Goal: Communication & Community: Answer question/provide support

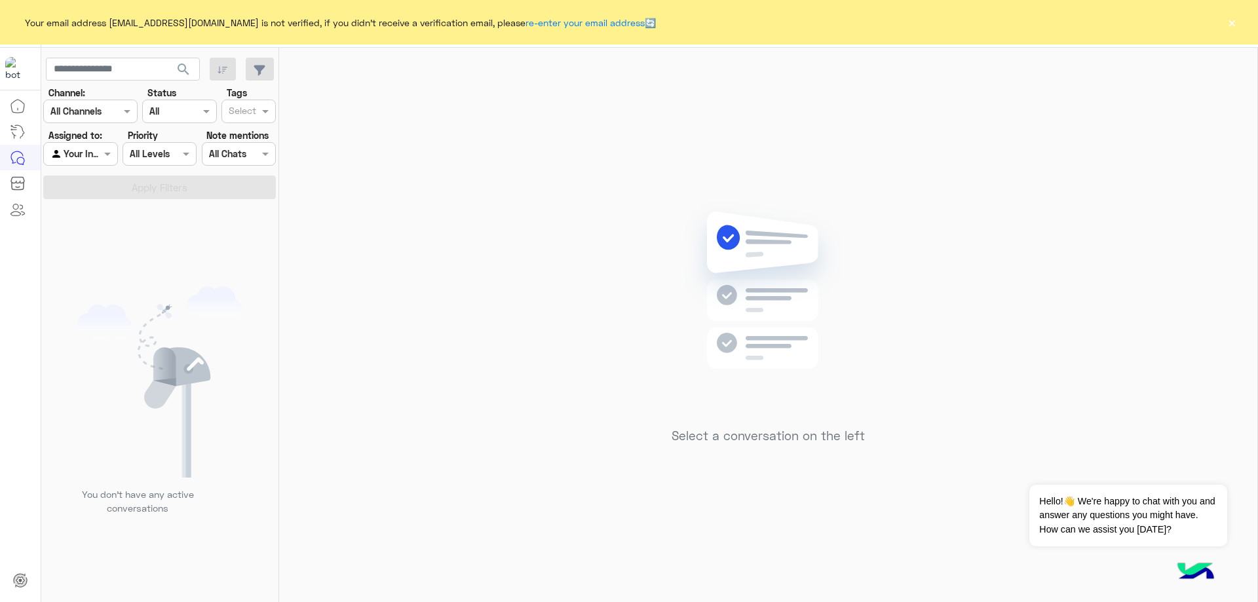
click at [1226, 19] on button "×" at bounding box center [1231, 22] width 13 height 13
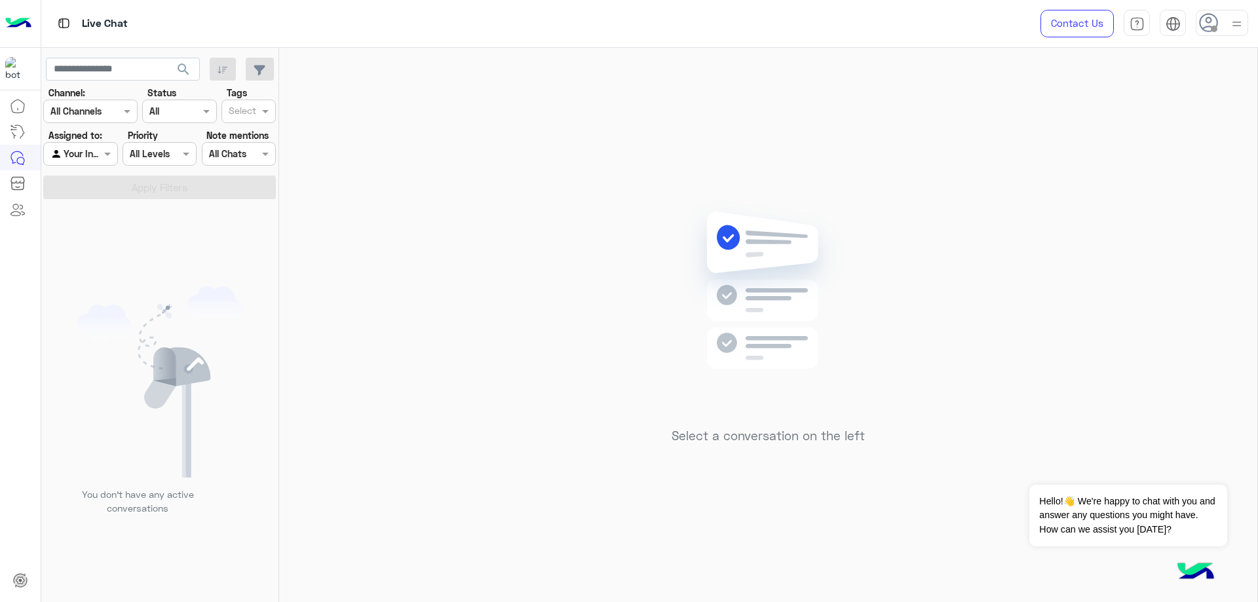
click at [1204, 18] on icon at bounding box center [1209, 23] width 20 height 20
click at [1193, 96] on label "Online" at bounding box center [1166, 100] width 143 height 24
click at [878, 180] on div "Select a conversation on the left" at bounding box center [768, 328] width 978 height 560
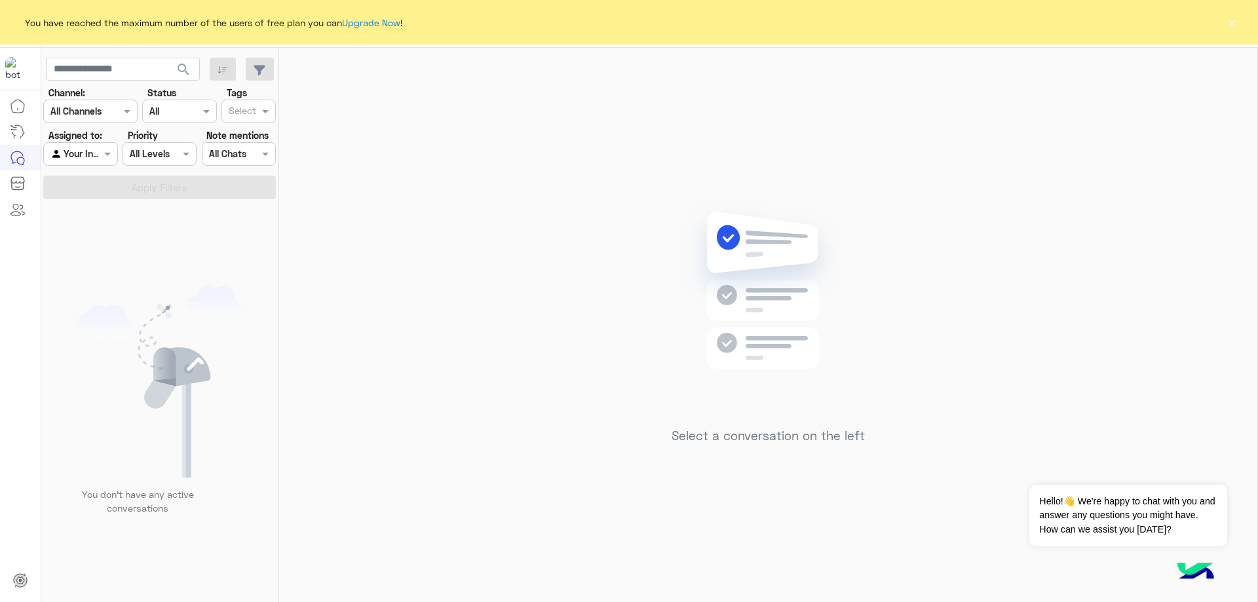
click at [1234, 29] on button "×" at bounding box center [1231, 22] width 13 height 13
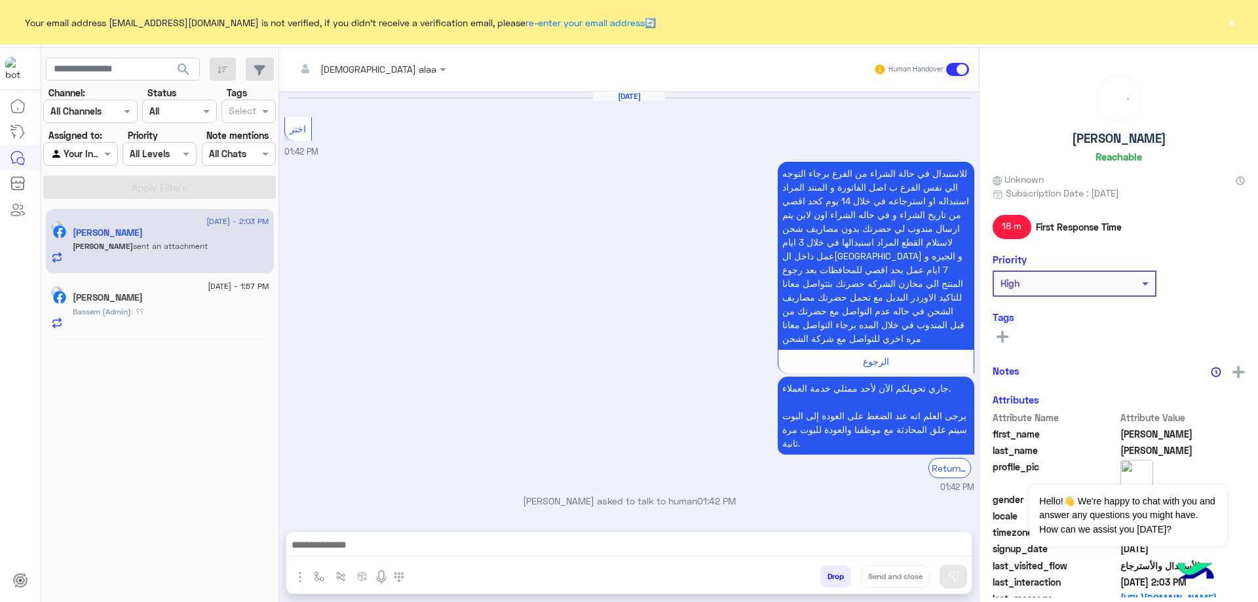
scroll to position [973, 0]
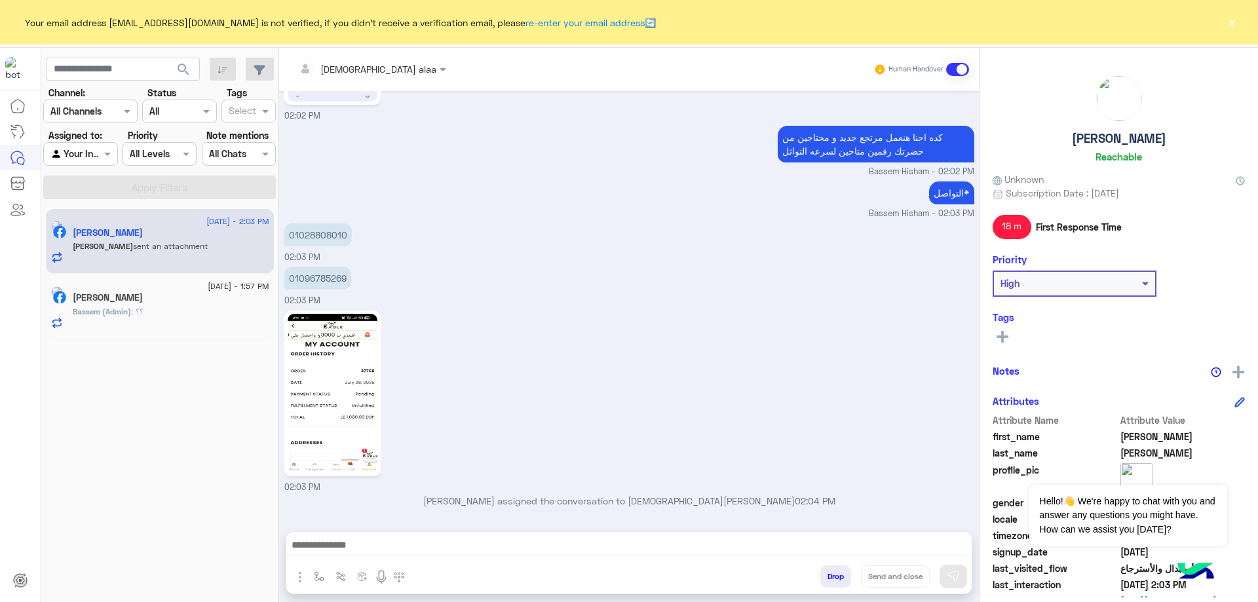
click at [171, 257] on div "Ahmed sent an attachment" at bounding box center [171, 251] width 197 height 23
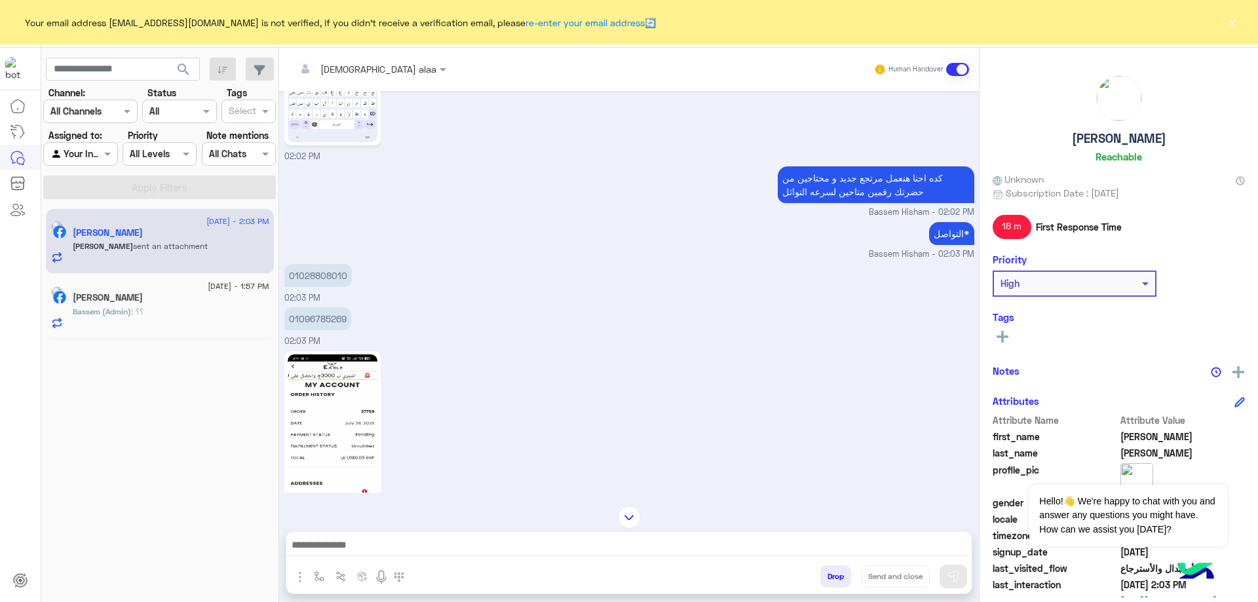
scroll to position [972, 0]
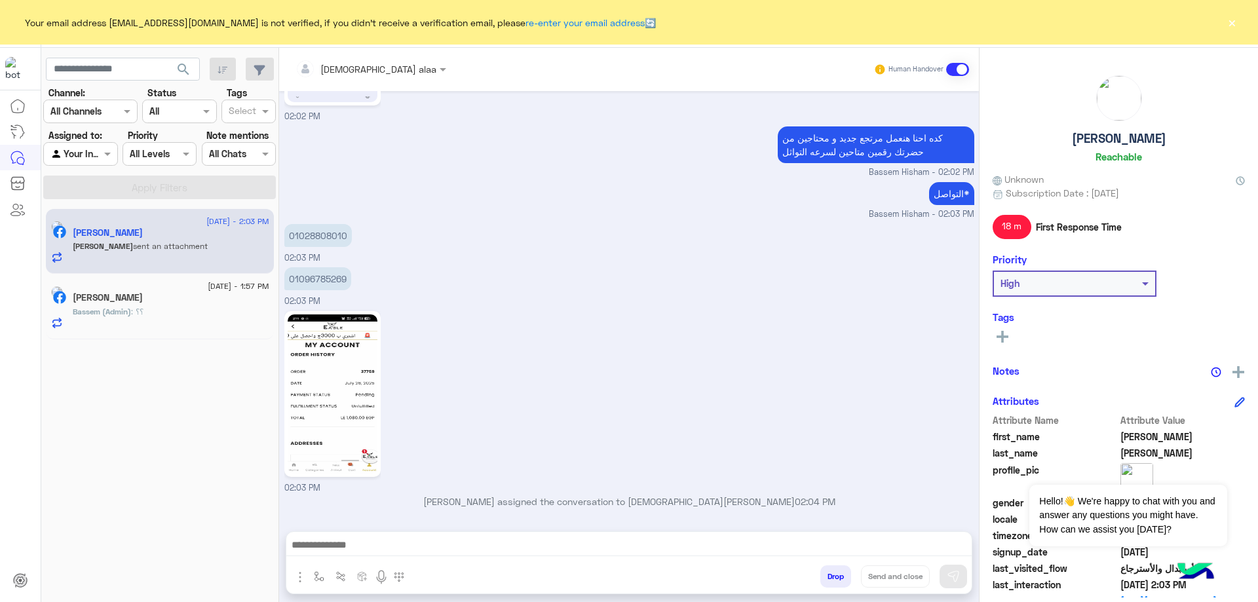
click at [332, 391] on img at bounding box center [333, 393] width 90 height 159
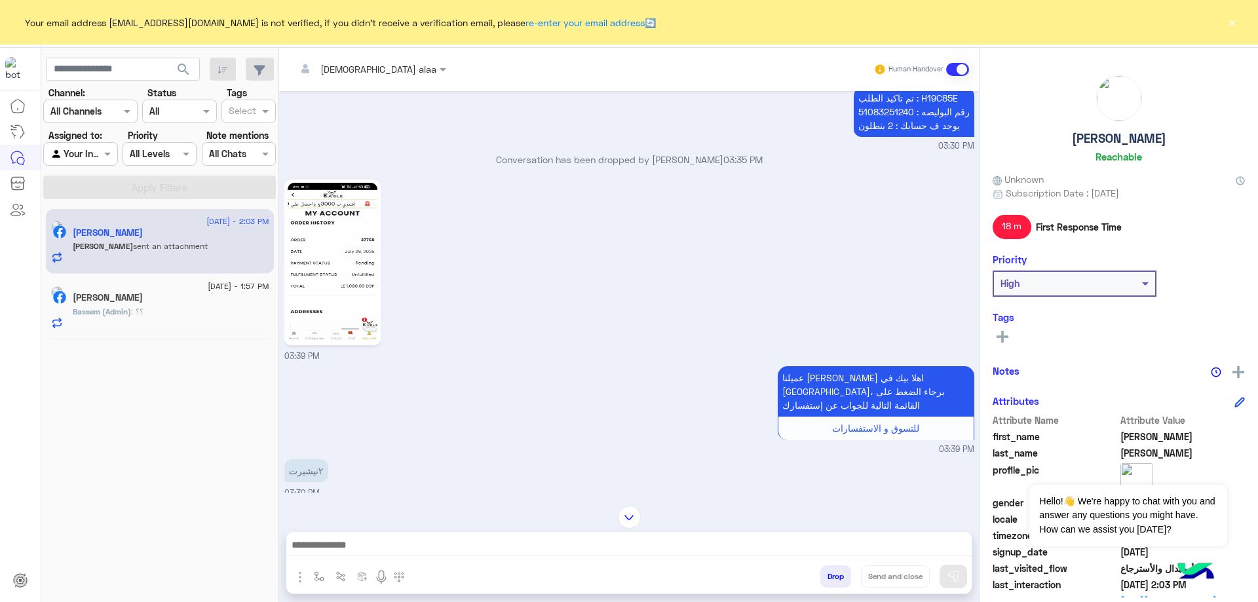
scroll to position [1801, 0]
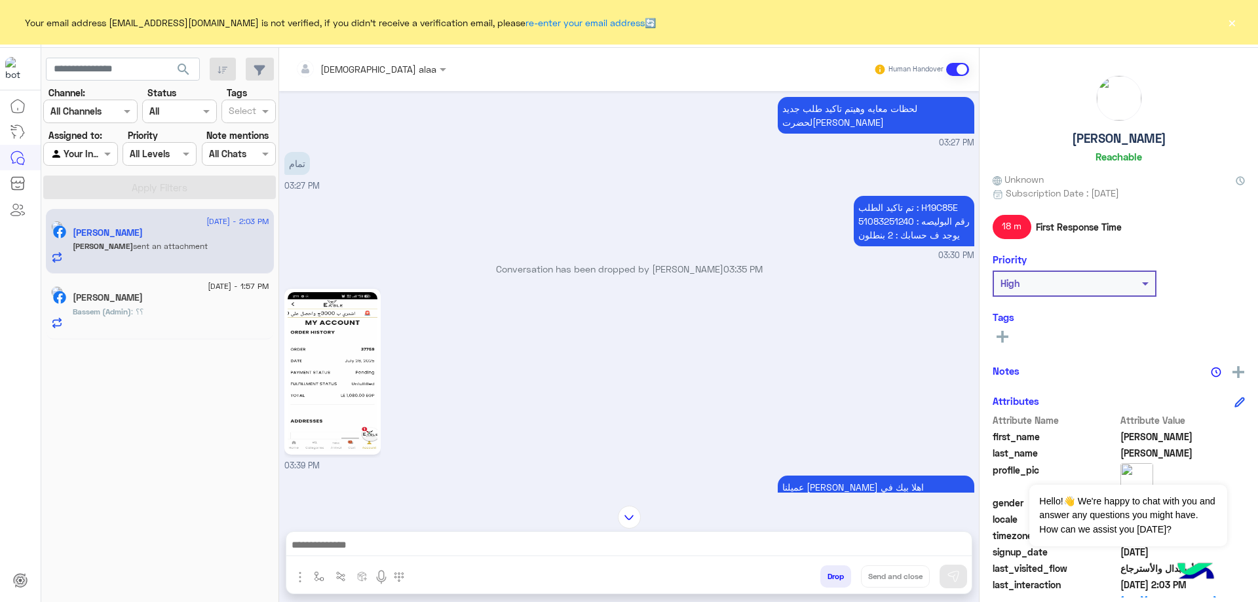
click at [948, 196] on p "تم تاكيد الطلب : H19C85E رقم البوليصه : 51083251240 يوجد ف حسابك : 2 بنطلون" at bounding box center [914, 221] width 121 height 50
copy p "H19C85E"
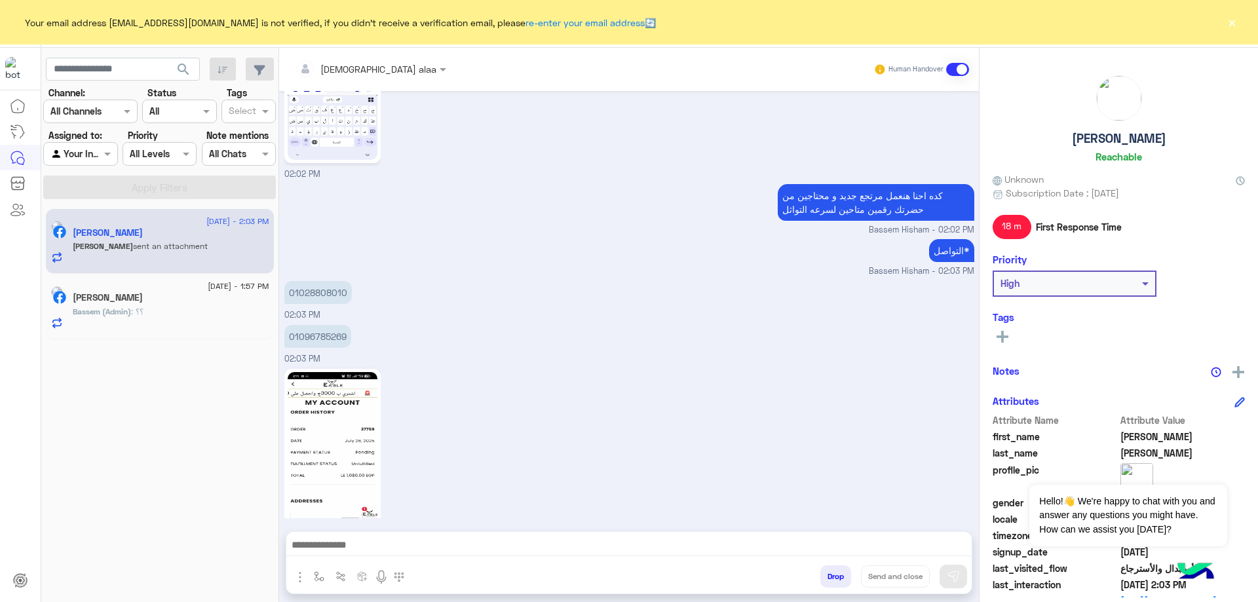
scroll to position [3843, 0]
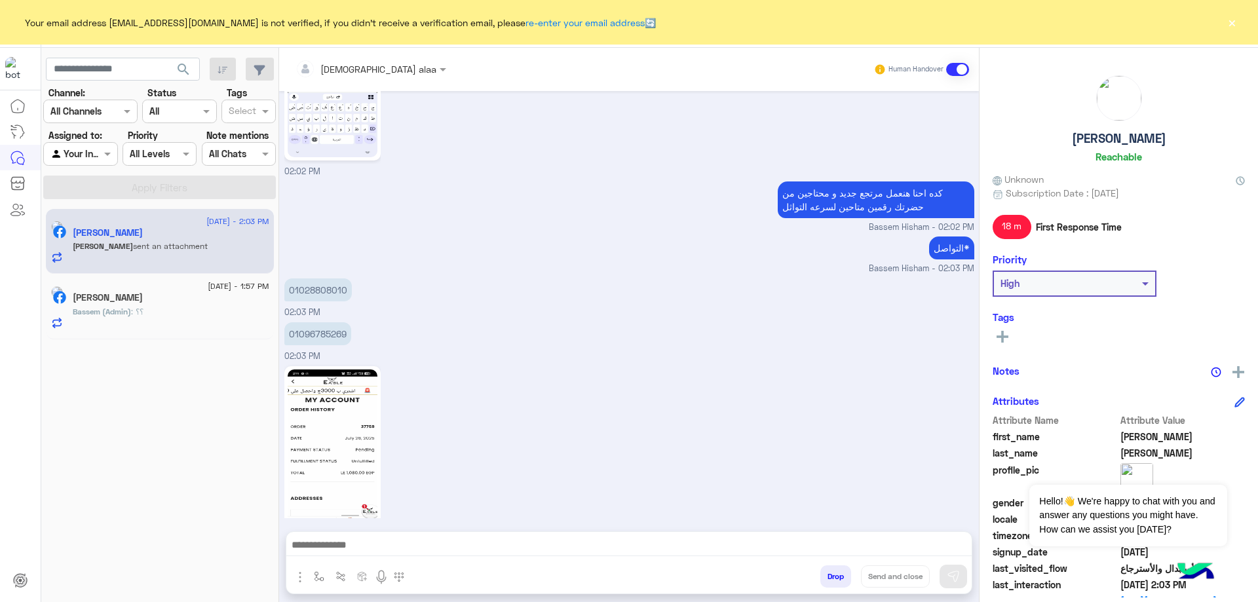
click at [332, 278] on p "01028808010" at bounding box center [317, 289] width 67 height 23
copy app-message "01028808010"
click at [302, 322] on p "01096785269" at bounding box center [317, 333] width 67 height 23
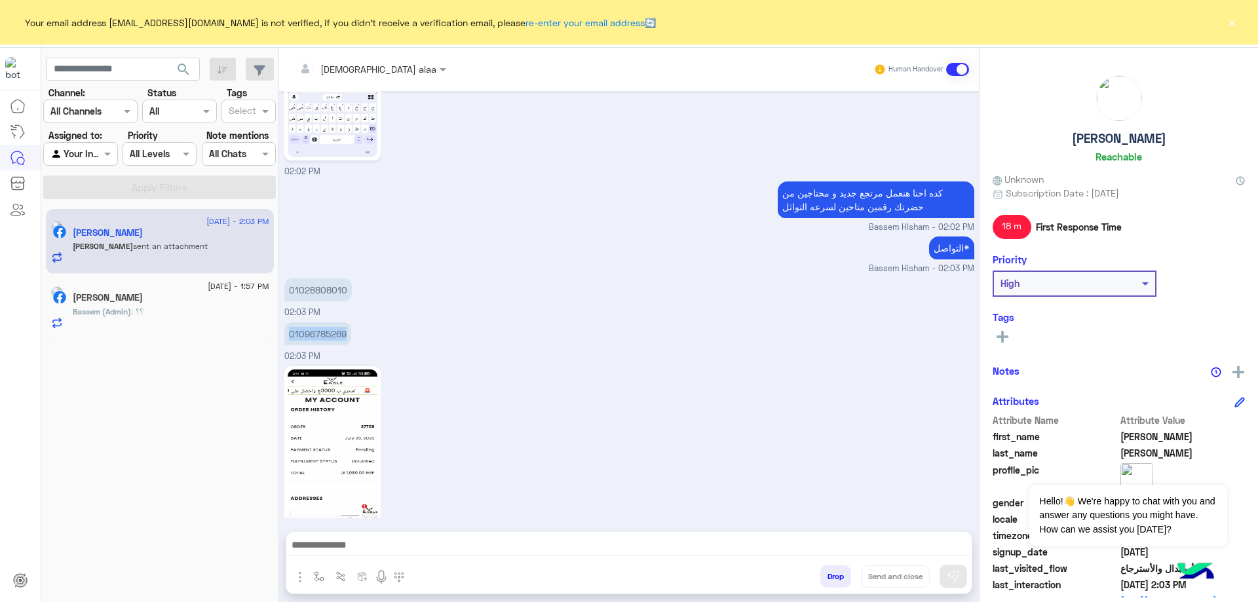
click at [302, 322] on p "01096785269" at bounding box center [317, 333] width 67 height 23
copy app-message "01096785269"
click at [339, 322] on p "01096785269" at bounding box center [317, 333] width 67 height 23
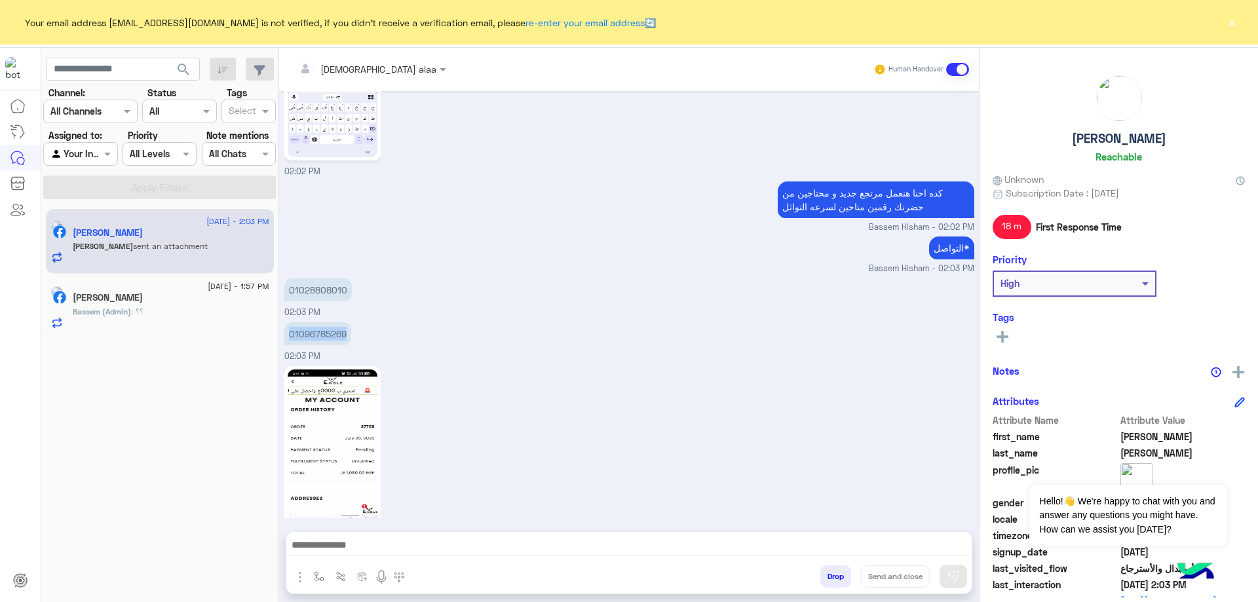
click at [339, 322] on p "01096785269" at bounding box center [317, 333] width 67 height 23
click at [311, 278] on p "01028808010" at bounding box center [317, 289] width 67 height 23
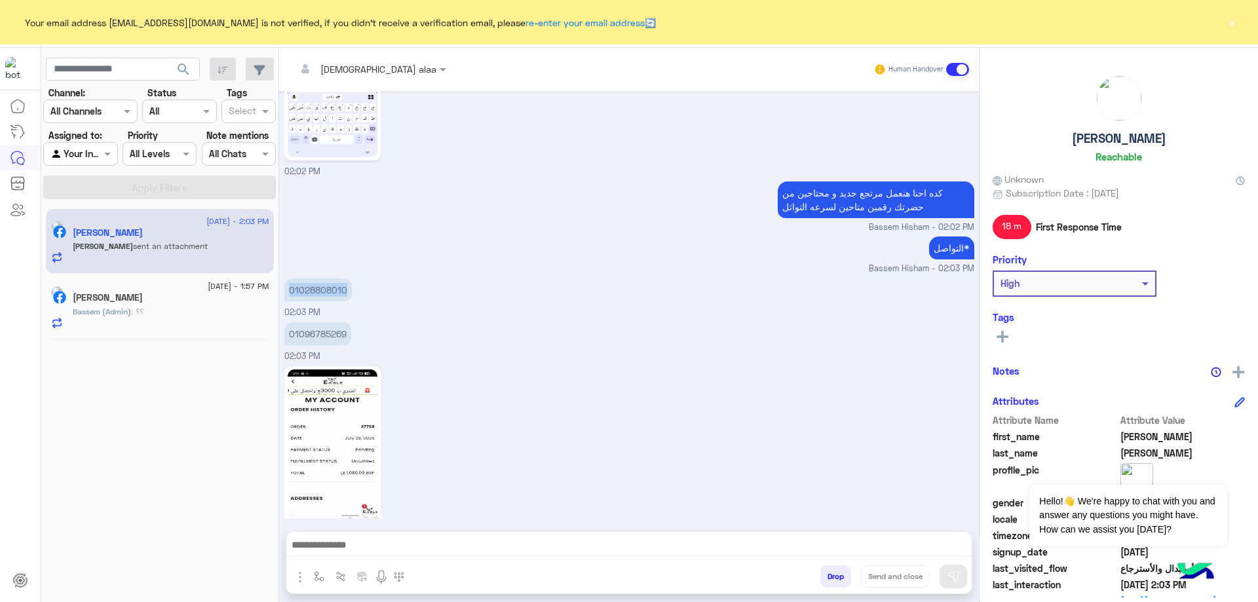
copy app-message "01028808010"
click at [142, 284] on div "26 August - 1:57 PM" at bounding box center [171, 288] width 197 height 9
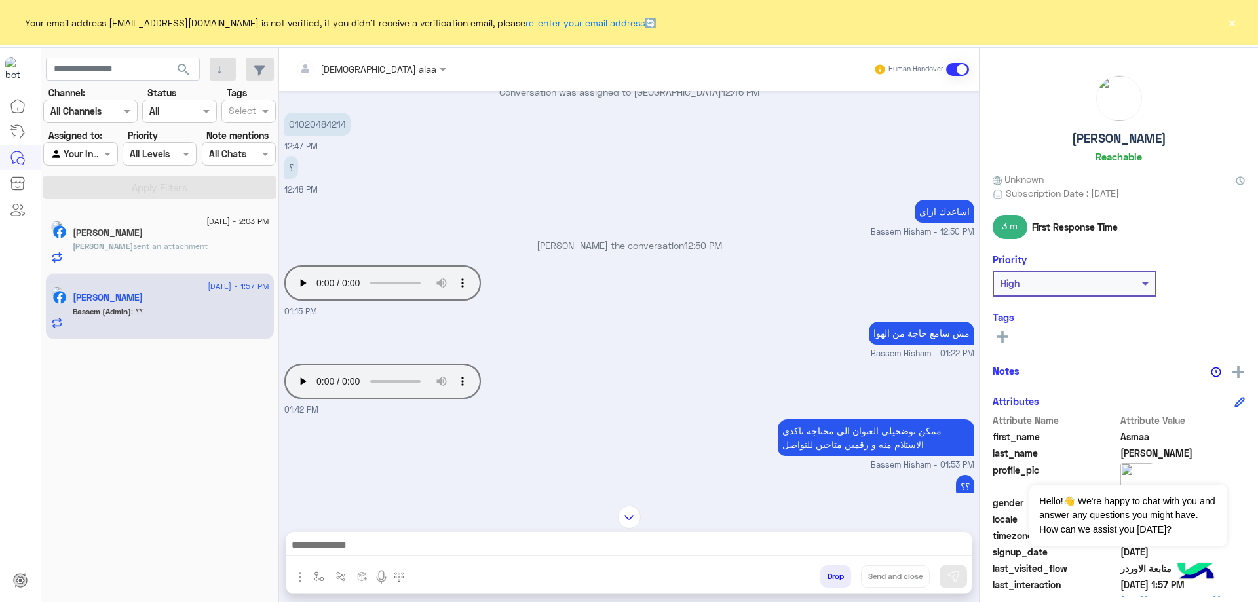
scroll to position [739, 0]
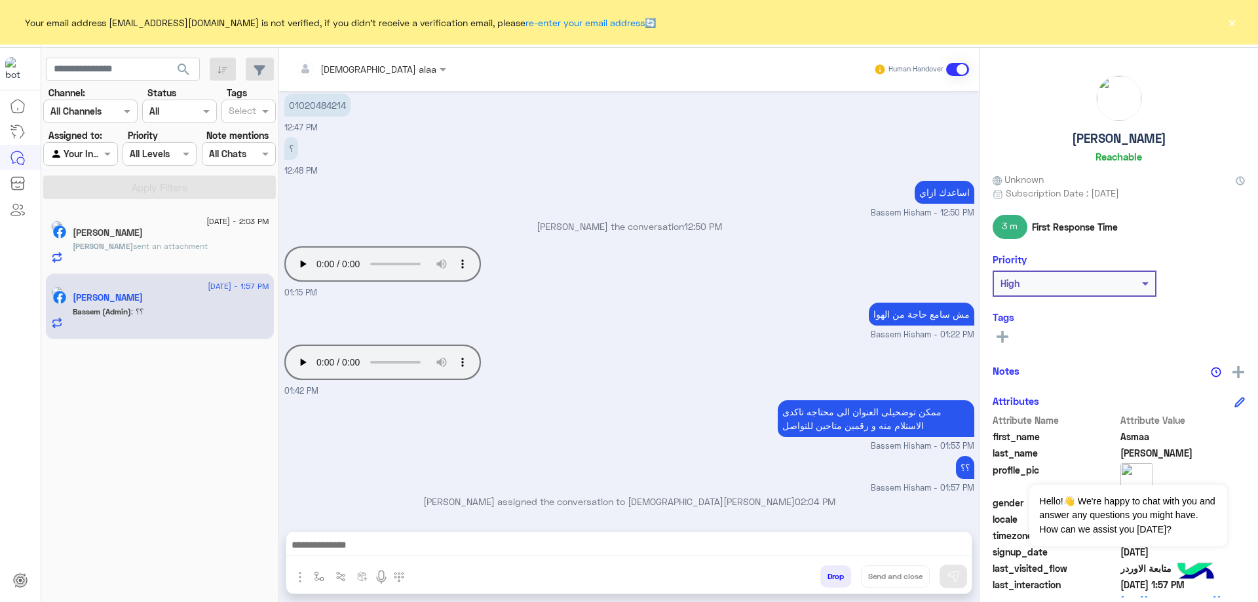
click at [133, 242] on span "sent an attachment" at bounding box center [170, 246] width 75 height 10
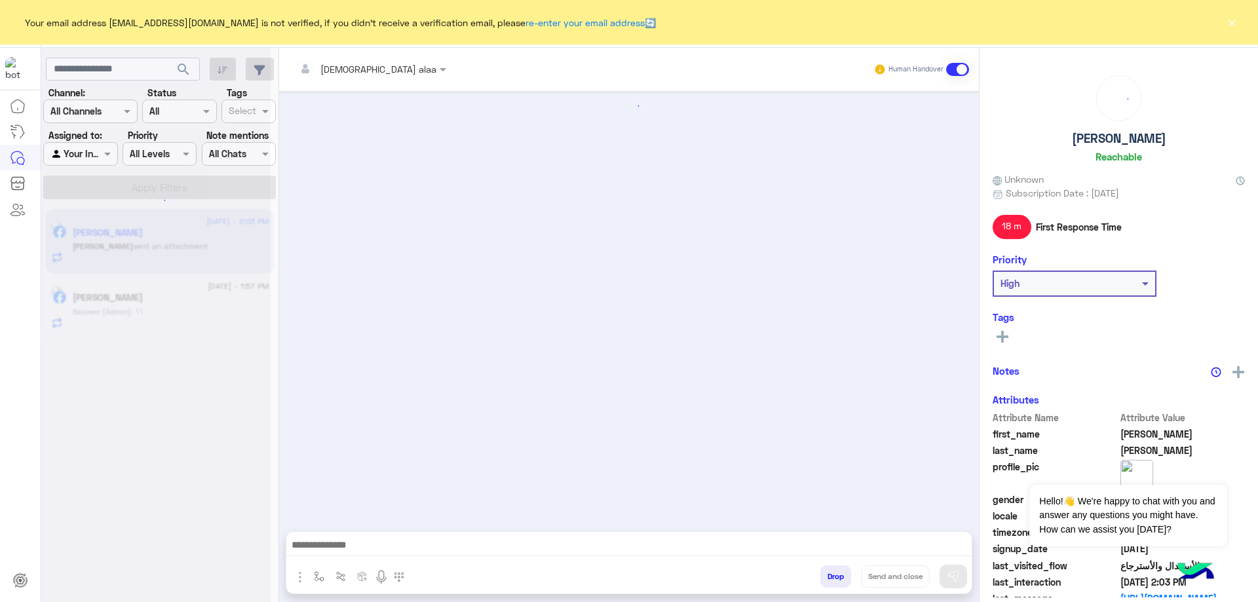
scroll to position [973, 0]
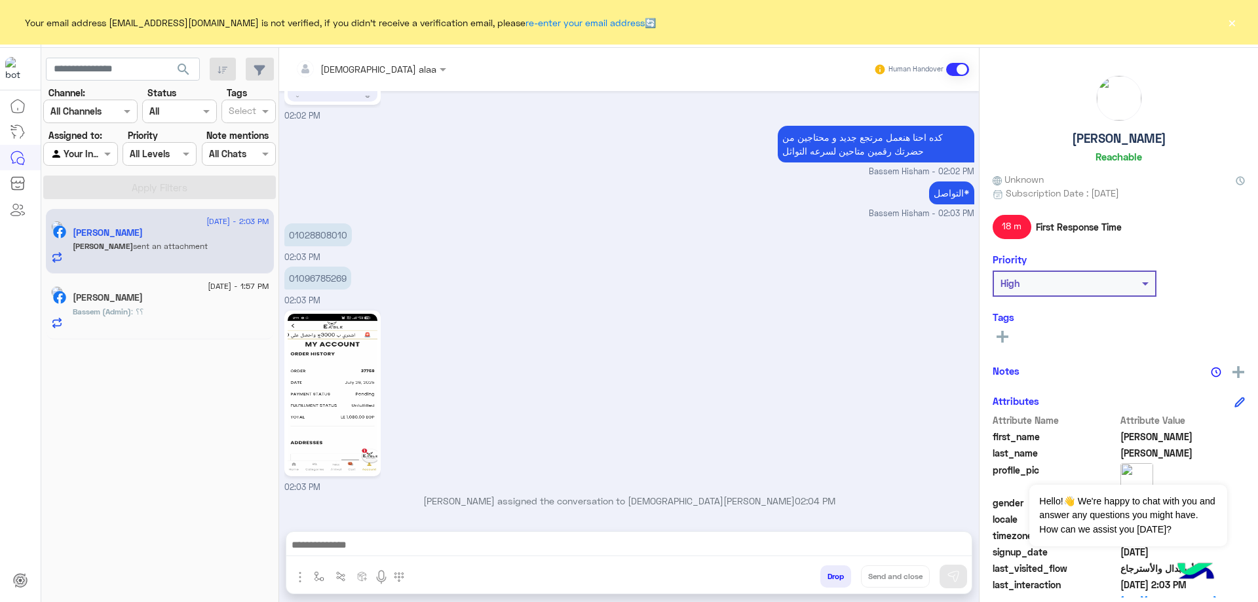
click at [315, 232] on p "01028808010" at bounding box center [317, 234] width 67 height 23
copy p "01028808010"
click at [313, 277] on p "01096785269" at bounding box center [317, 278] width 67 height 23
click at [314, 277] on p "01096785269" at bounding box center [317, 278] width 67 height 23
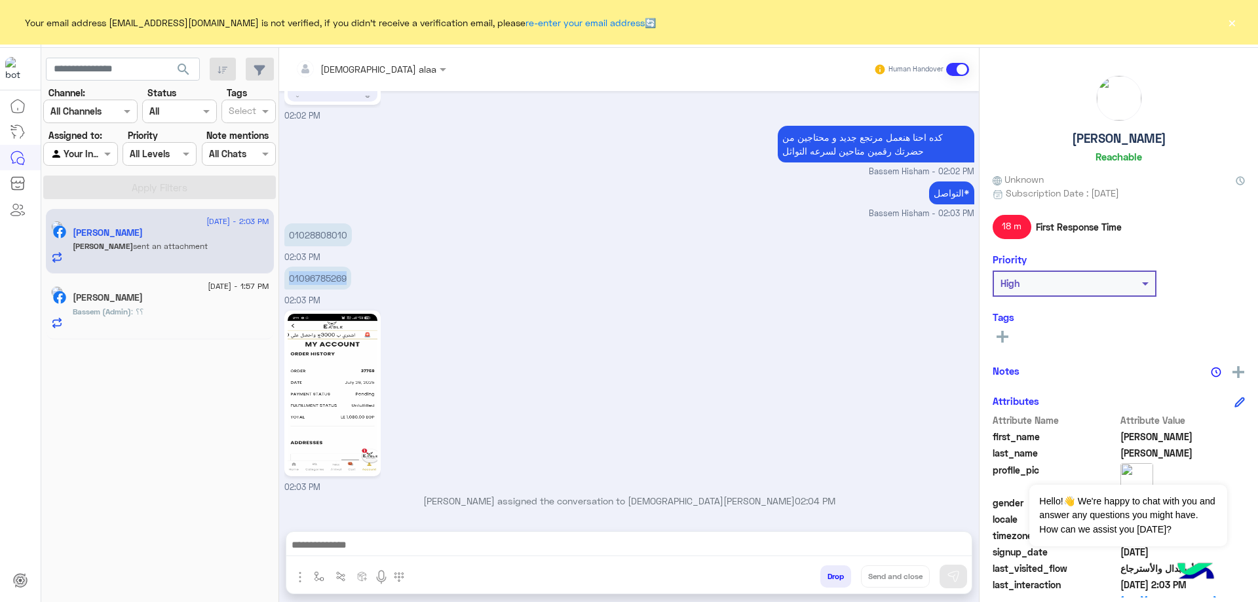
copy p "01096785269"
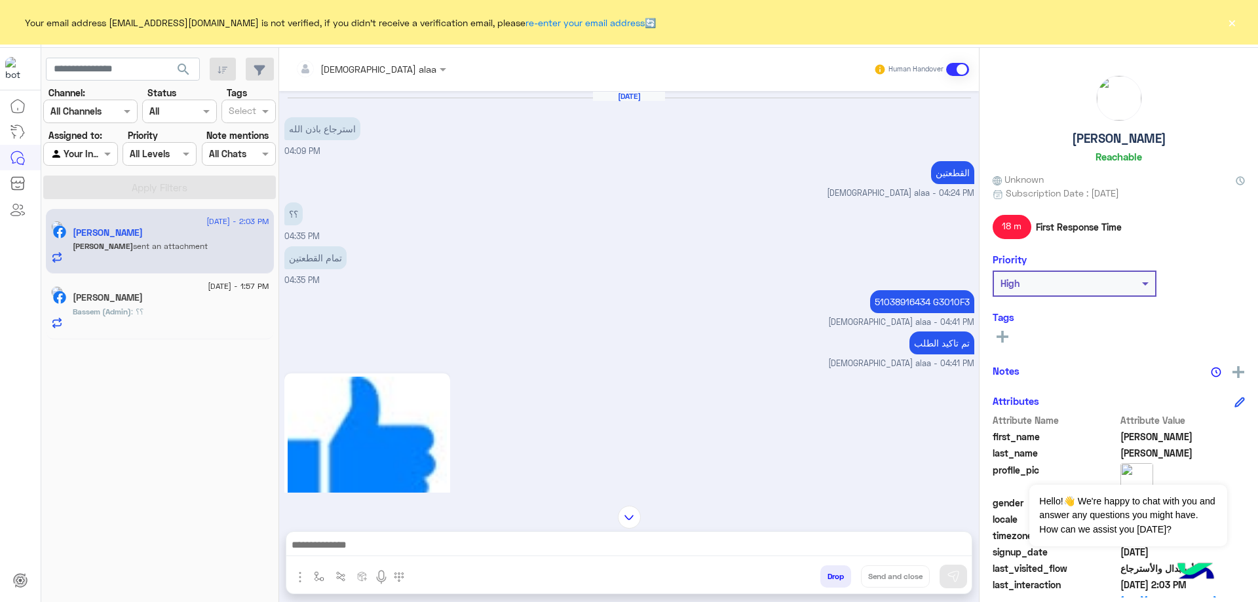
scroll to position [1692, 0]
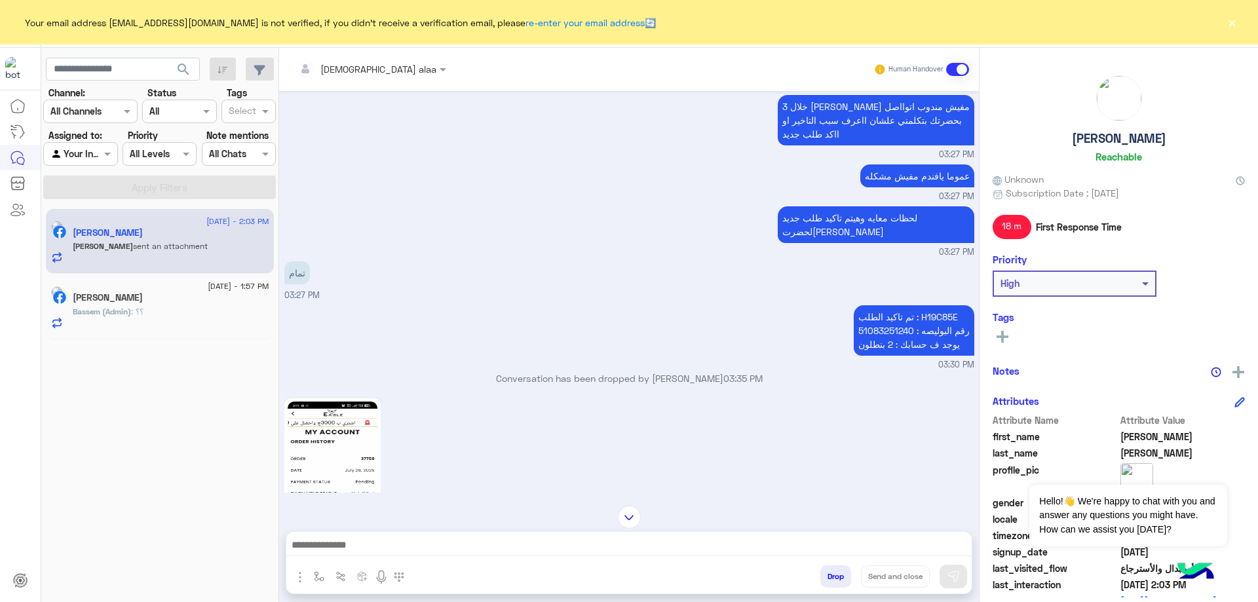
click at [929, 305] on p "تم تاكيد الطلب : H19C85E رقم البوليصه : 51083251240 يوجد ف حسابك : 2 بنطلون" at bounding box center [914, 330] width 121 height 50
copy p "H19C85E"
drag, startPoint x: 848, startPoint y: 284, endPoint x: 963, endPoint y: 322, distance: 120.6
click at [963, 322] on p "تم تاكيد الطلب : H19C85E رقم البوليصه : 51083251240 يوجد ف حسابك : 2 بنطلون" at bounding box center [914, 330] width 121 height 50
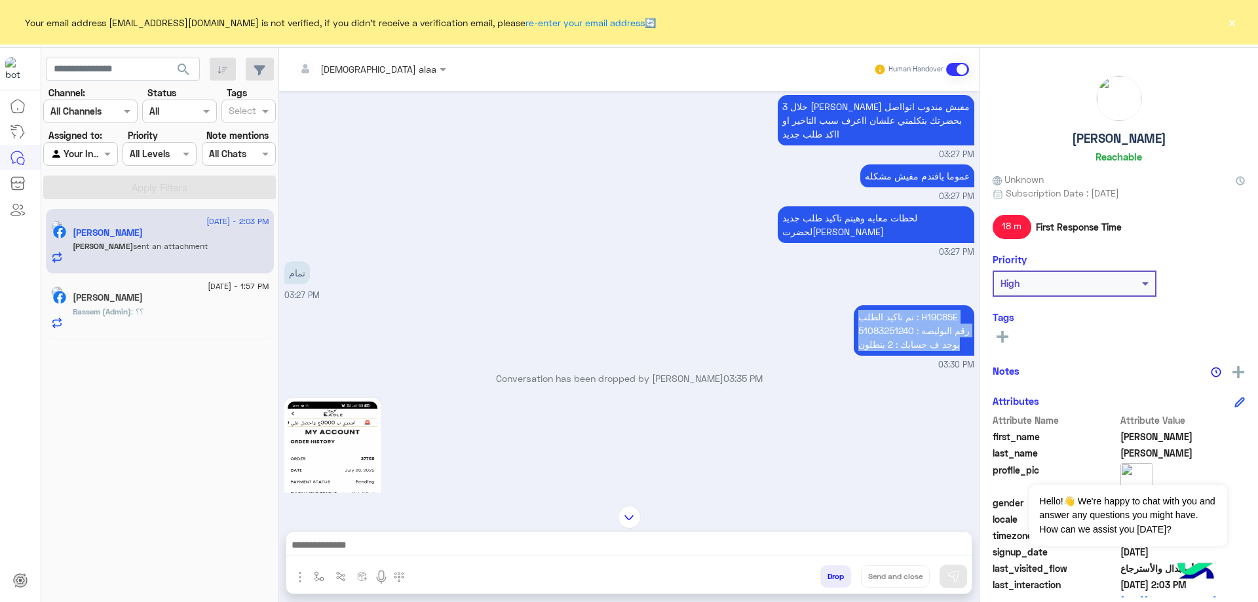
copy p "تم تاكيد الطلب : H19C85E رقم البوليصه : 51083251240 يوجد ف حسابك : 2 بنطلون"
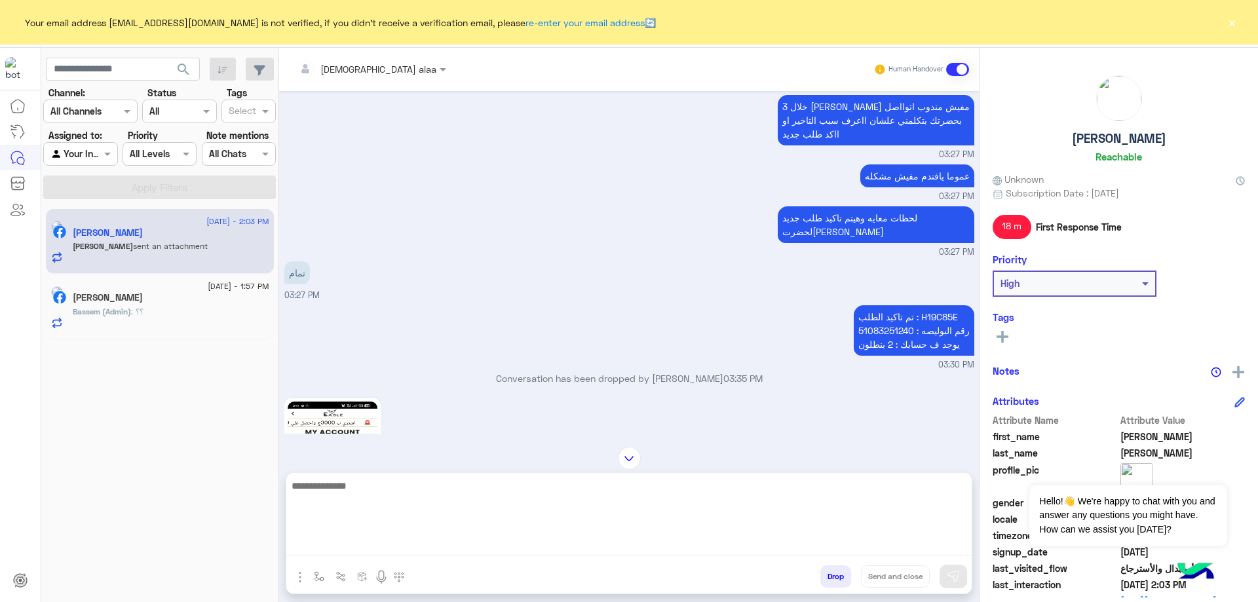
click at [672, 549] on textarea at bounding box center [628, 517] width 685 height 79
type textarea "*"
paste textarea "**********"
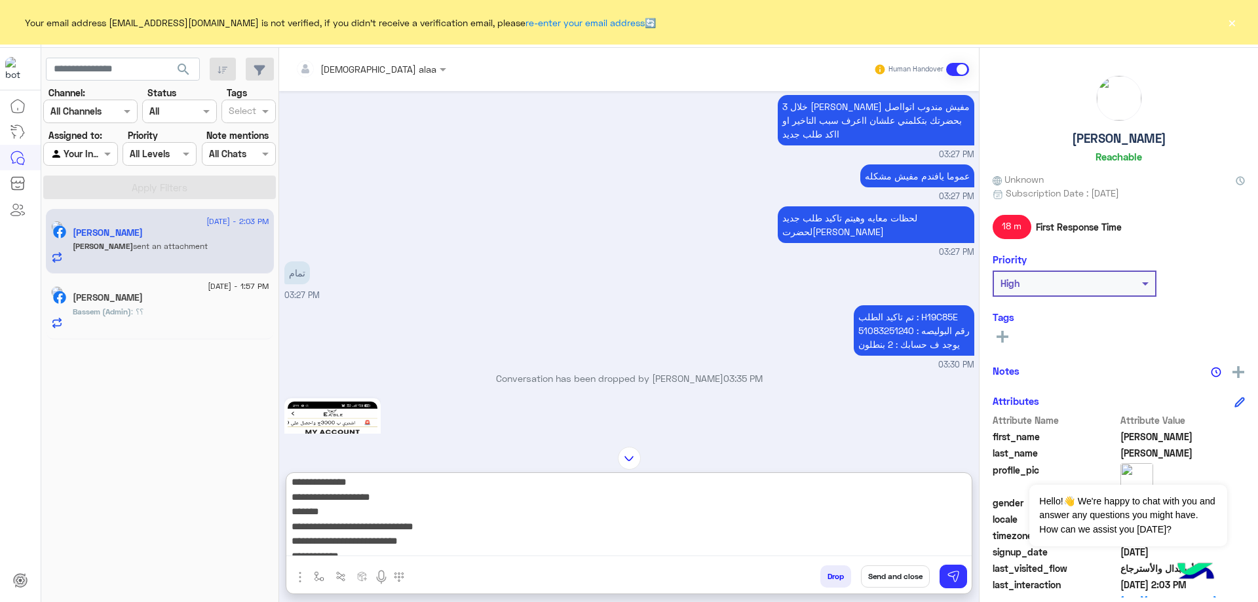
scroll to position [0, 0]
drag, startPoint x: 554, startPoint y: 552, endPoint x: 535, endPoint y: 328, distance: 224.9
click at [535, 328] on div "islam alaa Human Handover Jul 30, 2025 استرجاع باذن الله 04:09 PM القطعتين isla…" at bounding box center [629, 328] width 700 height 560
type textarea "*"
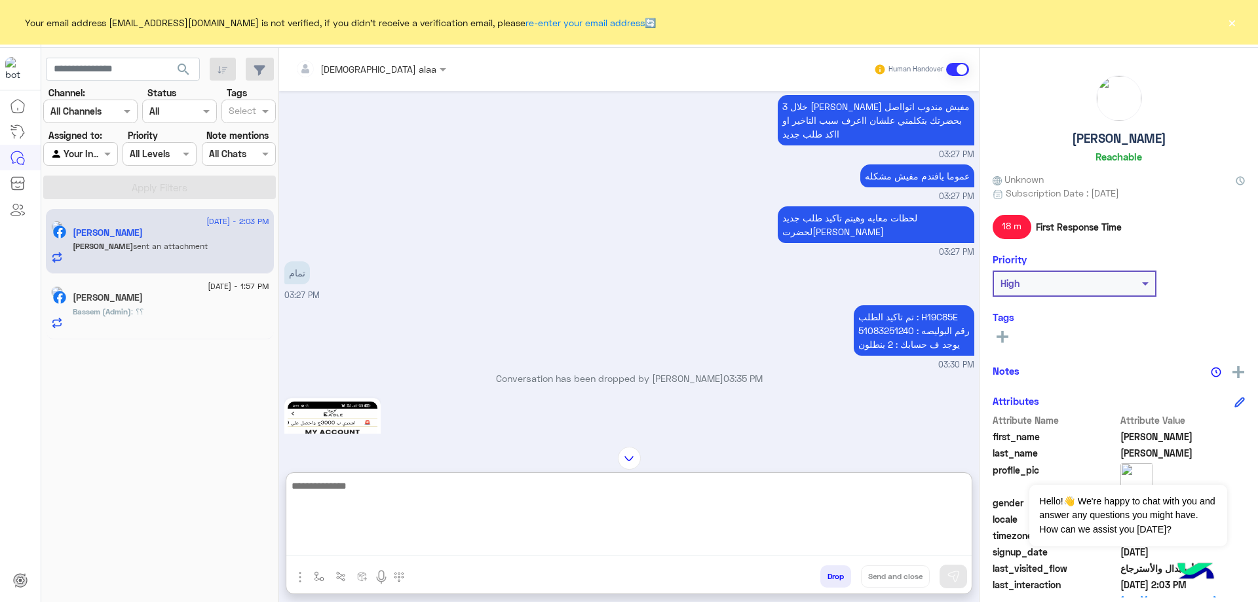
paste textarea "**********"
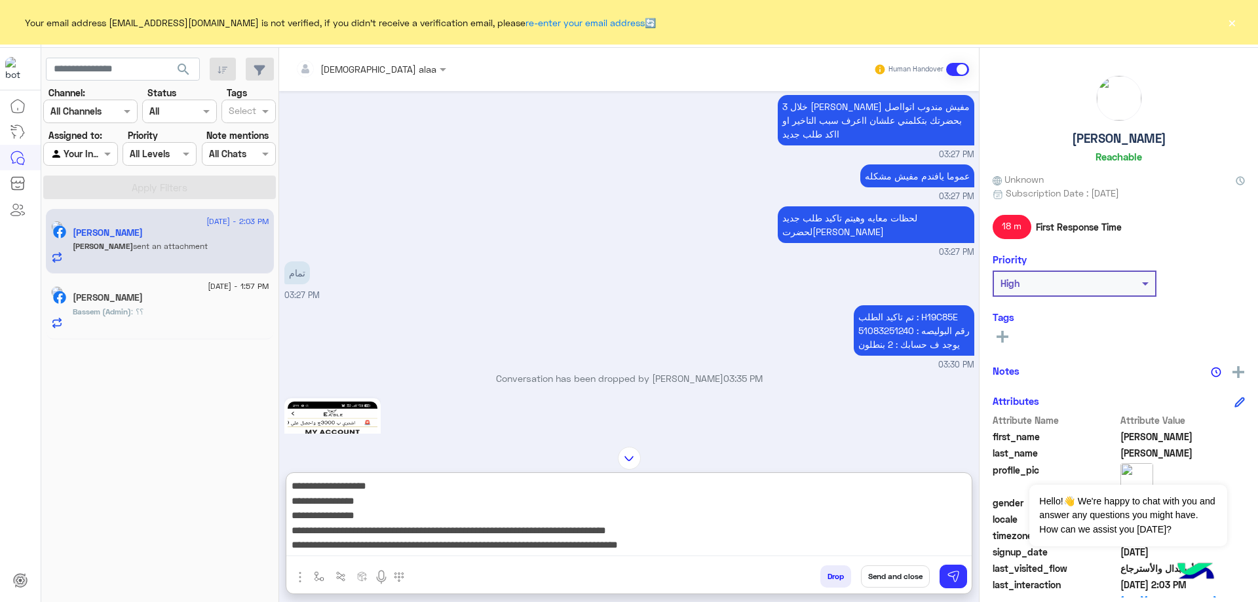
click at [883, 486] on textarea "**********" at bounding box center [628, 517] width 685 height 79
paste textarea "*******"
click at [875, 508] on textarea "**********" at bounding box center [628, 517] width 685 height 79
paste textarea "**********"
click at [865, 517] on textarea "**********" at bounding box center [628, 517] width 685 height 79
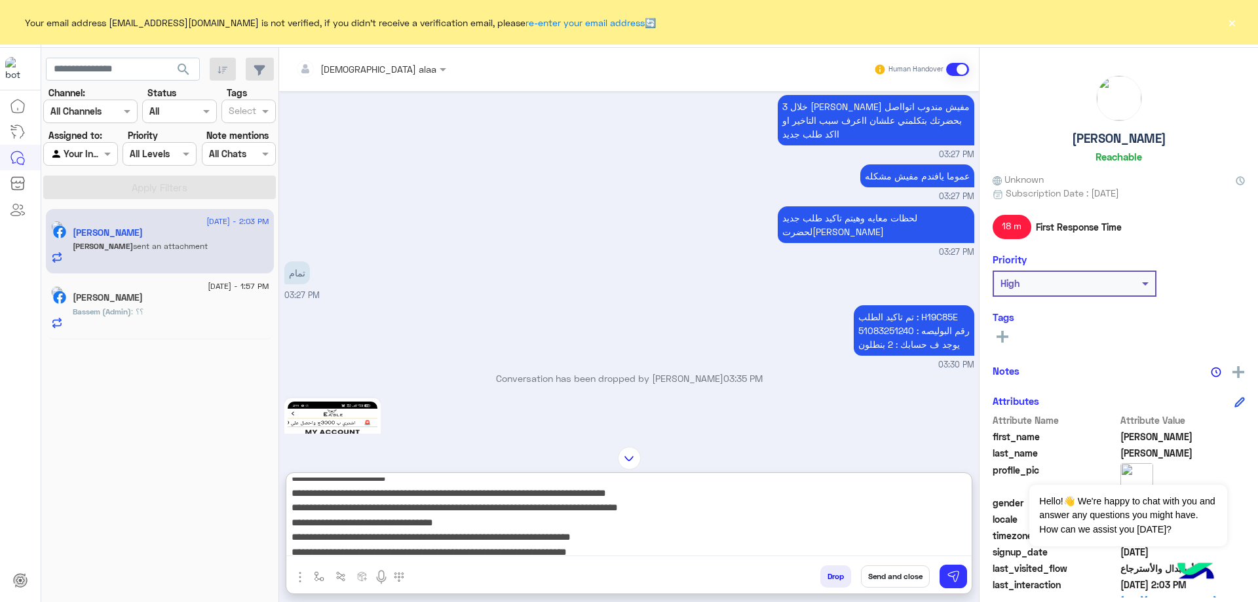
scroll to position [72, 0]
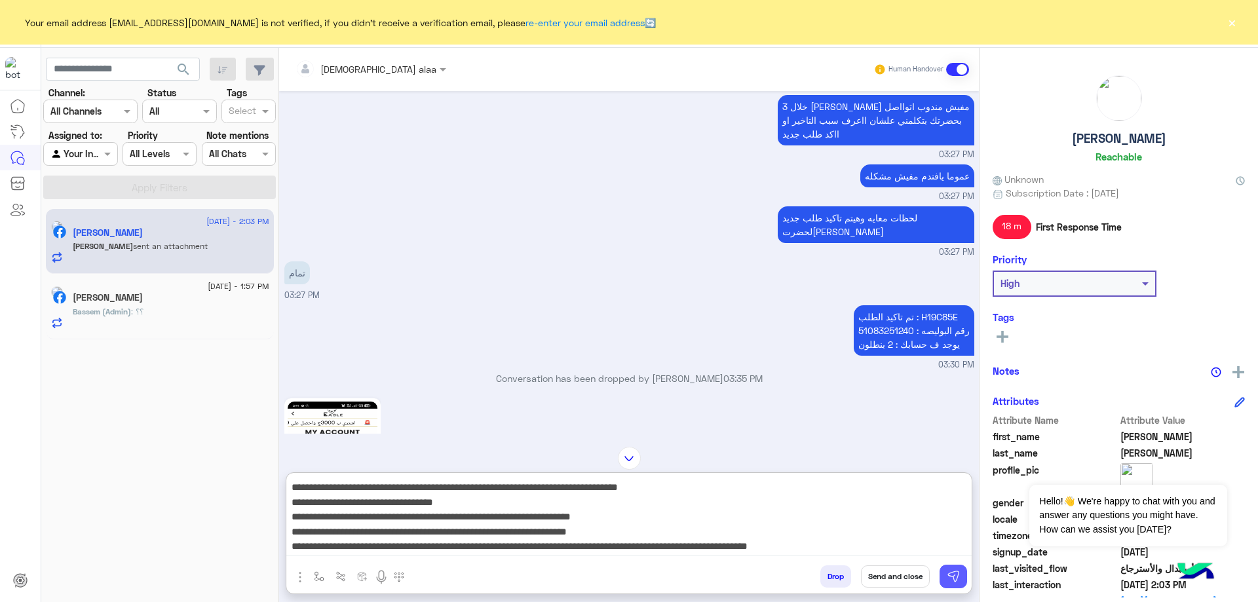
type textarea "**********"
click at [951, 572] on img at bounding box center [953, 576] width 13 height 13
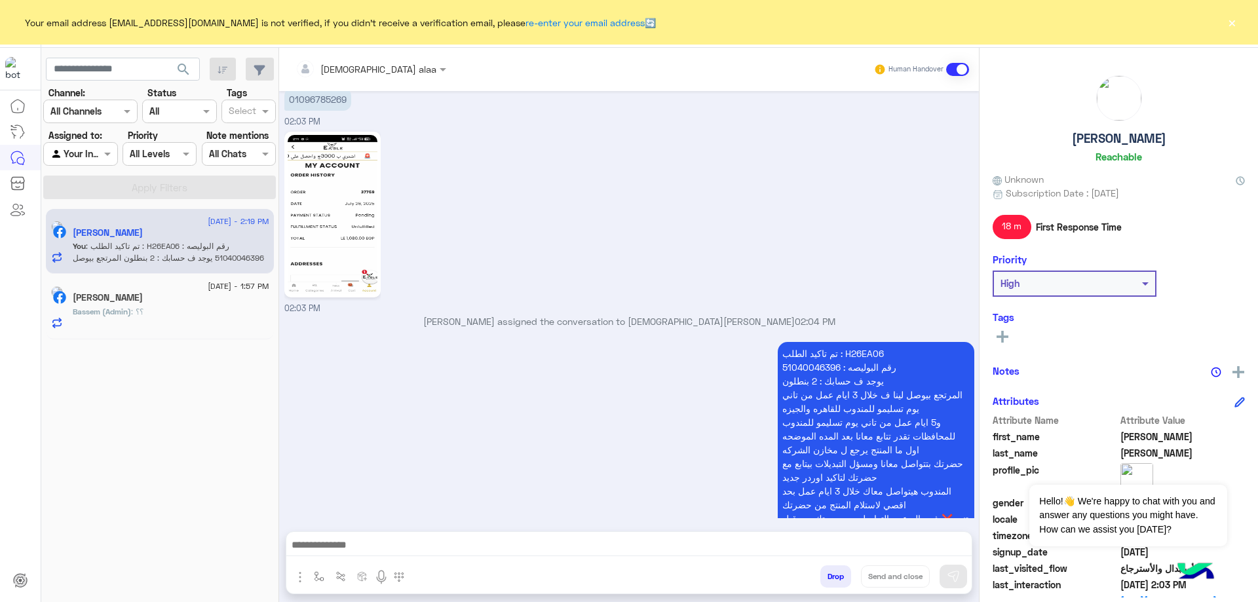
scroll to position [4101, 0]
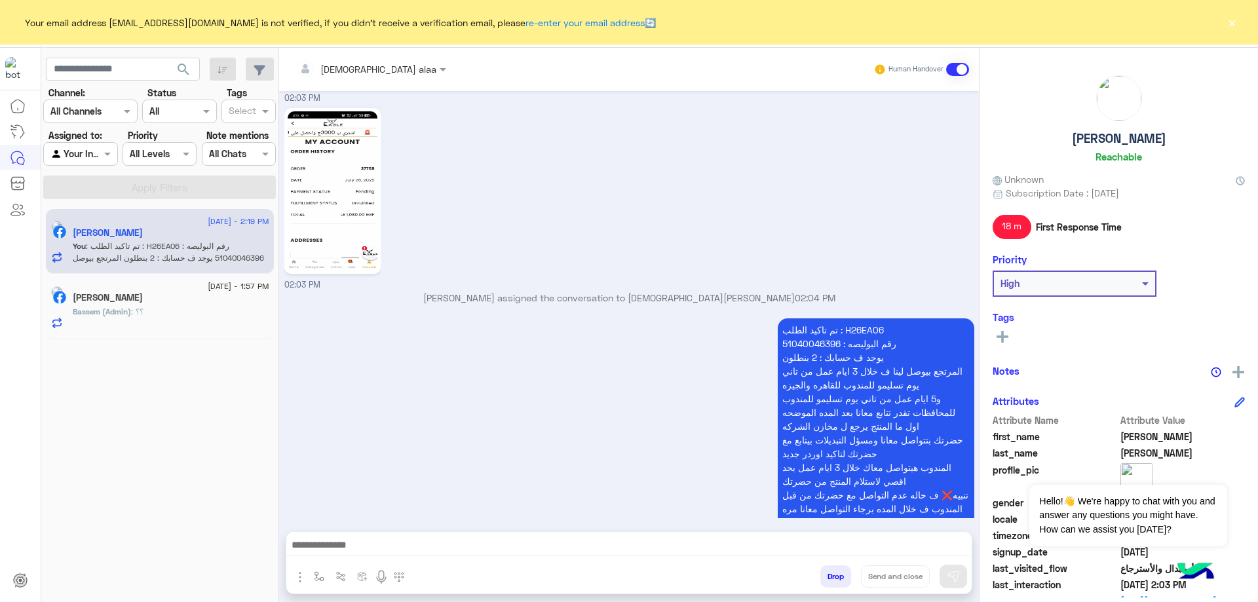
click at [858, 318] on p "تم تاكيد الطلب : H26EA06 رقم البوليصه : 51040046396 يوجد ف حسابك : 2 بنطلون الم…" at bounding box center [876, 426] width 197 height 216
copy p "H26EA06"
click at [1232, 26] on button "×" at bounding box center [1231, 22] width 13 height 13
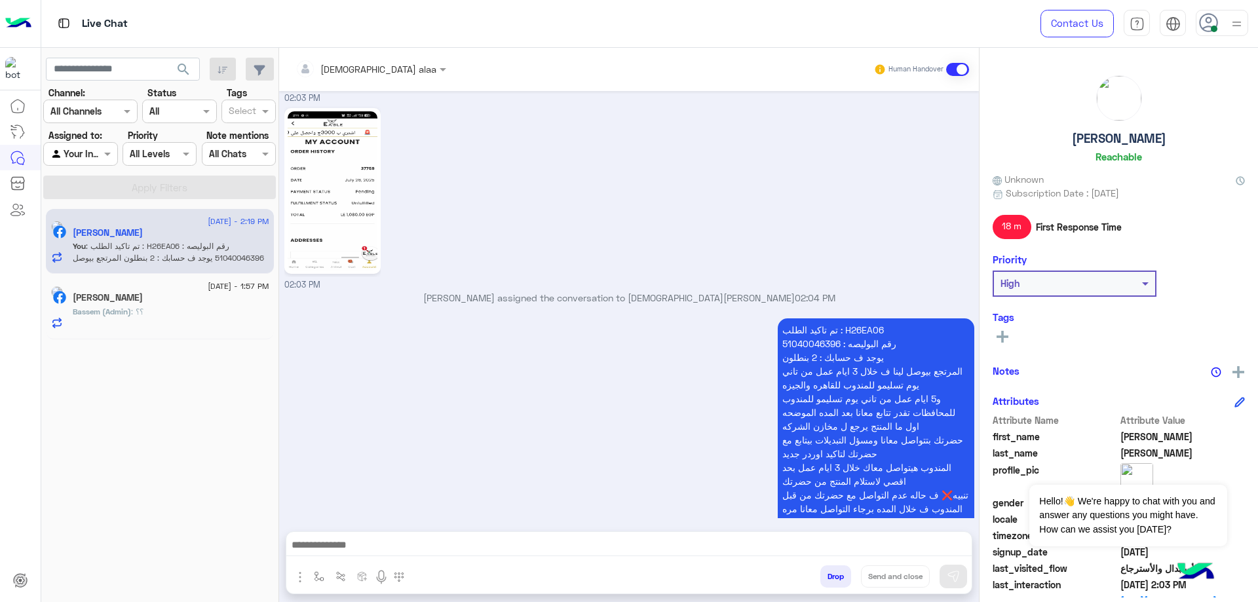
click at [131, 311] on span "Bassem (Admin)" at bounding box center [102, 312] width 58 height 10
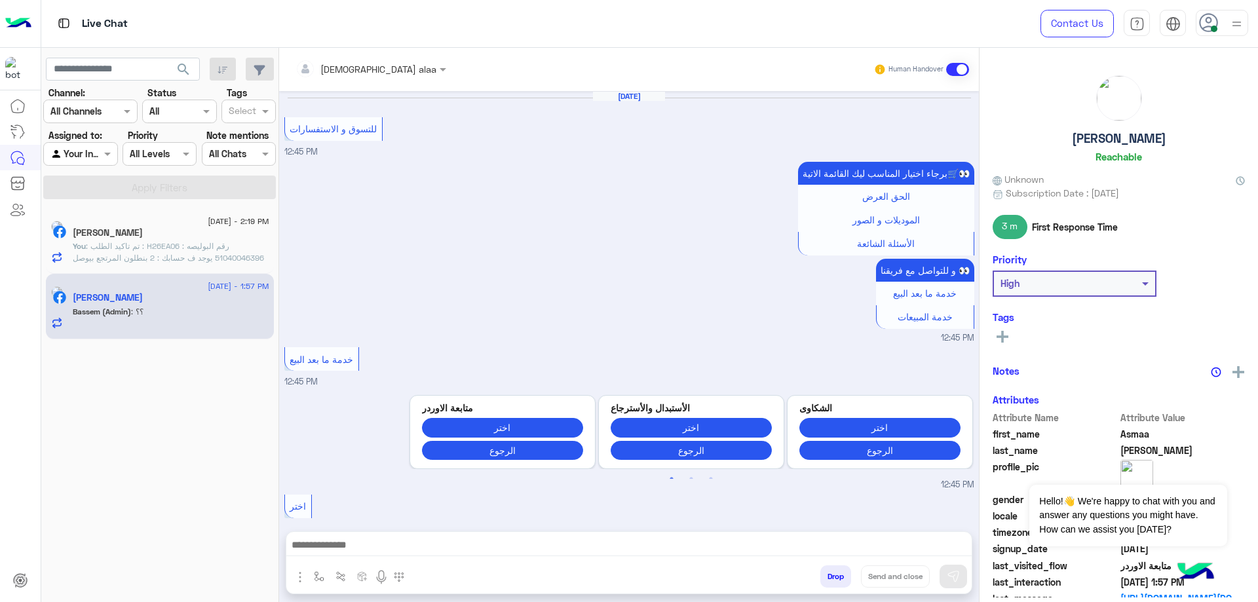
scroll to position [740, 0]
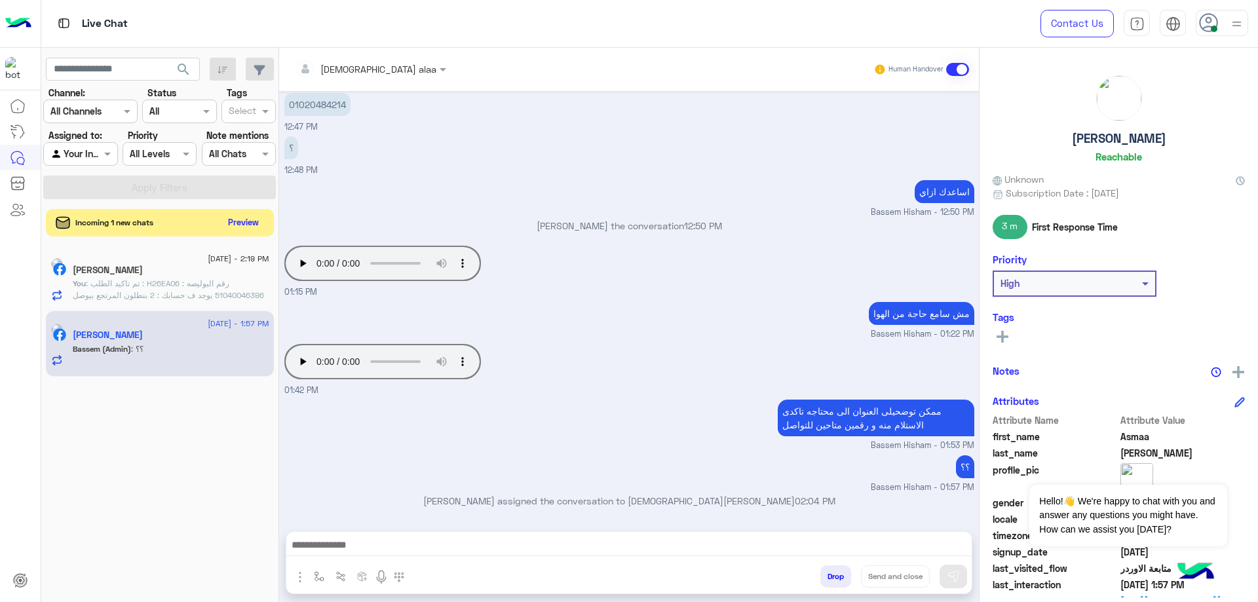
click at [244, 214] on button "Preview" at bounding box center [243, 223] width 41 height 18
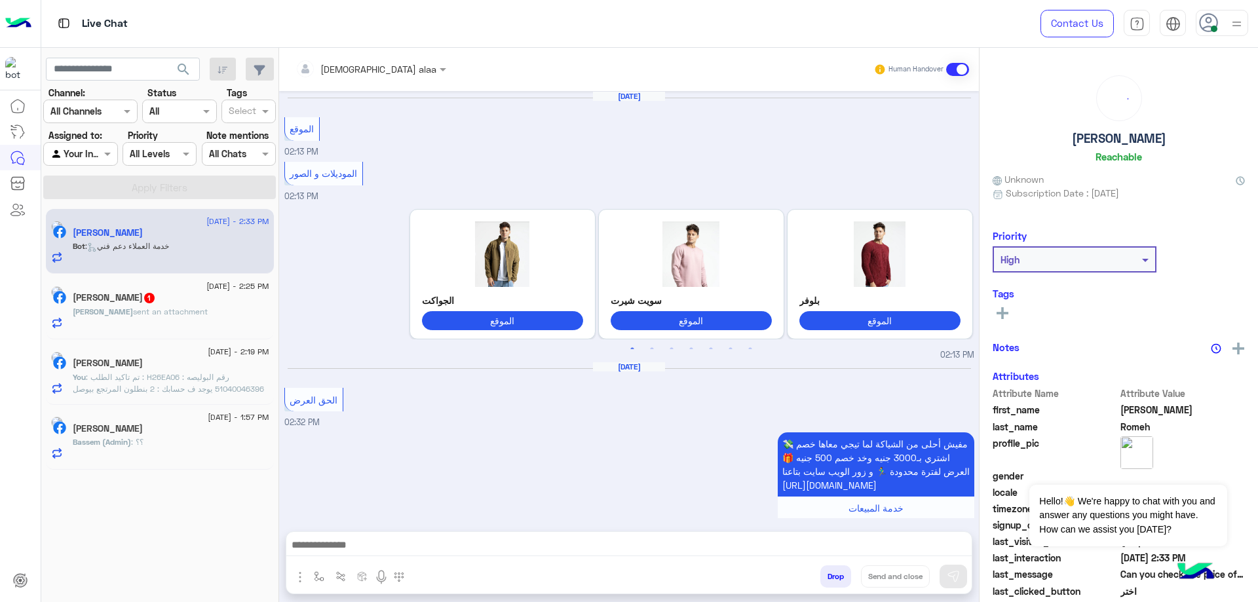
scroll to position [935, 0]
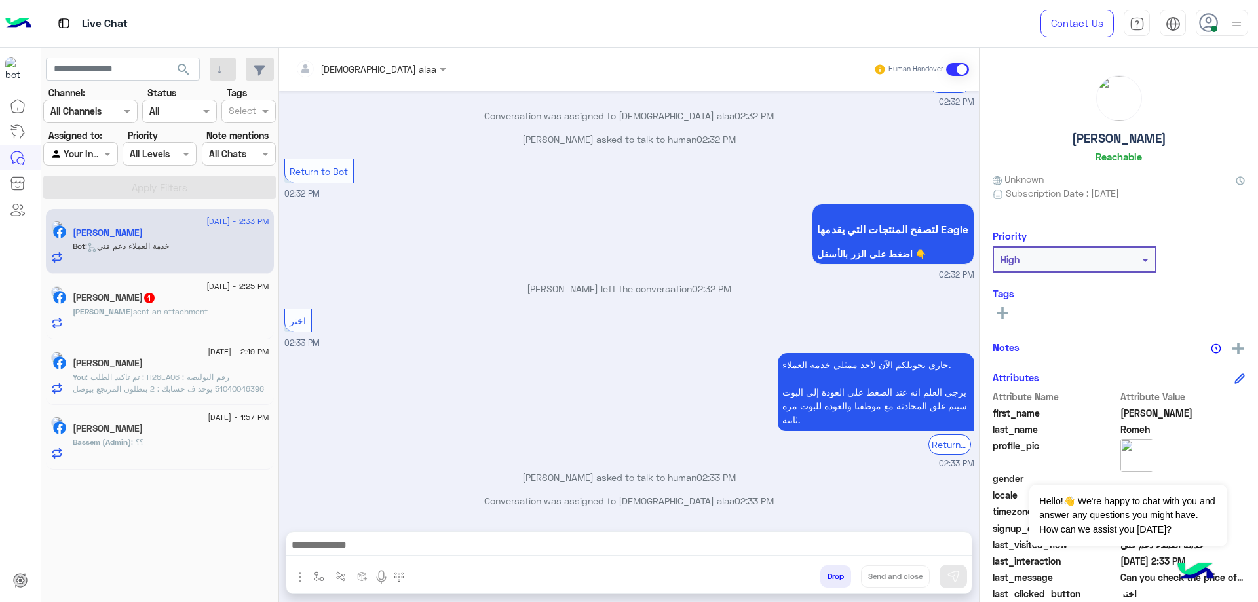
click at [179, 303] on div "محمد البسيوني 1" at bounding box center [171, 299] width 197 height 14
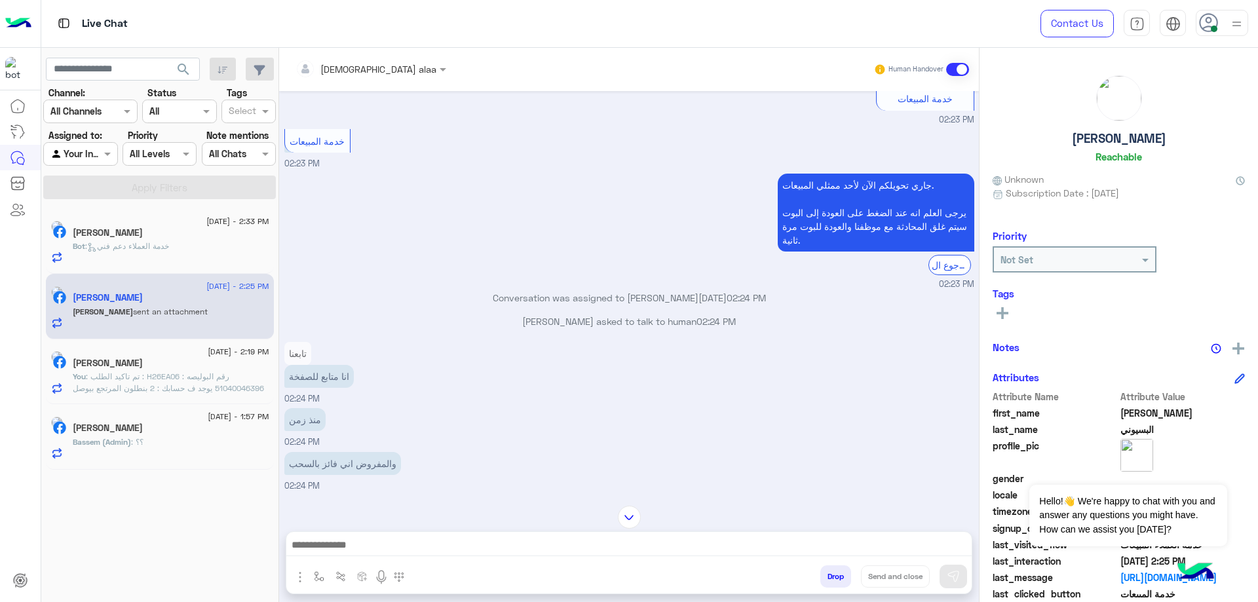
scroll to position [2089, 0]
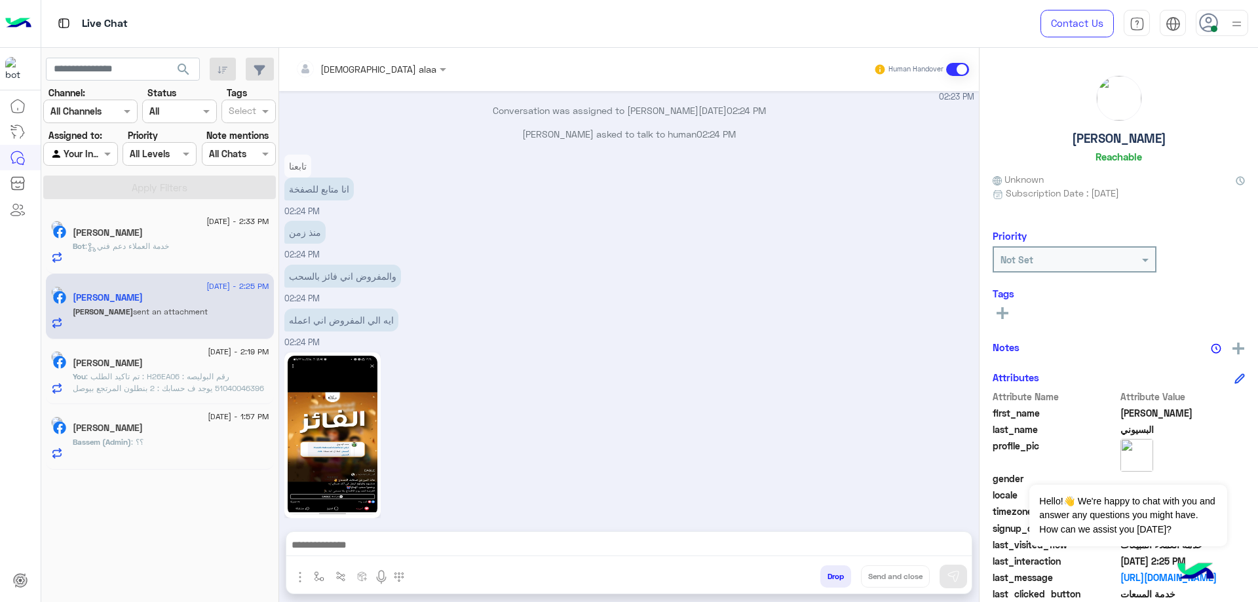
click at [156, 252] on p "Bot : خدمة العملاء دعم فني" at bounding box center [121, 246] width 96 height 12
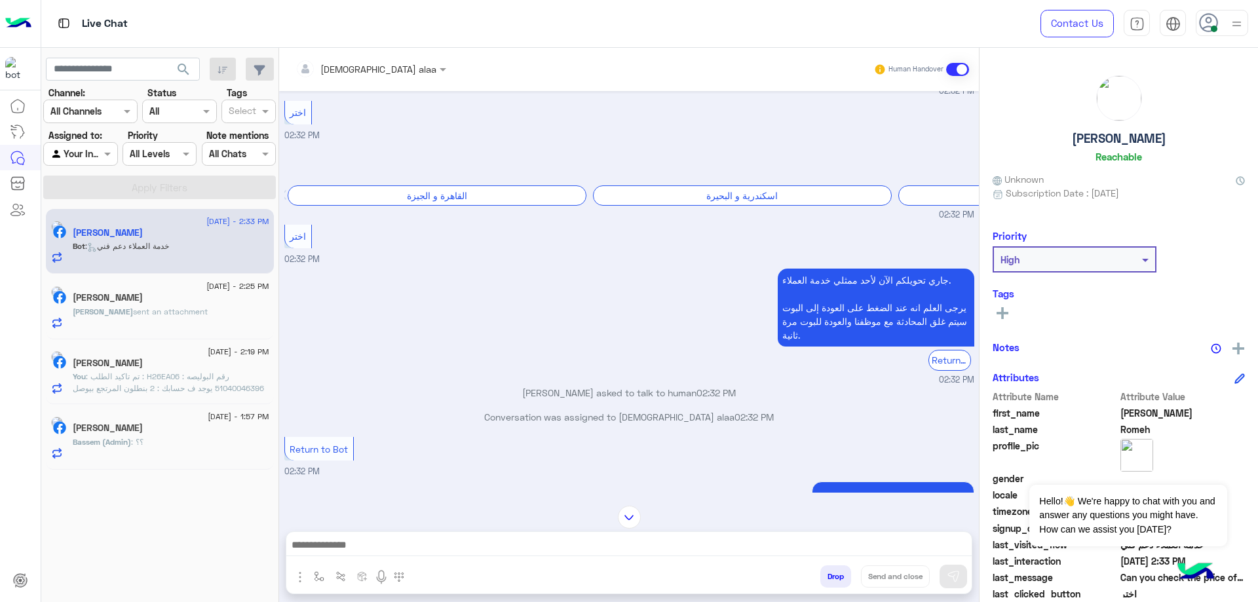
scroll to position [4170, 0]
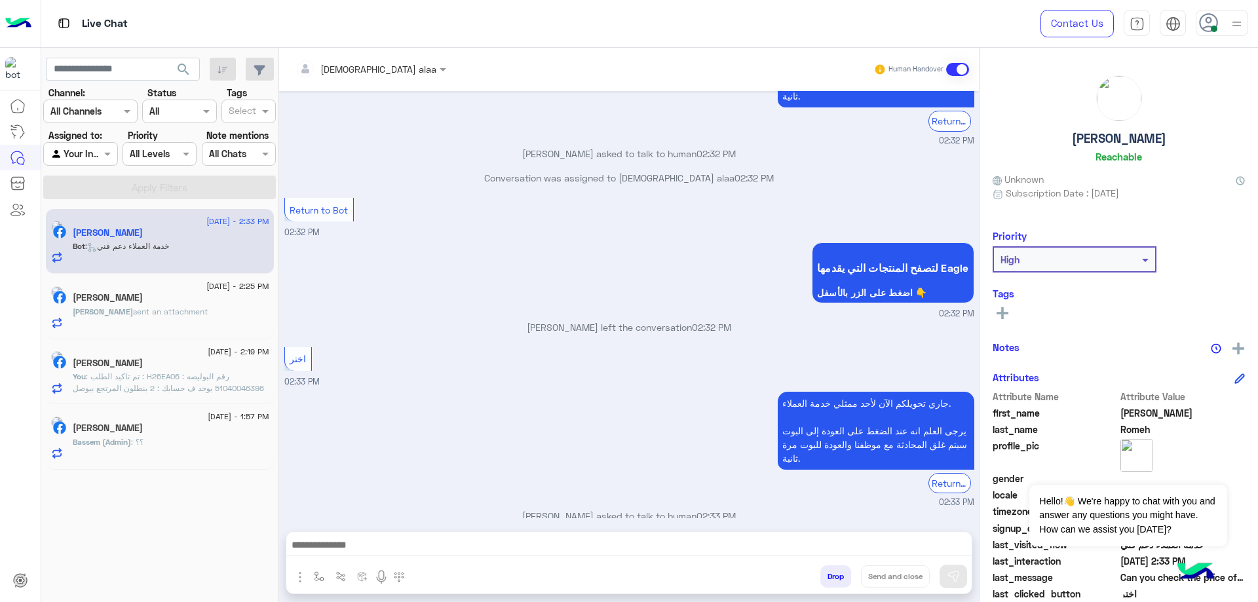
click at [447, 545] on textarea at bounding box center [628, 547] width 685 height 20
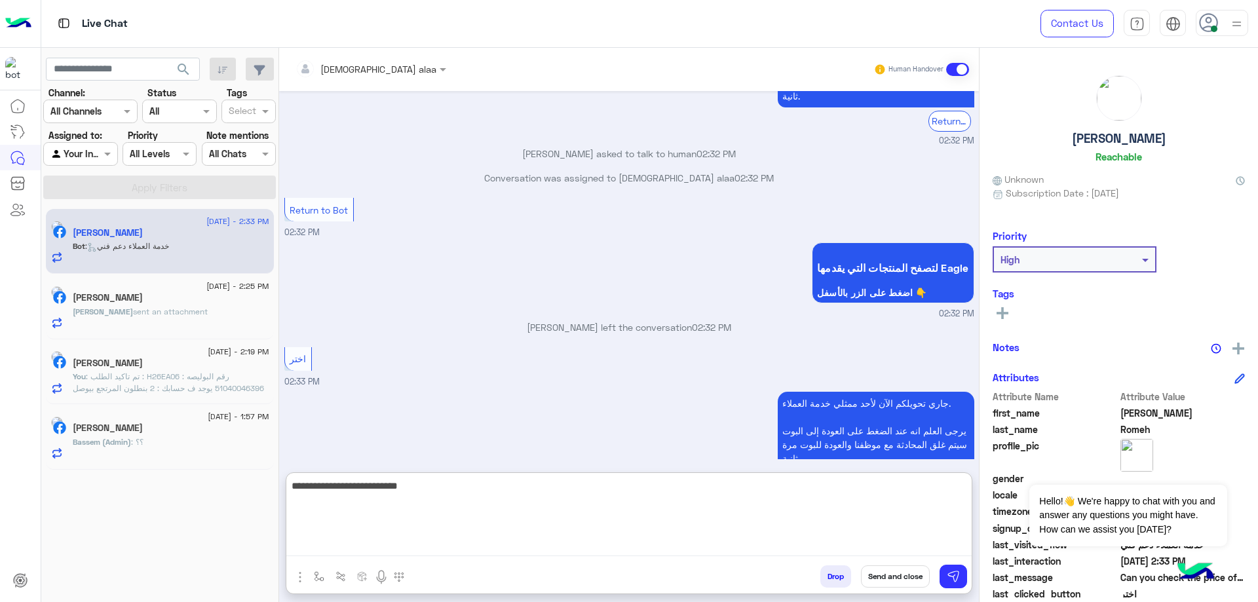
type textarea "**********"
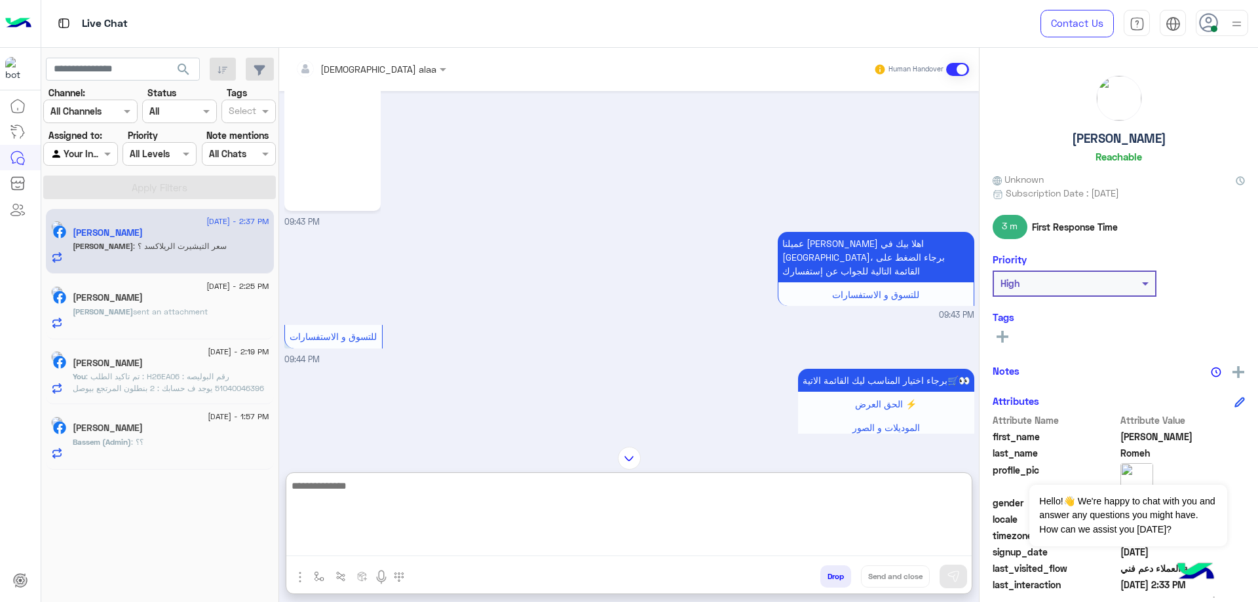
scroll to position [177, 0]
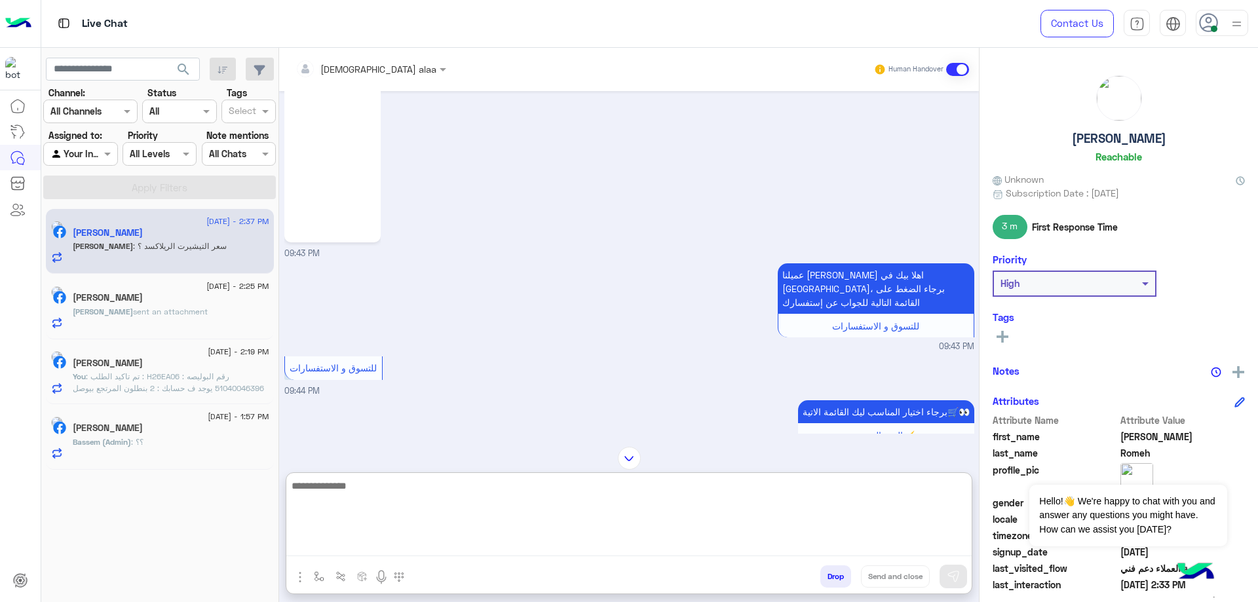
click at [339, 202] on img at bounding box center [333, 159] width 90 height 159
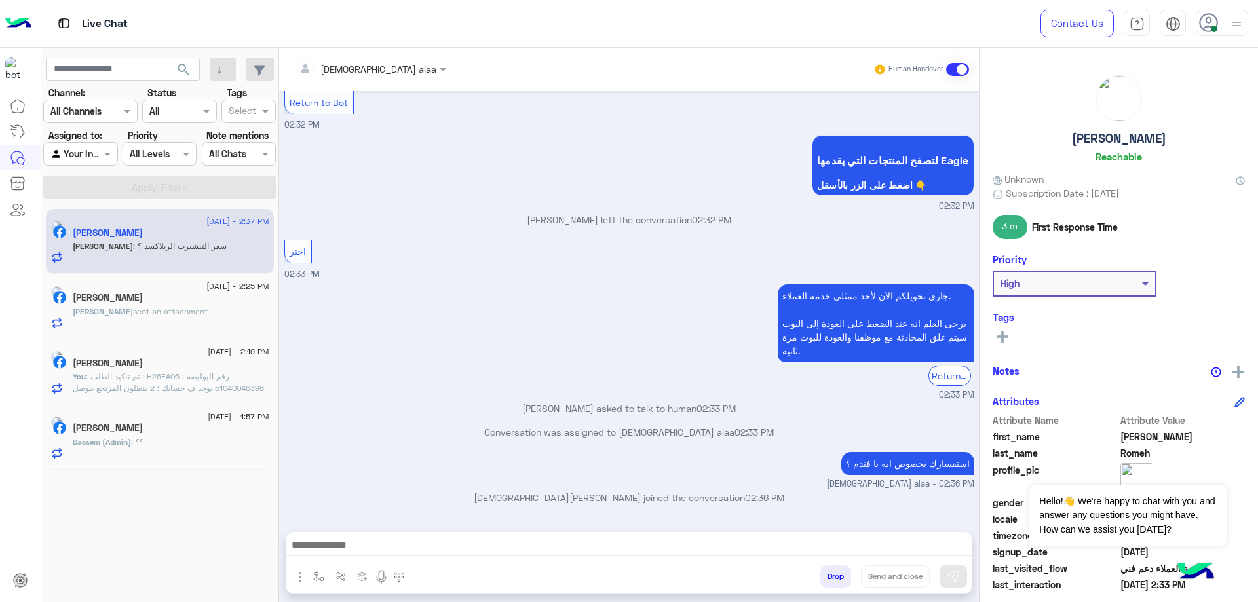
scroll to position [4280, 0]
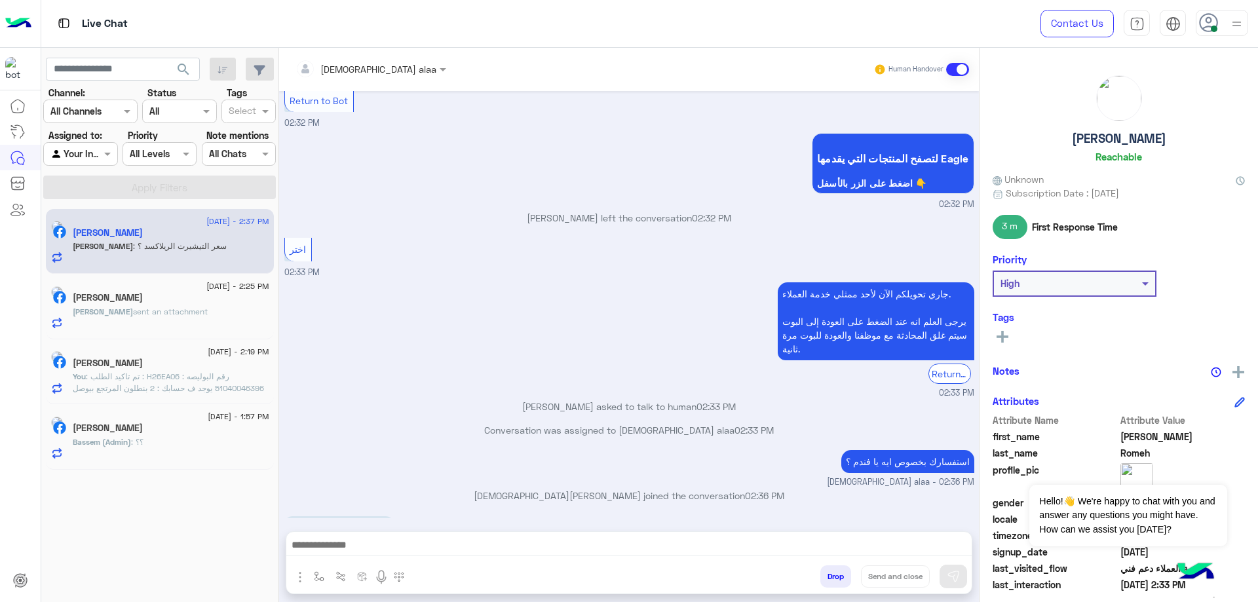
click at [456, 543] on textarea at bounding box center [628, 547] width 685 height 20
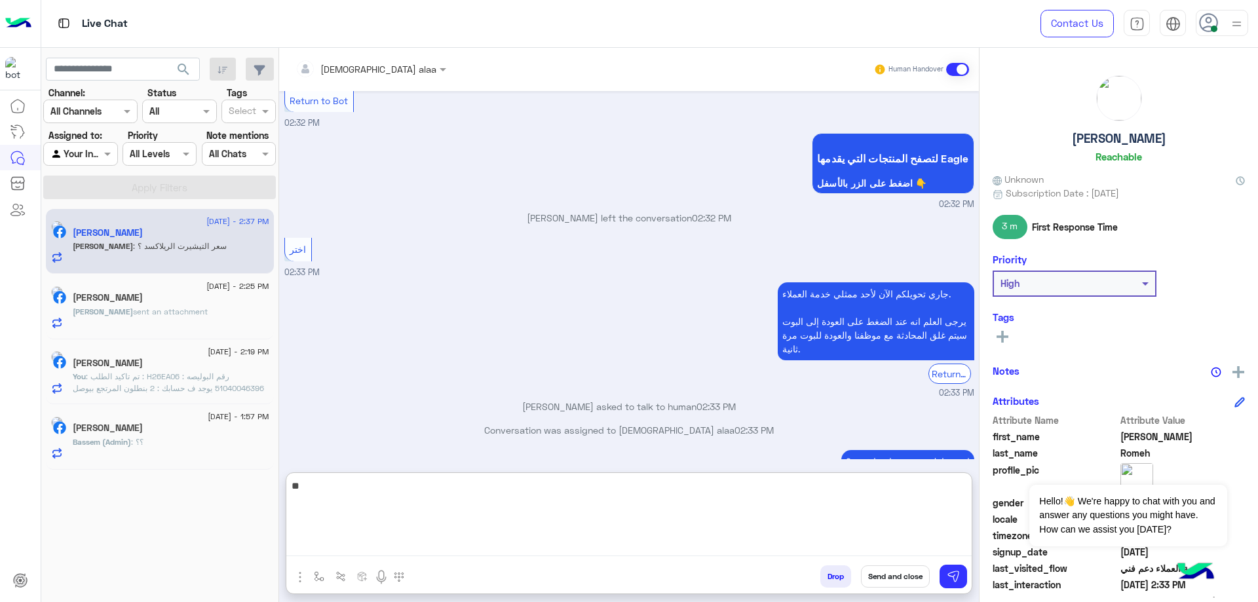
type textarea "*"
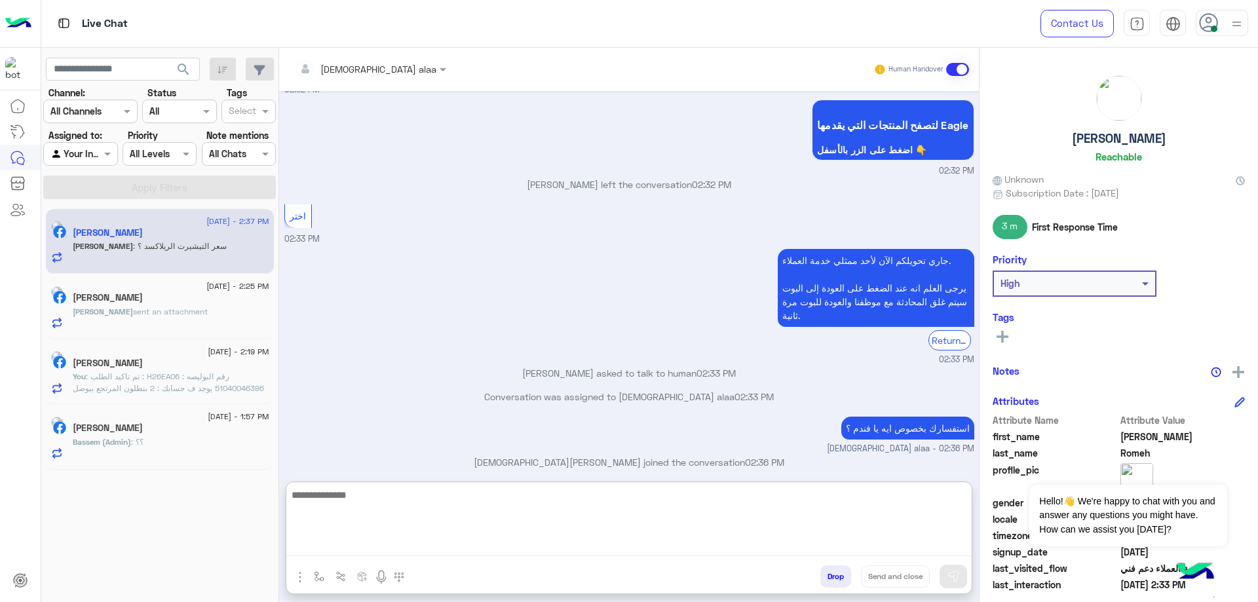
scroll to position [4339, 0]
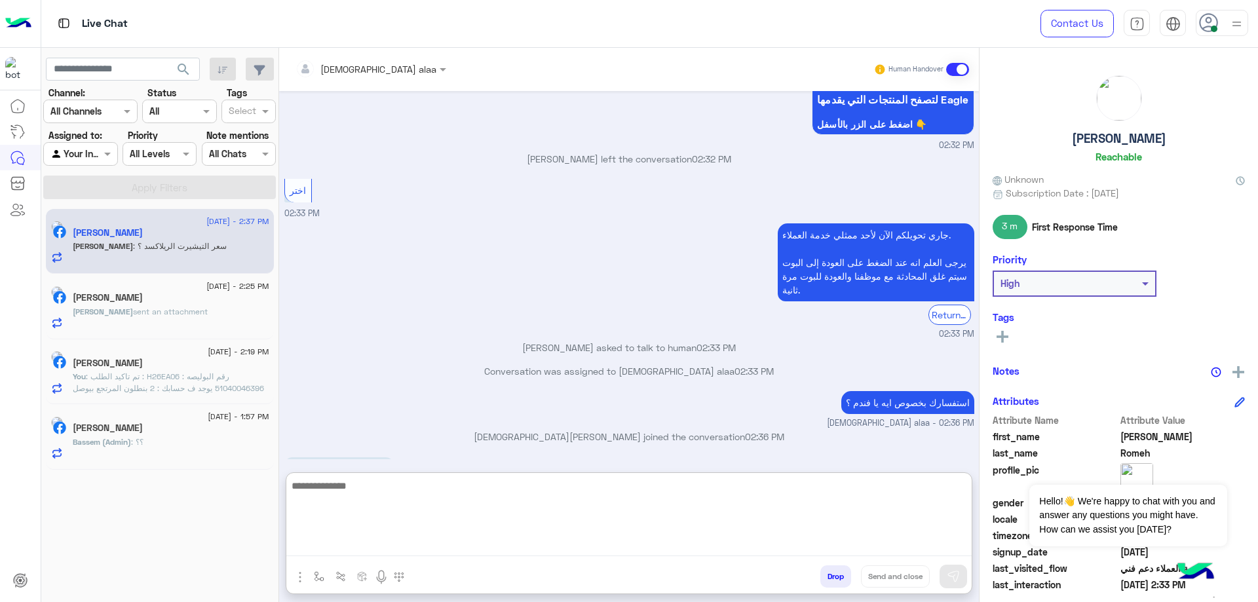
click at [1115, 139] on h5 "Omar Romeh" at bounding box center [1119, 138] width 94 height 15
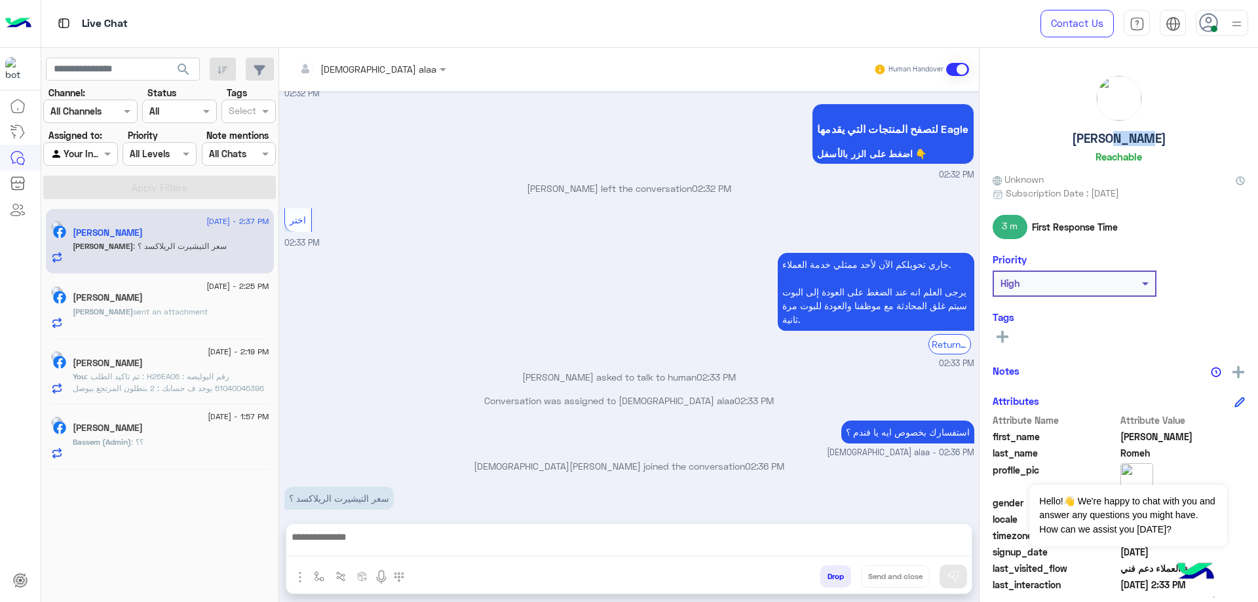
click at [1115, 139] on h5 "Omar Romeh" at bounding box center [1119, 138] width 94 height 15
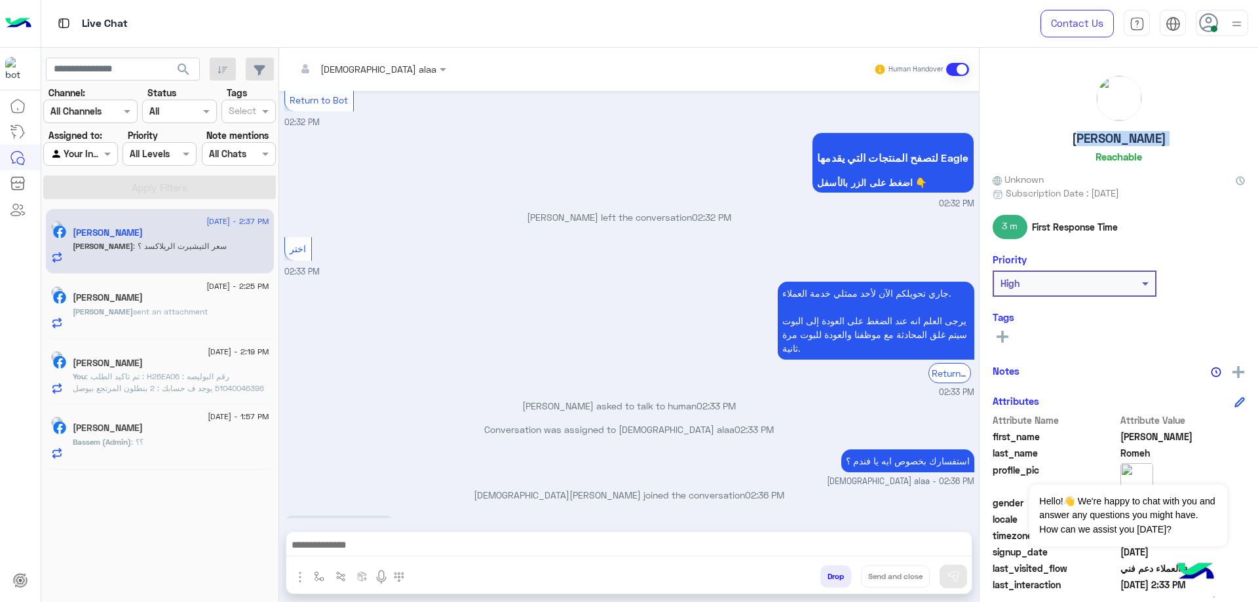
click at [1115, 139] on h5 "Omar Romeh" at bounding box center [1119, 138] width 94 height 15
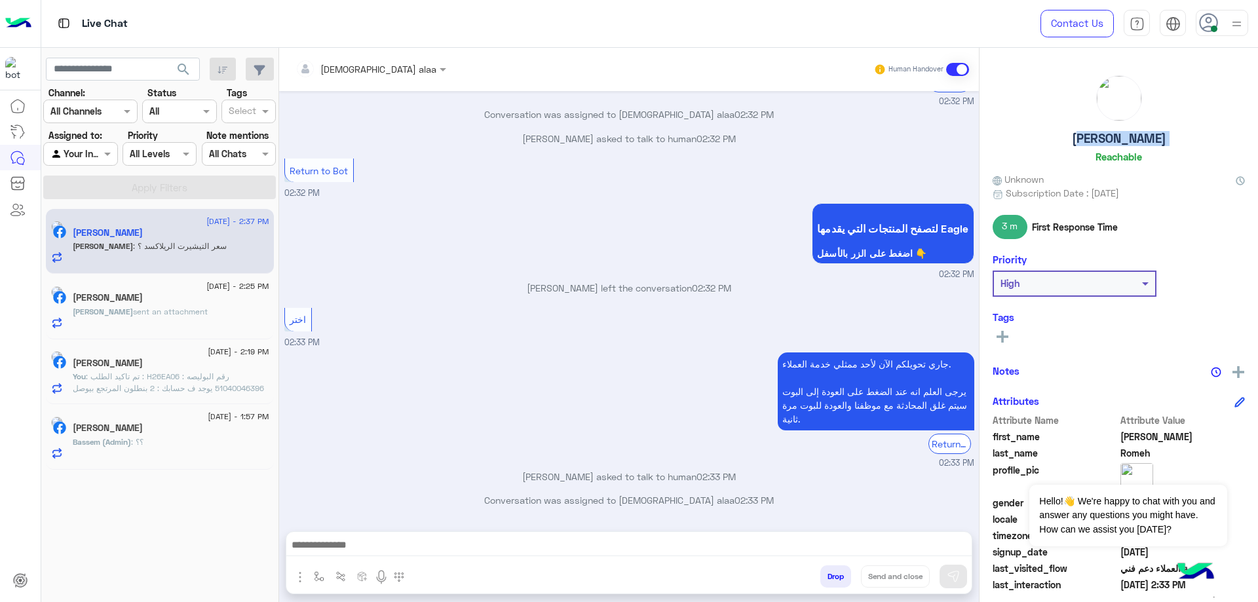
scroll to position [4170, 0]
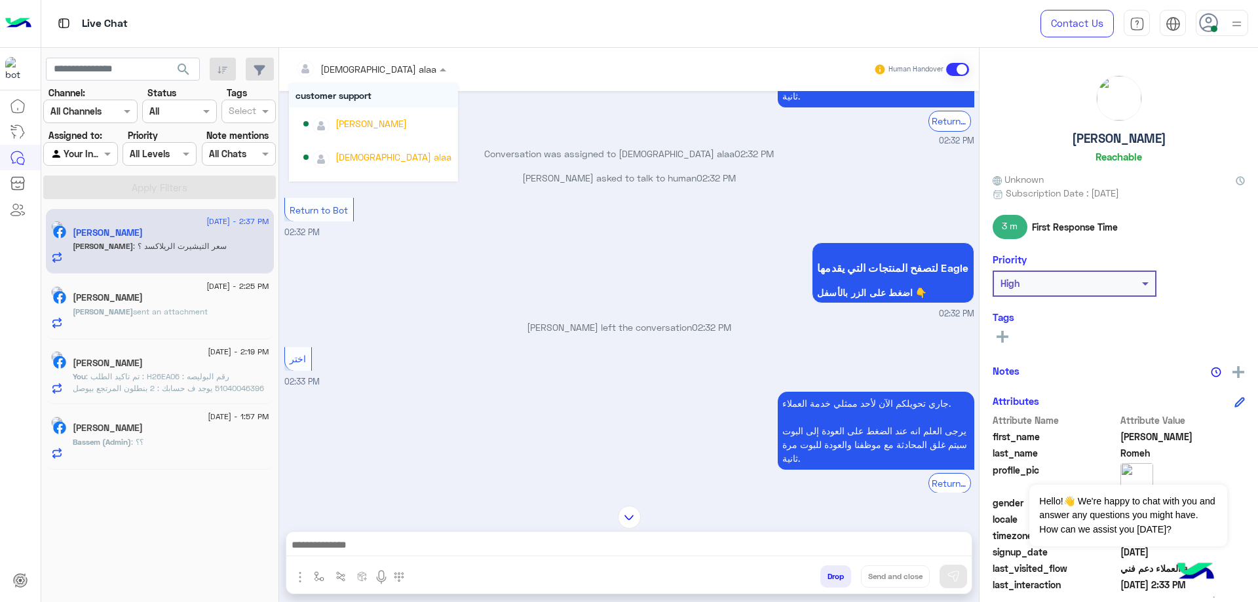
click at [436, 71] on span at bounding box center [444, 69] width 16 height 14
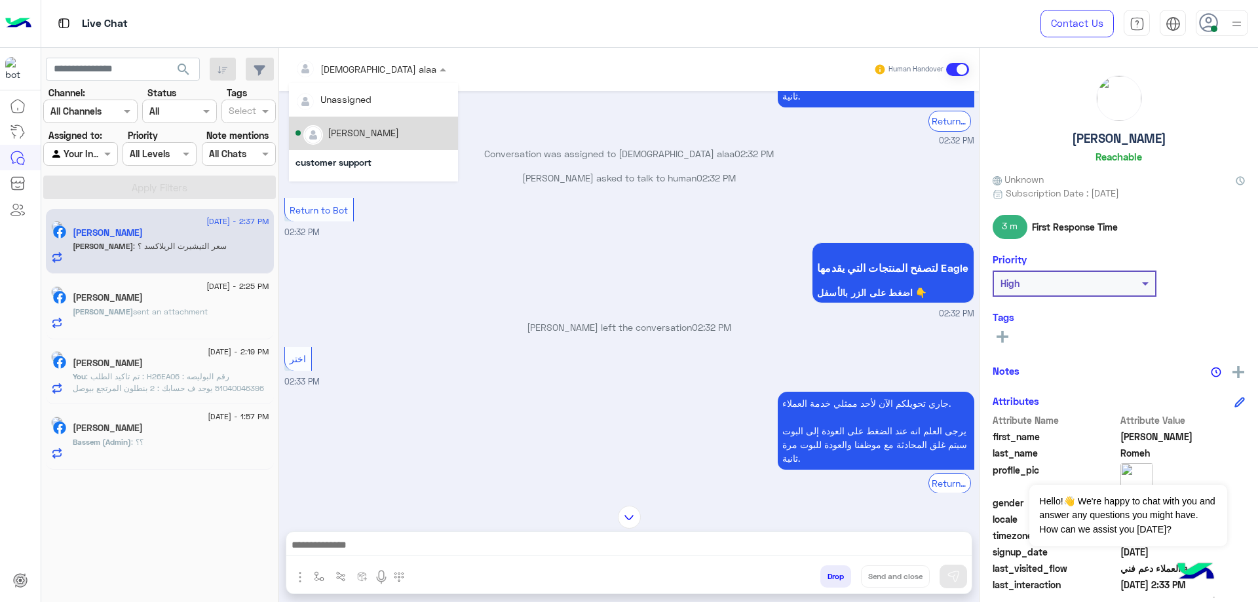
scroll to position [117, 0]
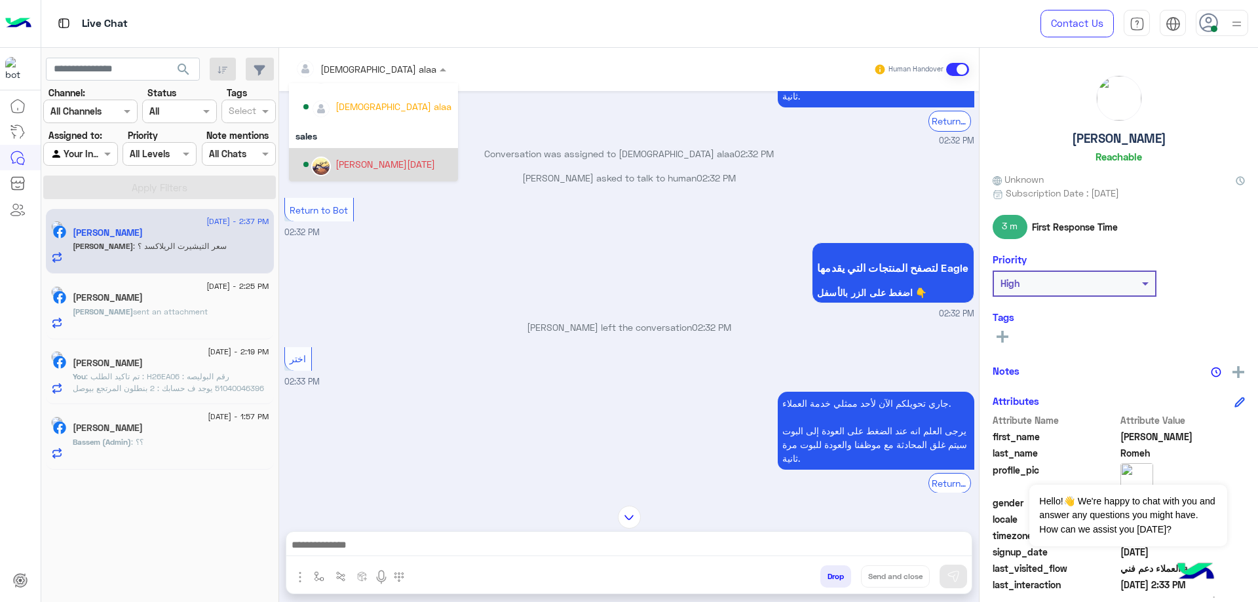
click at [374, 162] on div "Ahmed Ramadan" at bounding box center [385, 164] width 100 height 14
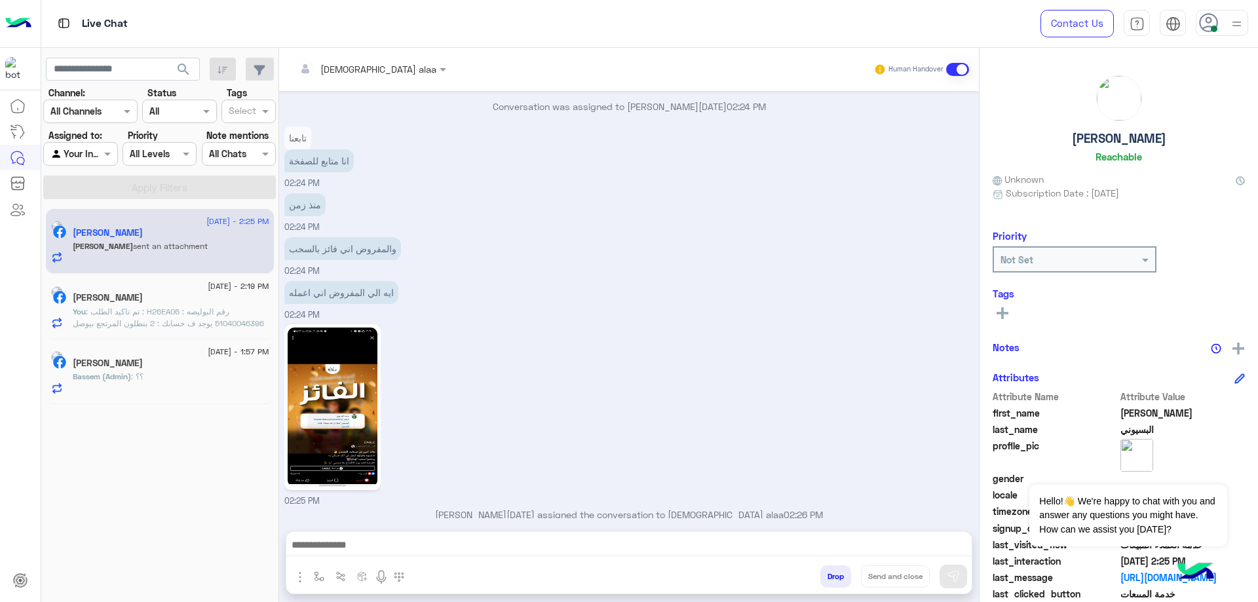
scroll to position [768, 0]
click at [497, 549] on textarea at bounding box center [628, 547] width 685 height 20
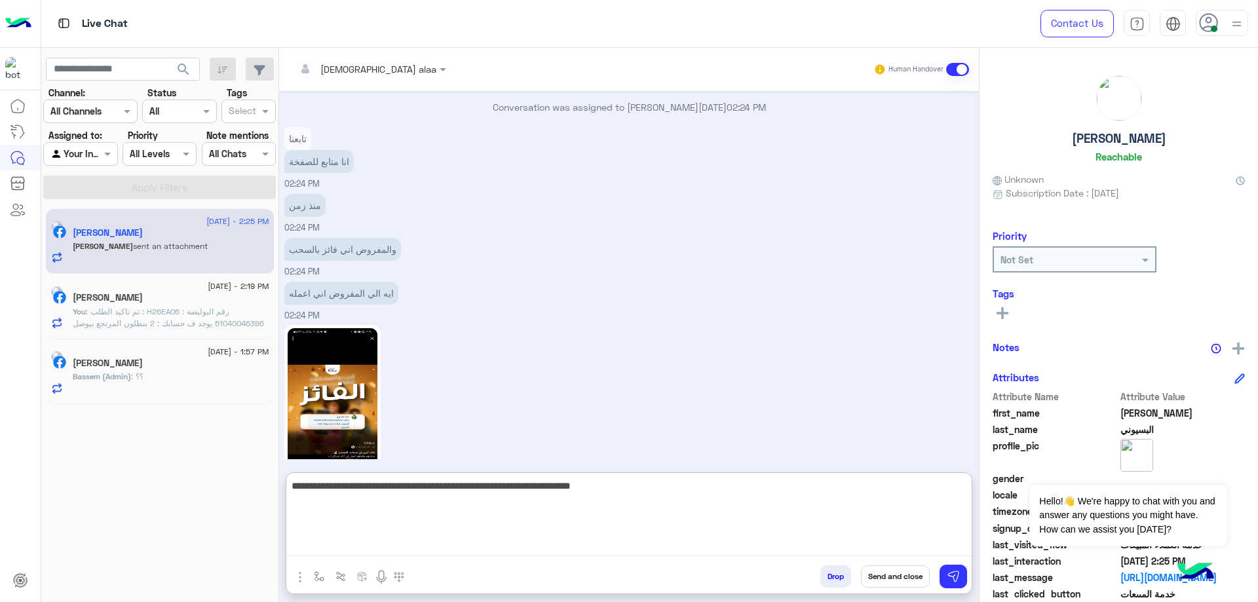
type textarea "**********"
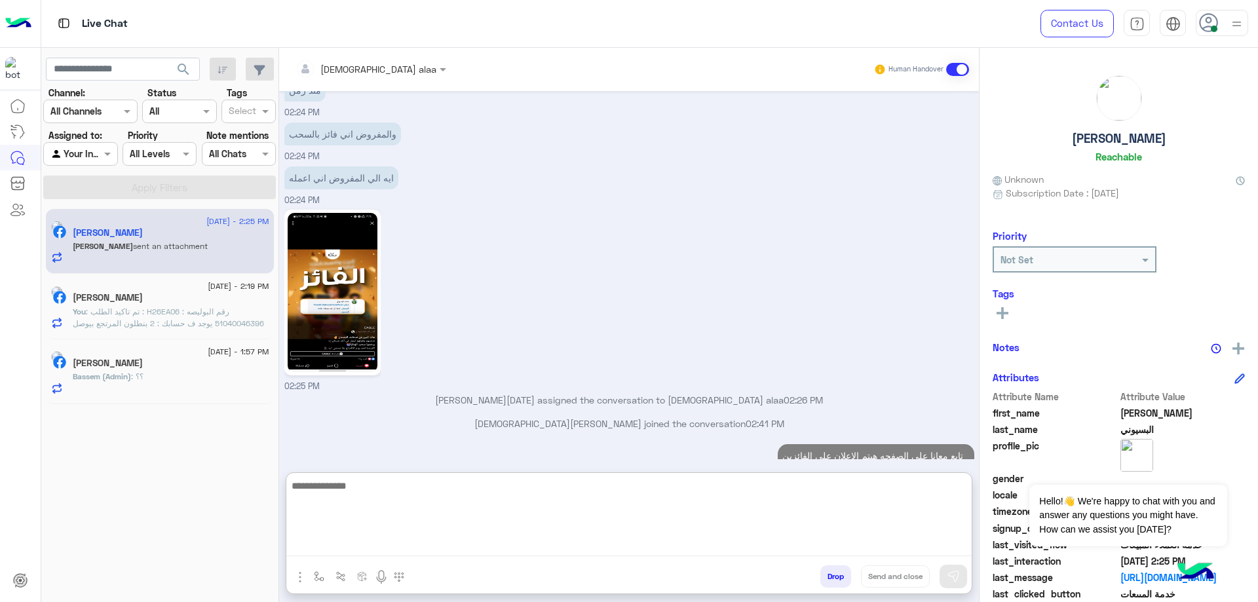
scroll to position [805, 0]
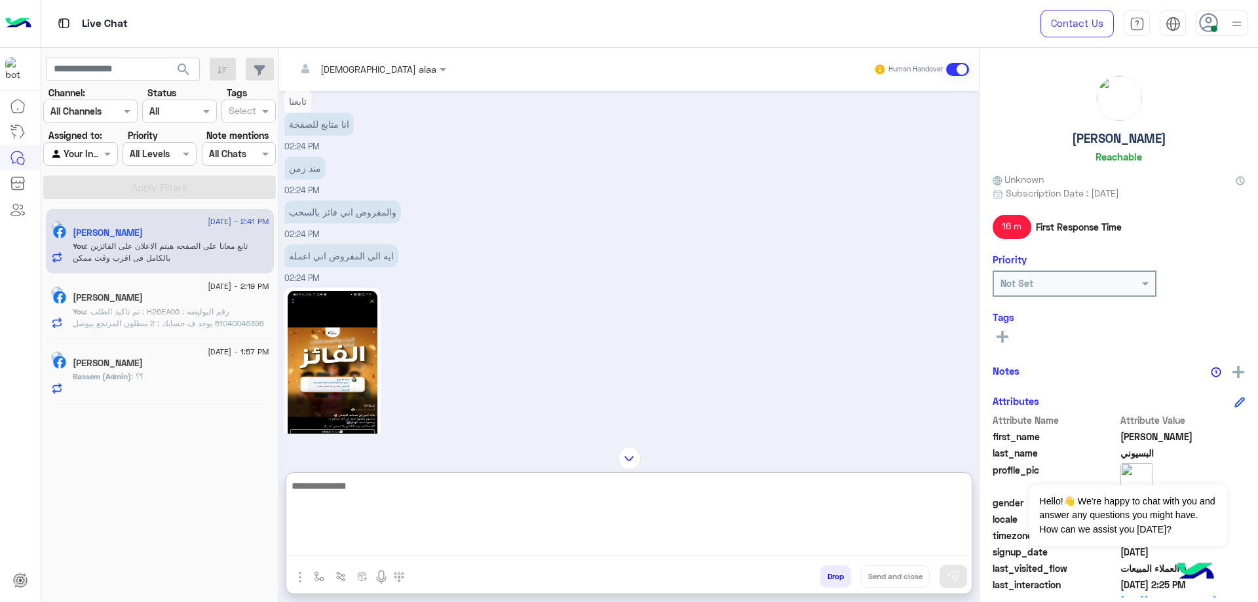
click at [350, 200] on p "والمفروض اني فائز بالسحب" at bounding box center [342, 211] width 117 height 23
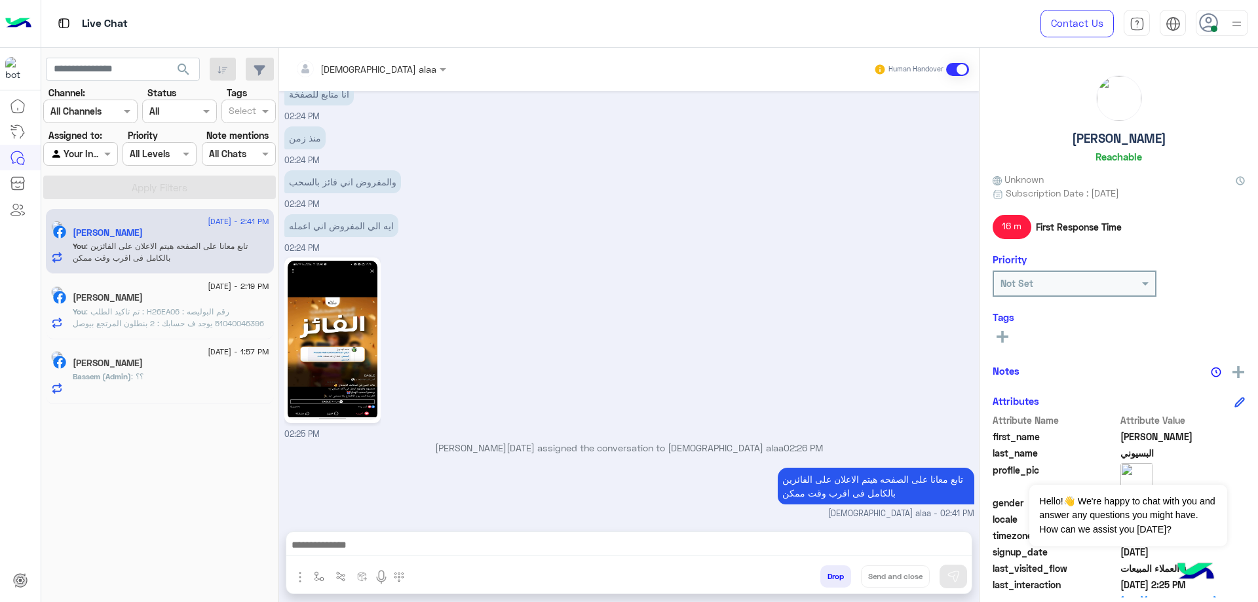
scroll to position [847, 0]
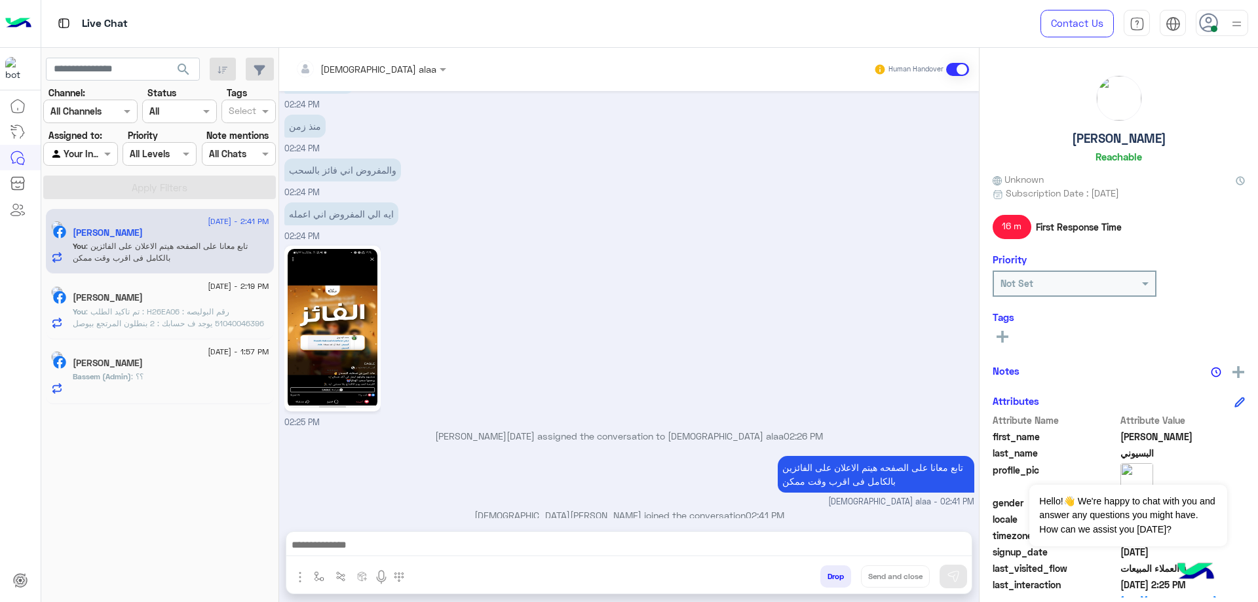
click at [1111, 130] on div "محمد البسيوني Reachable" at bounding box center [1119, 121] width 252 height 92
click at [1105, 140] on h5 "محمد البسيوني" at bounding box center [1119, 138] width 94 height 15
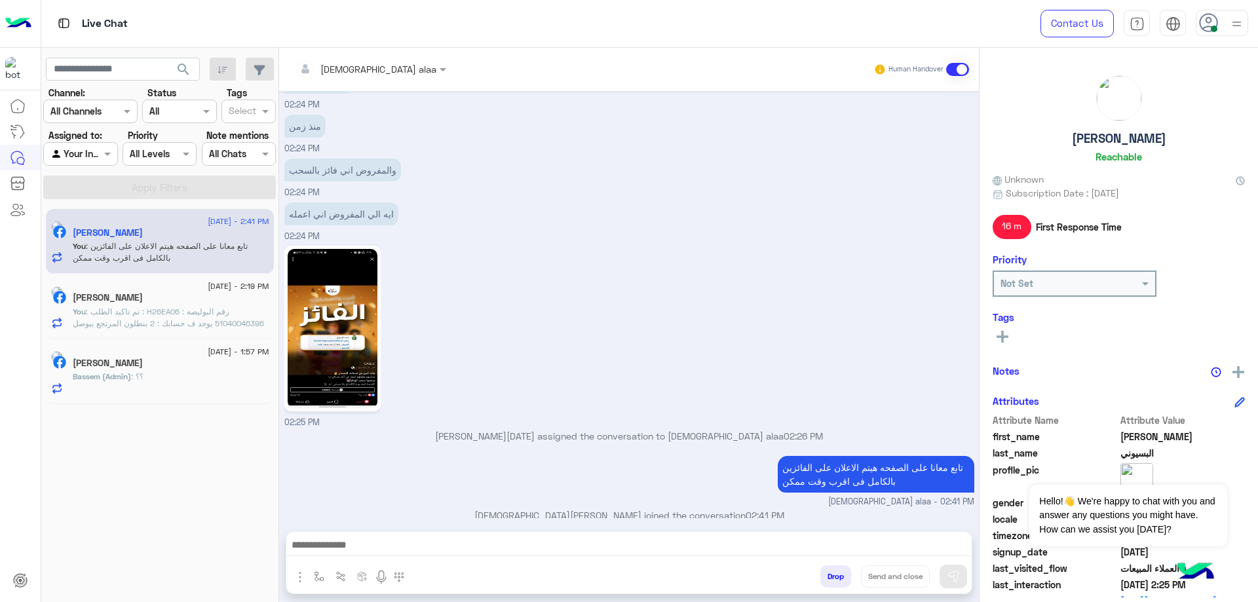
click at [1054, 137] on div "محمد البسيوني Reachable" at bounding box center [1119, 121] width 252 height 92
drag, startPoint x: 1054, startPoint y: 137, endPoint x: 1103, endPoint y: 132, distance: 48.7
click at [1103, 132] on div "محمد البسيوني Reachable" at bounding box center [1119, 121] width 252 height 92
click at [835, 581] on button "Drop" at bounding box center [835, 576] width 31 height 22
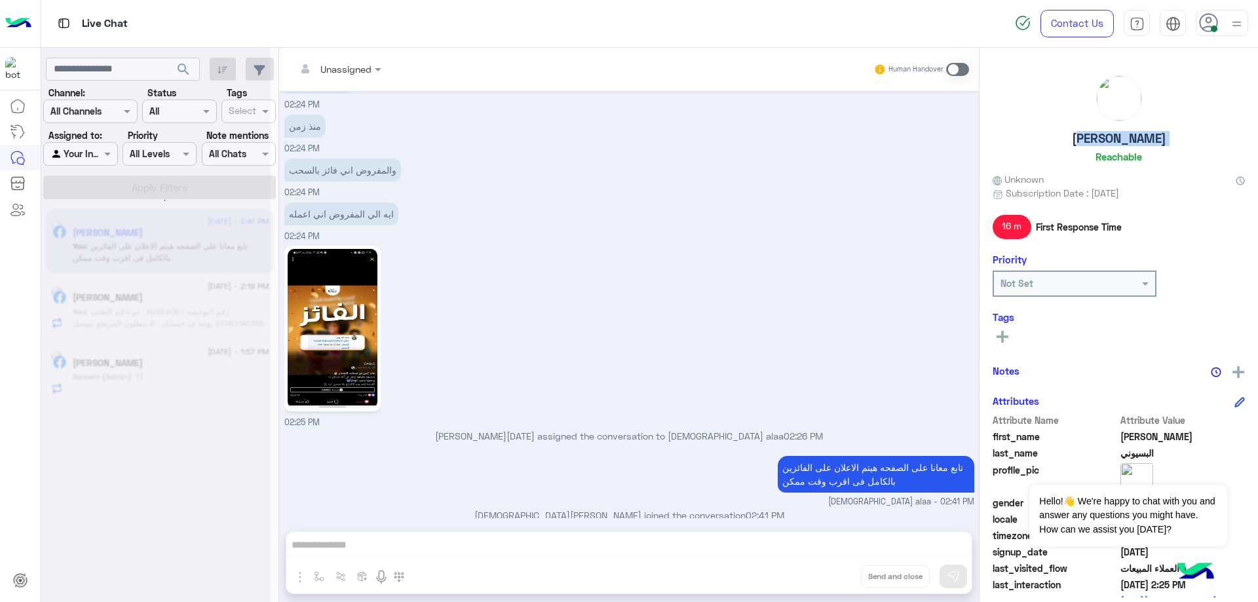
scroll to position [871, 0]
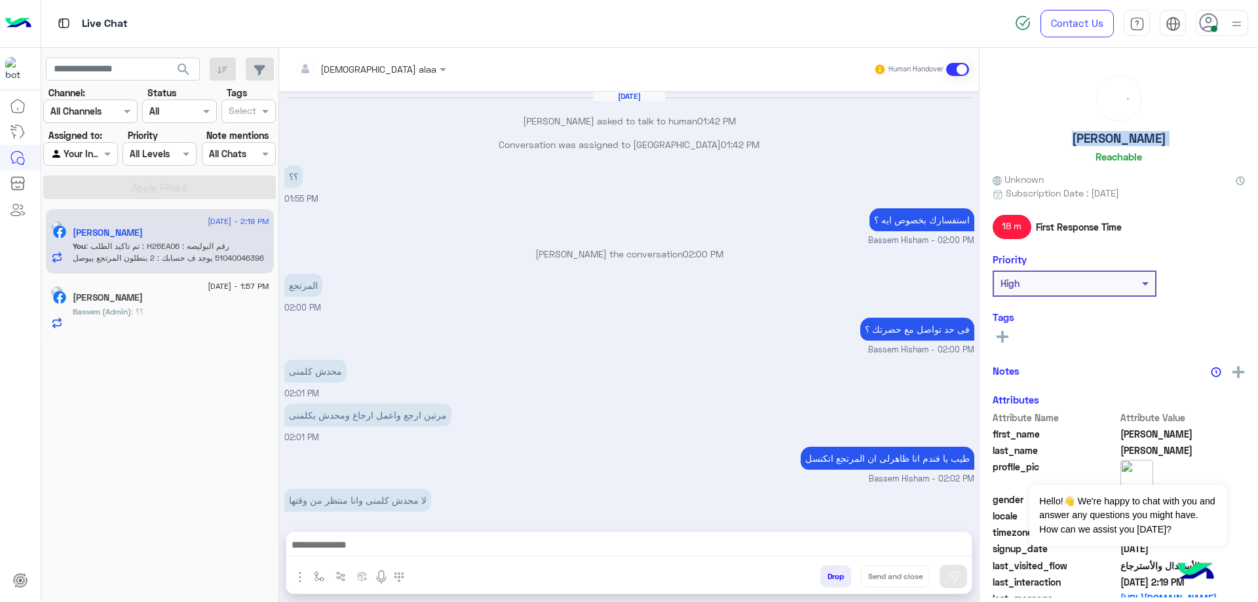
scroll to position [851, 0]
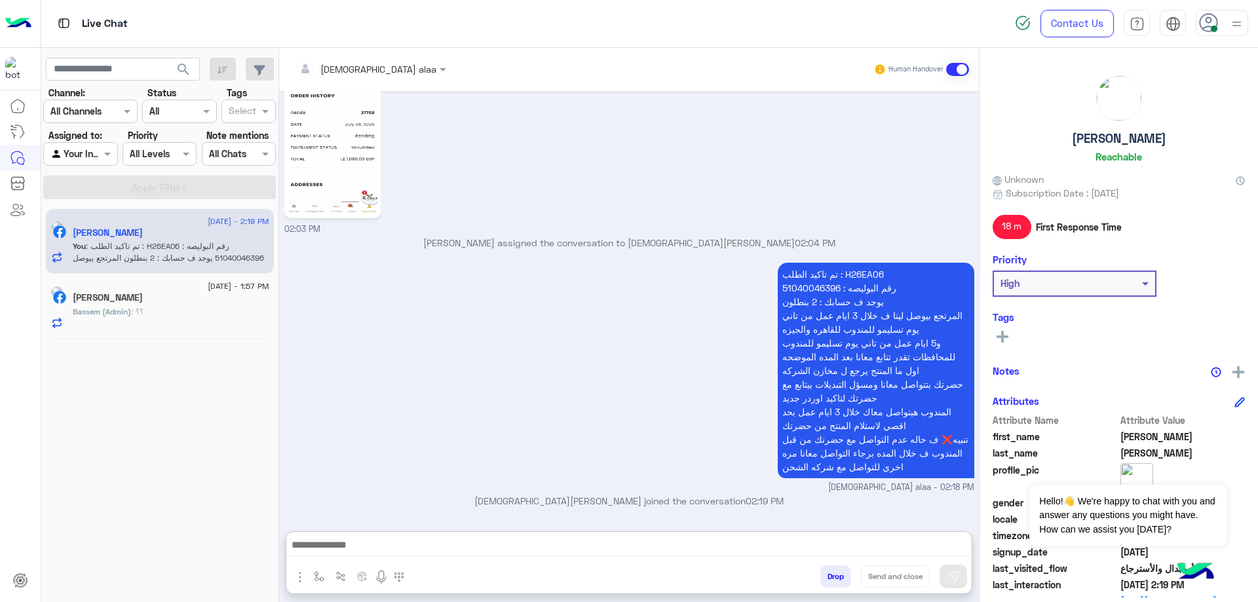
click at [456, 546] on textarea at bounding box center [628, 547] width 685 height 20
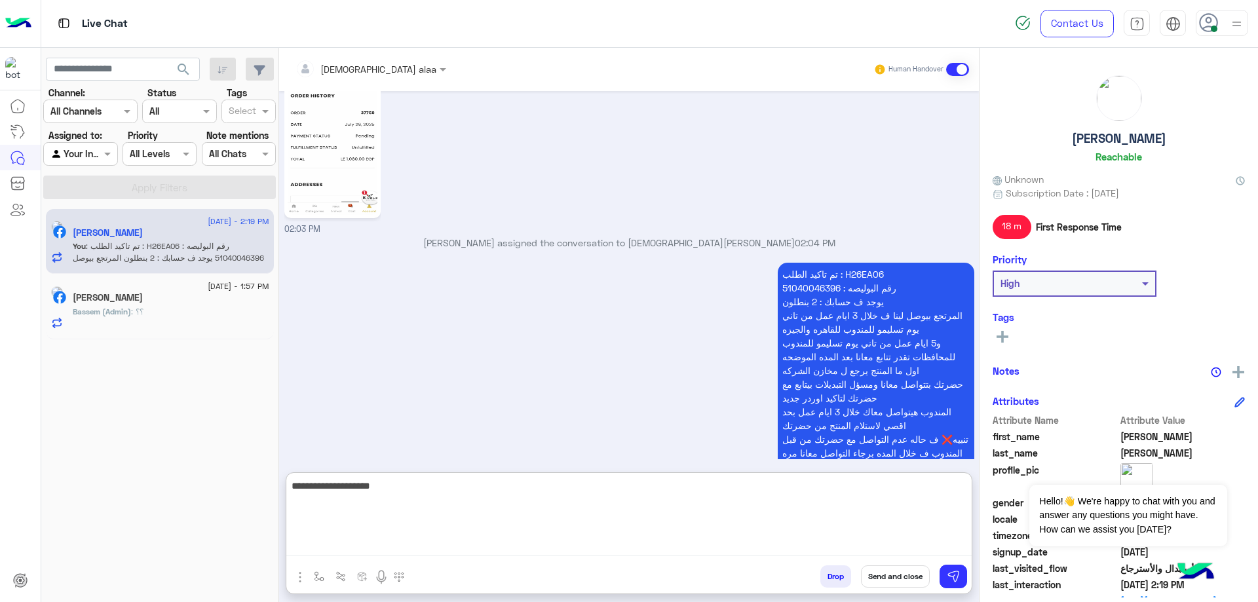
type textarea "**********"
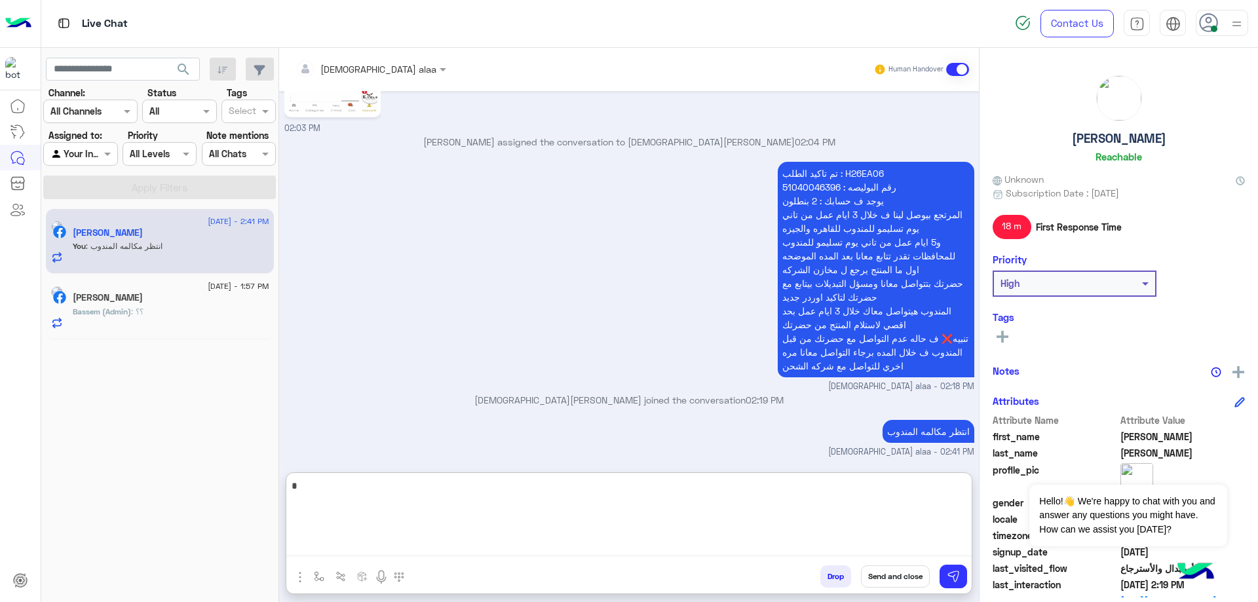
type textarea "*"
click at [825, 573] on button "Drop" at bounding box center [835, 576] width 31 height 22
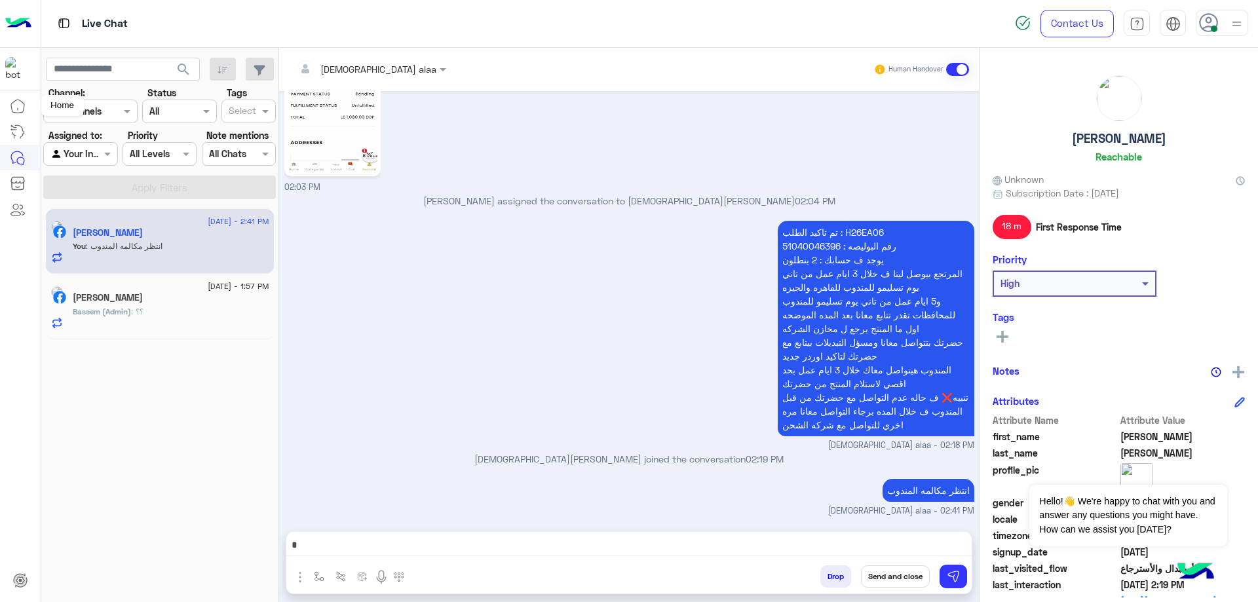
scroll to position [917, 0]
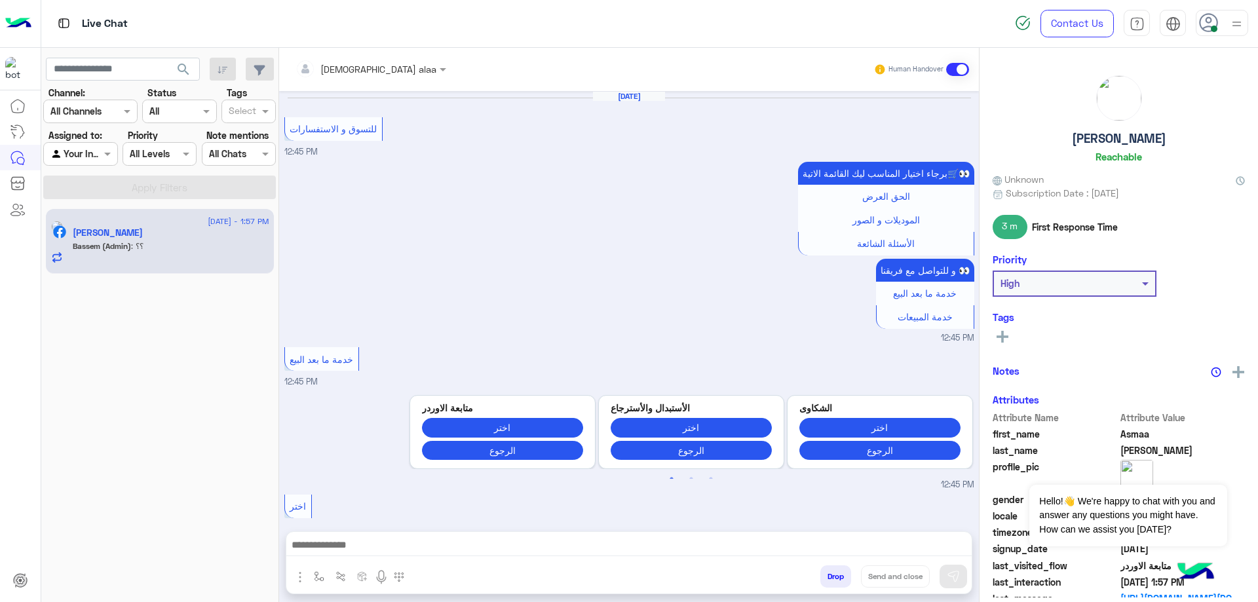
scroll to position [740, 0]
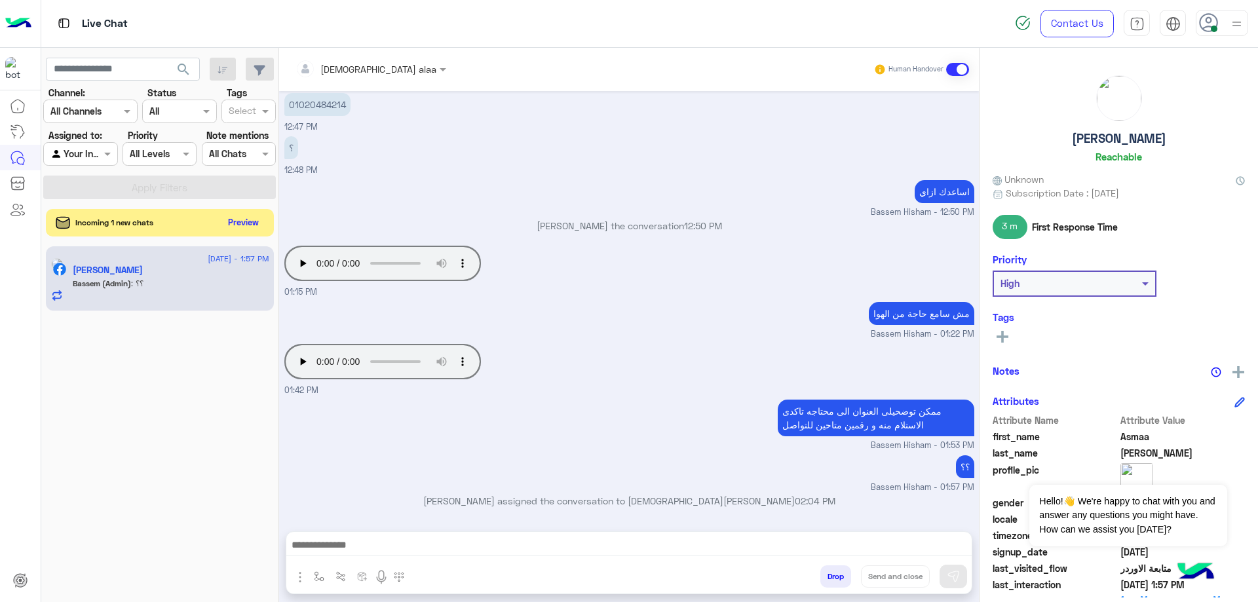
click at [228, 219] on button "Preview" at bounding box center [243, 223] width 41 height 18
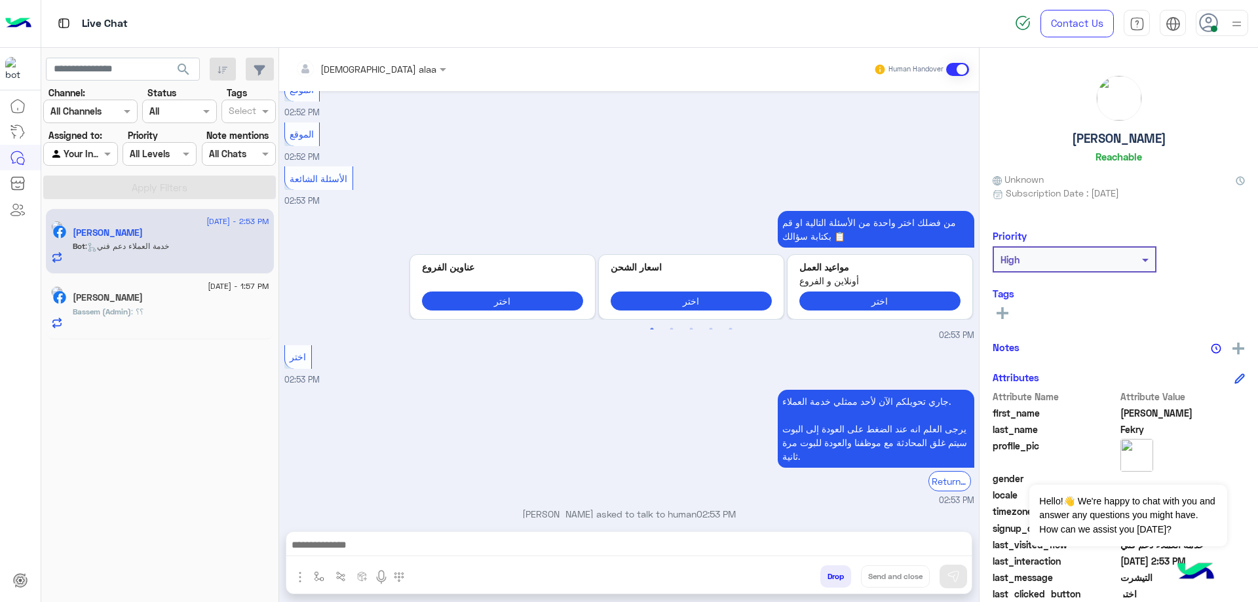
scroll to position [3212, 0]
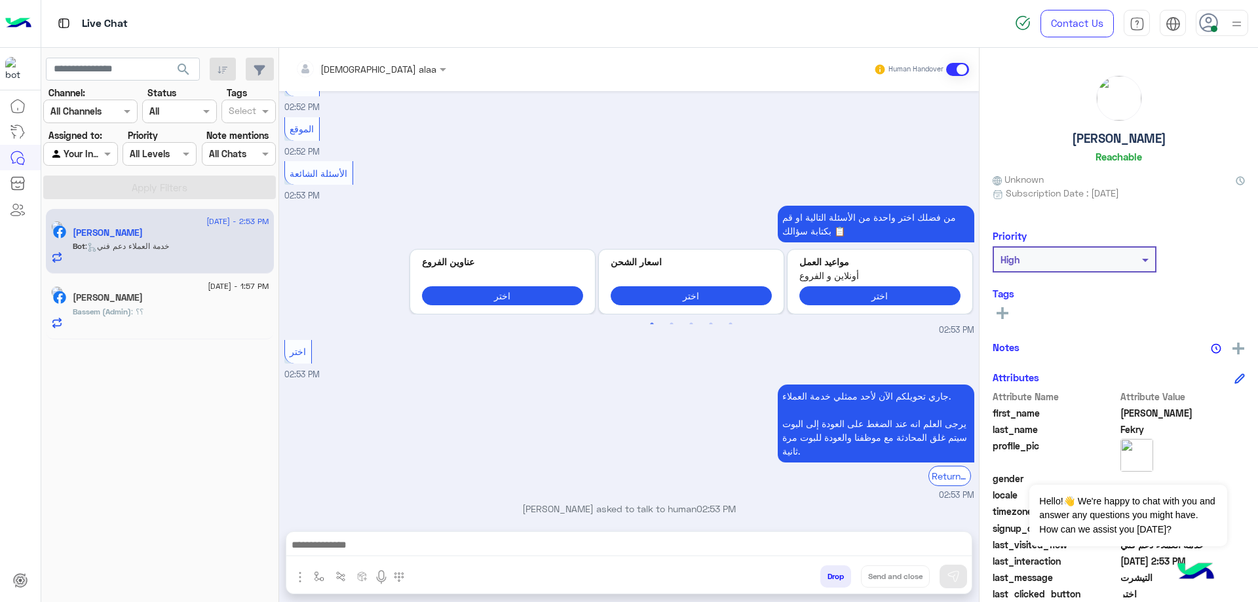
click at [352, 75] on div "[DEMOGRAPHIC_DATA] alaa" at bounding box center [378, 69] width 116 height 14
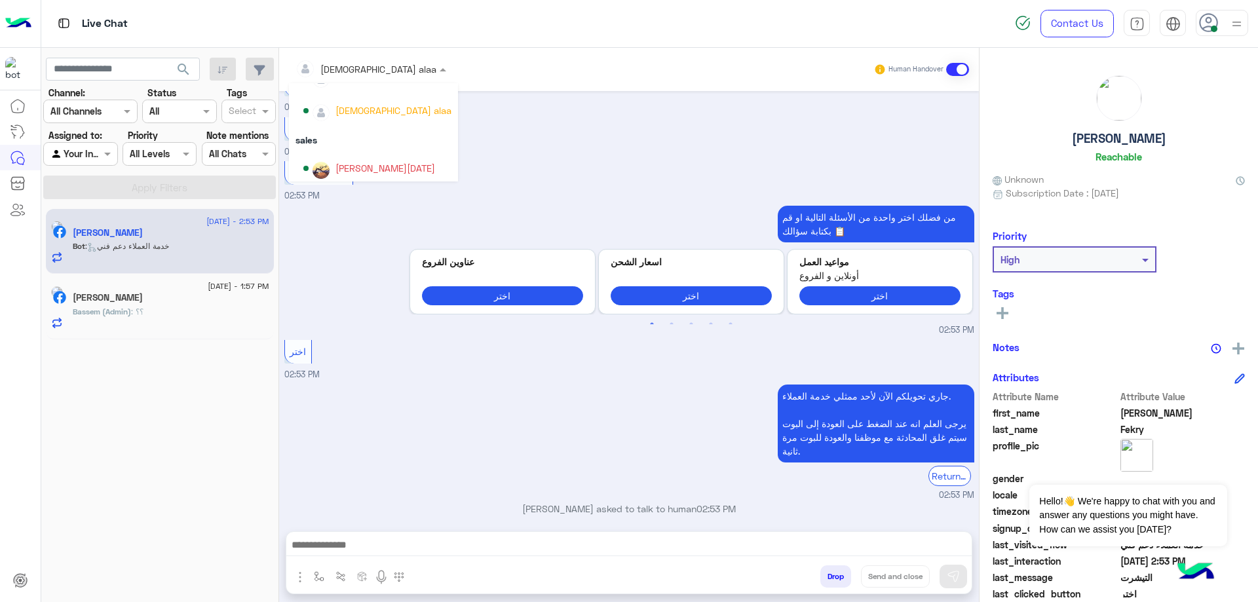
scroll to position [117, 0]
click at [358, 159] on div "Ahmed Ramadan" at bounding box center [385, 164] width 100 height 14
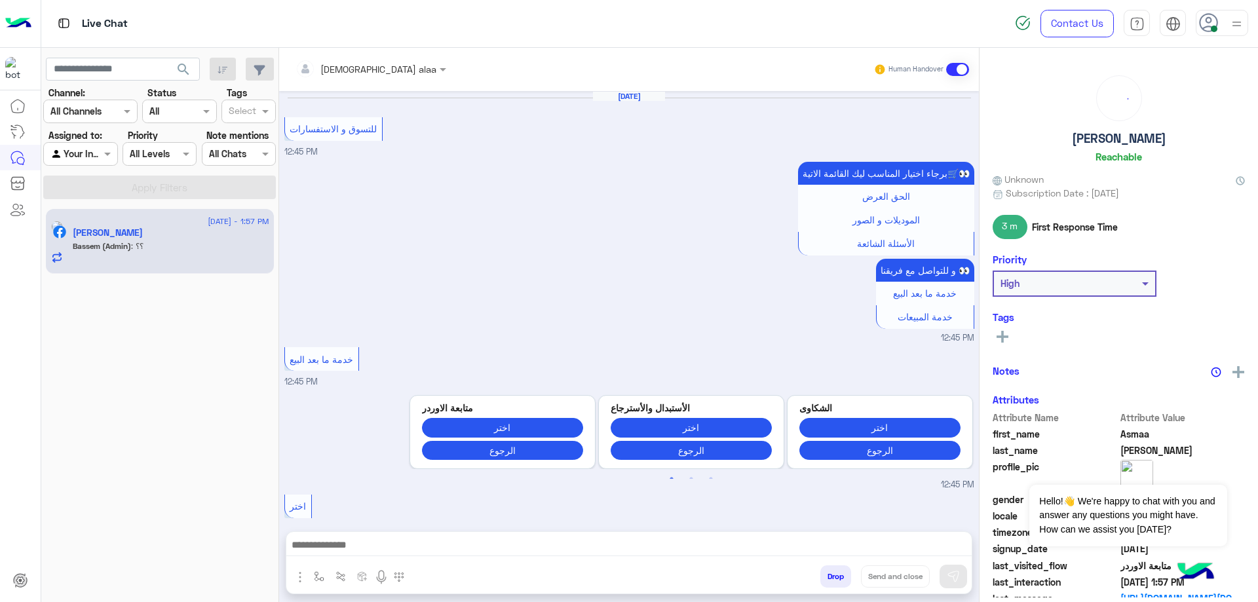
scroll to position [740, 0]
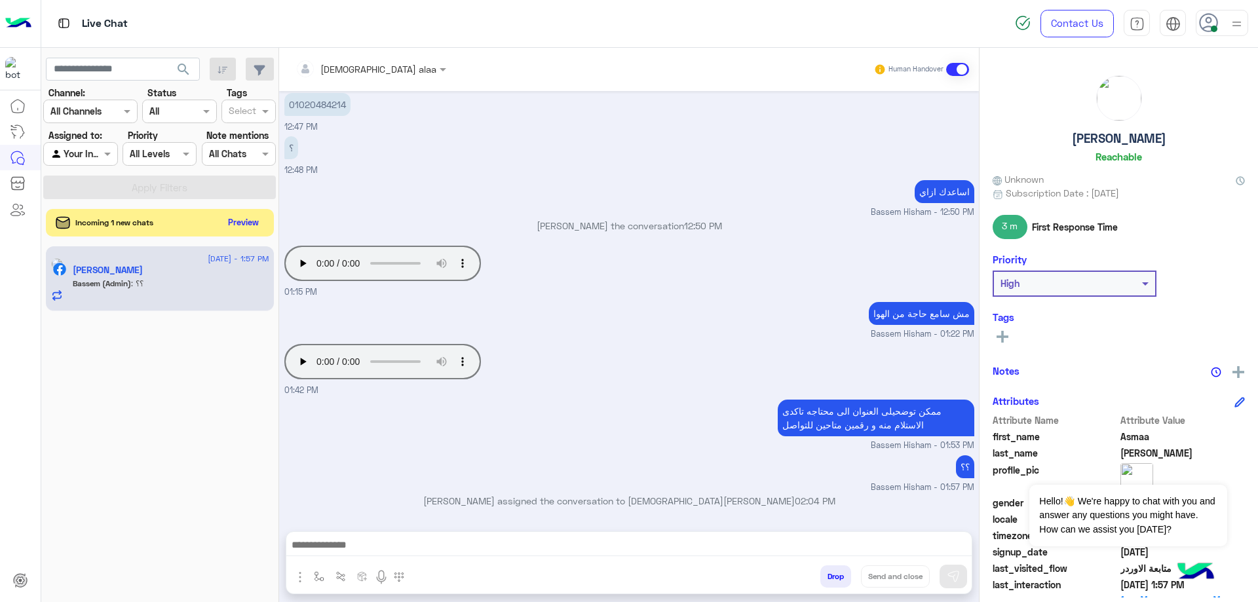
click at [245, 221] on button "Preview" at bounding box center [243, 223] width 41 height 18
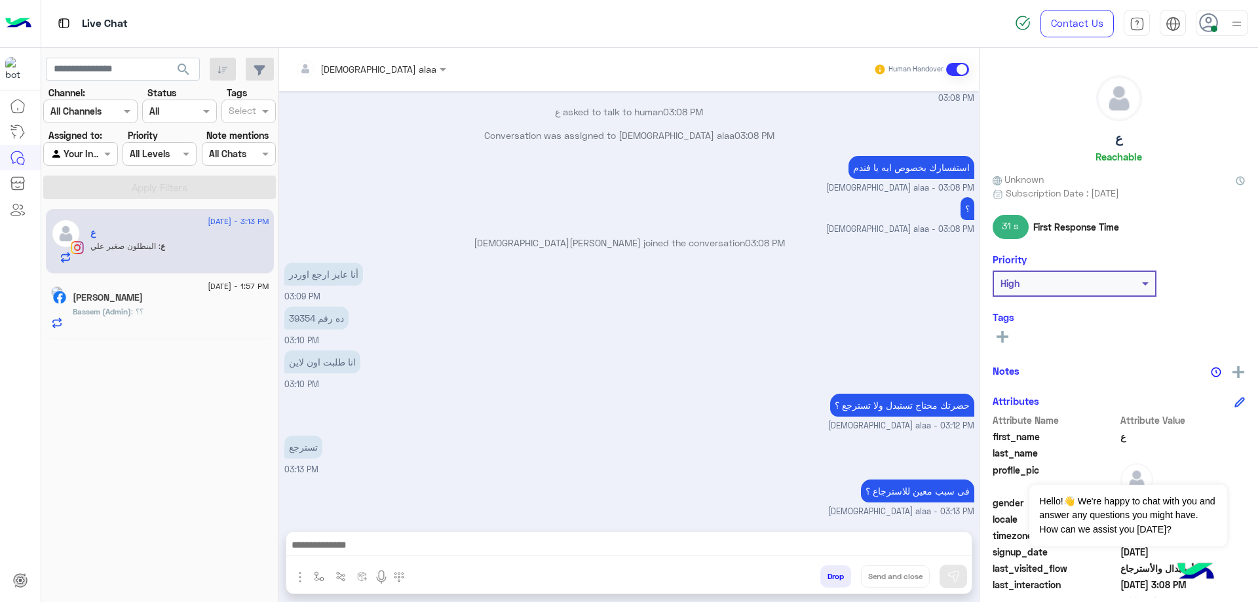
scroll to position [946, 0]
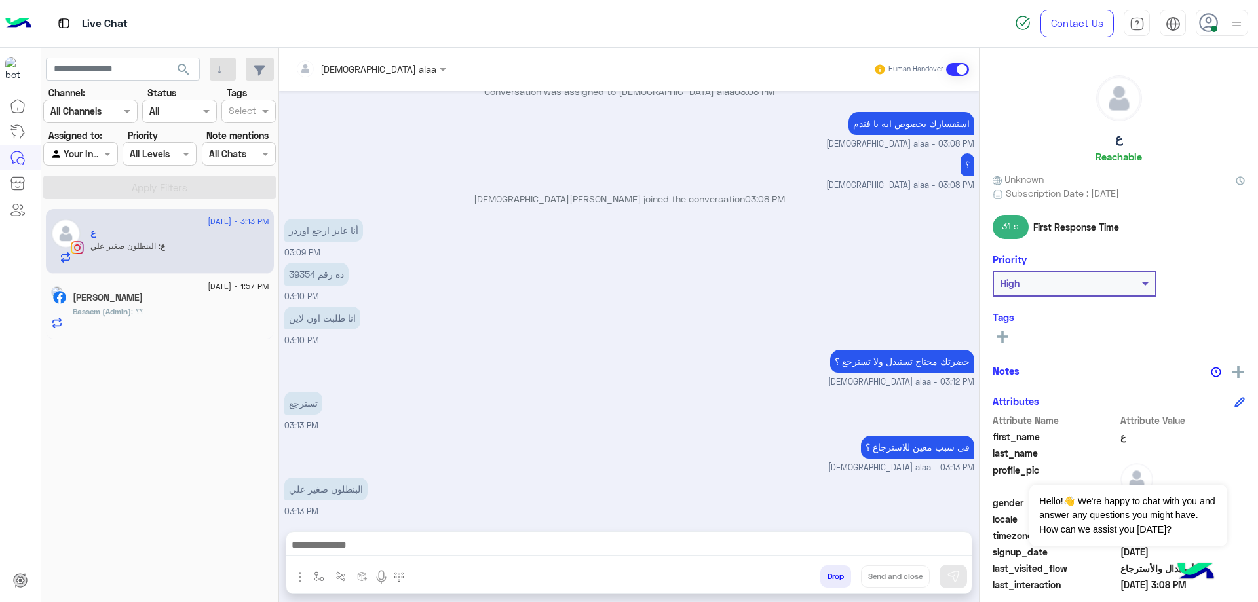
click at [406, 541] on textarea at bounding box center [628, 547] width 685 height 20
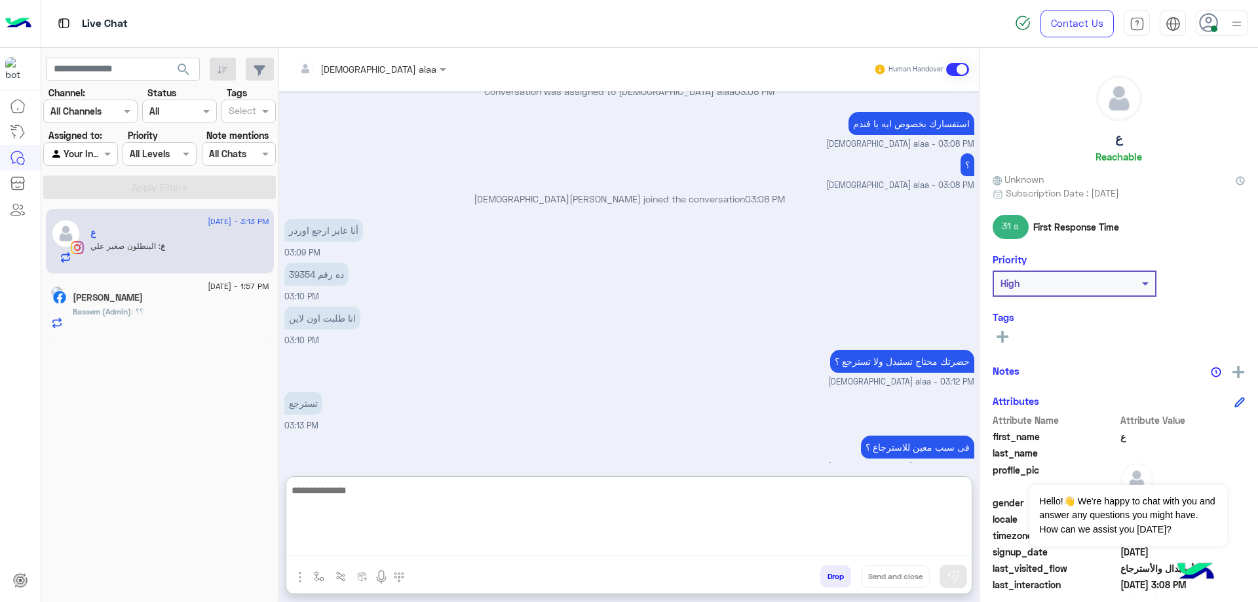
paste textarea "**********"
type textarea "**********"
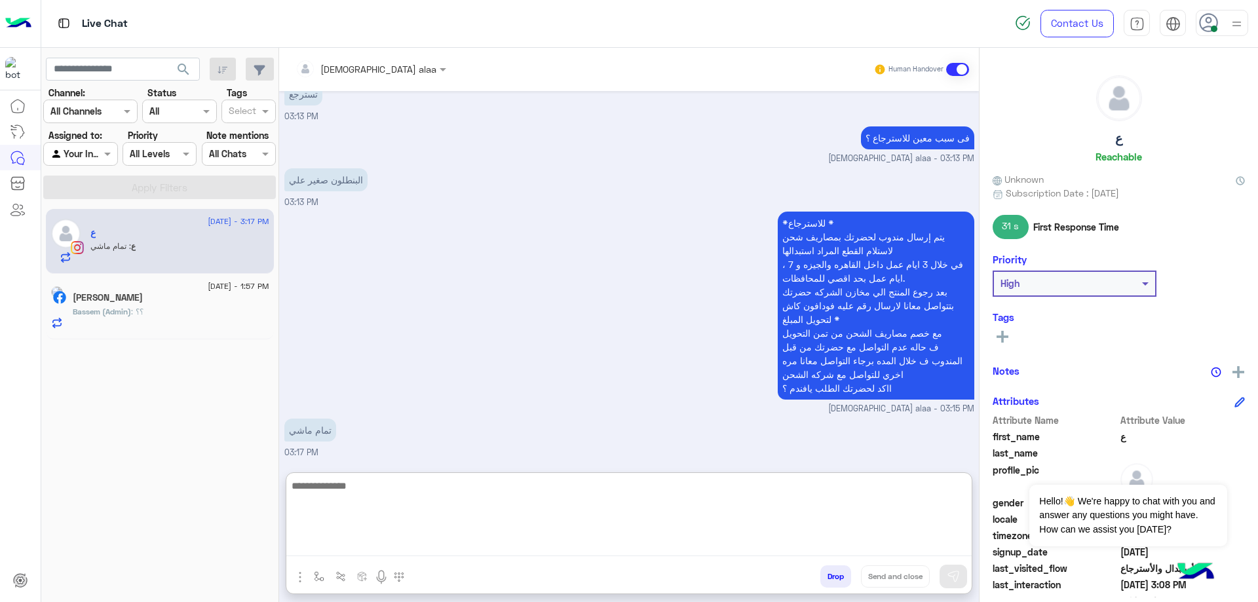
scroll to position [1297, 0]
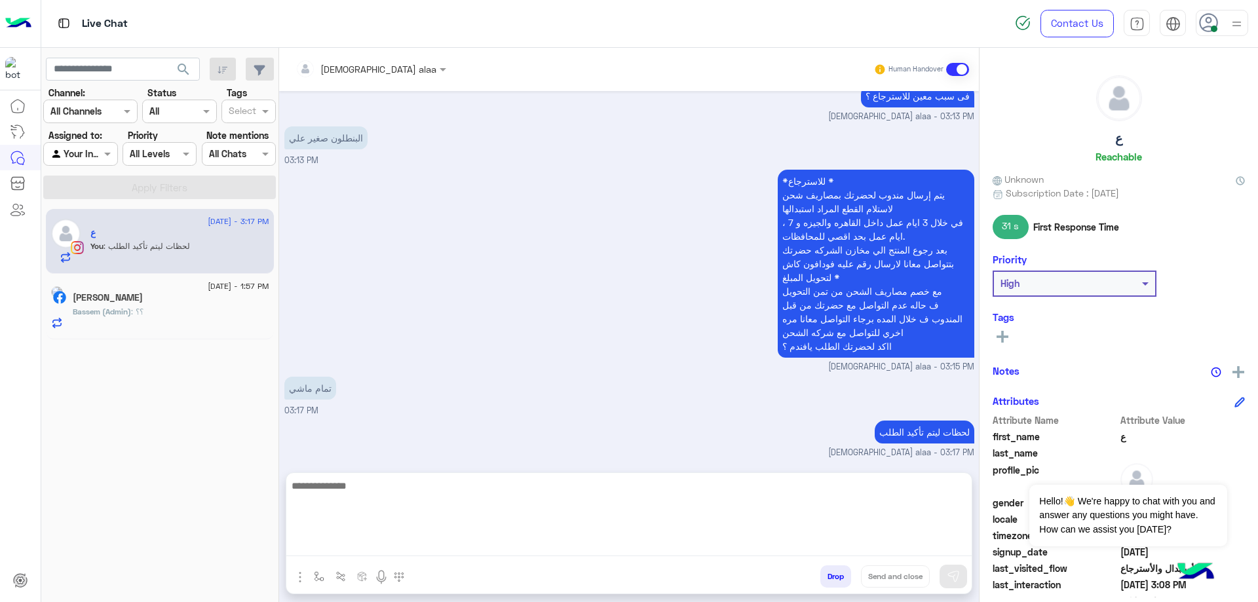
drag, startPoint x: 199, startPoint y: 1, endPoint x: 575, endPoint y: 159, distance: 407.3
click at [575, 159] on div "البنطلون صغير علي 03:13 PM" at bounding box center [629, 145] width 690 height 44
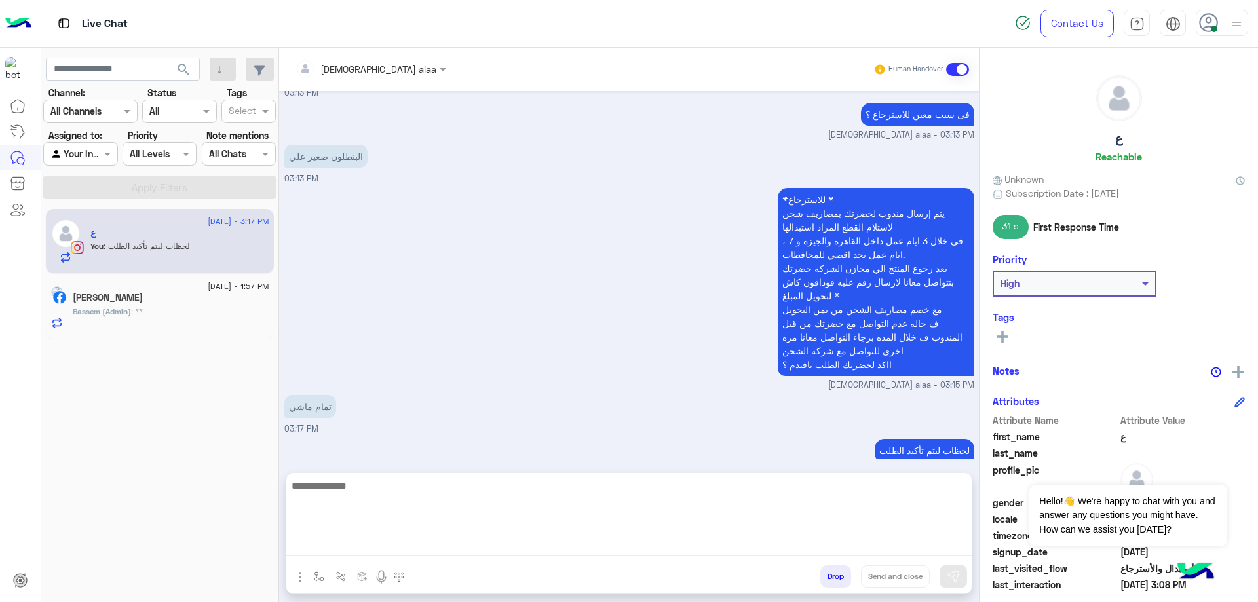
scroll to position [1238, 0]
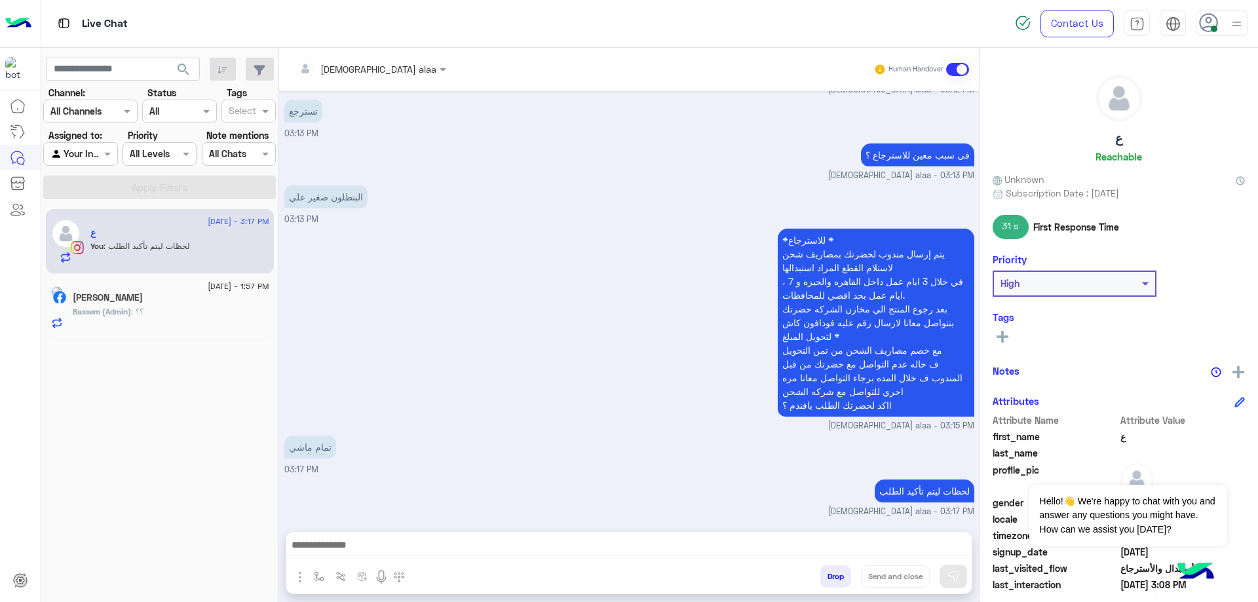
drag, startPoint x: 266, startPoint y: 8, endPoint x: 459, endPoint y: 206, distance: 276.2
click at [459, 206] on div "البنطلون صغير علي 03:13 PM" at bounding box center [629, 204] width 690 height 44
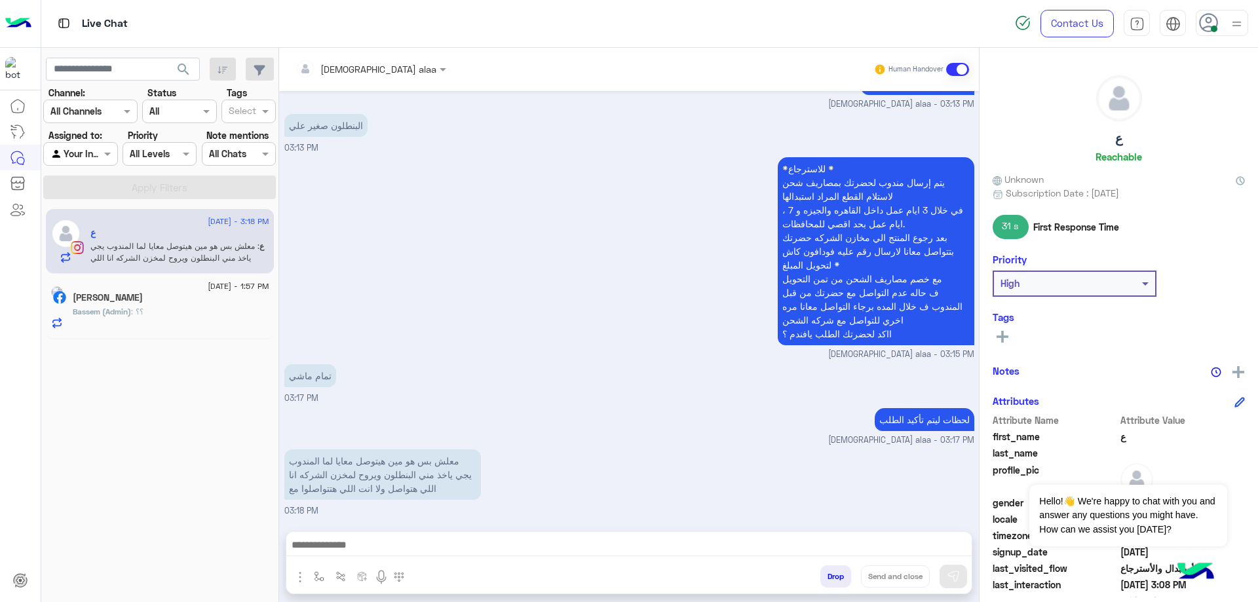
click at [486, 543] on textarea at bounding box center [628, 547] width 685 height 20
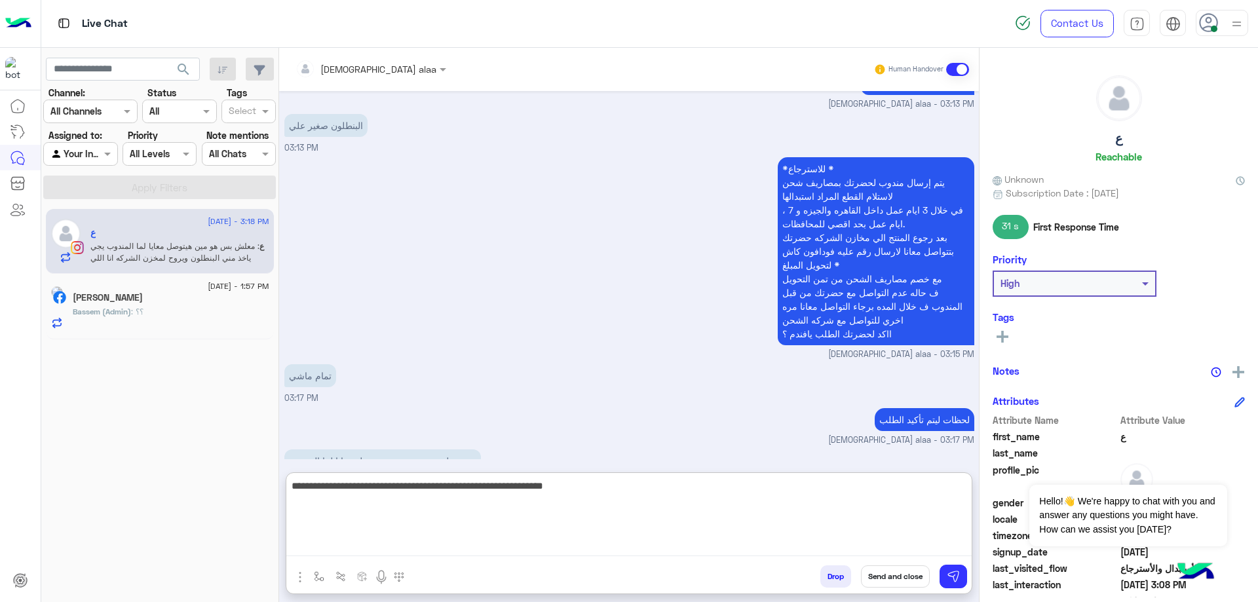
type textarea "**********"
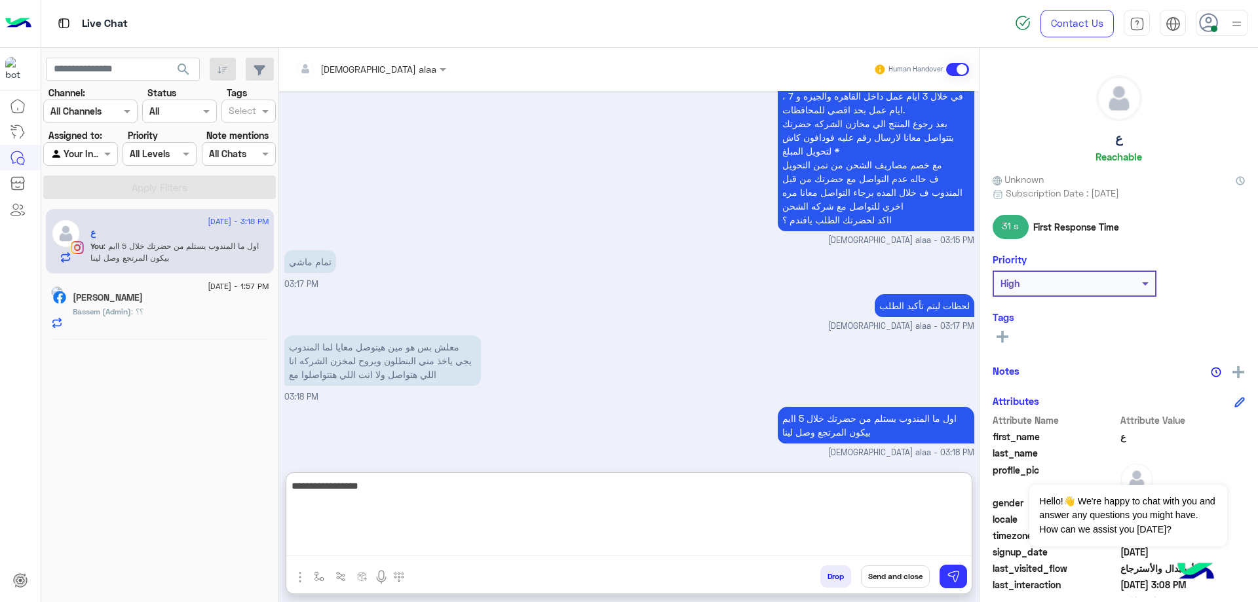
type textarea "**********"
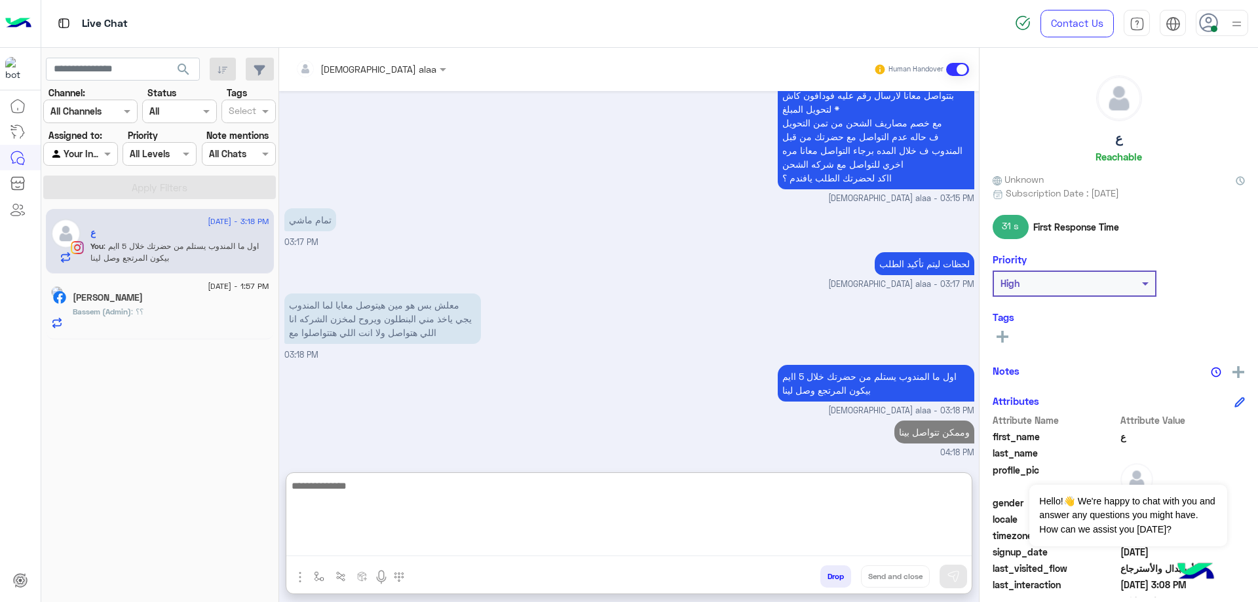
drag, startPoint x: 236, startPoint y: 0, endPoint x: 402, endPoint y: 123, distance: 206.7
click at [402, 123] on div "*للاسترجاع * يتم إرسال مندوب لحضرتك بمصاريف شحن لاستلام القطع المراد استبدالها …" at bounding box center [629, 101] width 690 height 207
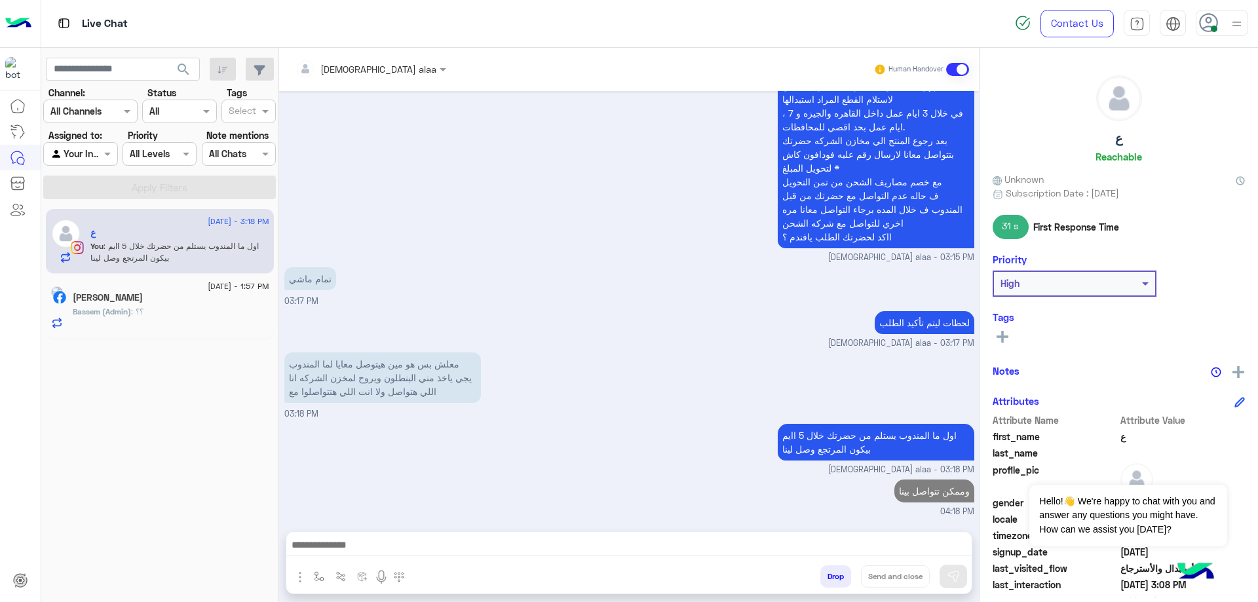
scroll to position [1407, 0]
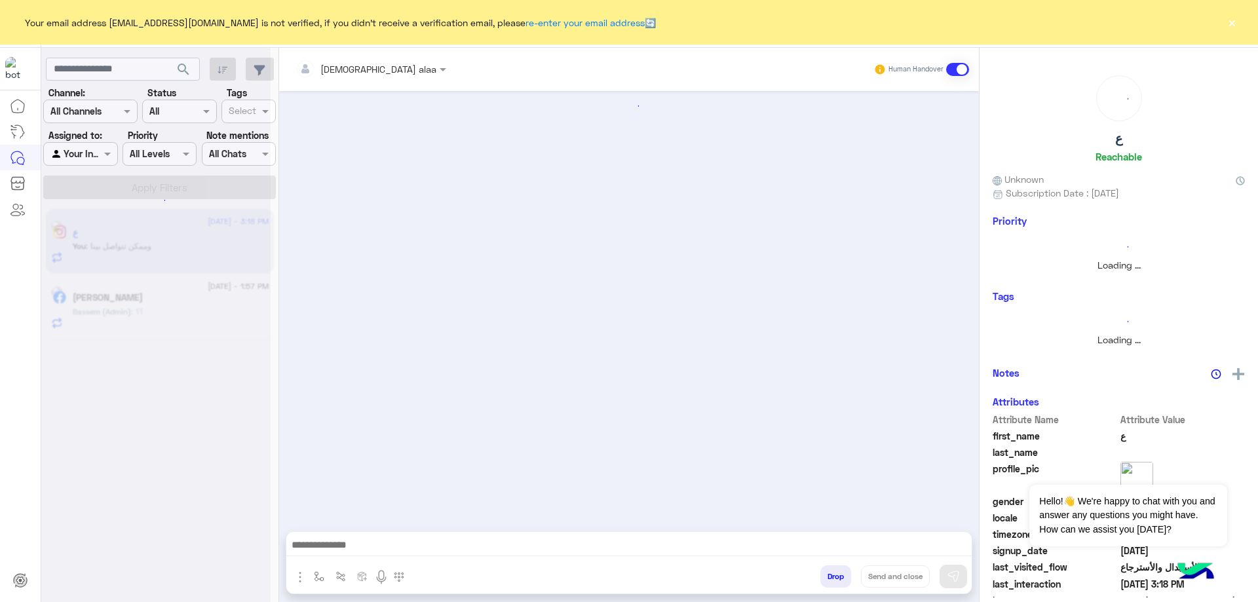
click at [415, 107] on div at bounding box center [629, 304] width 700 height 427
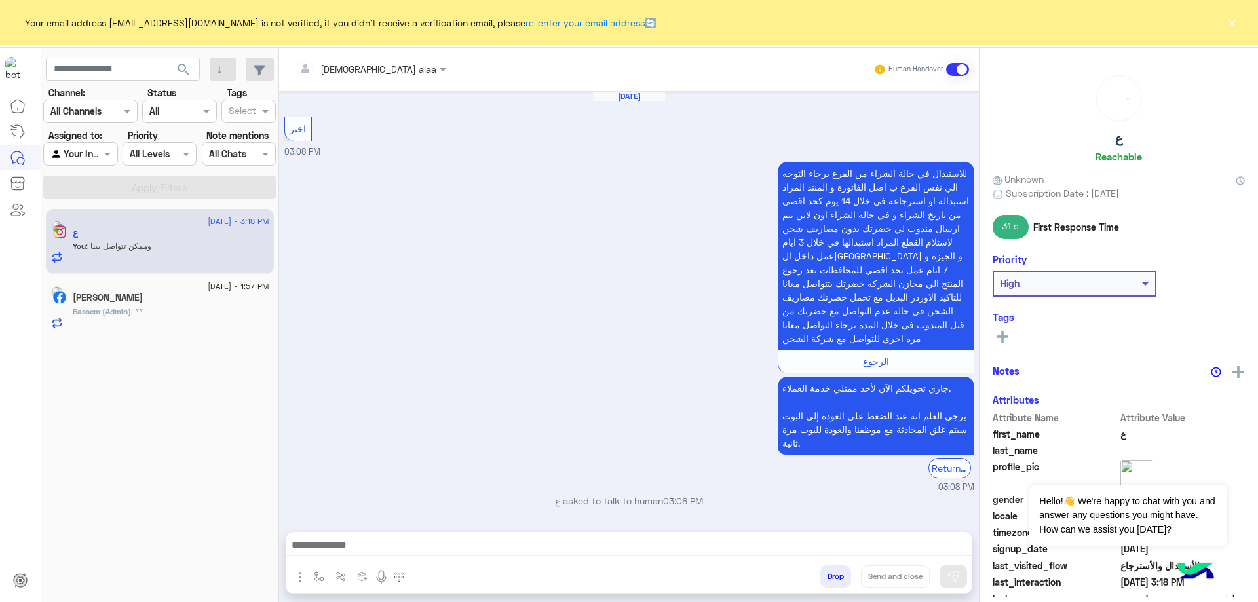
scroll to position [894, 0]
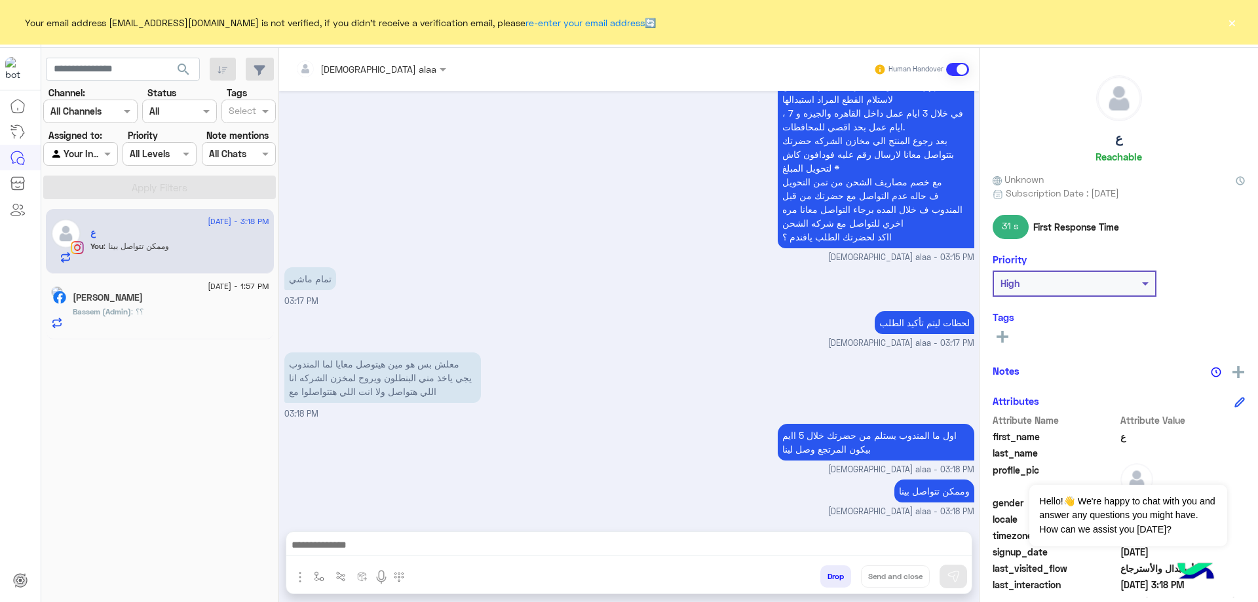
click at [1232, 23] on button "×" at bounding box center [1231, 22] width 13 height 13
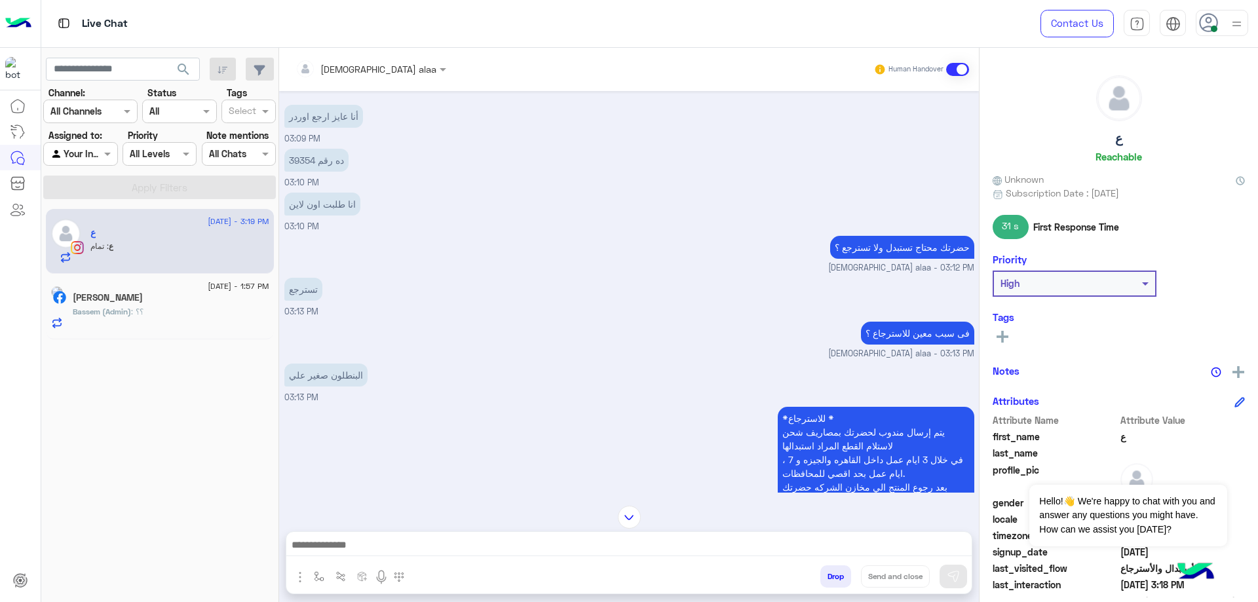
scroll to position [1030, 0]
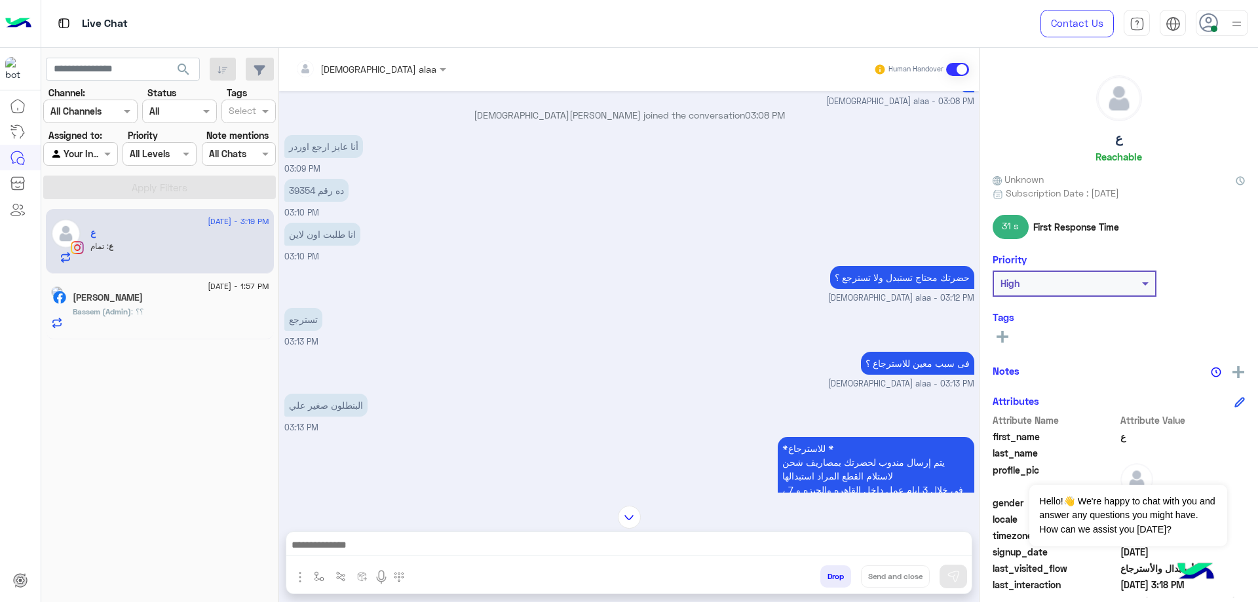
click at [301, 193] on p "ده رقم 39354" at bounding box center [316, 190] width 64 height 23
copy p "39354"
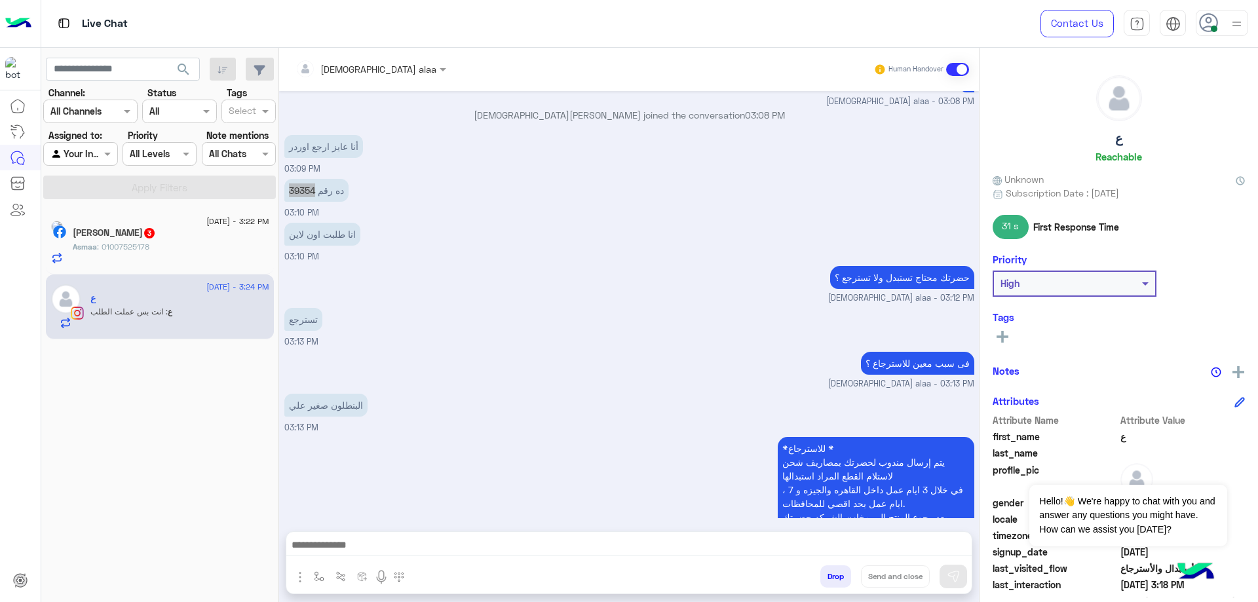
scroll to position [1565, 0]
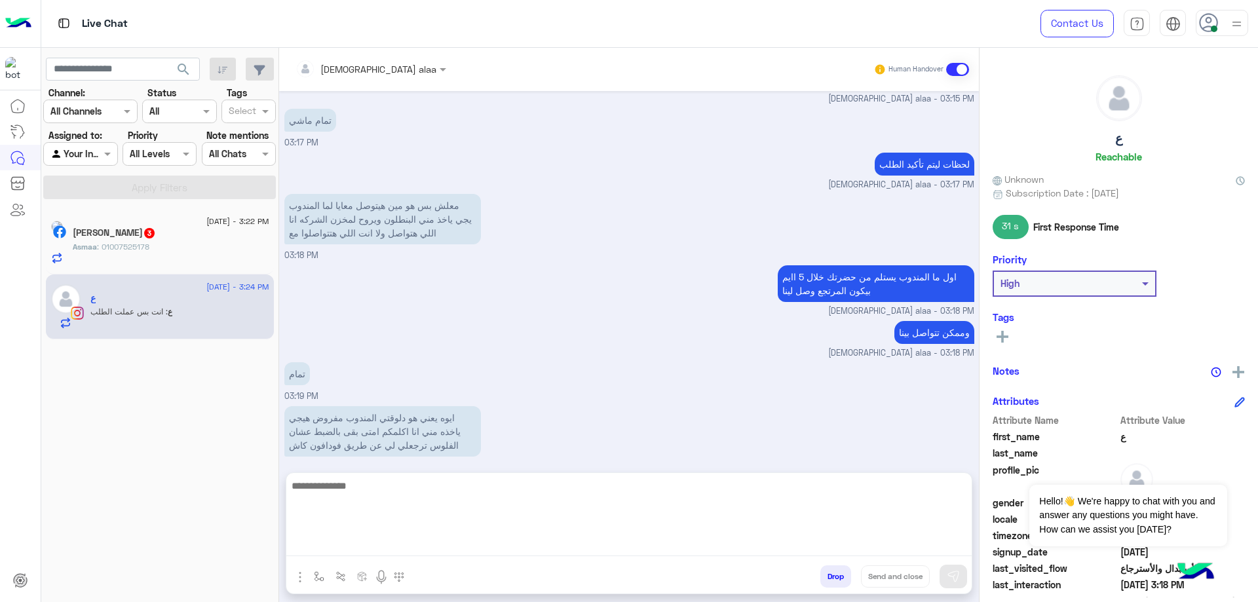
click at [374, 549] on textarea at bounding box center [628, 517] width 685 height 79
paste textarea "**********"
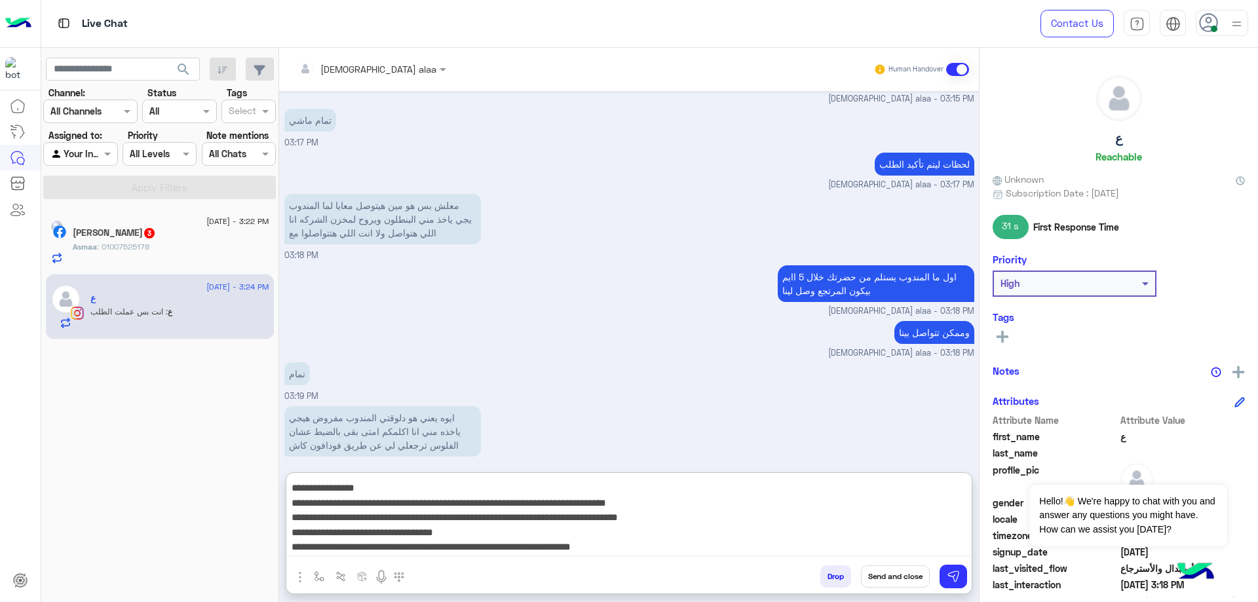
scroll to position [0, 0]
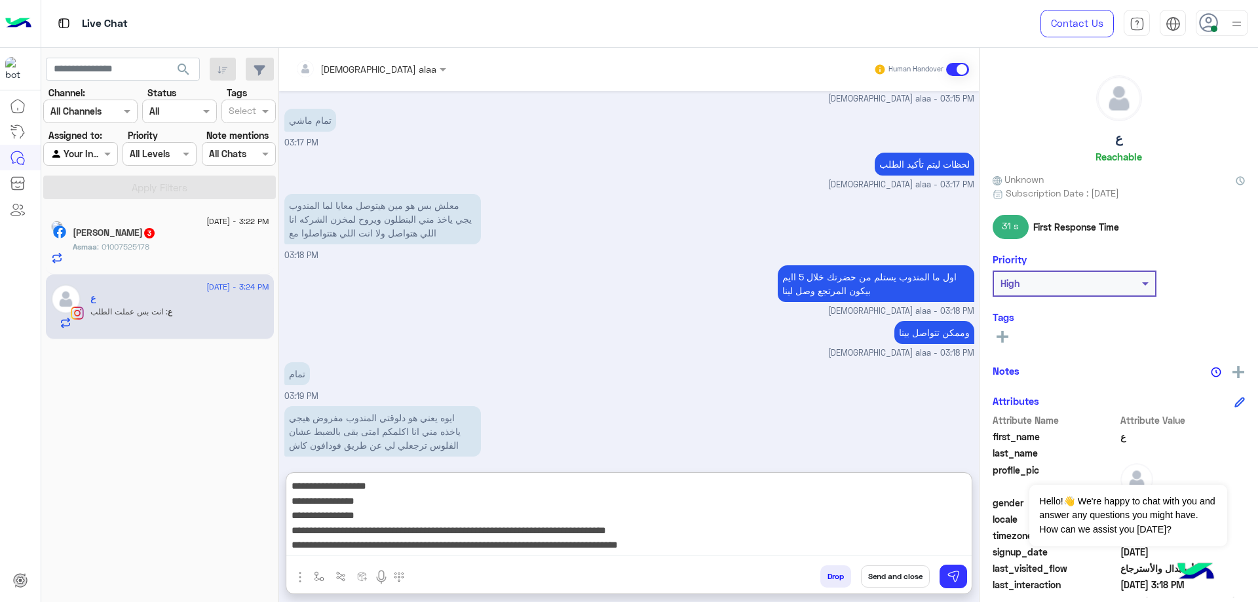
click at [835, 487] on textarea "**********" at bounding box center [628, 517] width 685 height 79
paste textarea "*******"
click at [874, 498] on textarea "**********" at bounding box center [628, 517] width 685 height 79
paste textarea "**********"
click at [860, 513] on textarea "**********" at bounding box center [628, 517] width 685 height 79
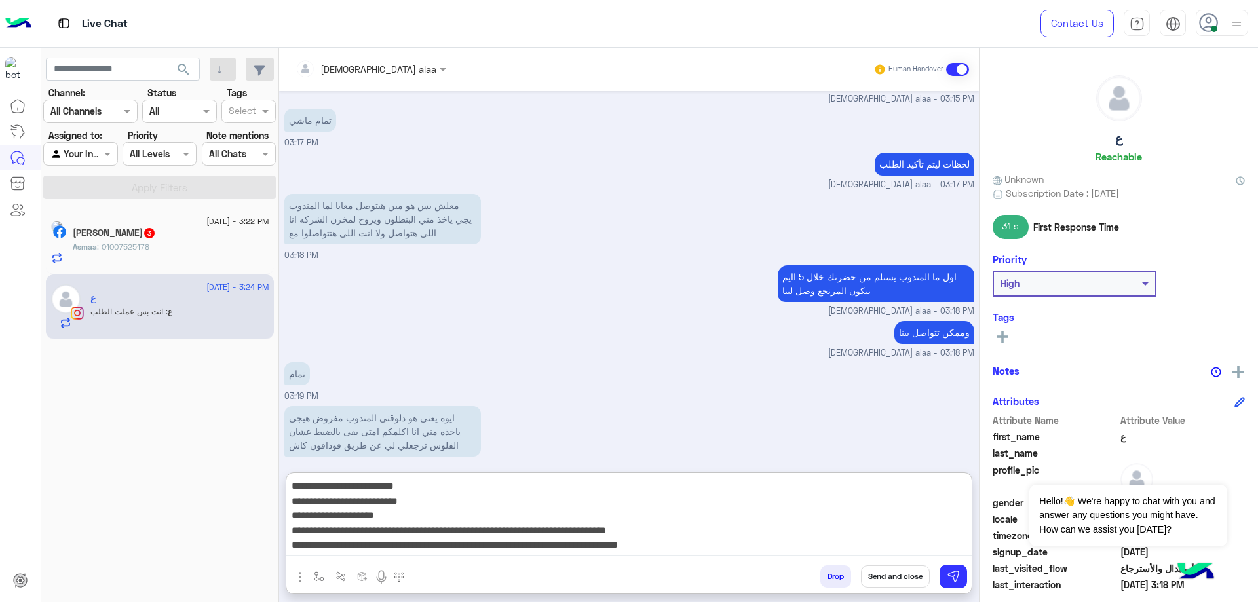
type textarea "**********"
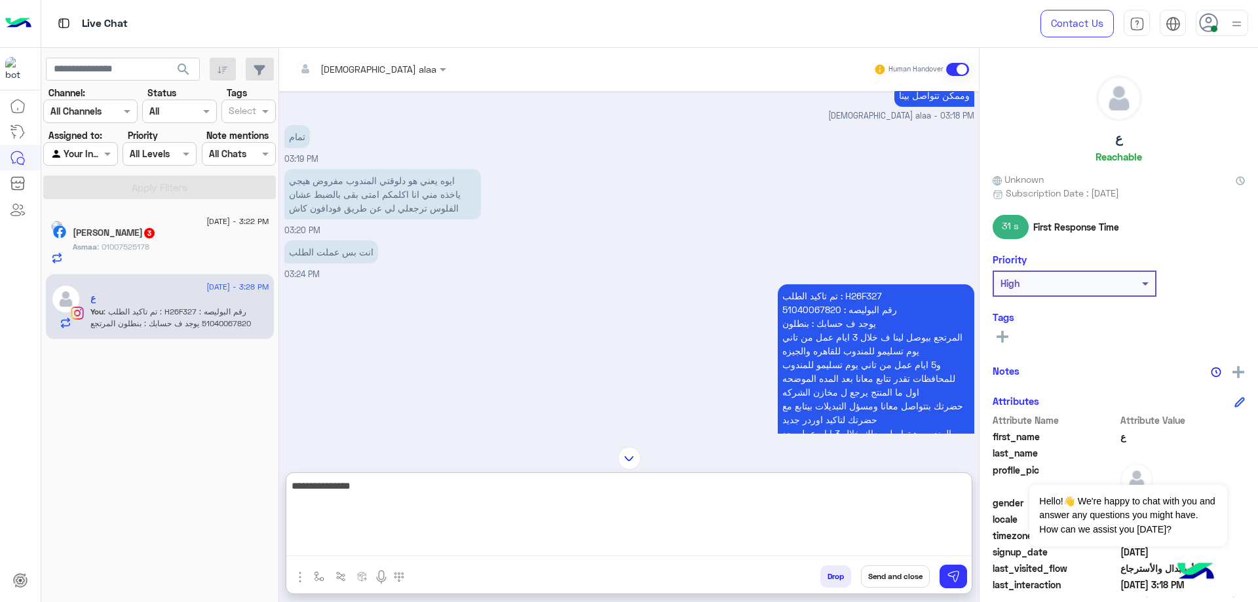
scroll to position [1858, 0]
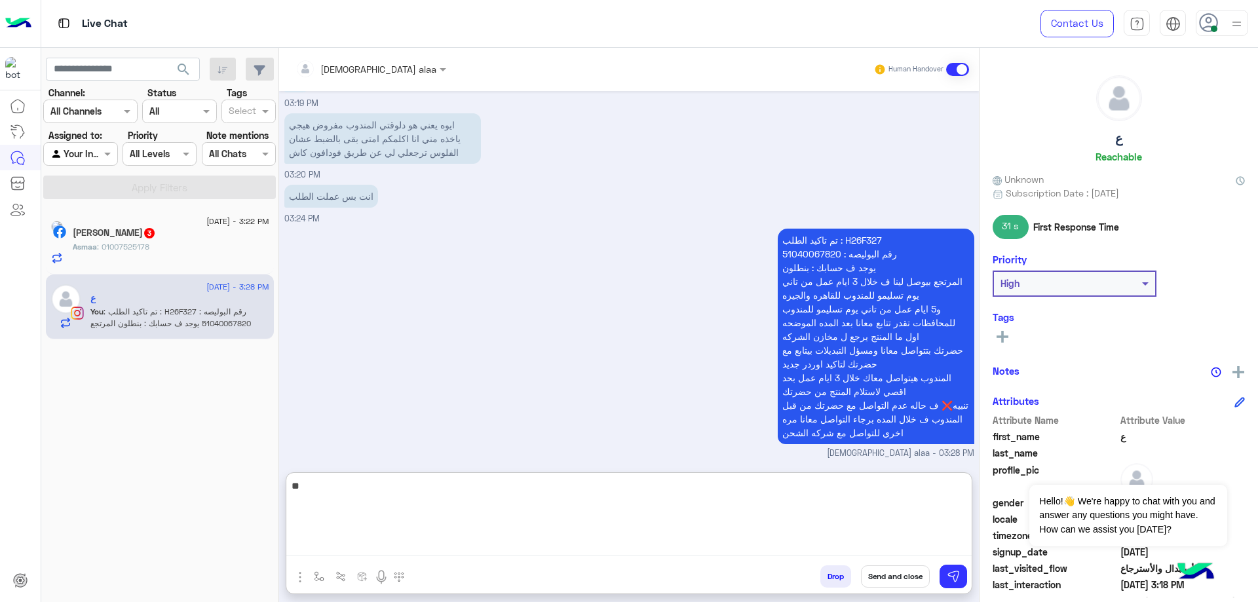
type textarea "*"
type textarea "**********"
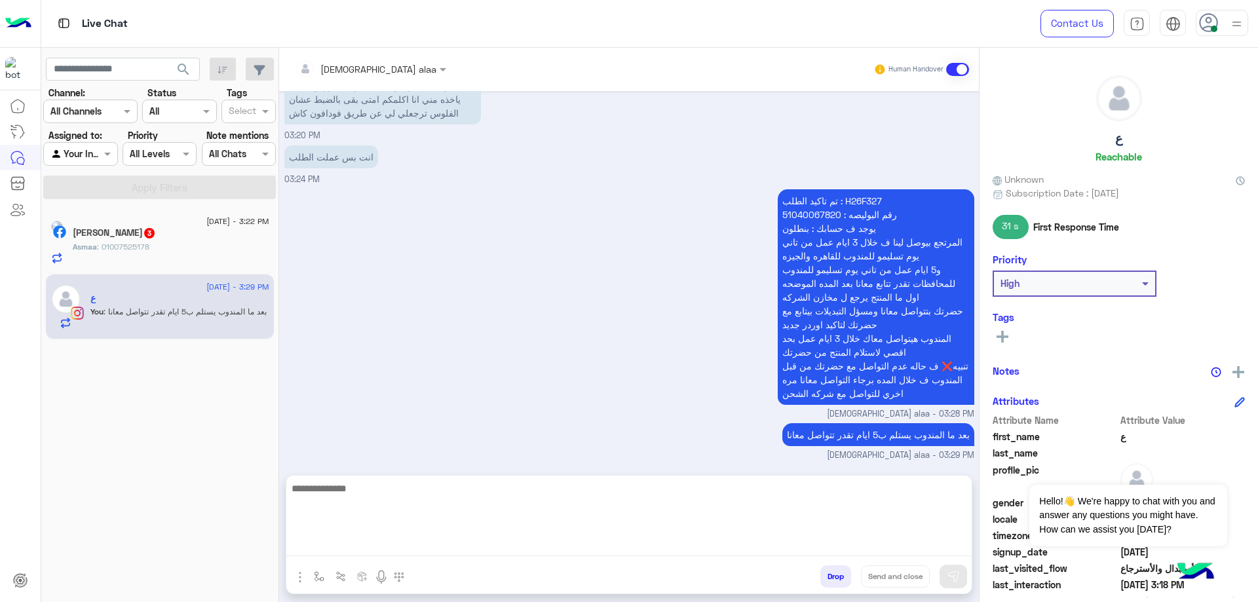
scroll to position [1886, 0]
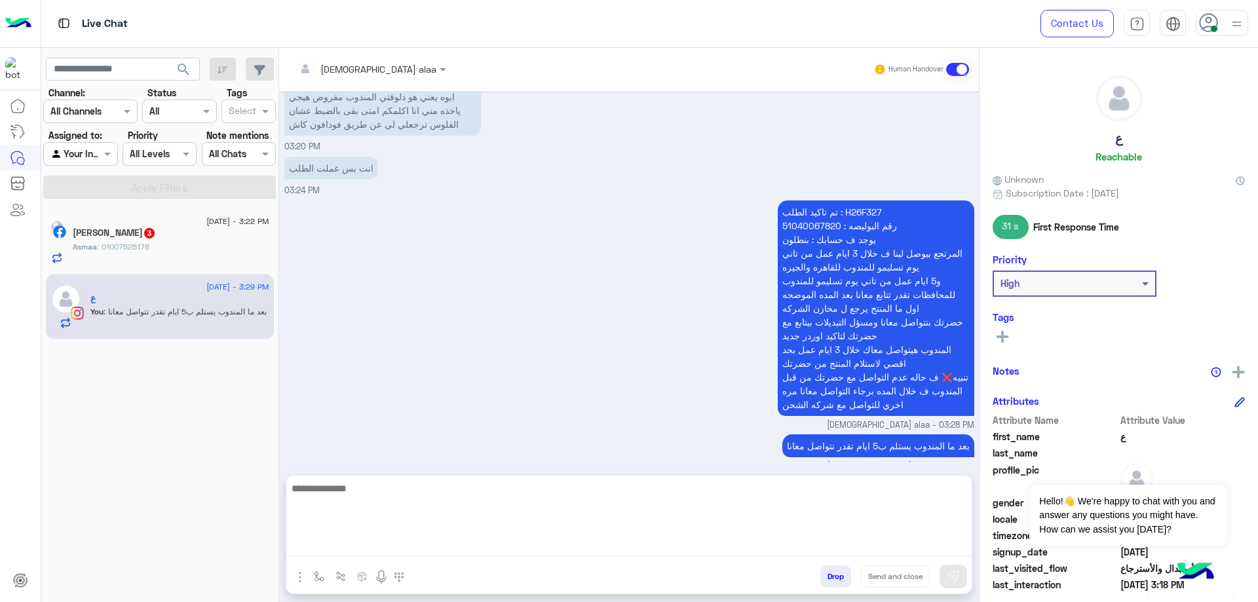
click at [149, 252] on p "Asmaa : 01007525178" at bounding box center [111, 247] width 77 height 12
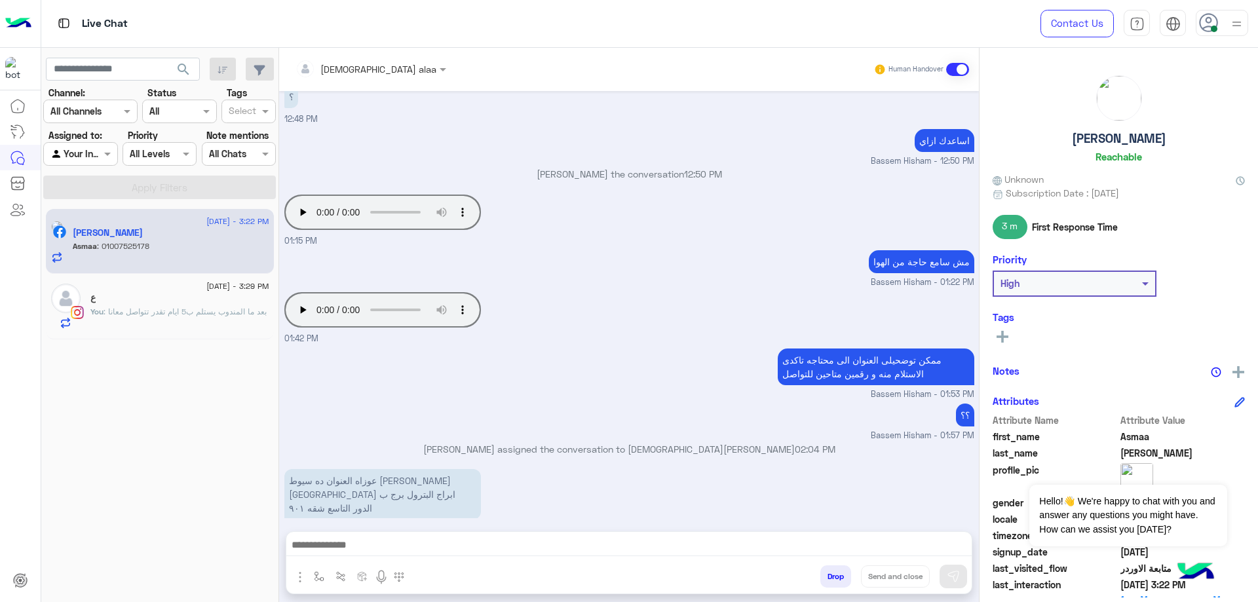
scroll to position [5094, 0]
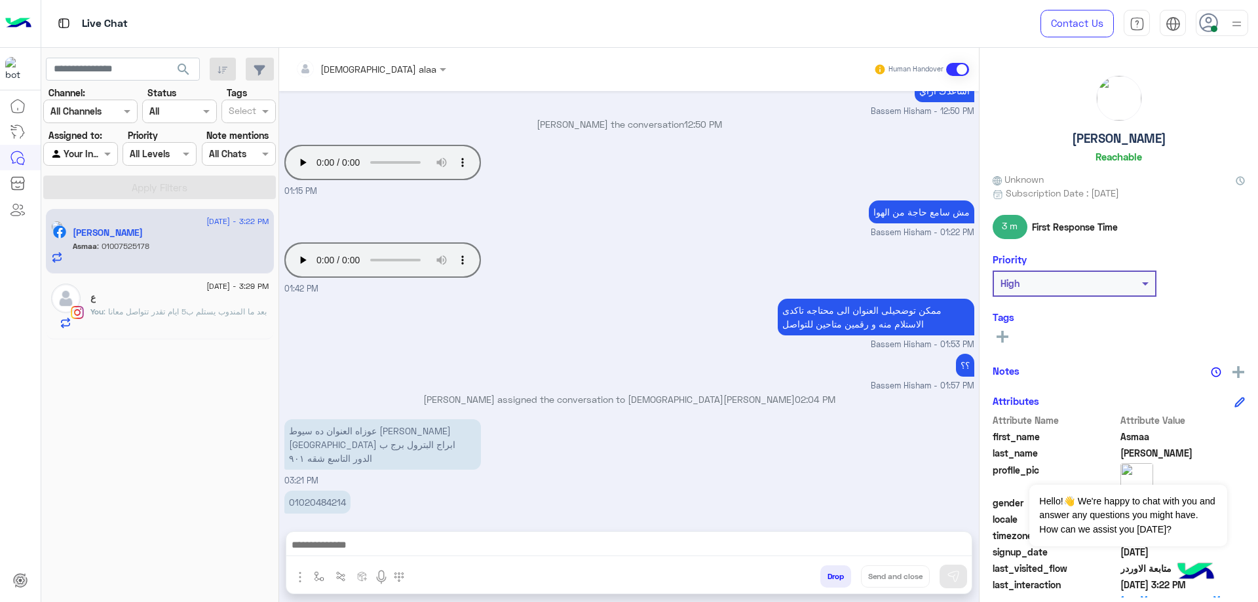
click at [1100, 135] on h5 "Asmaa Anas" at bounding box center [1119, 138] width 94 height 15
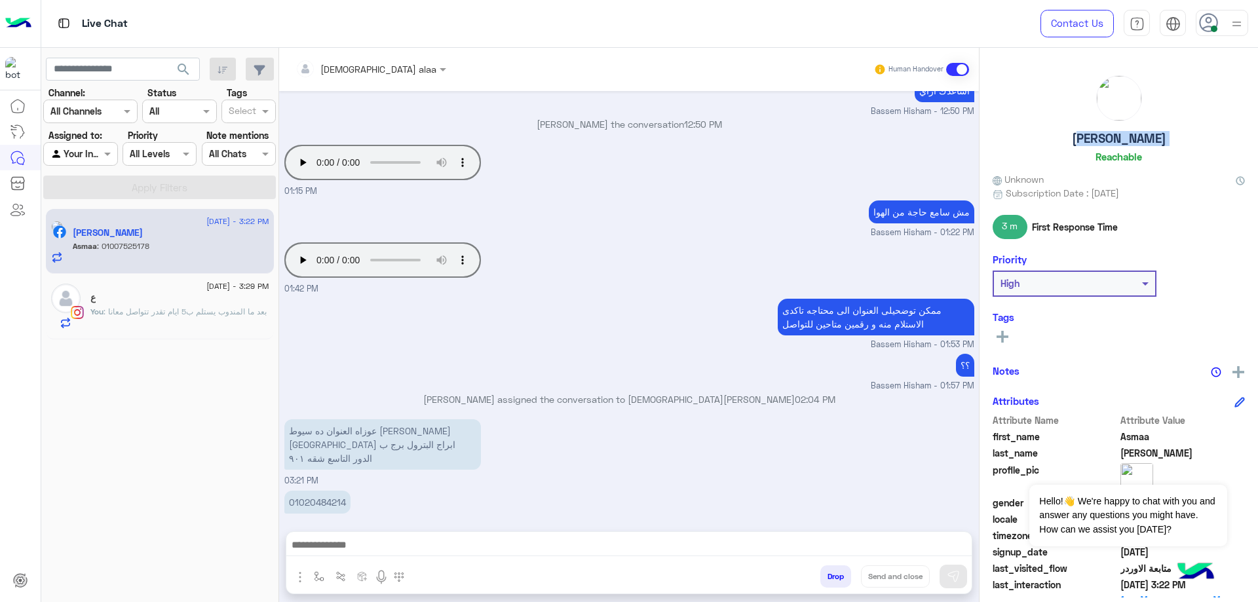
click at [1100, 135] on h5 "Asmaa Anas" at bounding box center [1119, 138] width 94 height 15
copy h5 "Asmaa Anas"
click at [176, 294] on div "ع" at bounding box center [179, 299] width 179 height 14
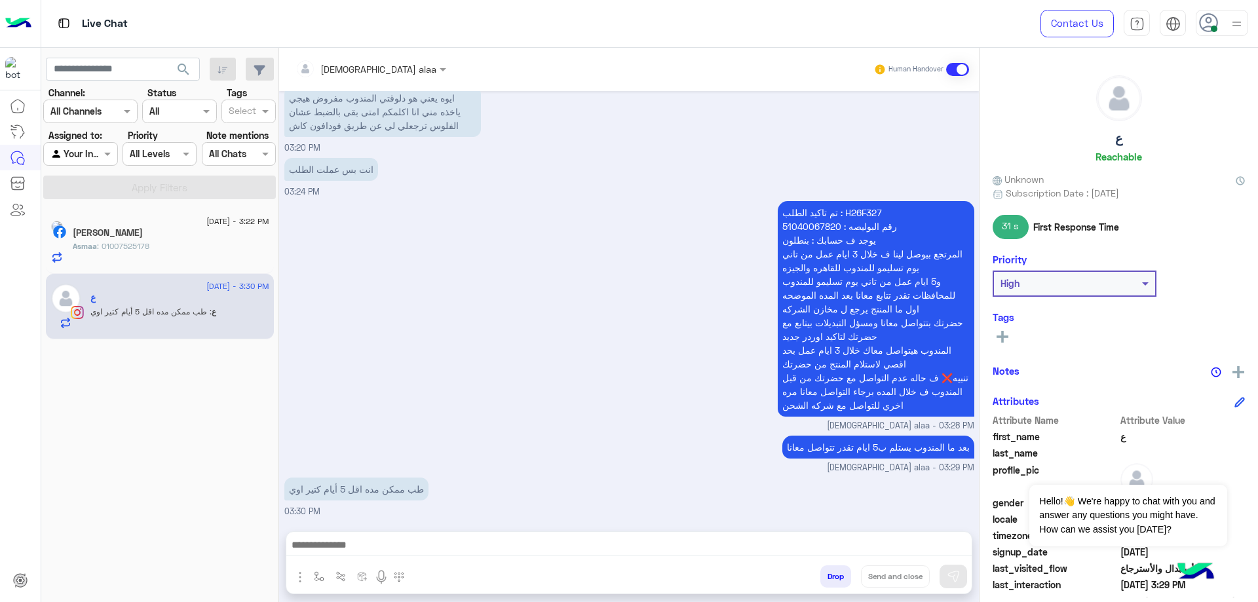
scroll to position [902, 0]
click at [432, 543] on textarea at bounding box center [628, 547] width 685 height 20
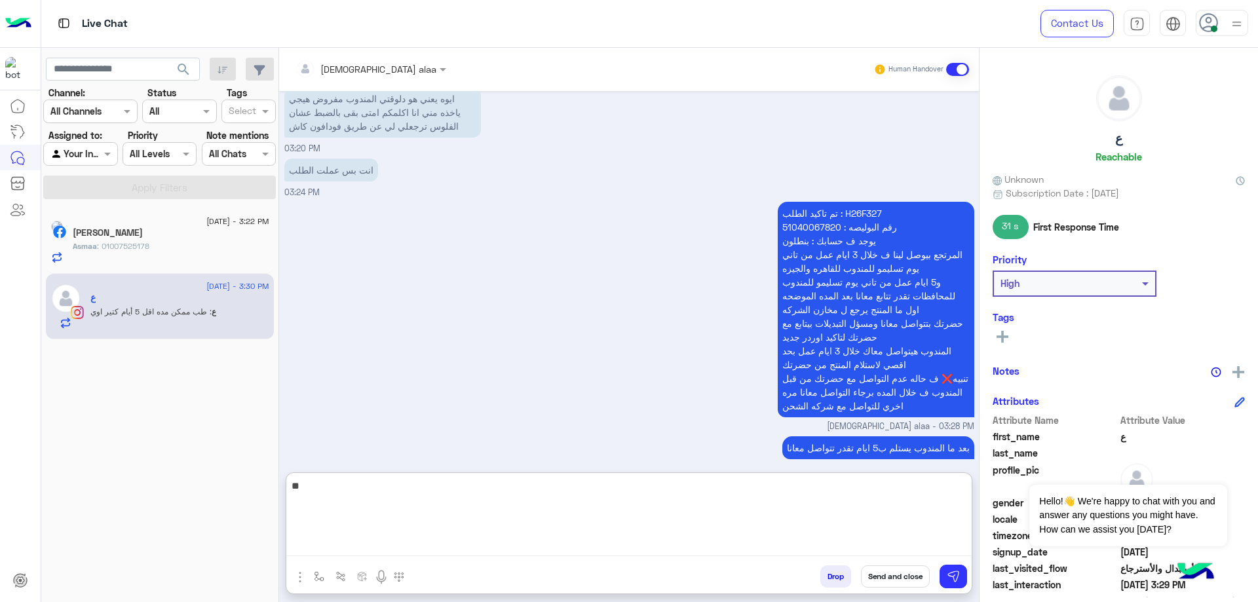
type textarea "*"
type textarea "**********"
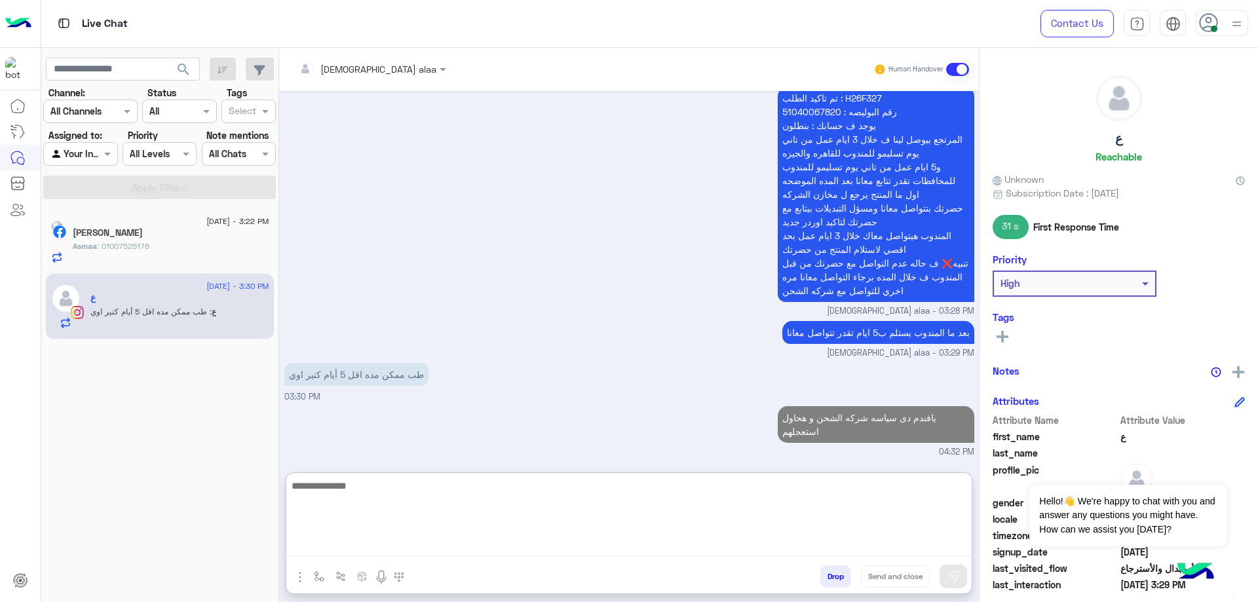
click at [178, 247] on div "Asmaa : 01007525178" at bounding box center [171, 251] width 197 height 23
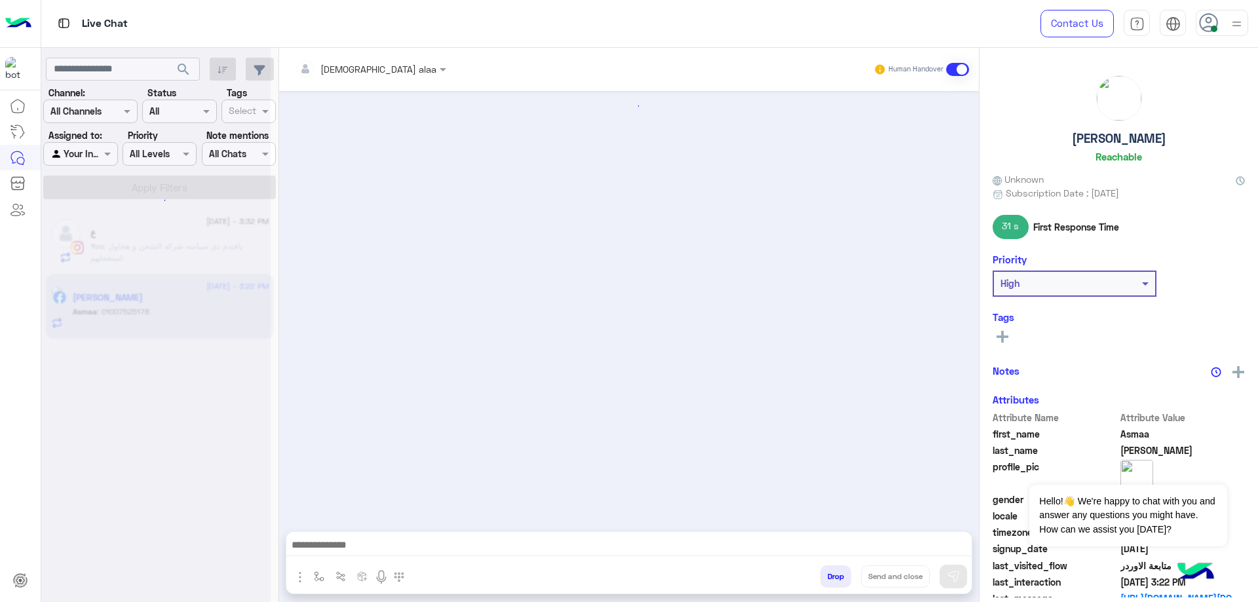
scroll to position [610, 0]
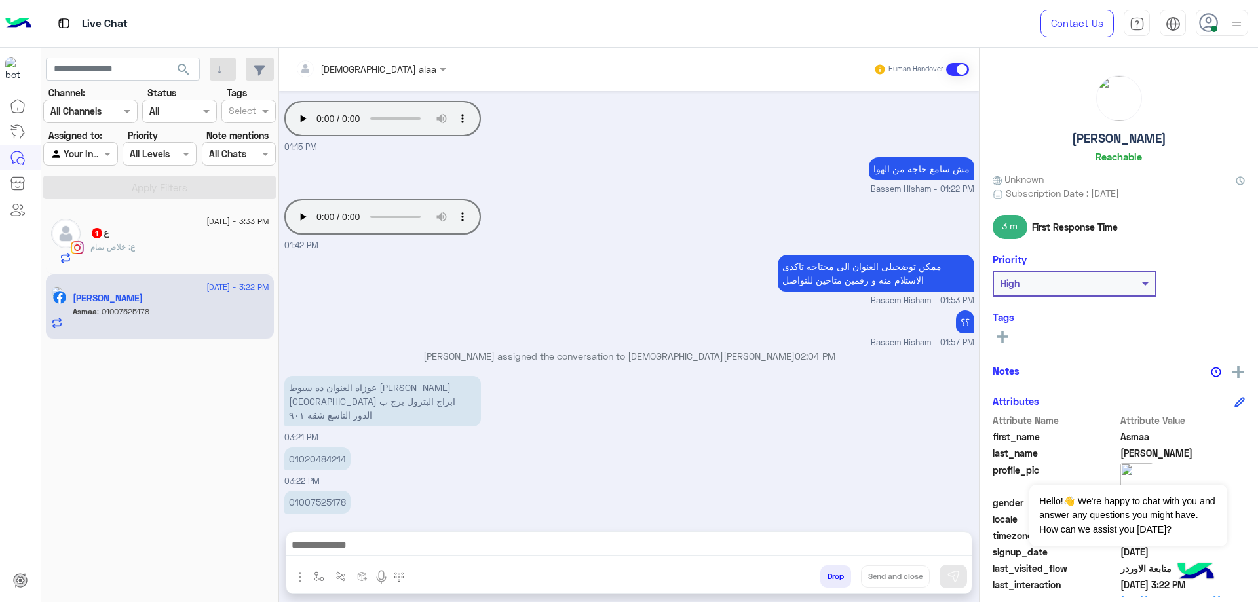
click at [1127, 136] on h5 "Asmaa Anas" at bounding box center [1119, 138] width 94 height 15
copy h5 "Asmaa Anas"
click at [319, 448] on p "01020484214" at bounding box center [317, 459] width 66 height 23
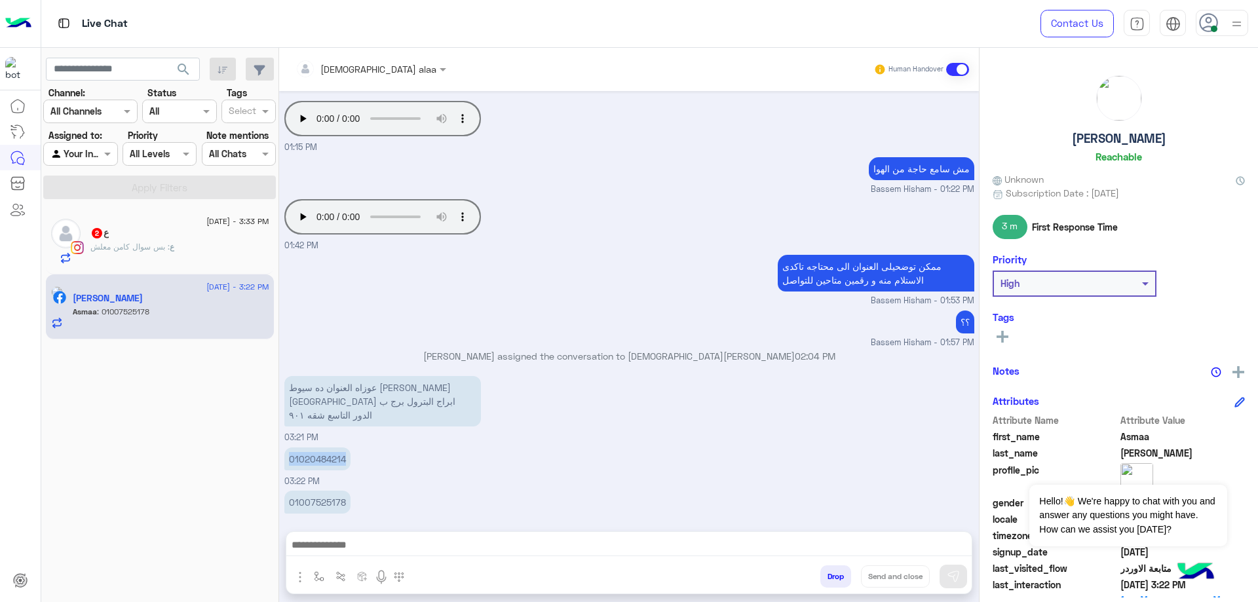
click at [319, 448] on p "01020484214" at bounding box center [317, 459] width 66 height 23
copy p "01020484214"
click at [315, 491] on p "01007525178" at bounding box center [317, 502] width 66 height 23
copy p "01007525178"
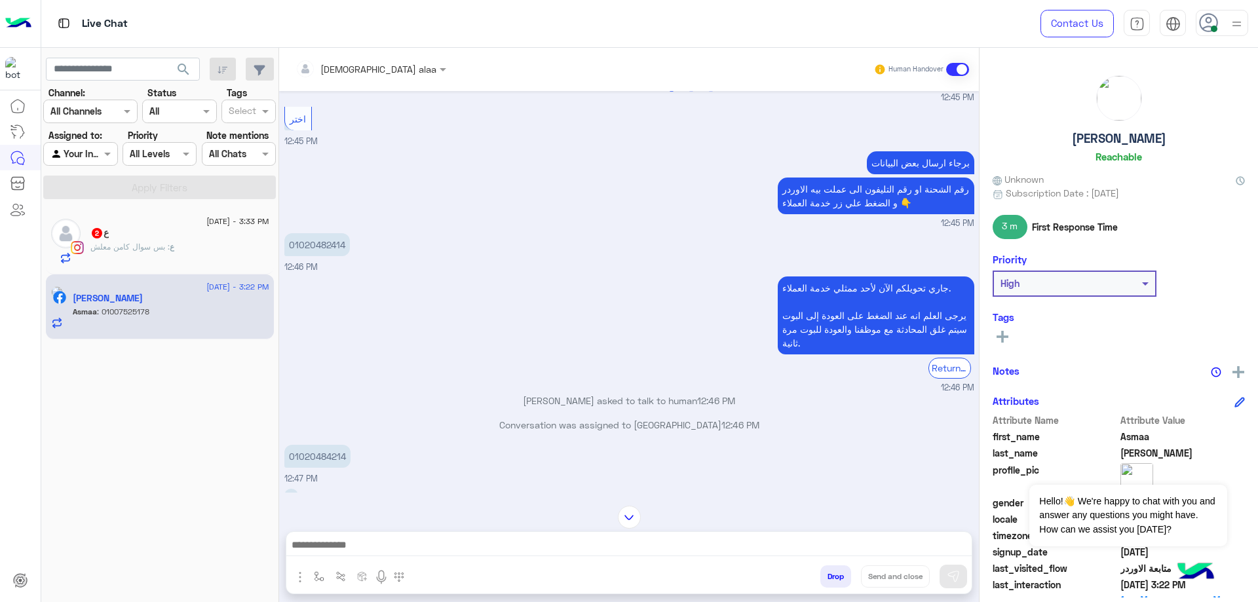
scroll to position [3633, 0]
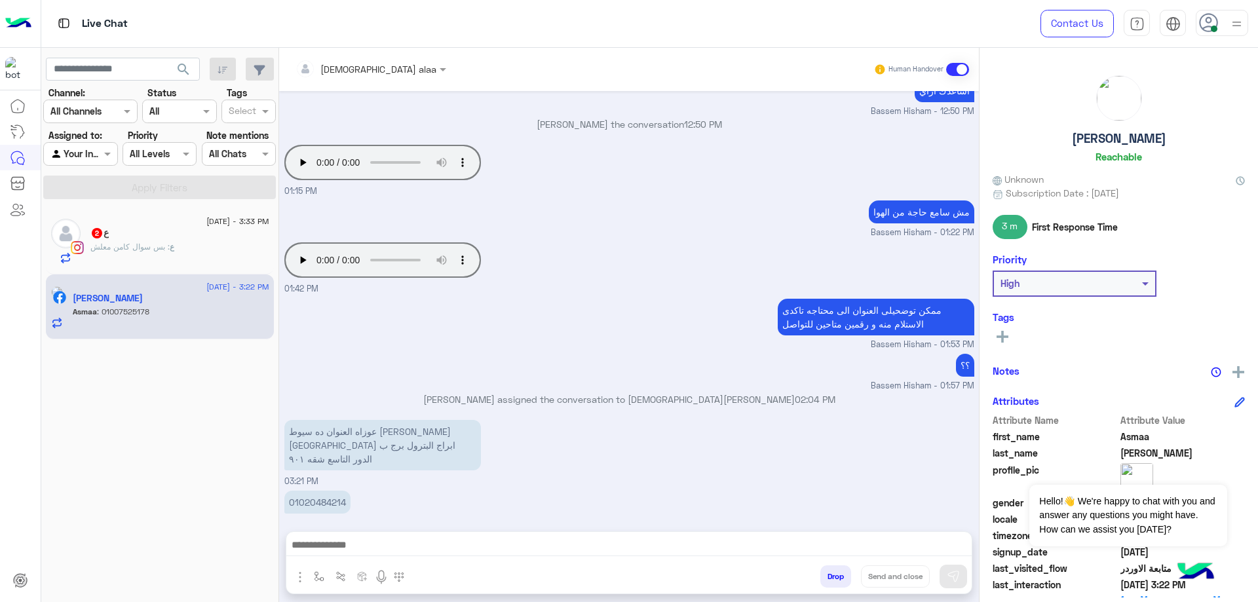
click at [1124, 147] on div "Asmaa Anas Reachable" at bounding box center [1119, 121] width 252 height 92
click at [1124, 146] on div "Asmaa Anas Reachable" at bounding box center [1119, 121] width 252 height 92
copy h5 "Asmaa Anas"
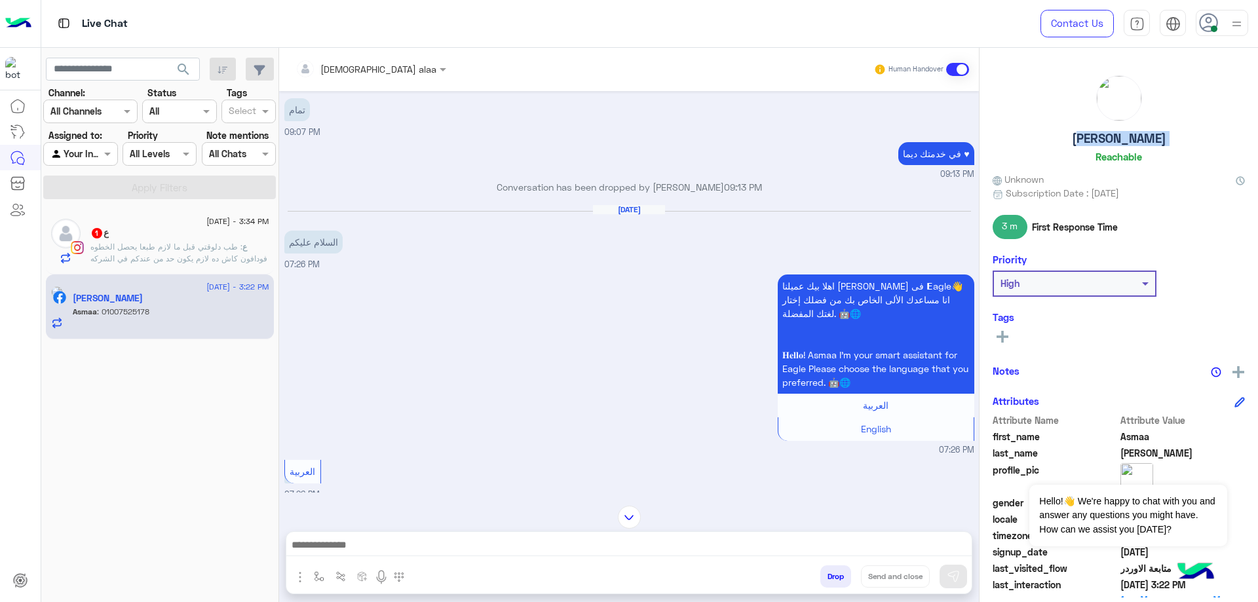
scroll to position [11, 0]
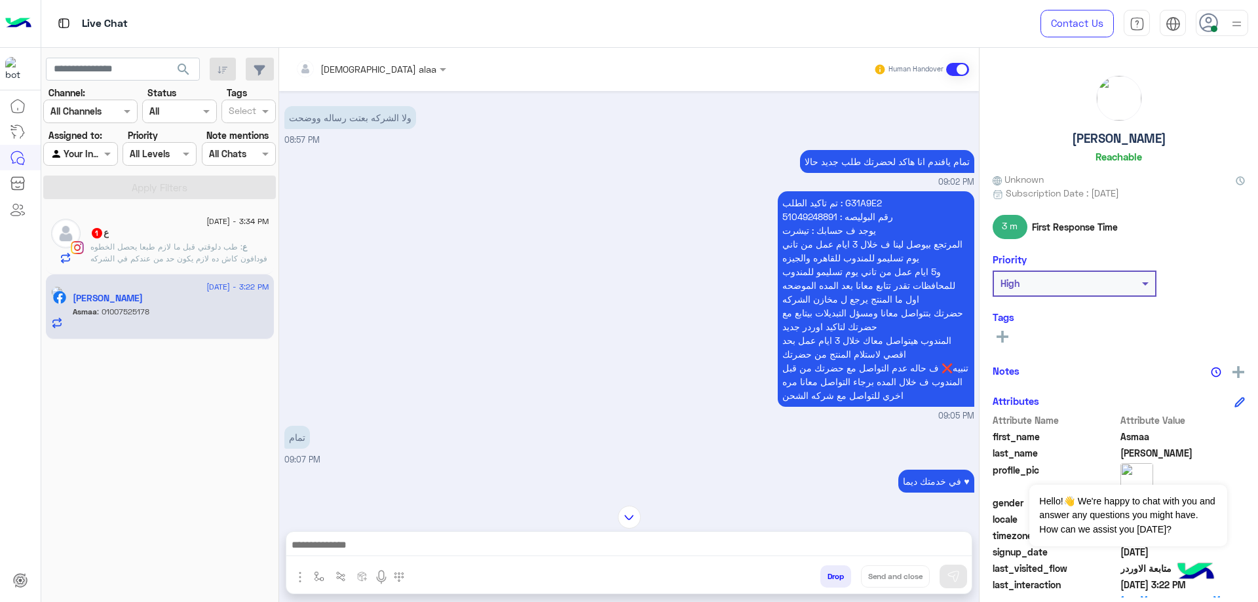
click at [847, 204] on p "تم تاكيد الطلب : G31A9E2 رقم البوليصه : 51049248891 يوجد ف حسابك : تيشرت المرتج…" at bounding box center [876, 299] width 197 height 216
copy p "G31A9E2"
click at [1115, 140] on h5 "Asmaa Anas" at bounding box center [1119, 138] width 94 height 15
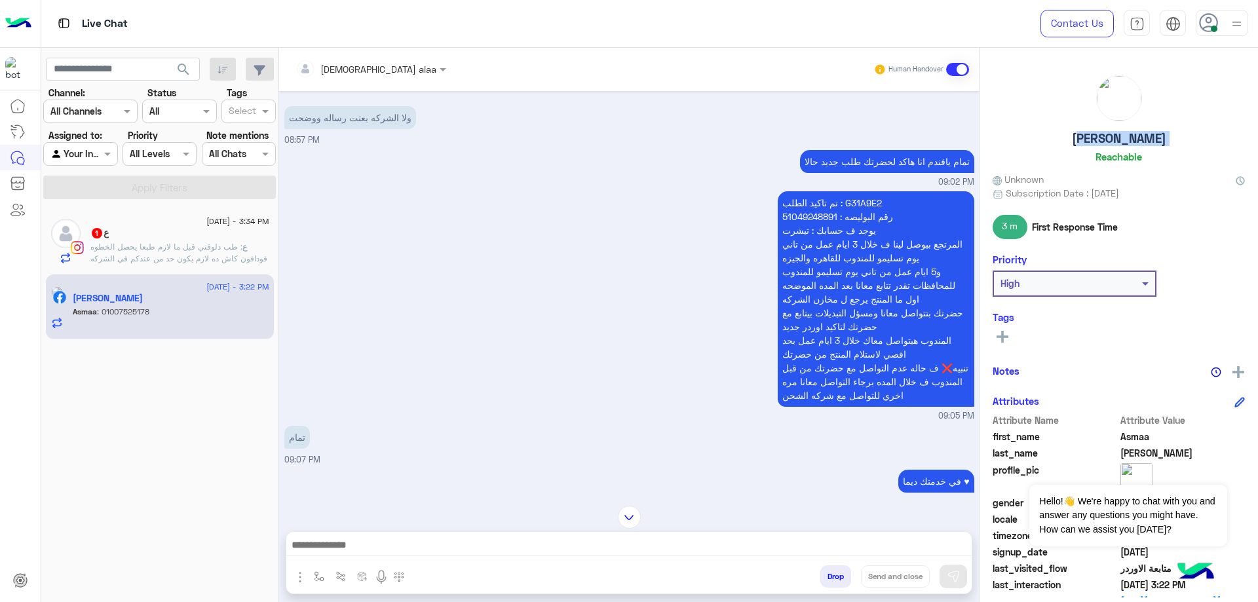
click at [1115, 140] on h5 "Asmaa Anas" at bounding box center [1119, 138] width 94 height 15
copy h5 "Asmaa Anas"
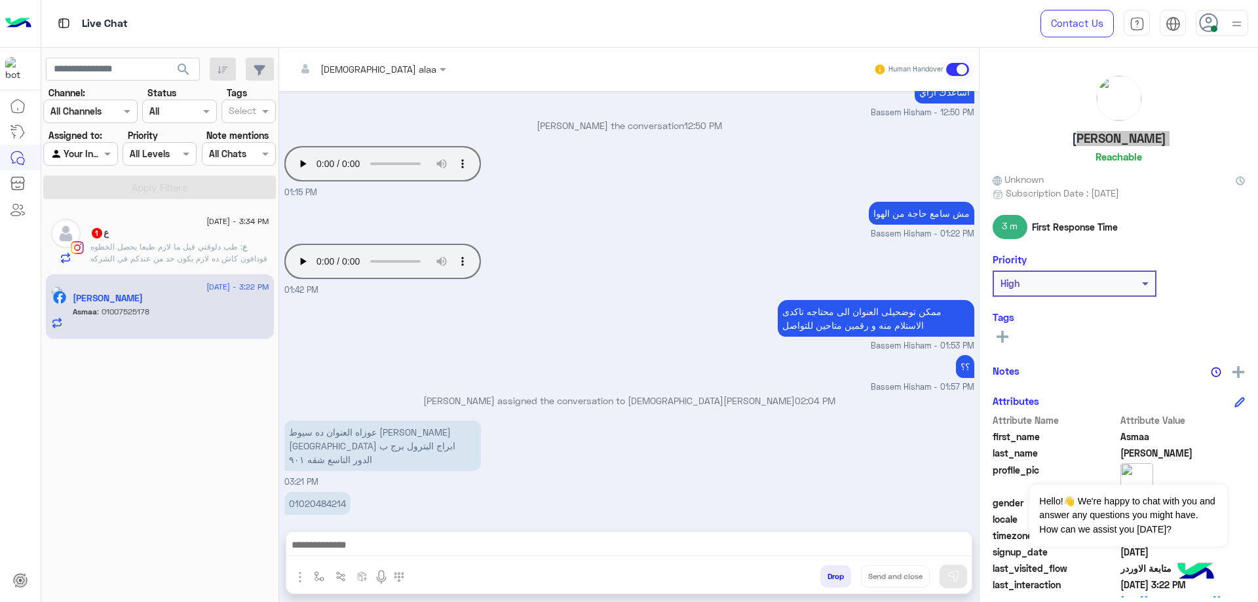
scroll to position [5094, 0]
click at [438, 419] on p "عوزاه العنوان ده سيوط الازهر شارع مستشفى الرحاب ابراج البترول برج ب الدور التاس…" at bounding box center [382, 444] width 197 height 50
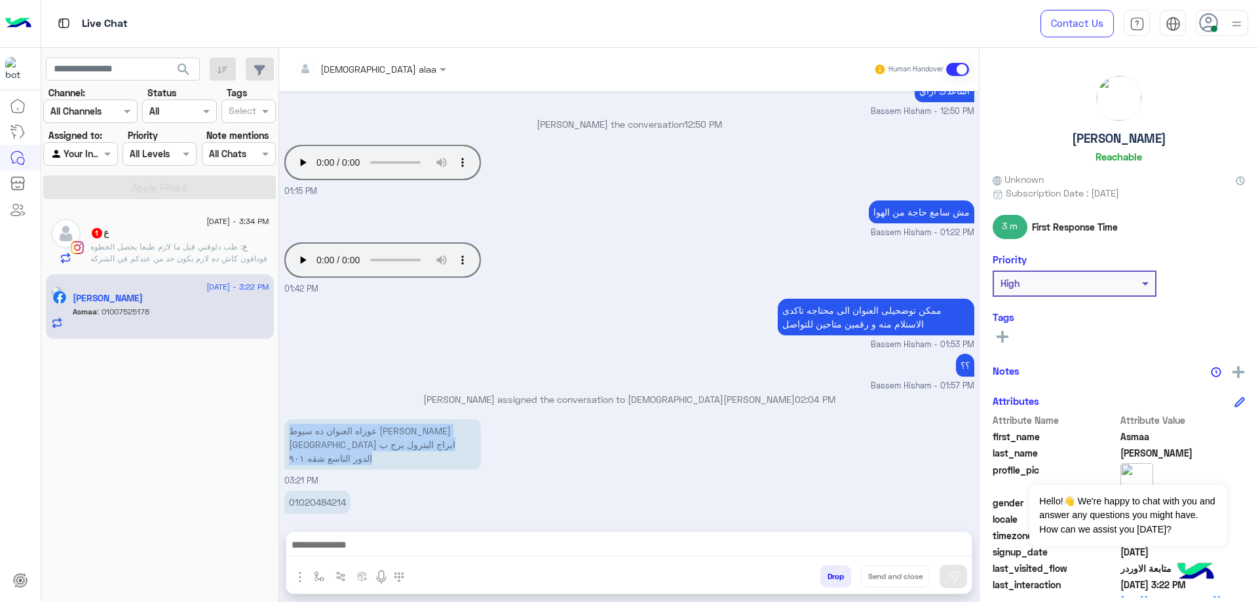
click at [438, 419] on p "عوزاه العنوان ده سيوط الازهر شارع مستشفى الرحاب ابراج البترول برج ب الدور التاس…" at bounding box center [382, 444] width 197 height 50
click at [400, 419] on p "عوزاه العنوان ده سيوط الازهر شارع مستشفى الرحاب ابراج البترول برج ب الدور التاس…" at bounding box center [382, 444] width 197 height 50
drag, startPoint x: 394, startPoint y: 389, endPoint x: 297, endPoint y: 396, distance: 96.6
click at [297, 419] on p "عوزاه العنوان ده سيوط الازهر شارع مستشفى الرحاب ابراج البترول برج ب الدور التاس…" at bounding box center [382, 444] width 197 height 50
copy p "سيوط الازهر شارع مستشفى الرحاب ابراج البترول برج ب الدور التاسع شقه ٩٠١"
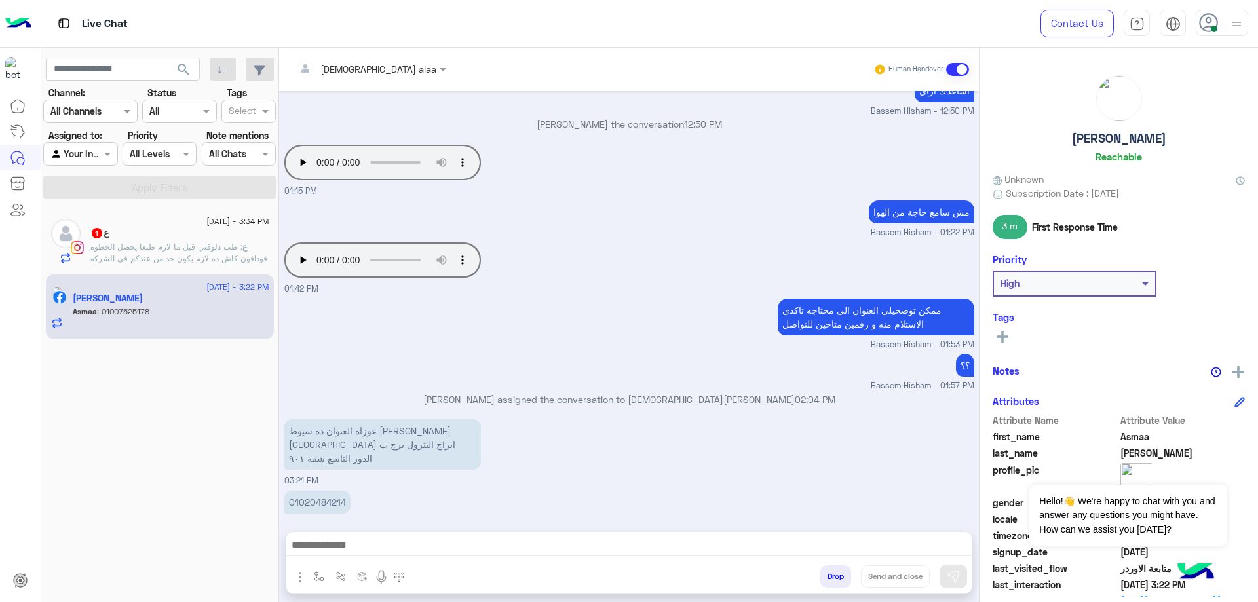
click at [314, 491] on p "01020484214" at bounding box center [317, 502] width 66 height 23
copy p "01020484214"
click at [322, 535] on p "01007525178" at bounding box center [317, 546] width 66 height 23
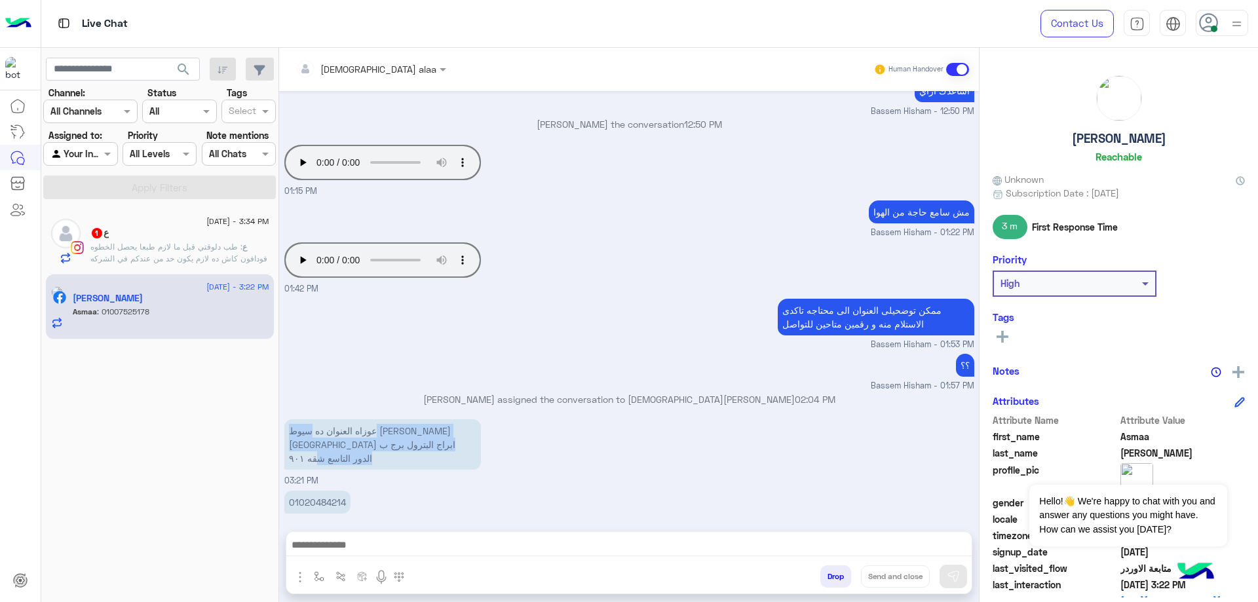
drag, startPoint x: 396, startPoint y: 390, endPoint x: 299, endPoint y: 404, distance: 97.9
click at [299, 419] on p "عوزاه العنوان ده سيوط الازهر شارع مستشفى الرحاب ابراج البترول برج ب الدور التاس…" at bounding box center [382, 444] width 197 height 50
click at [180, 246] on span ": طب دلوقتي قبل ما لازم طبعا يحصل الخطوه فودافون كاش ده لازم يكون حد من عندكم ف…" at bounding box center [178, 258] width 177 height 33
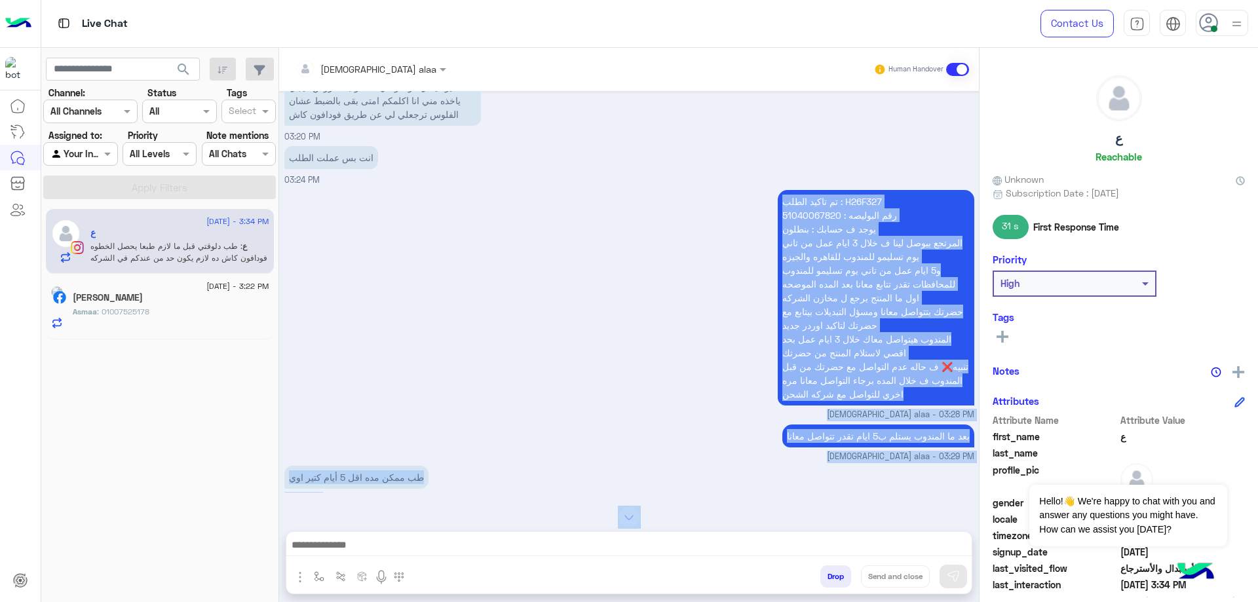
scroll to position [920, 0]
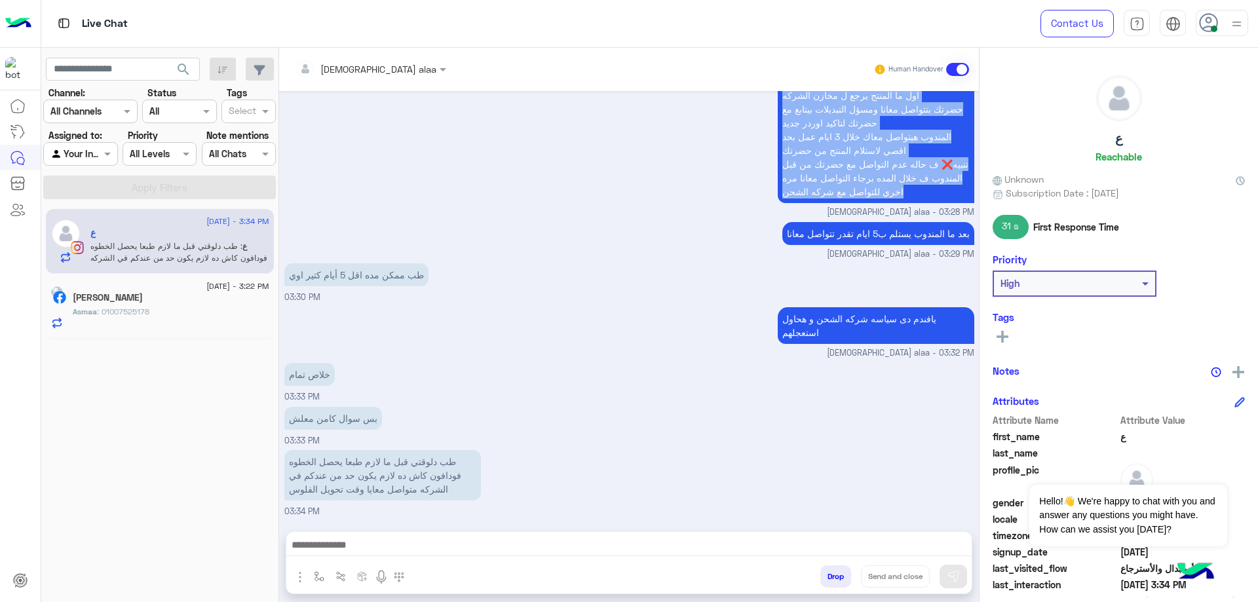
drag, startPoint x: 771, startPoint y: 328, endPoint x: 777, endPoint y: 208, distance: 119.4
click at [777, 208] on div "تم تاكيد الطلب : H26F327 رقم البوليصه : 51040067820 يوجد ف حسابك : بنطلون المرت…" at bounding box center [629, 101] width 690 height 235
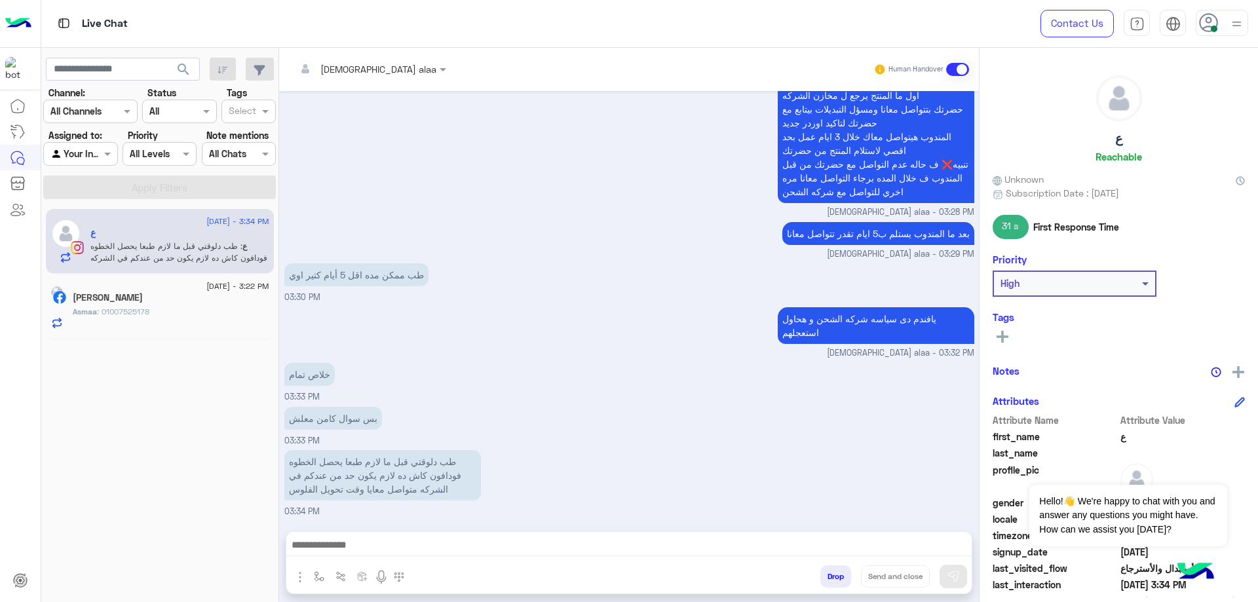
click at [124, 300] on h5 "Asmaa Anas" at bounding box center [108, 297] width 70 height 11
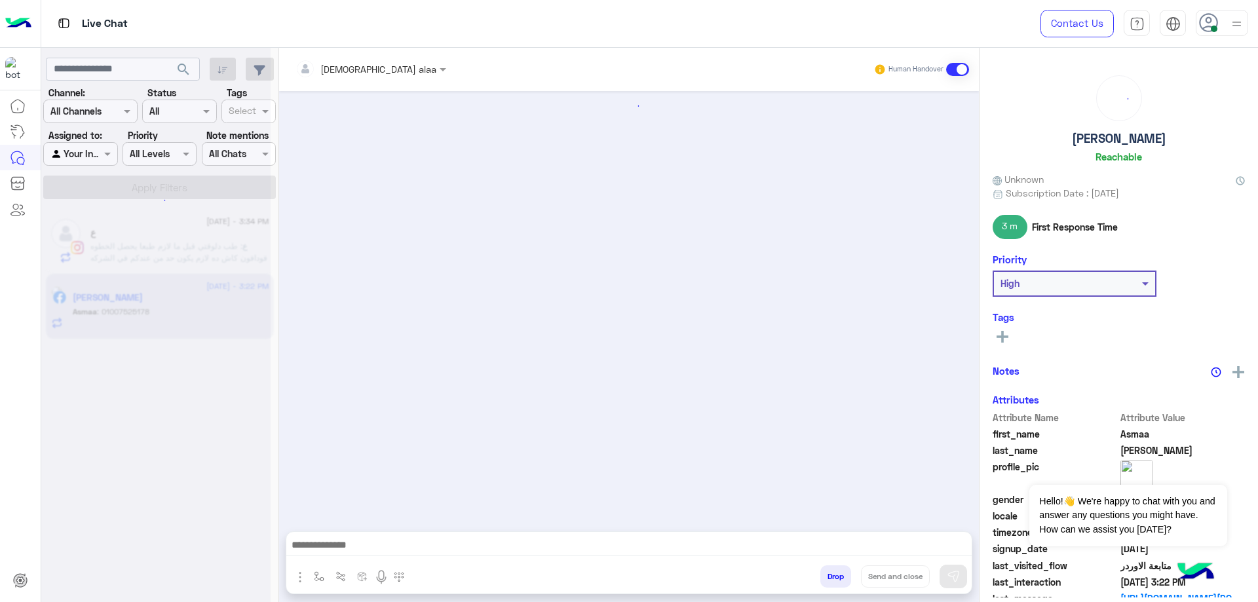
scroll to position [610, 0]
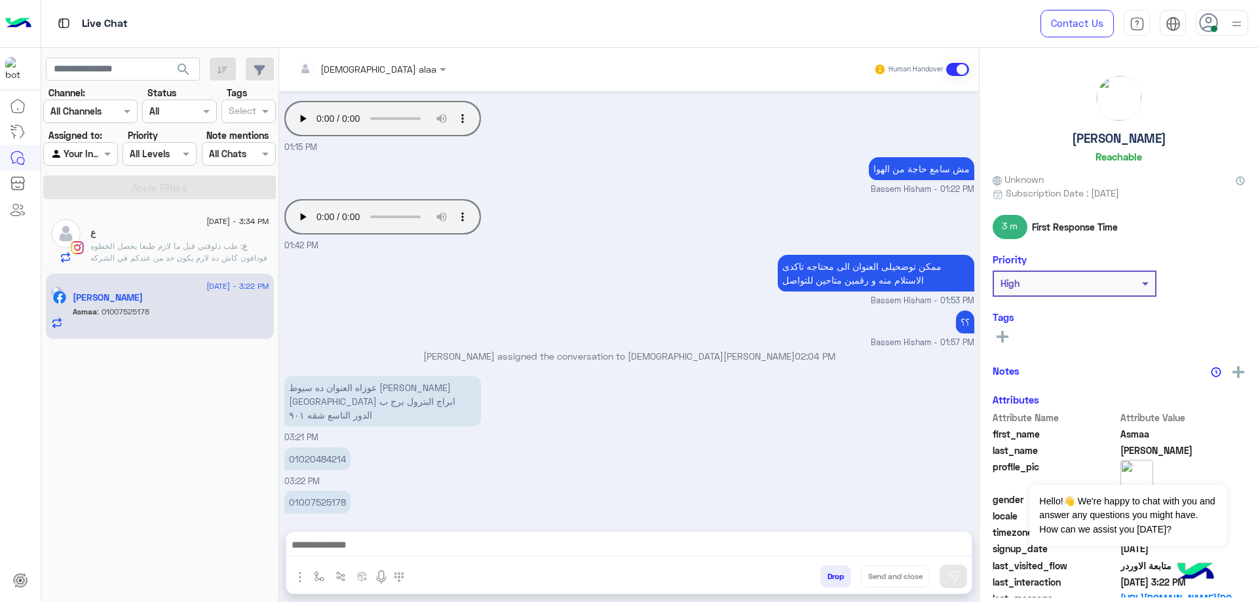
click at [468, 537] on textarea at bounding box center [628, 547] width 685 height 20
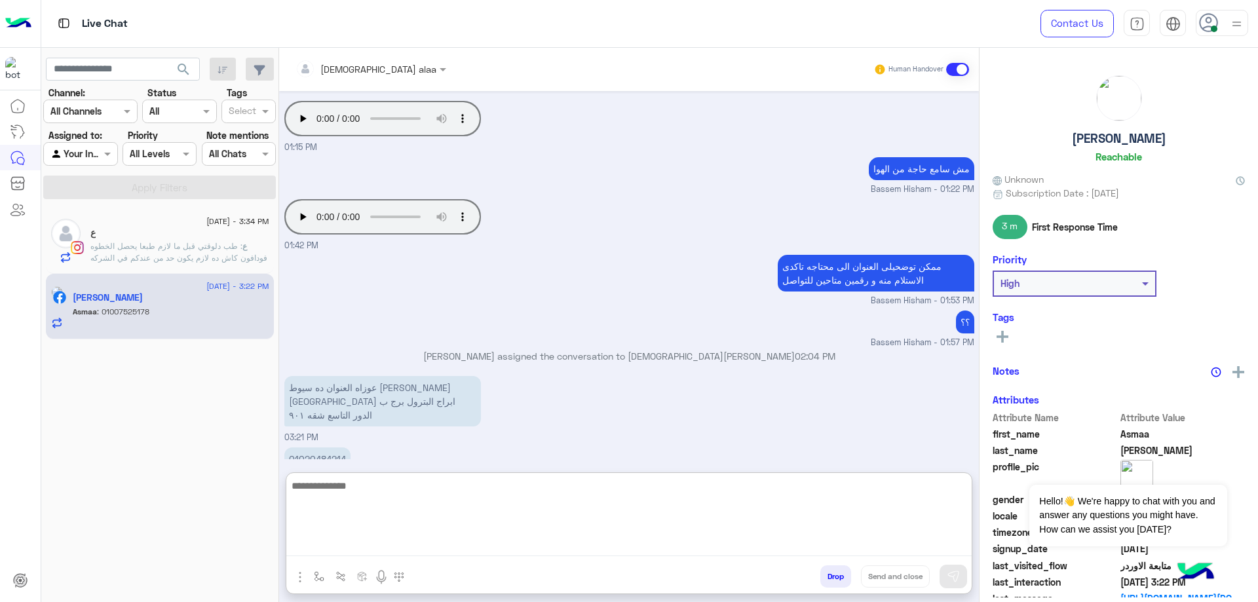
paste textarea "**********"
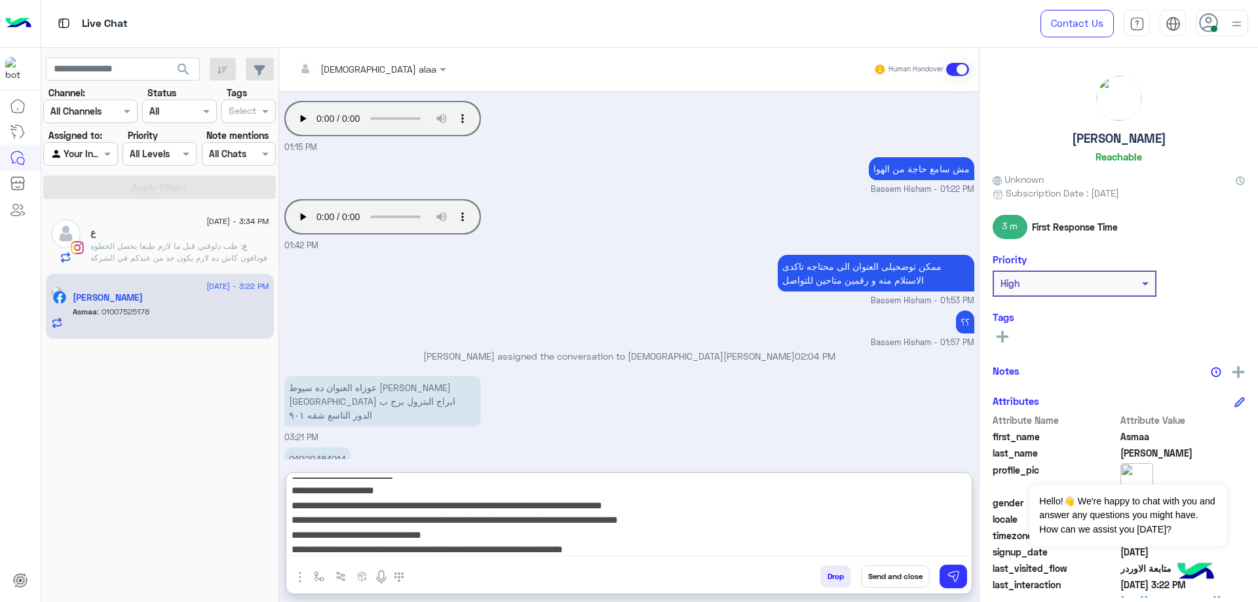
scroll to position [0, 0]
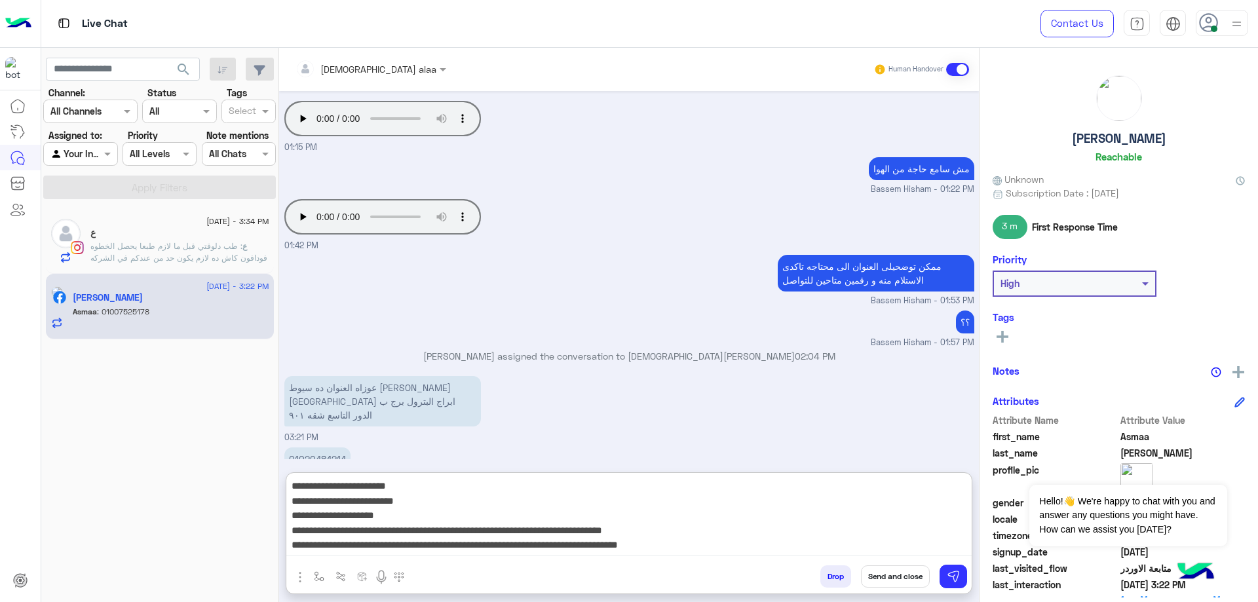
click at [870, 490] on textarea "**********" at bounding box center [628, 517] width 685 height 79
click at [873, 488] on textarea "**********" at bounding box center [628, 517] width 685 height 79
click at [873, 487] on textarea "**********" at bounding box center [628, 517] width 685 height 79
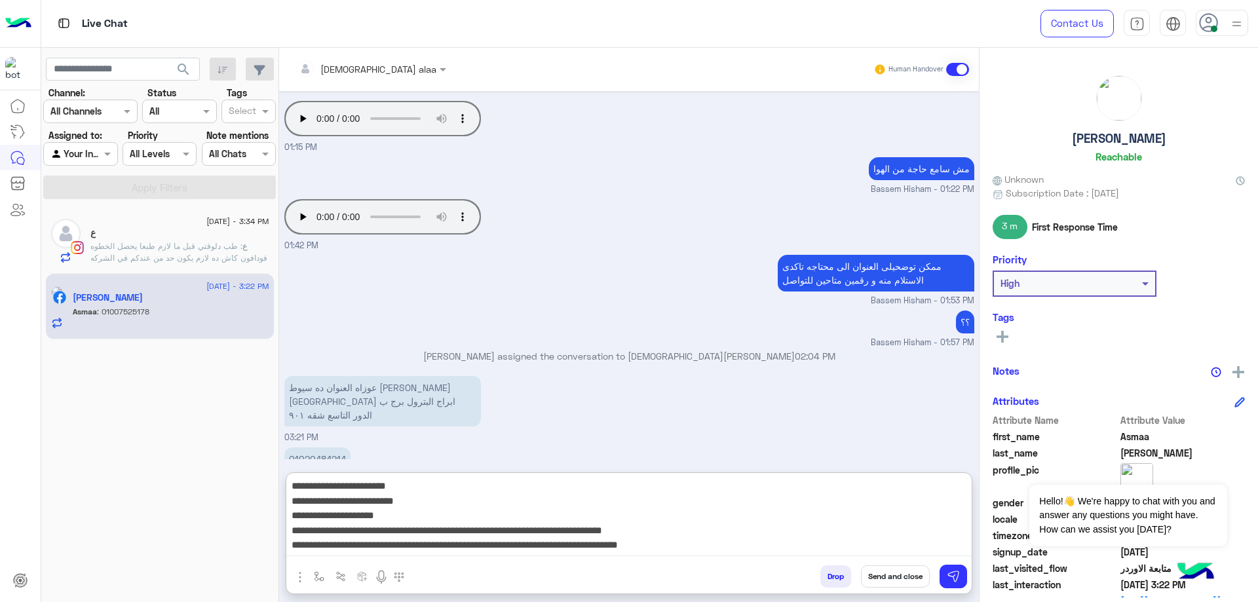
click at [816, 480] on textarea "**********" at bounding box center [628, 517] width 685 height 79
click at [863, 485] on textarea "**********" at bounding box center [628, 517] width 685 height 79
paste textarea
click at [856, 506] on textarea "**********" at bounding box center [628, 517] width 685 height 79
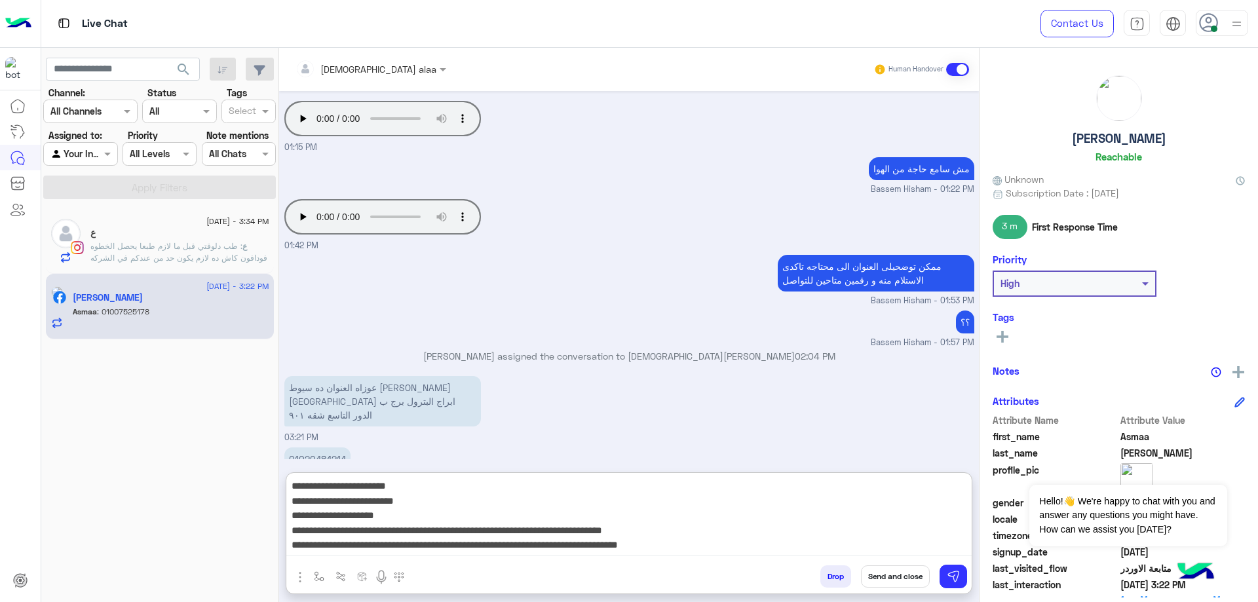
click at [856, 506] on textarea "**********" at bounding box center [628, 517] width 685 height 79
paste textarea
click at [866, 521] on textarea "**********" at bounding box center [628, 517] width 685 height 79
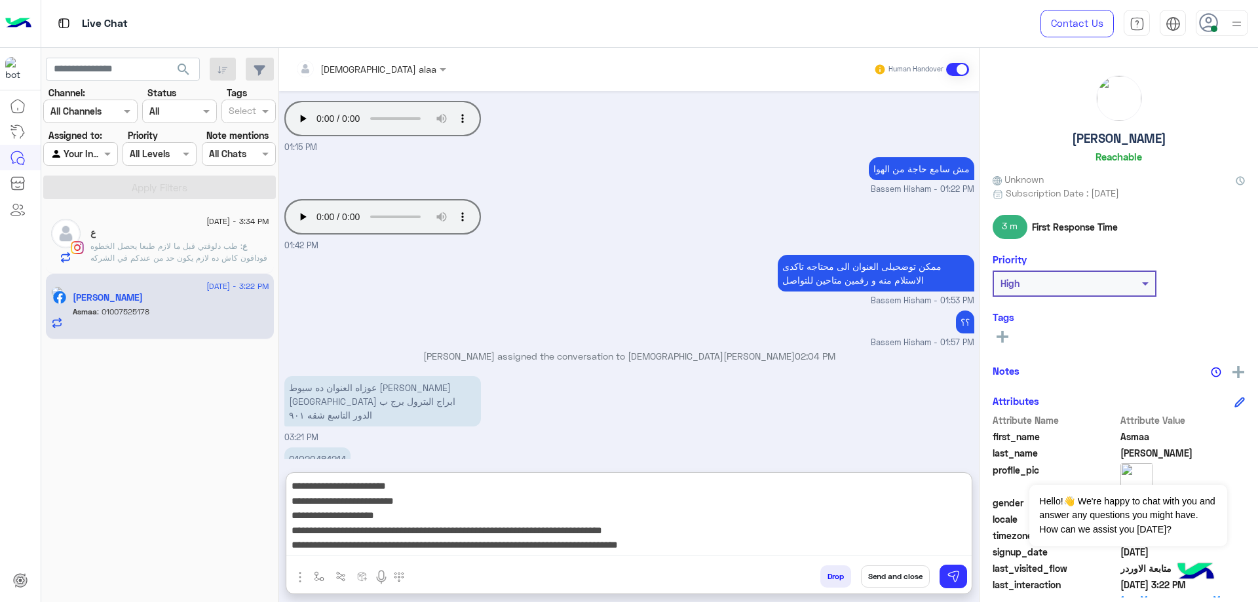
click at [866, 521] on textarea "**********" at bounding box center [628, 517] width 685 height 79
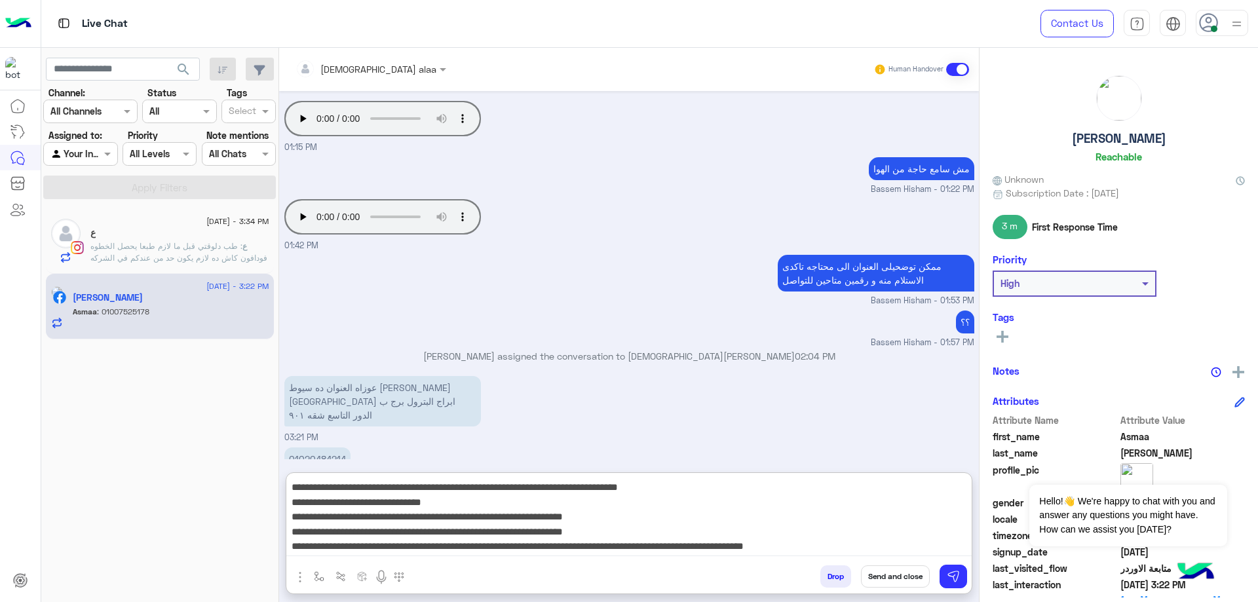
scroll to position [87, 0]
type textarea "**********"
click at [955, 571] on img at bounding box center [953, 576] width 13 height 13
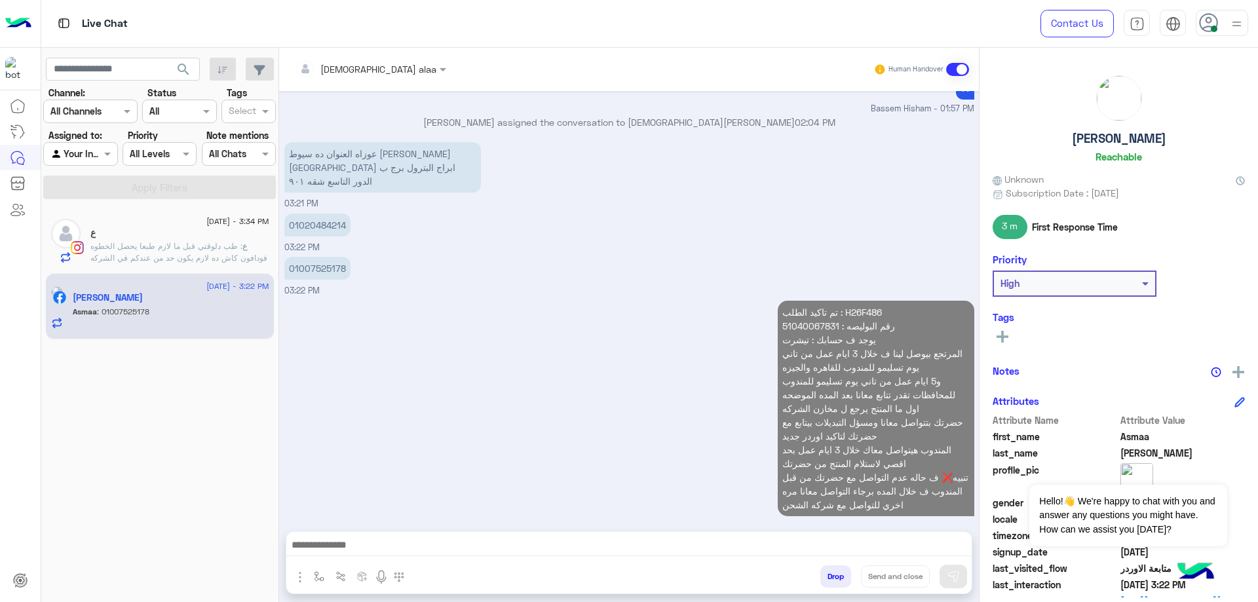
scroll to position [868, 0]
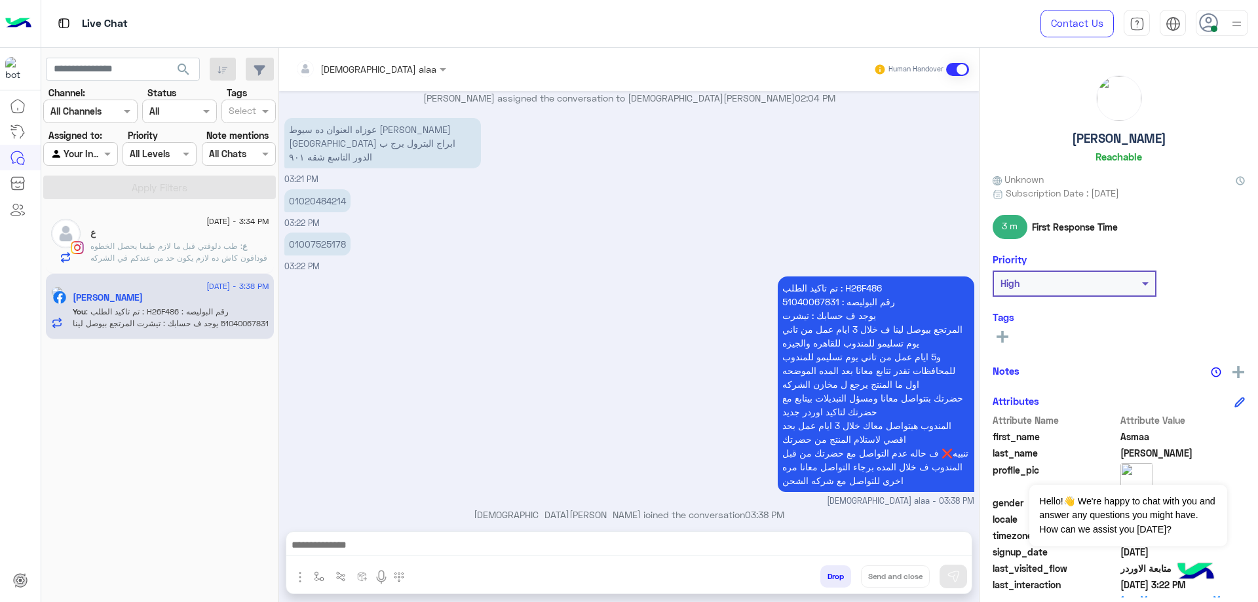
click at [207, 248] on span ": طب دلوقتي قبل ما لازم طبعا يحصل الخطوه فودافون كاش ده لازم يكون حد من عندكم ف…" at bounding box center [178, 257] width 177 height 33
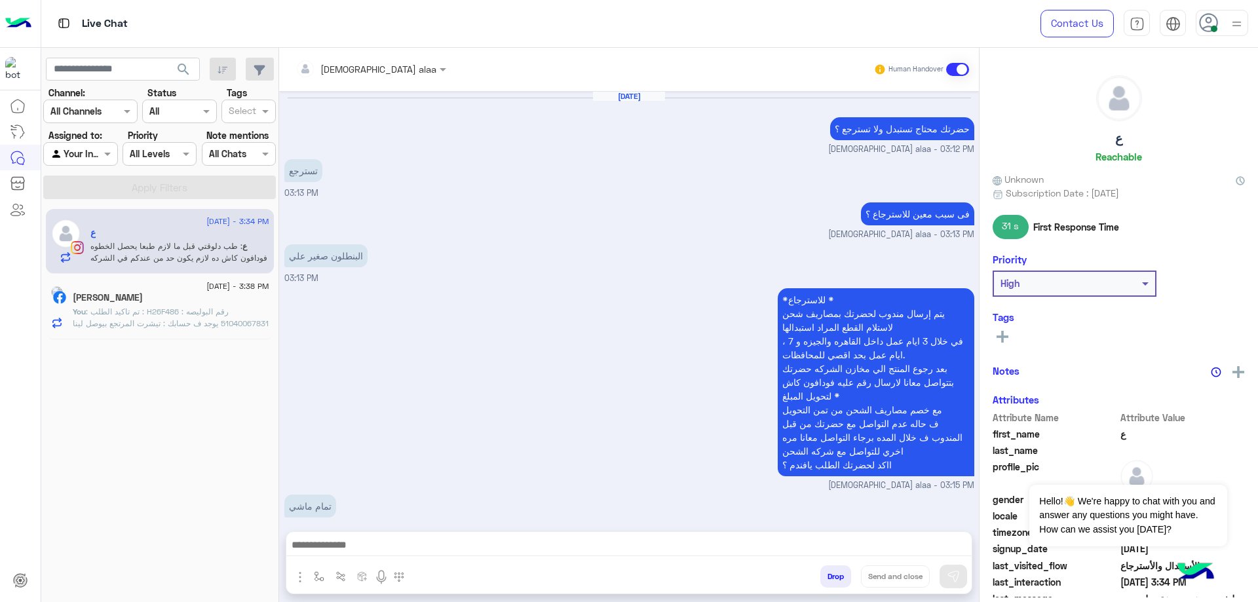
scroll to position [920, 0]
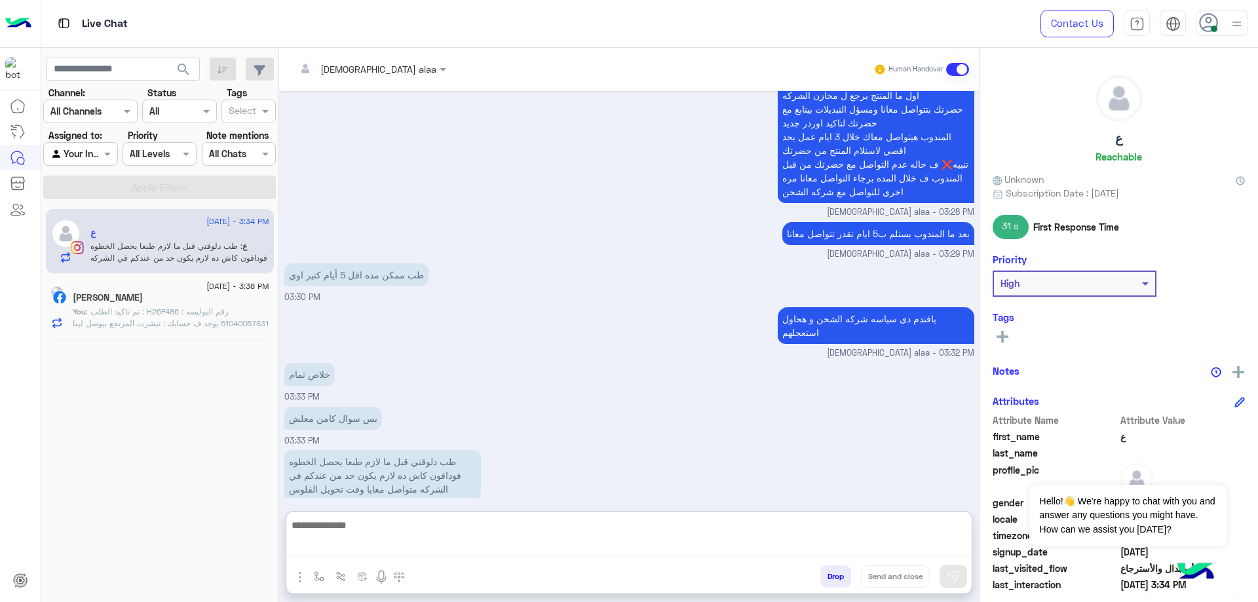
click at [448, 543] on textarea at bounding box center [628, 537] width 685 height 40
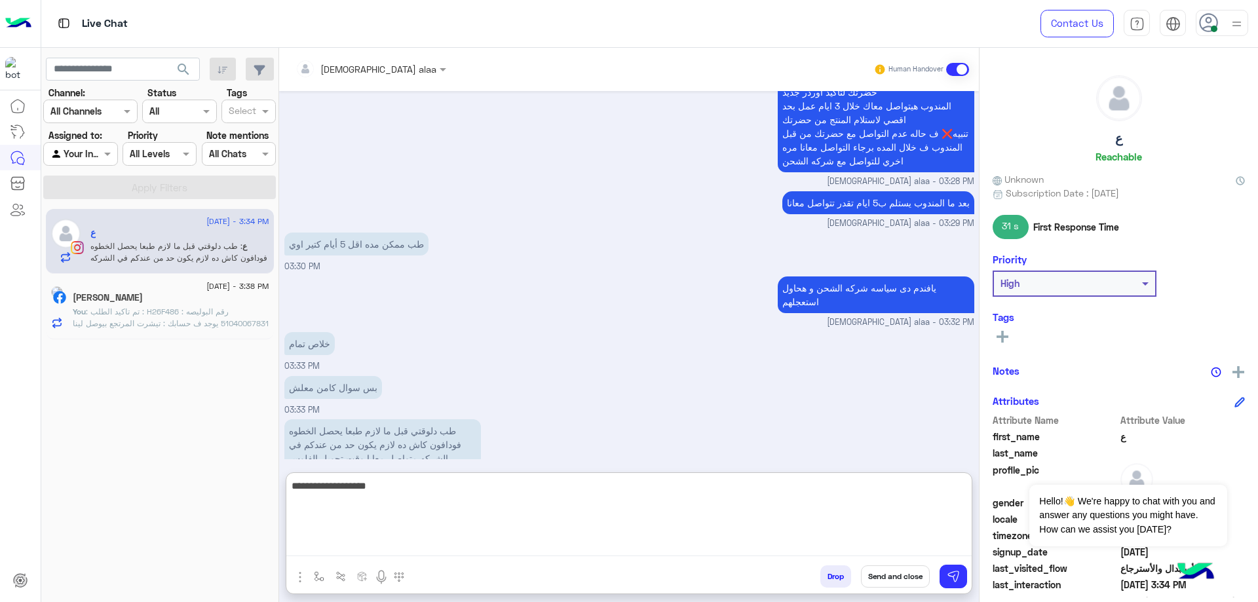
scroll to position [979, 0]
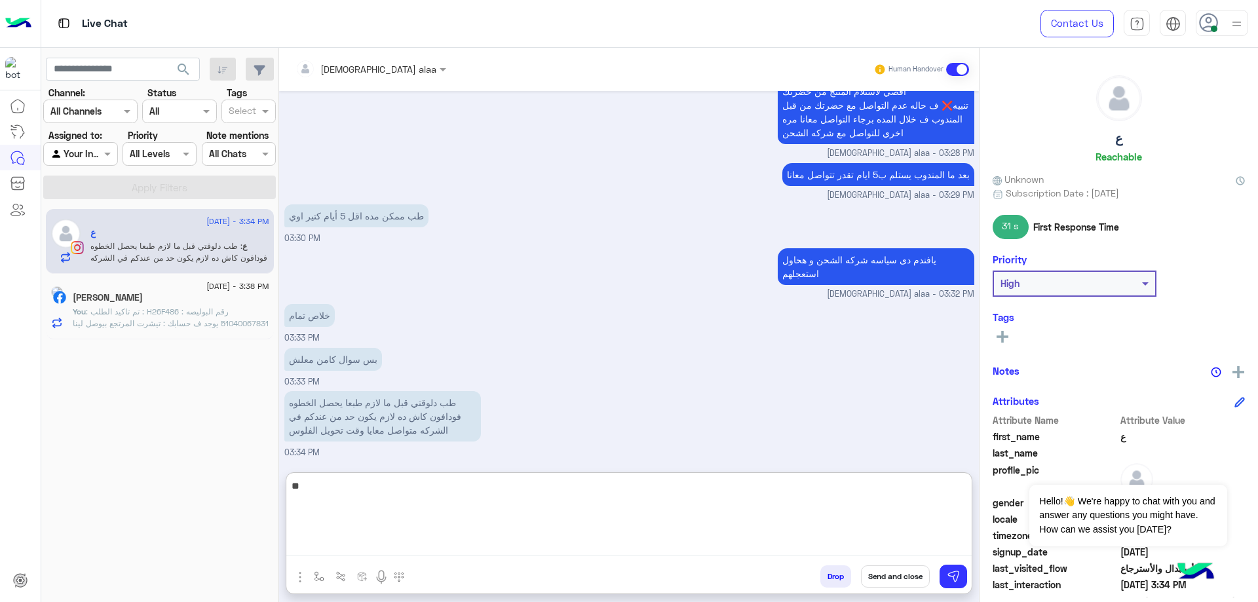
type textarea "*"
click at [391, 493] on textarea at bounding box center [628, 517] width 685 height 79
type textarea "*"
type textarea "**********"
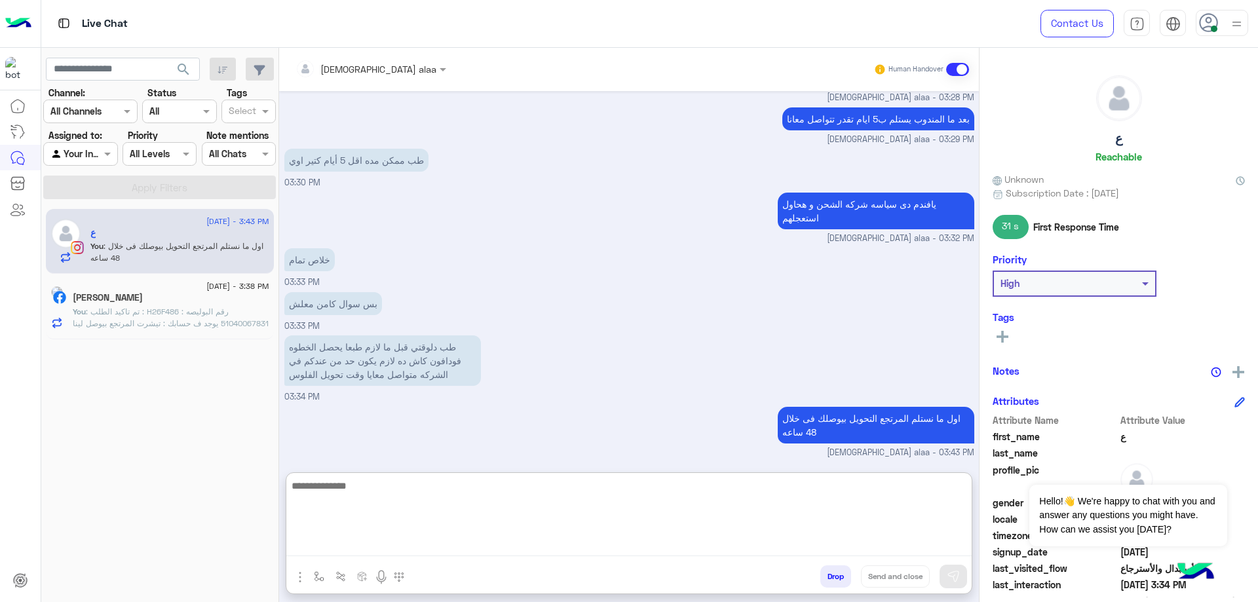
click at [164, 319] on span ": تم تاكيد الطلب : H26F486 رقم البوليصه : 51040067831 يوجد ف حسابك : تيشرت المر…" at bounding box center [171, 371] width 196 height 128
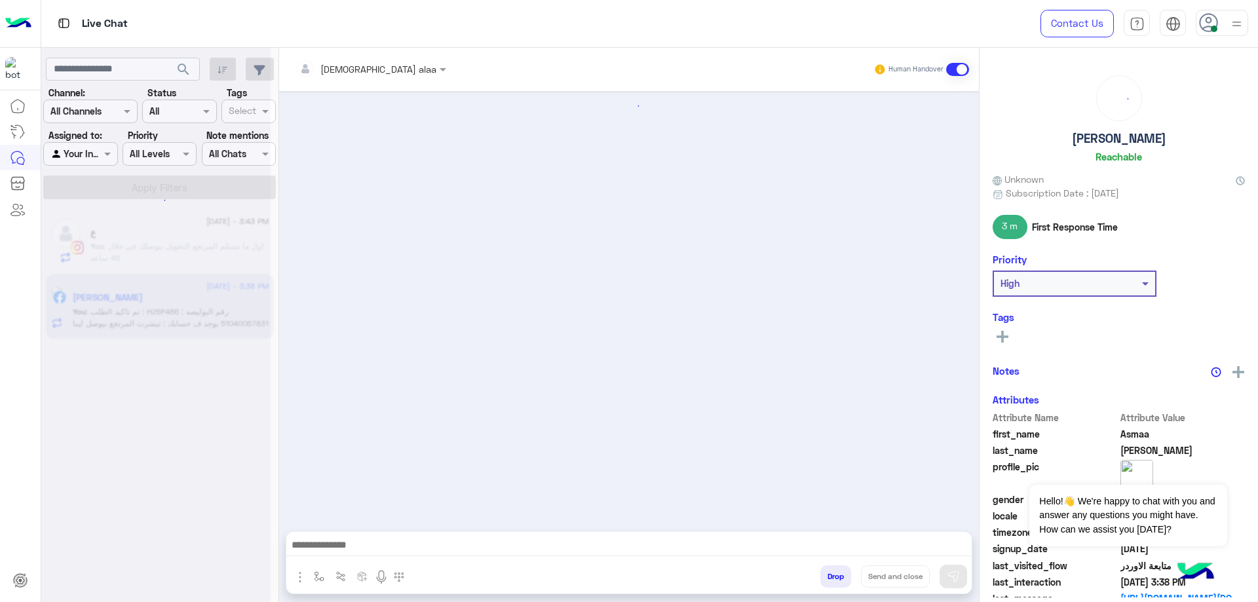
scroll to position [721, 0]
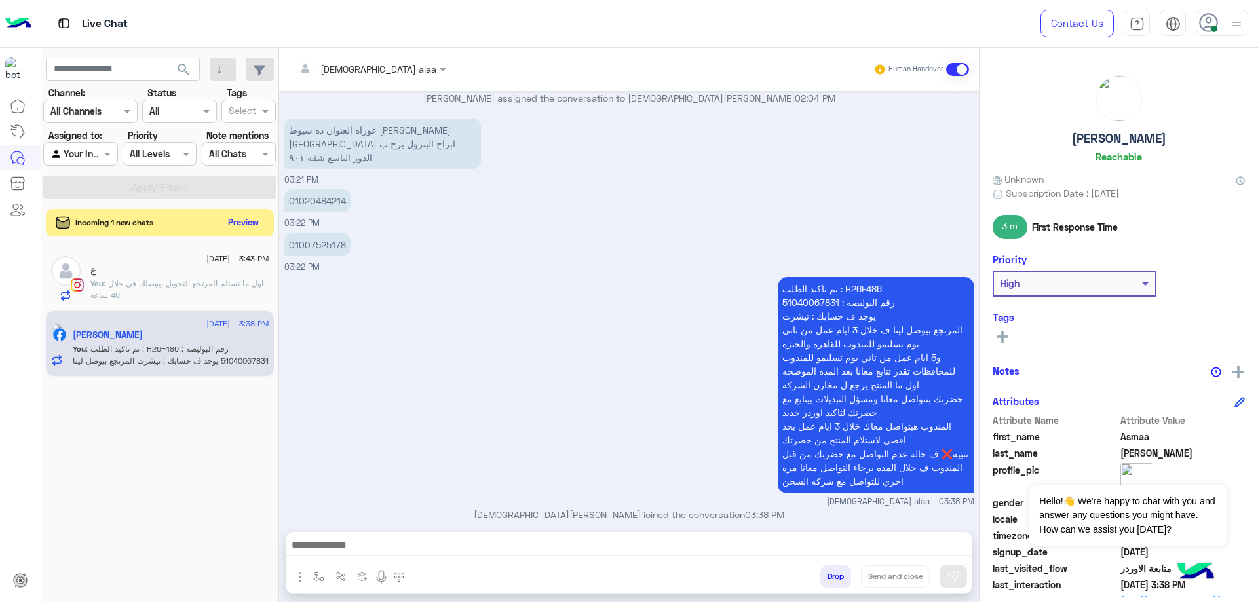
click at [244, 225] on button "Preview" at bounding box center [243, 223] width 41 height 18
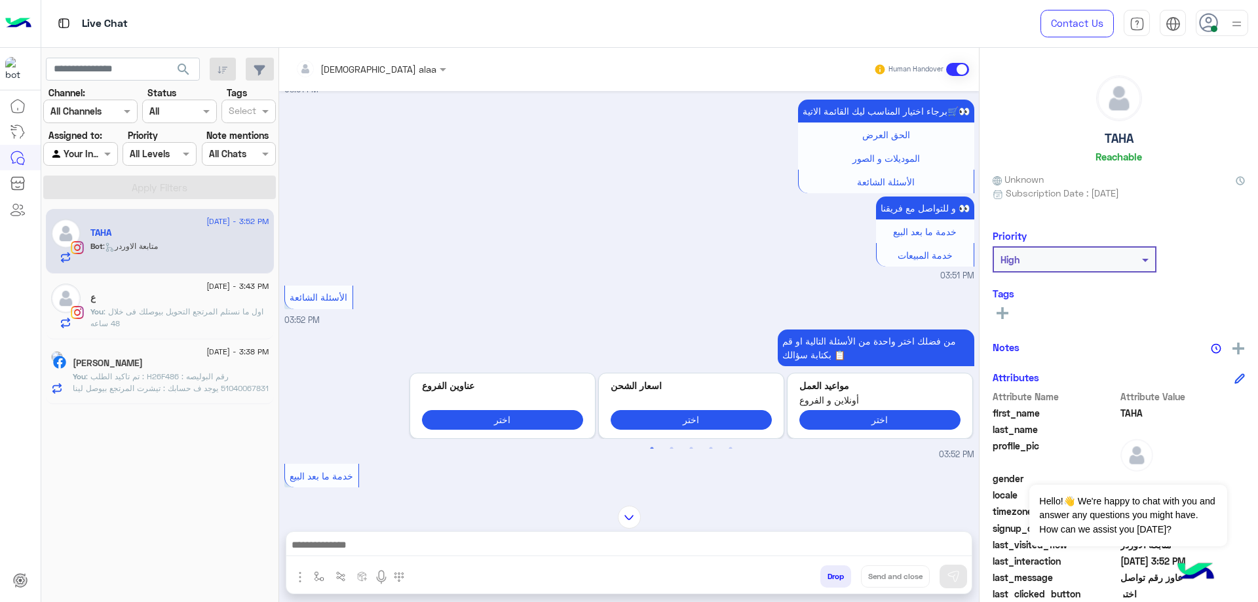
scroll to position [613, 0]
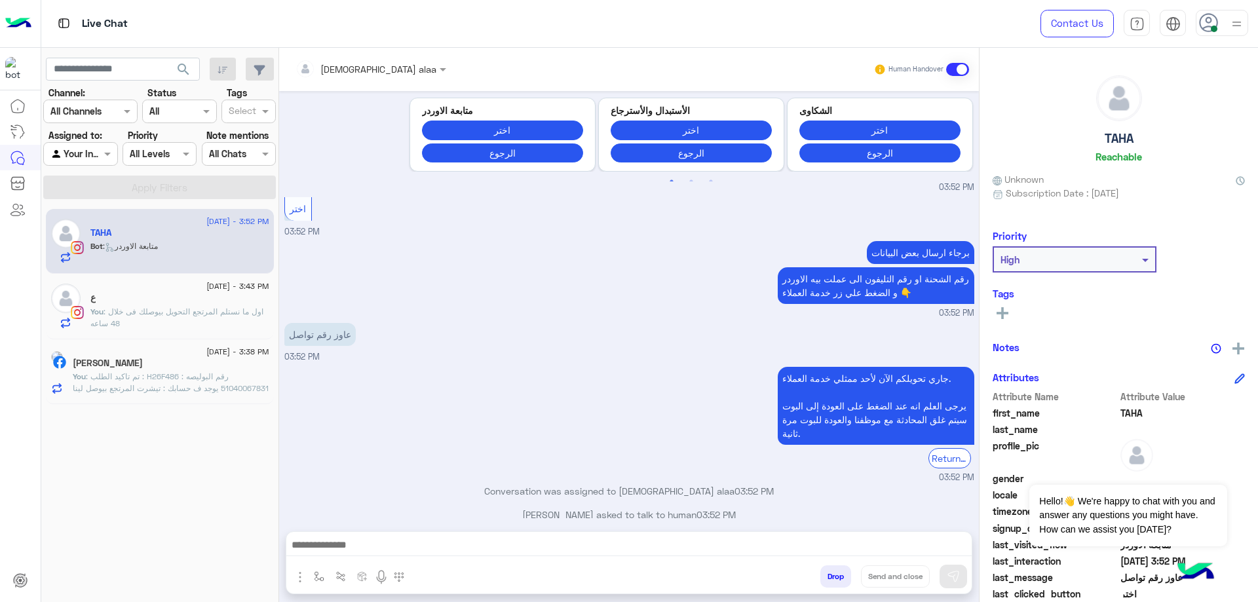
click at [548, 544] on textarea at bounding box center [628, 547] width 685 height 20
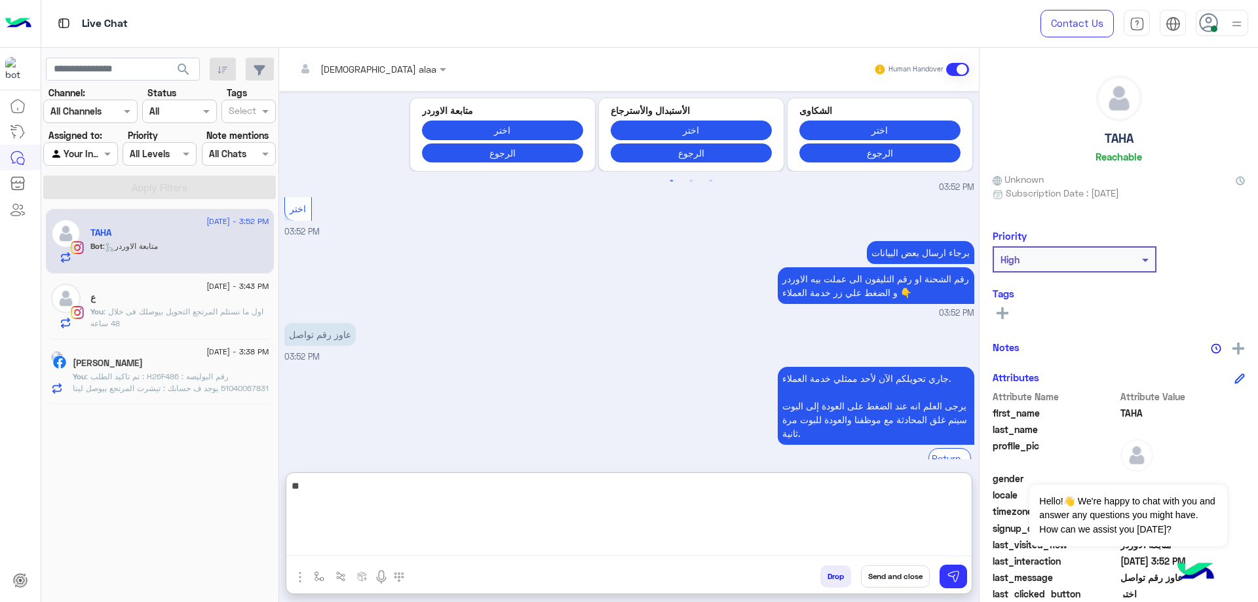
type textarea "*"
type textarea "**********"
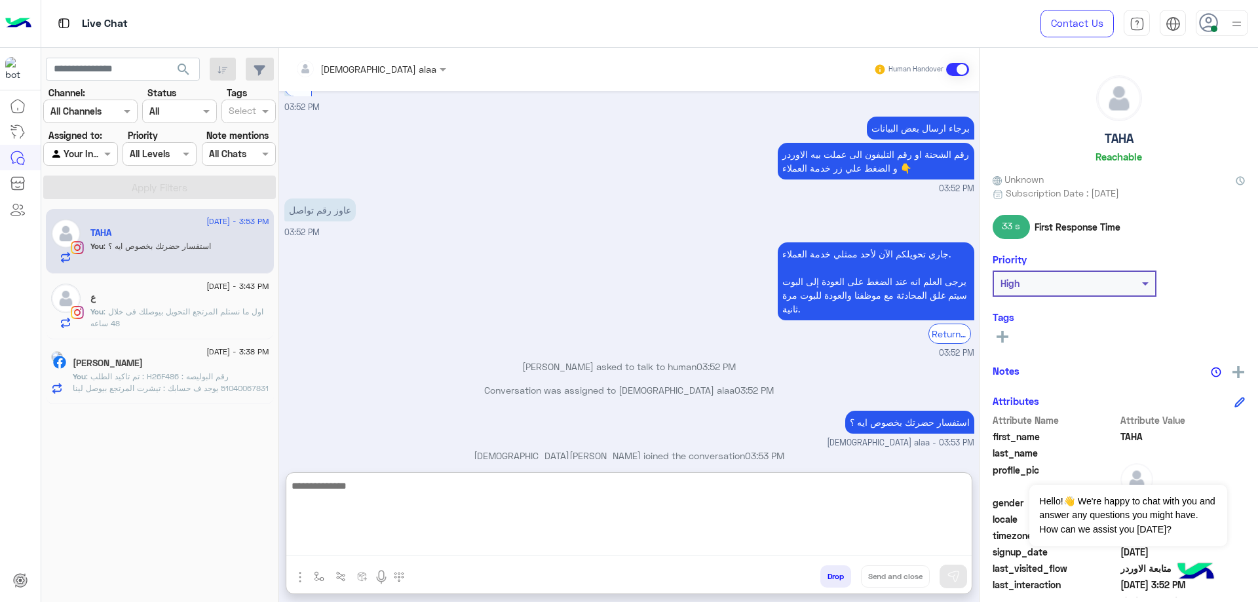
scroll to position [781, 0]
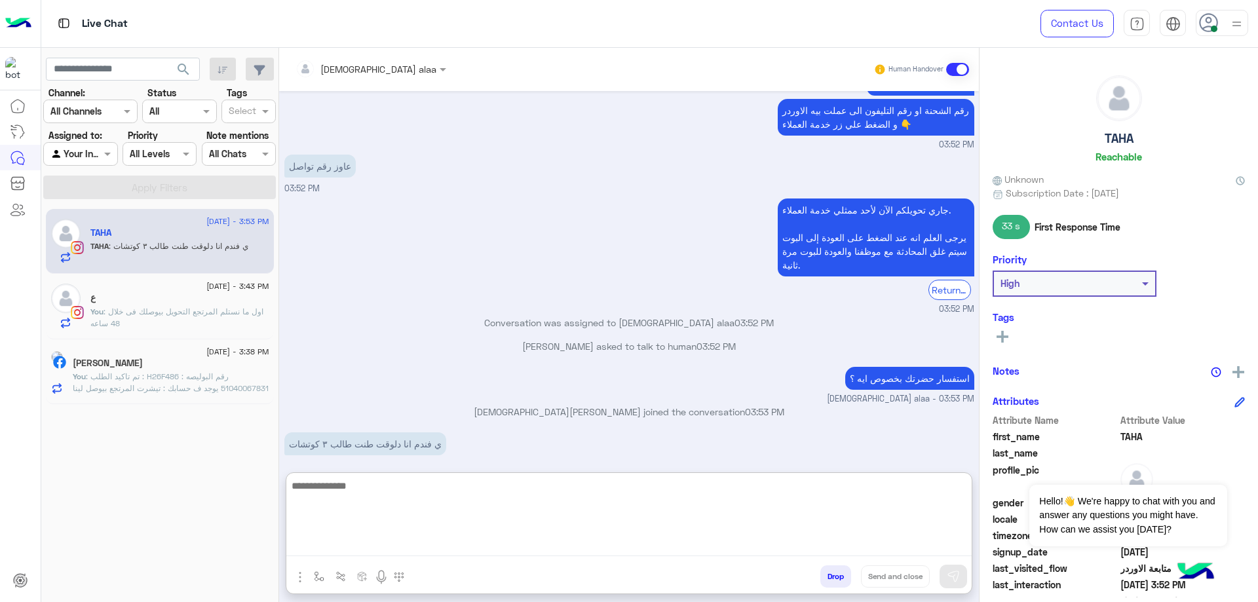
click at [236, 373] on span ": تم تاكيد الطلب : H26F486 رقم البوليصه : 51040067831 يوجد ف حسابك : تيشرت المر…" at bounding box center [171, 436] width 196 height 128
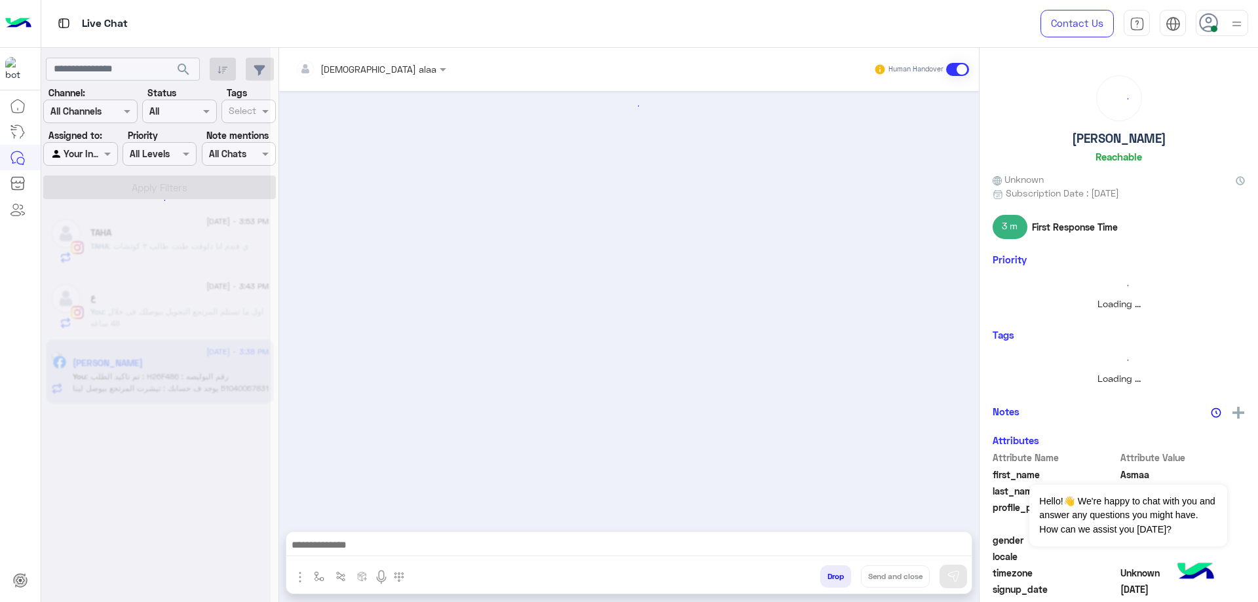
scroll to position [721, 0]
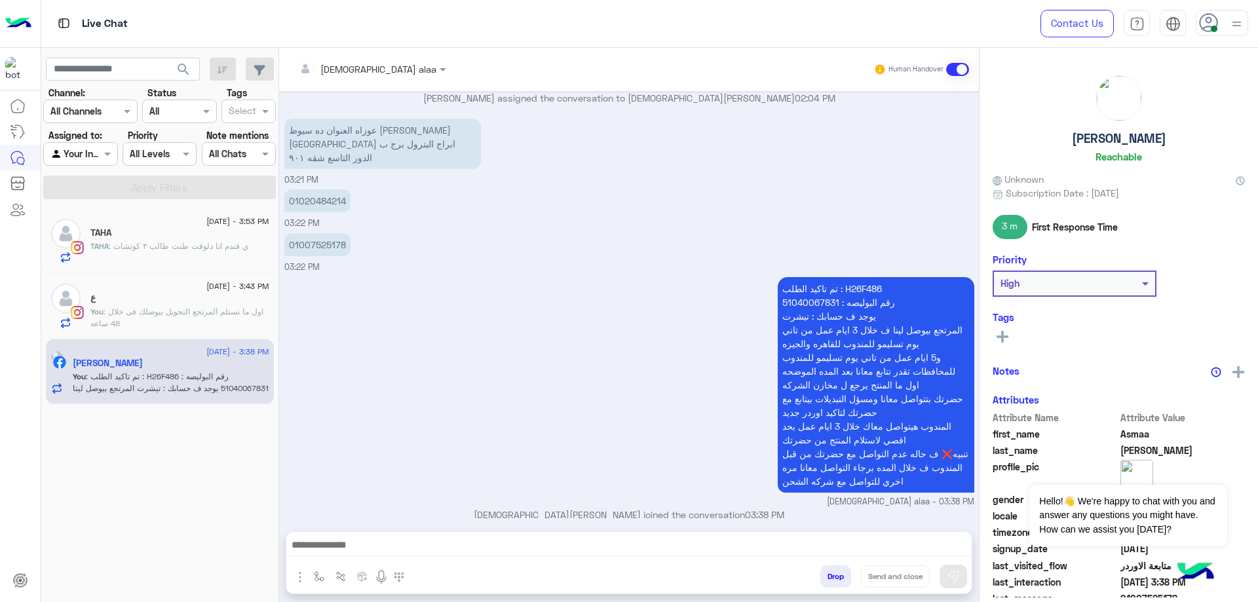
click at [218, 313] on span ": اول ما نستلم المرتجع التحويل بيوصلك فى خلال 48 ساعه" at bounding box center [176, 318] width 173 height 22
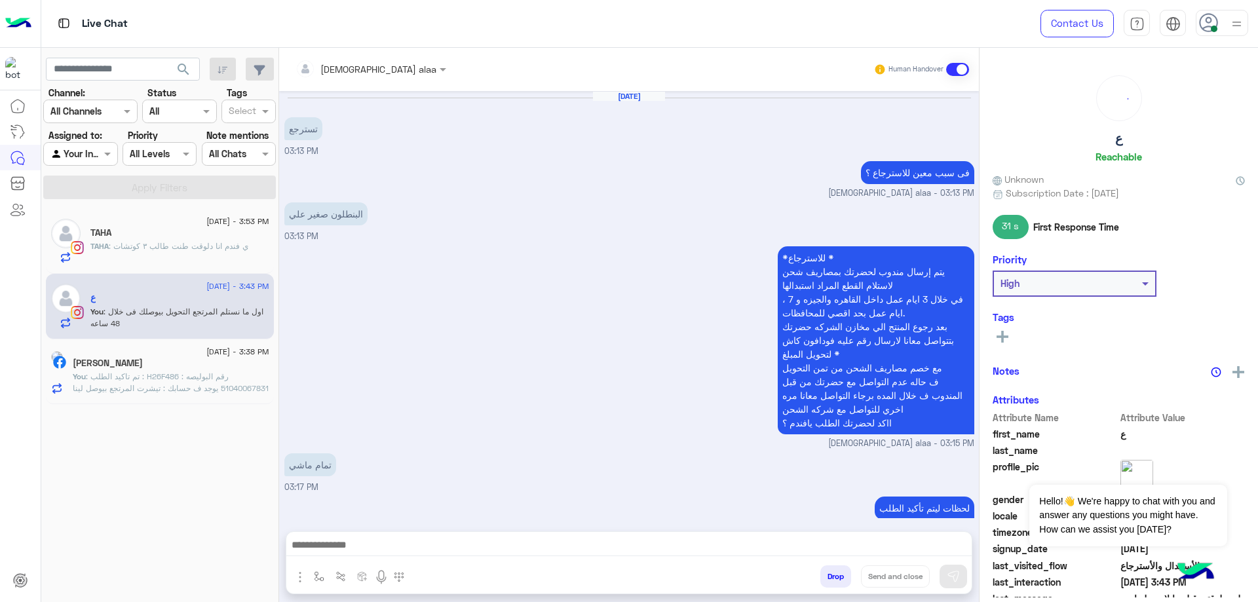
scroll to position [934, 0]
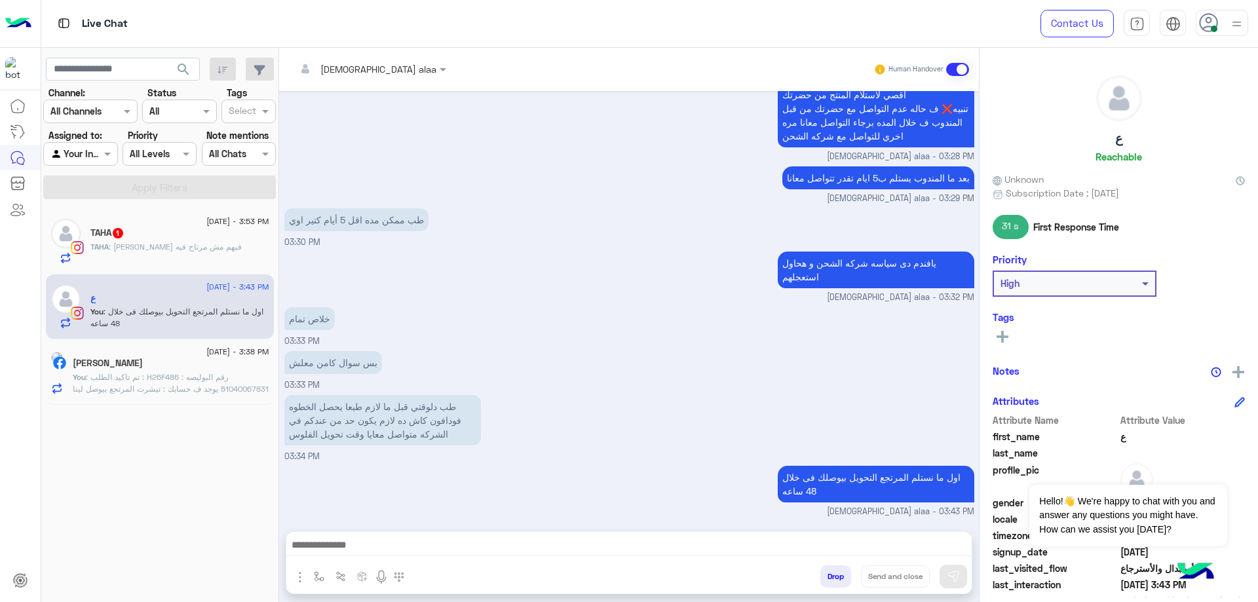
click at [157, 249] on span ": ف كوتشي فيهم مش مرتاح فيه" at bounding box center [175, 247] width 133 height 10
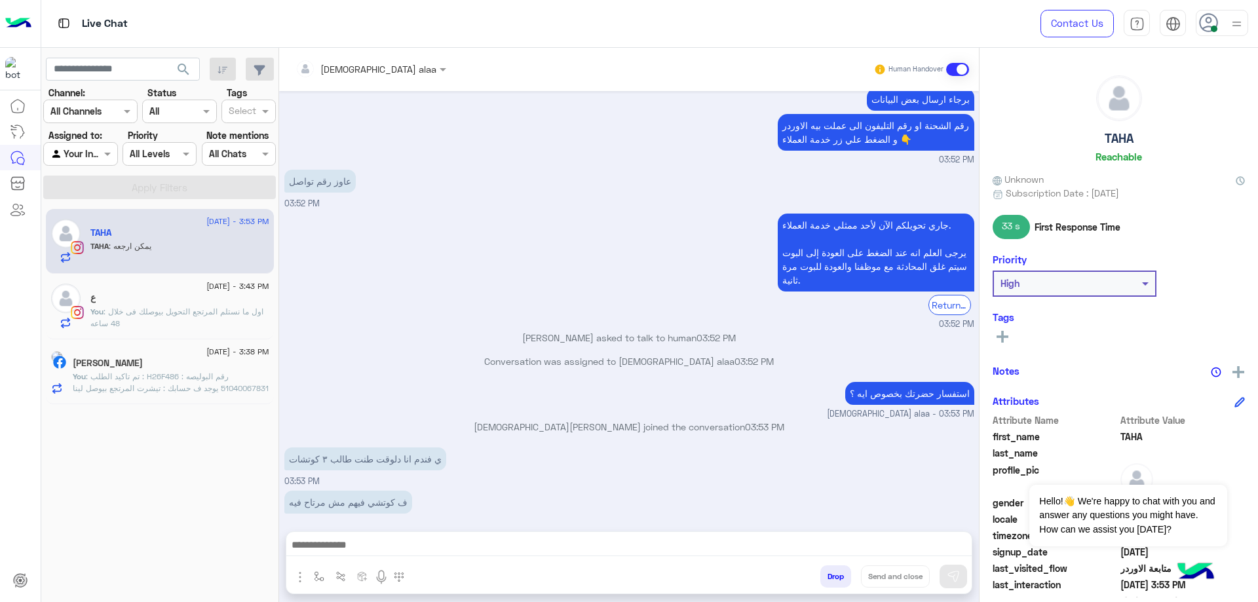
scroll to position [809, 0]
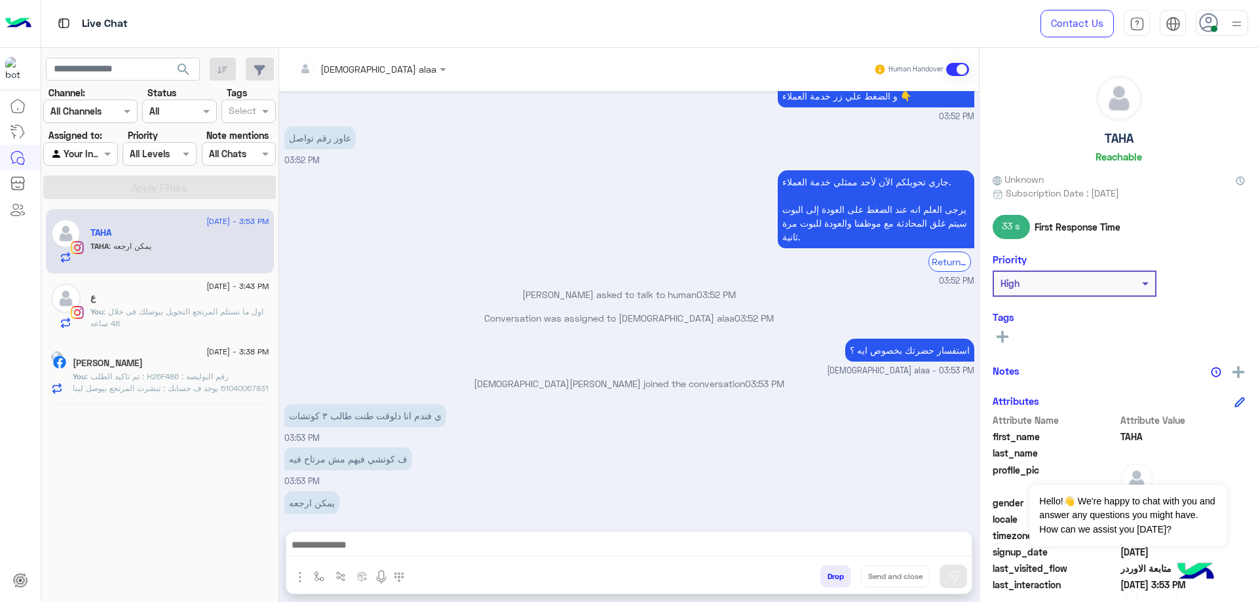
click at [419, 536] on div at bounding box center [628, 548] width 685 height 33
click at [418, 541] on textarea at bounding box center [628, 547] width 685 height 20
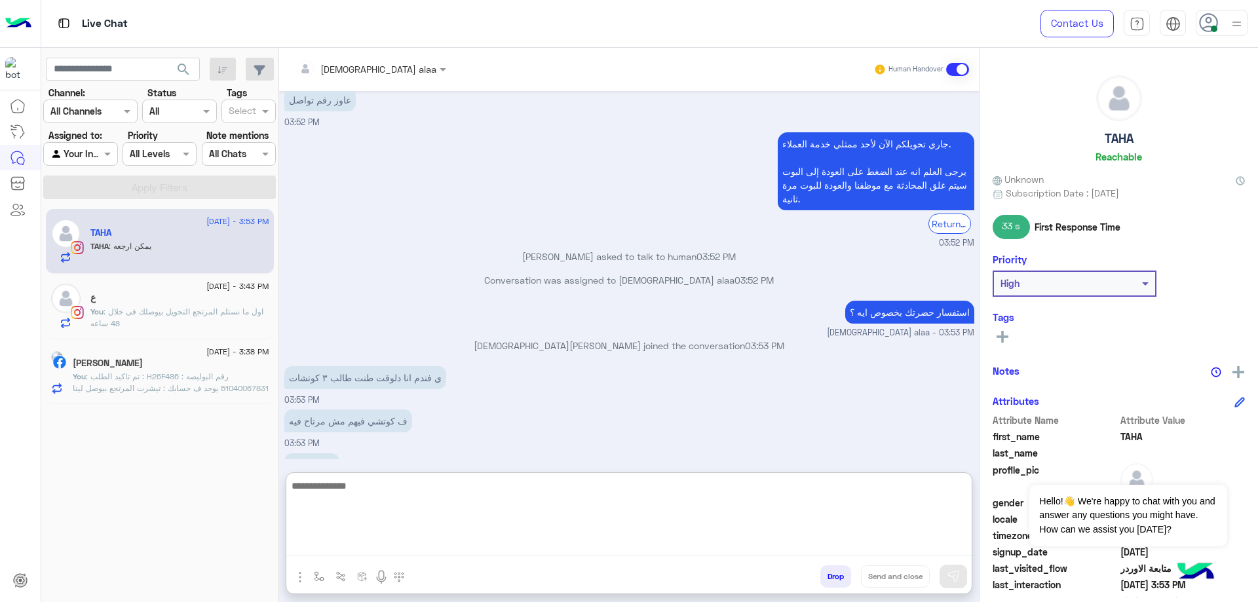
scroll to position [868, 0]
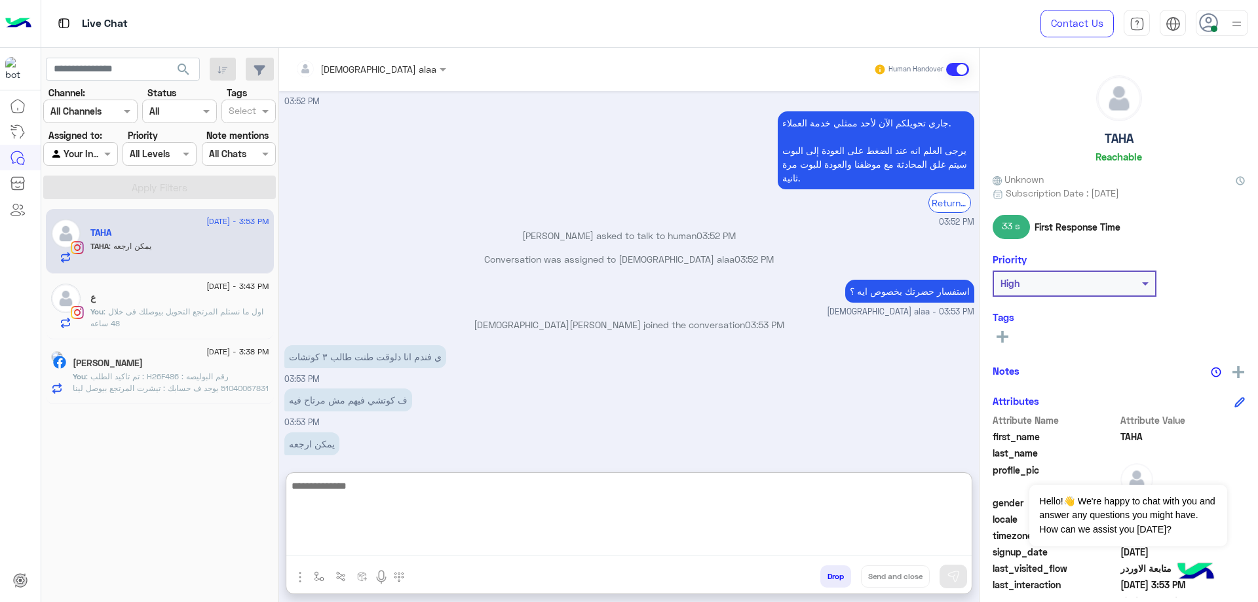
click at [465, 491] on textarea at bounding box center [628, 517] width 685 height 79
type textarea "**********"
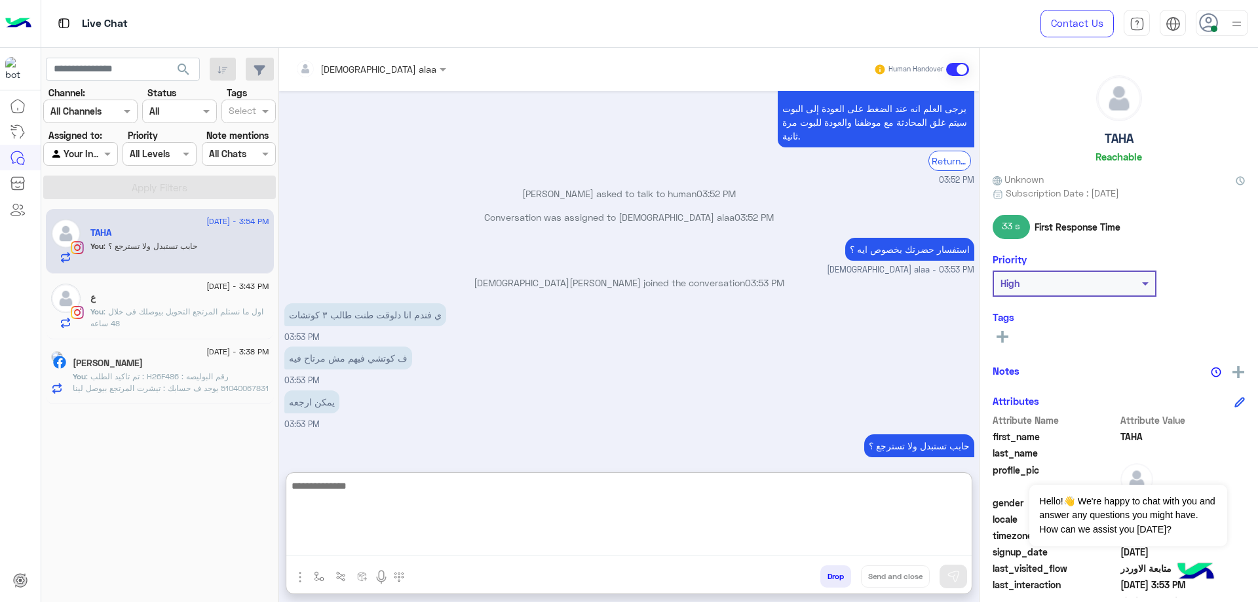
click at [130, 316] on p "You : اول ما نستلم المرتجع التحويل بيوصلك فى خلال 48 ساعه" at bounding box center [179, 318] width 179 height 24
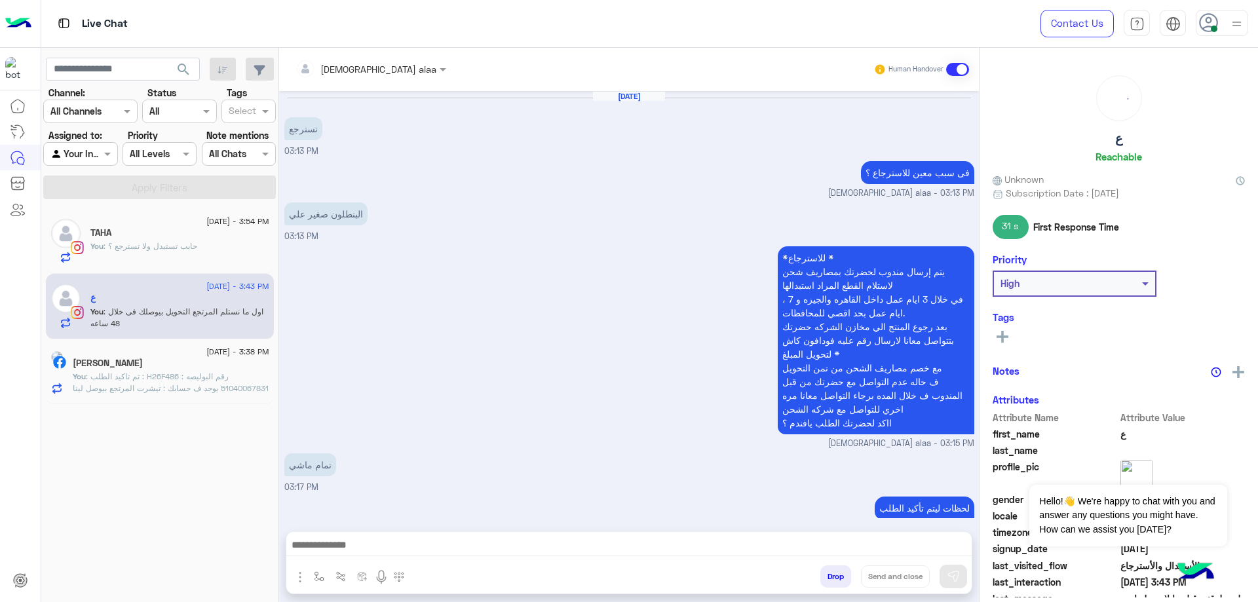
scroll to position [934, 0]
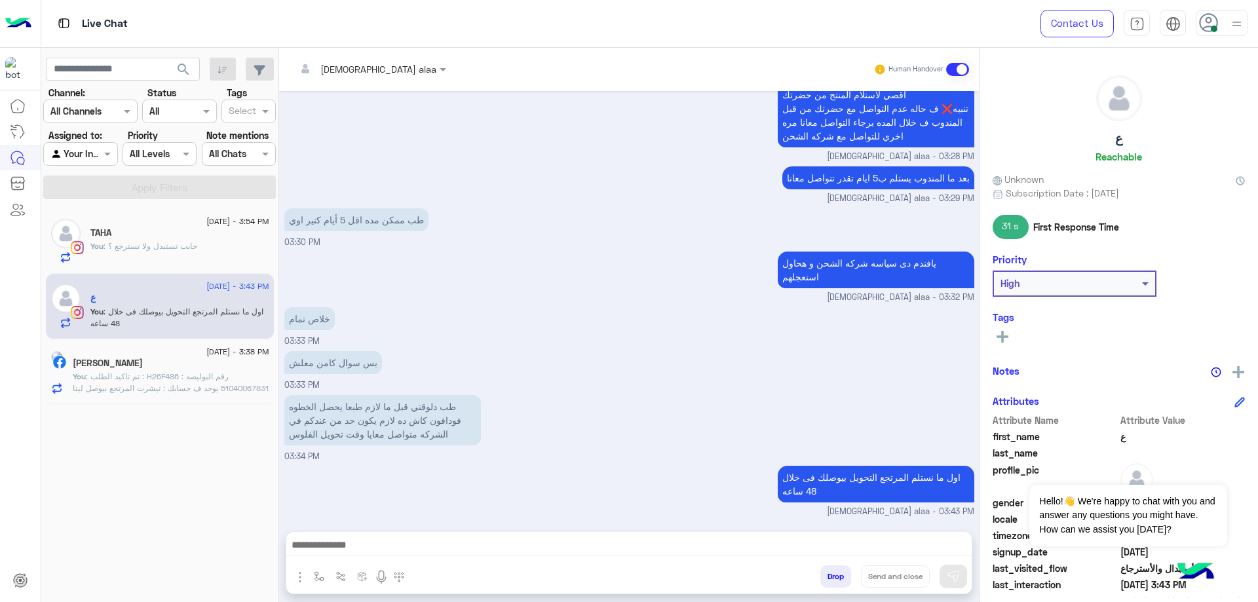
click at [194, 362] on div "Asmaa Anas" at bounding box center [171, 365] width 197 height 14
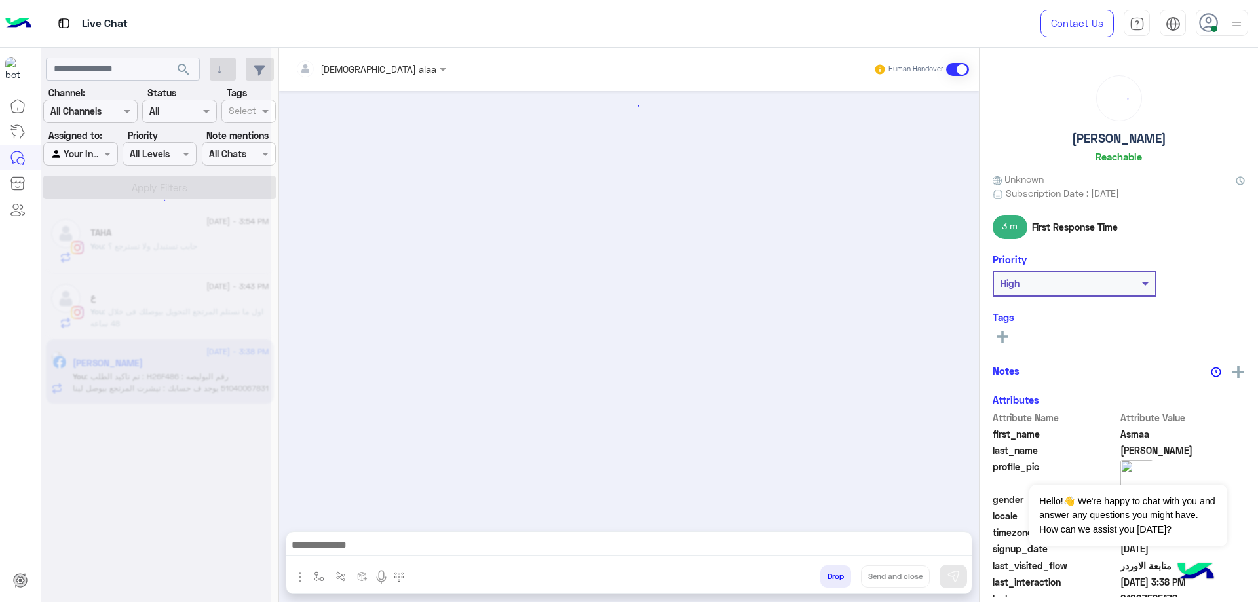
scroll to position [721, 0]
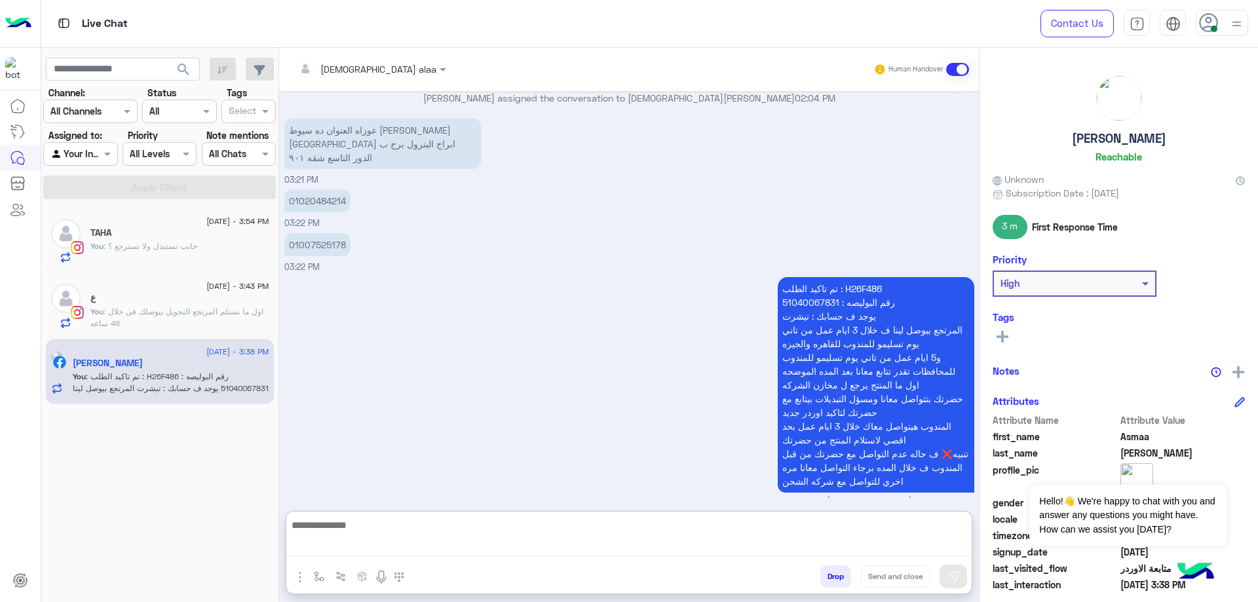
click at [578, 541] on textarea at bounding box center [628, 537] width 685 height 40
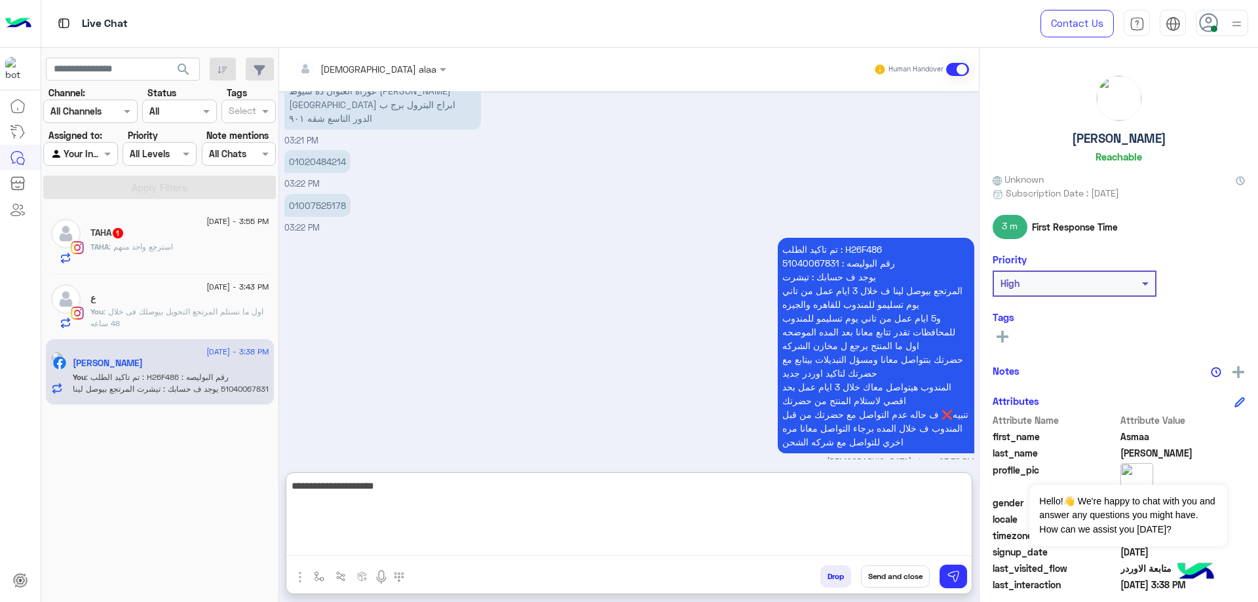
scroll to position [780, 0]
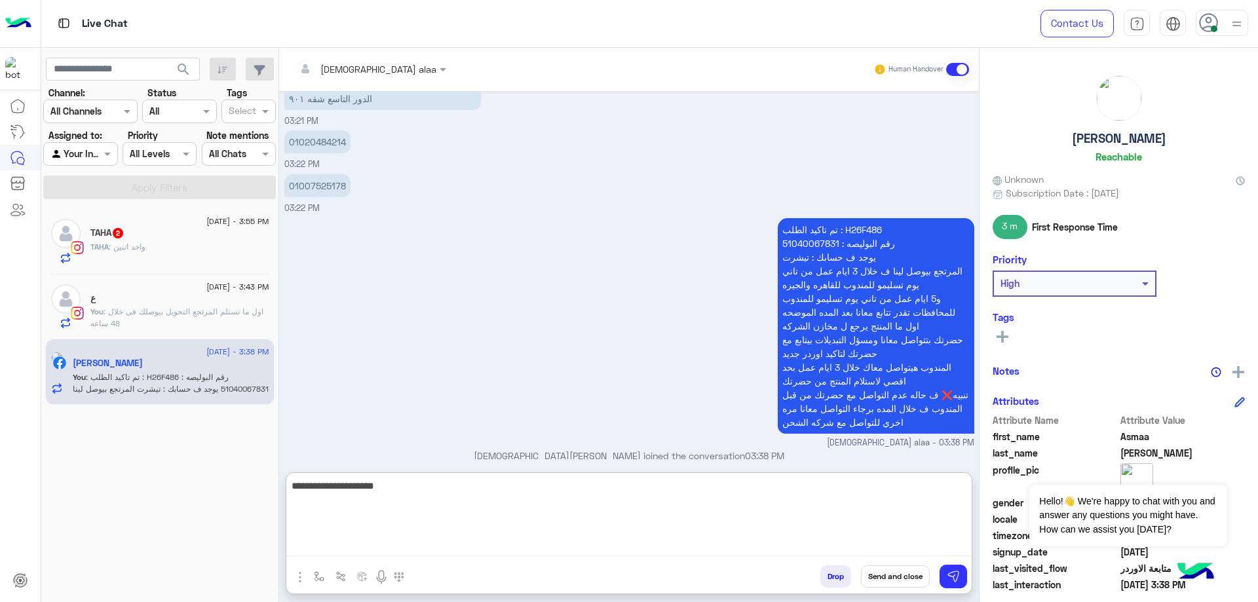
type textarea "**********"
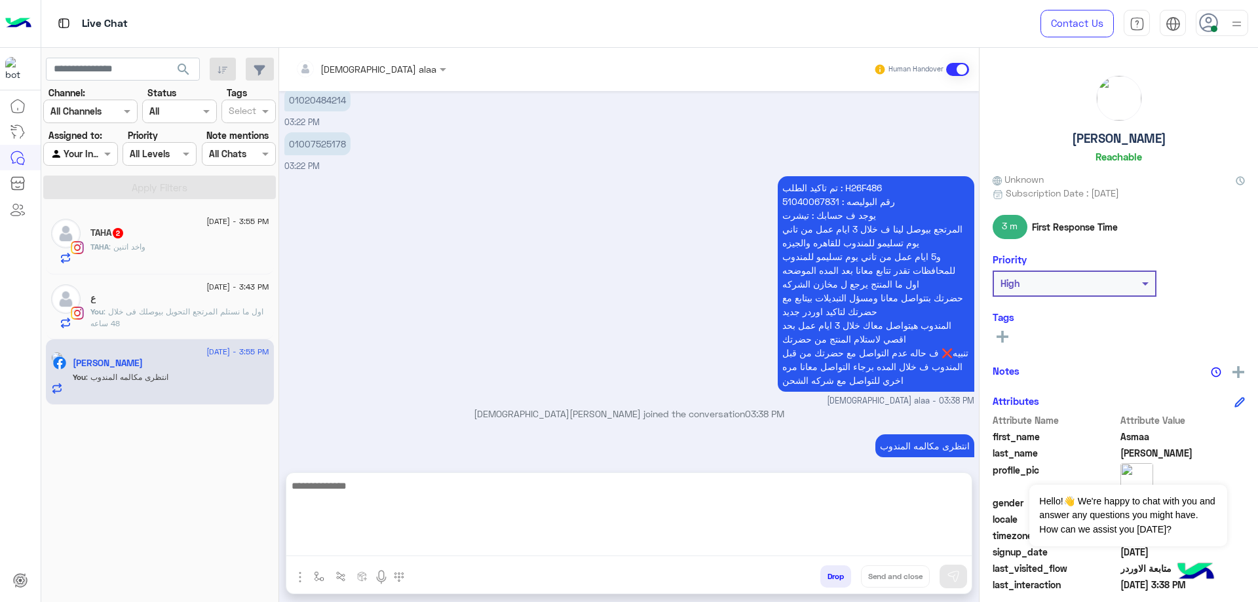
click at [110, 237] on h5 "TAHA 2" at bounding box center [107, 232] width 34 height 11
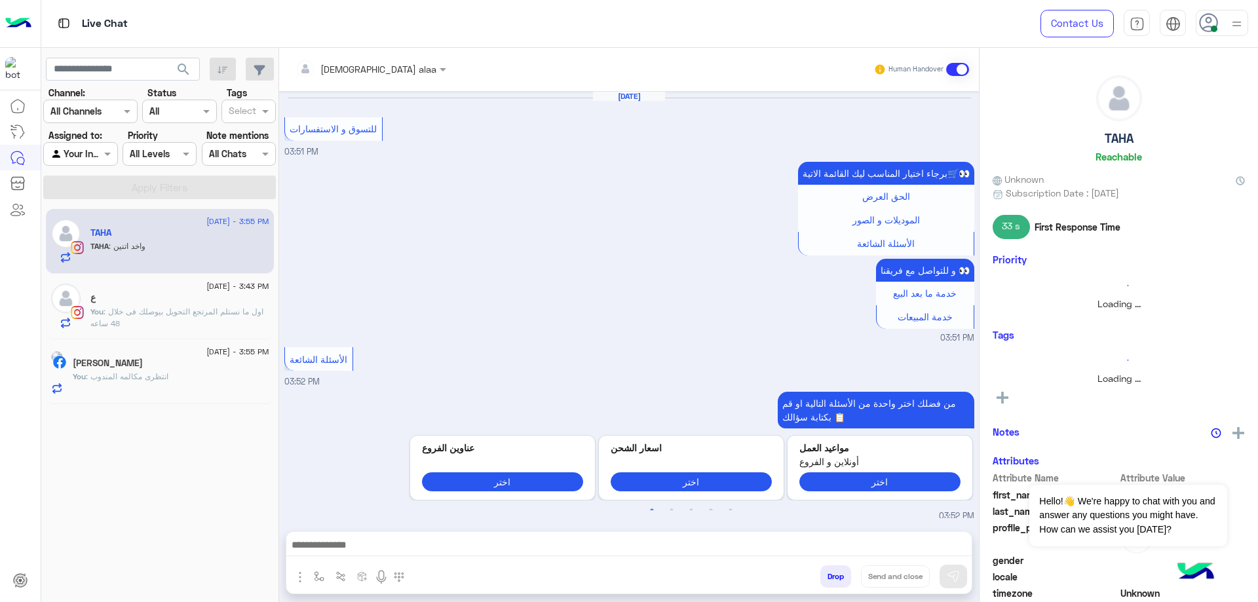
scroll to position [816, 0]
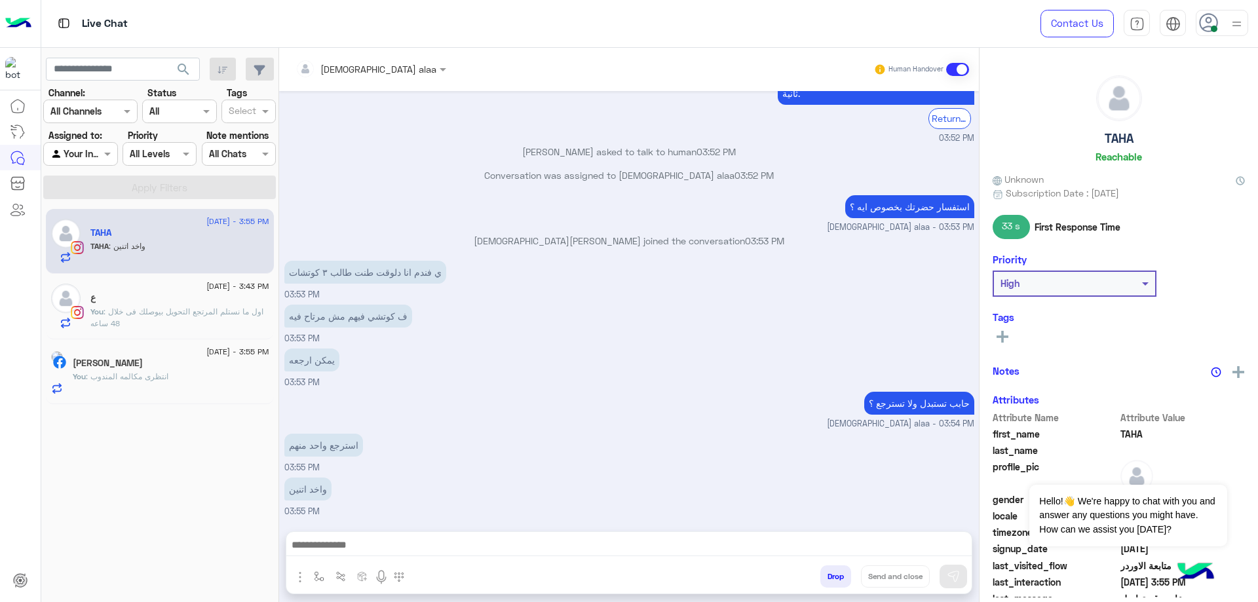
click at [153, 366] on div "Asmaa Anas" at bounding box center [171, 365] width 197 height 14
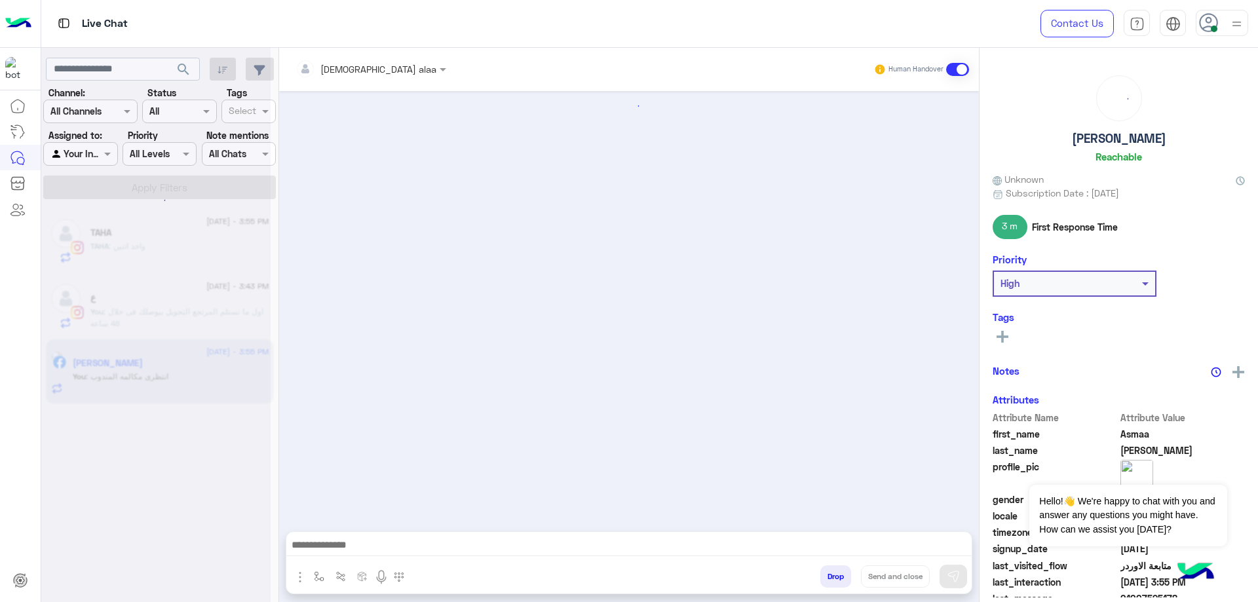
scroll to position [681, 0]
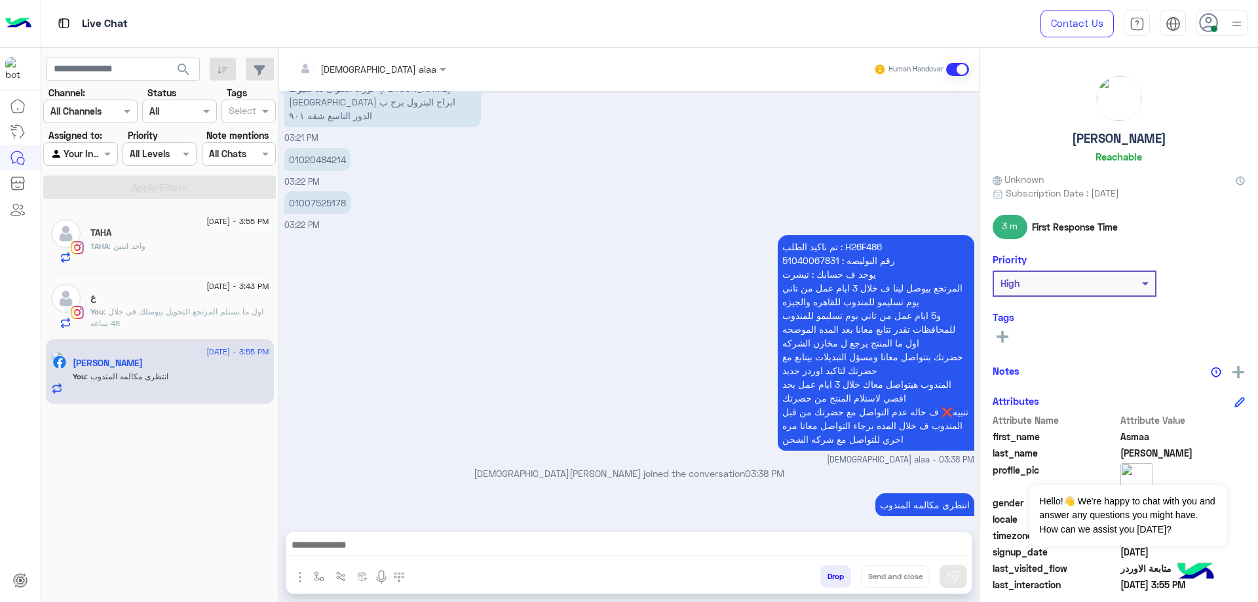
click at [826, 573] on button "Drop" at bounding box center [835, 576] width 31 height 22
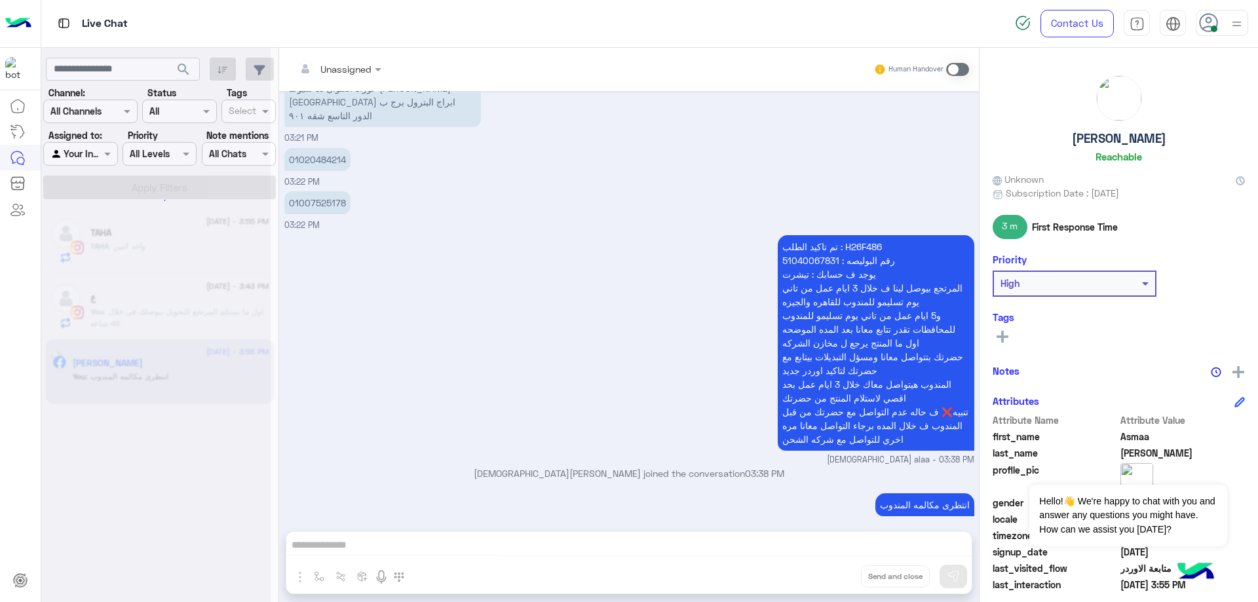
scroll to position [705, 0]
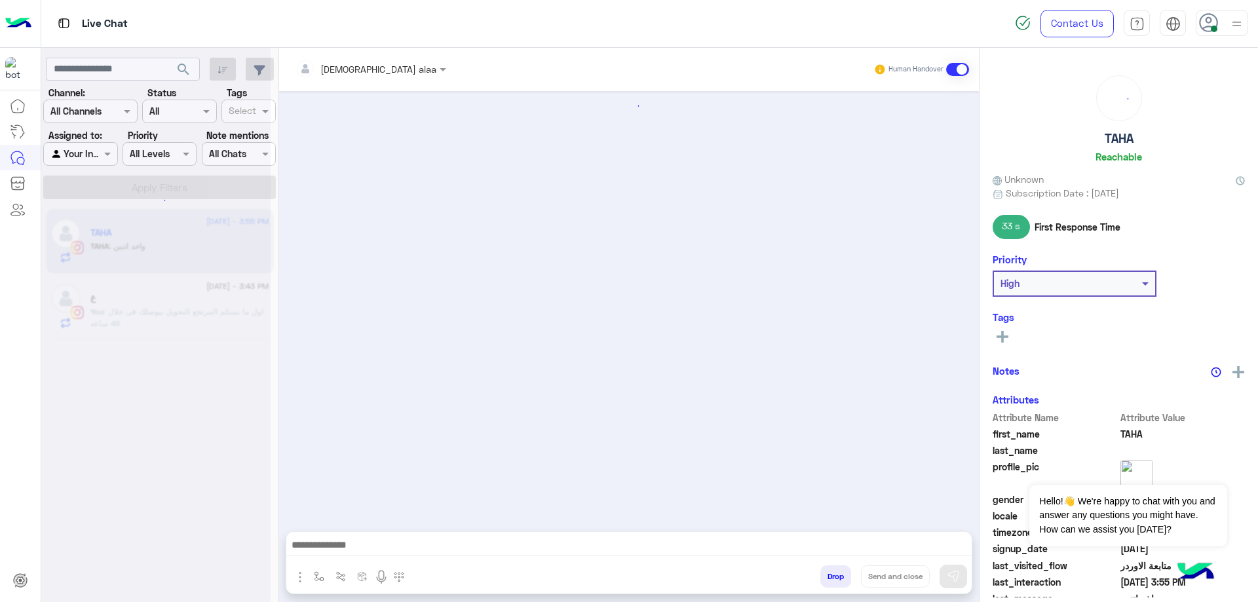
scroll to position [816, 0]
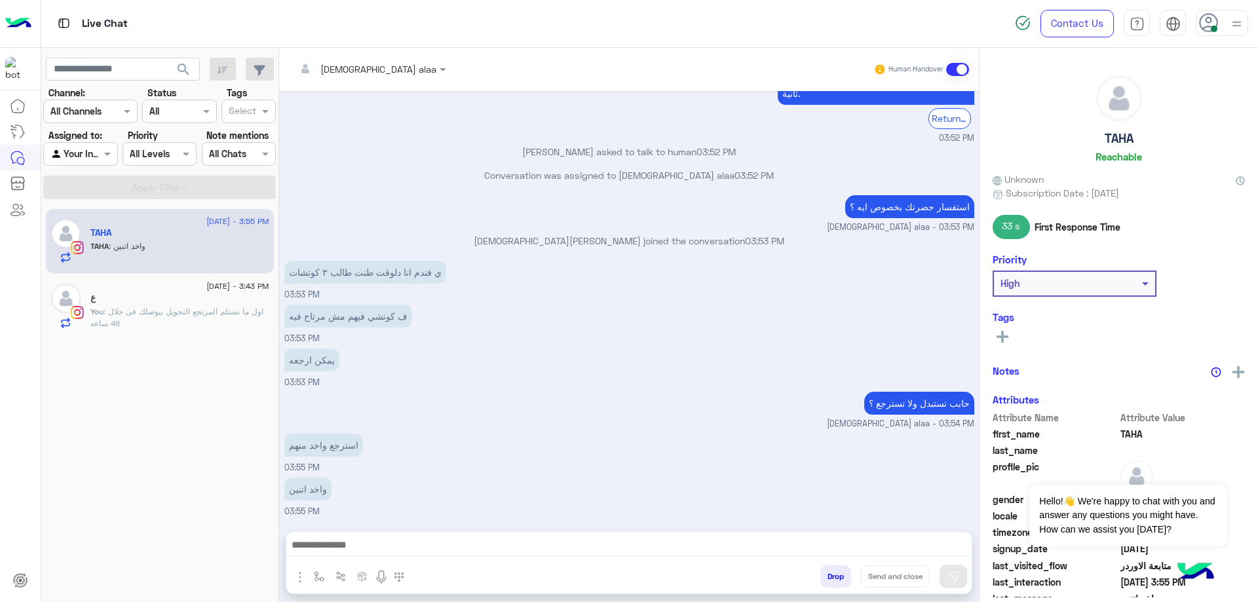
click at [137, 324] on p "You : اول ما نستلم المرتجع التحويل بيوصلك فى خلال 48 ساعه" at bounding box center [179, 318] width 179 height 24
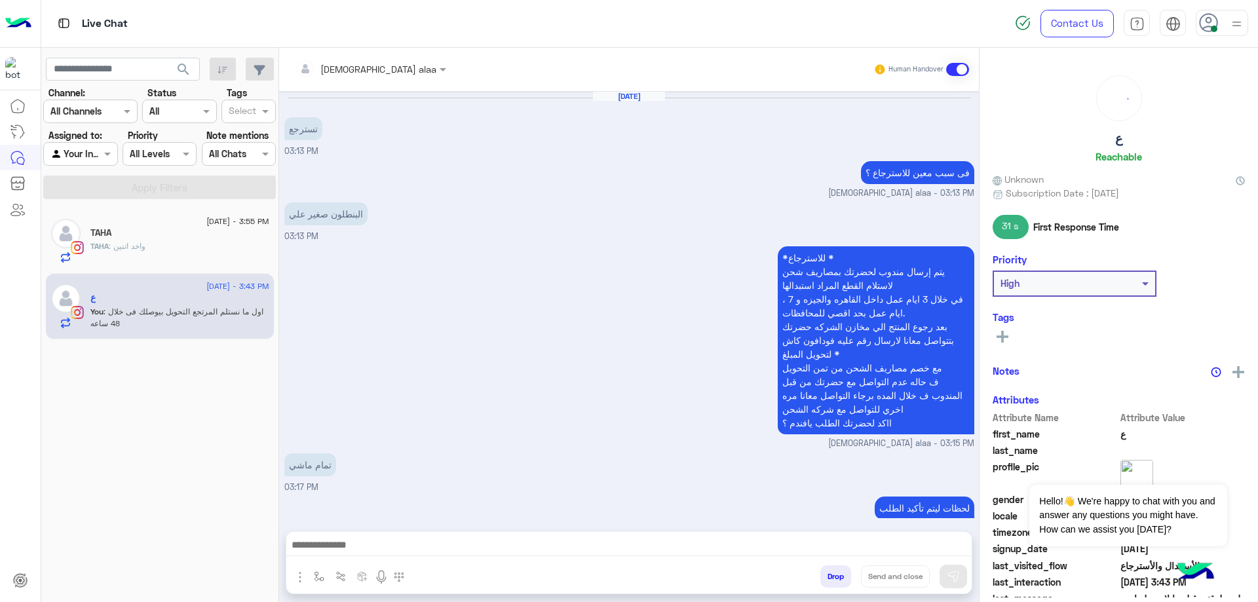
scroll to position [934, 0]
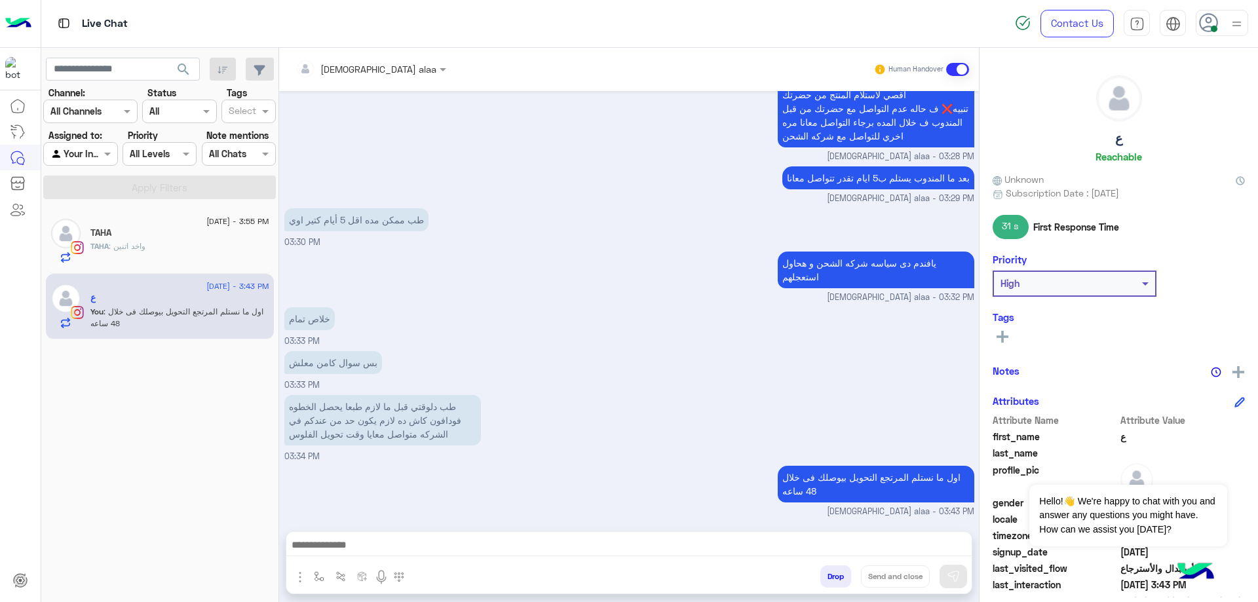
click at [827, 580] on button "Drop" at bounding box center [835, 576] width 31 height 22
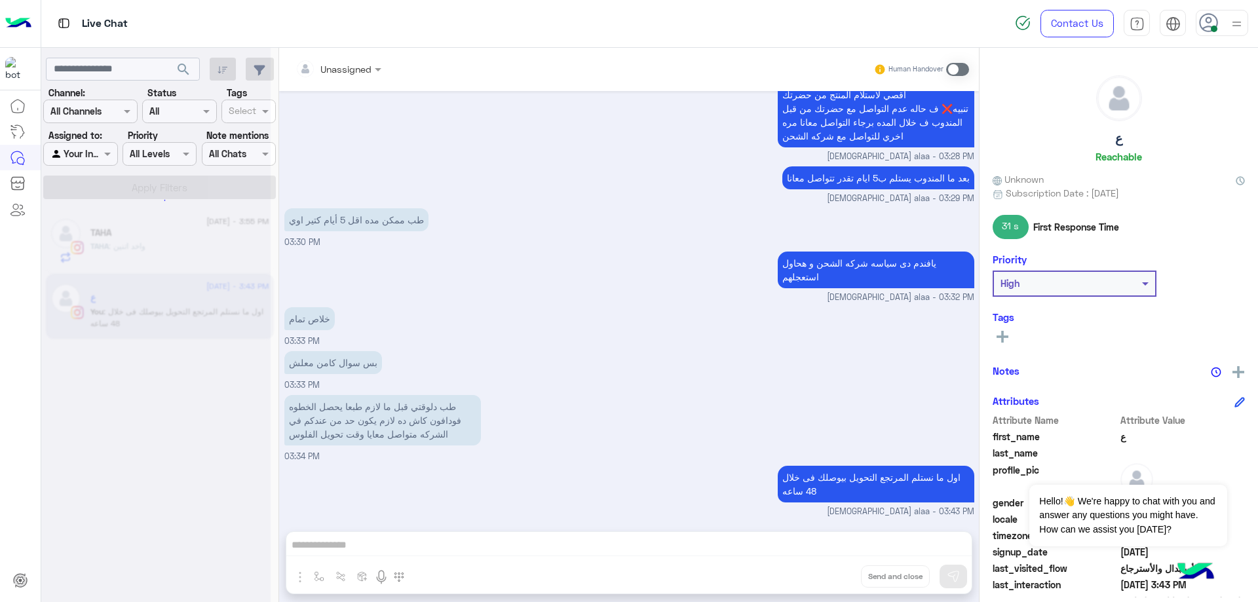
scroll to position [958, 0]
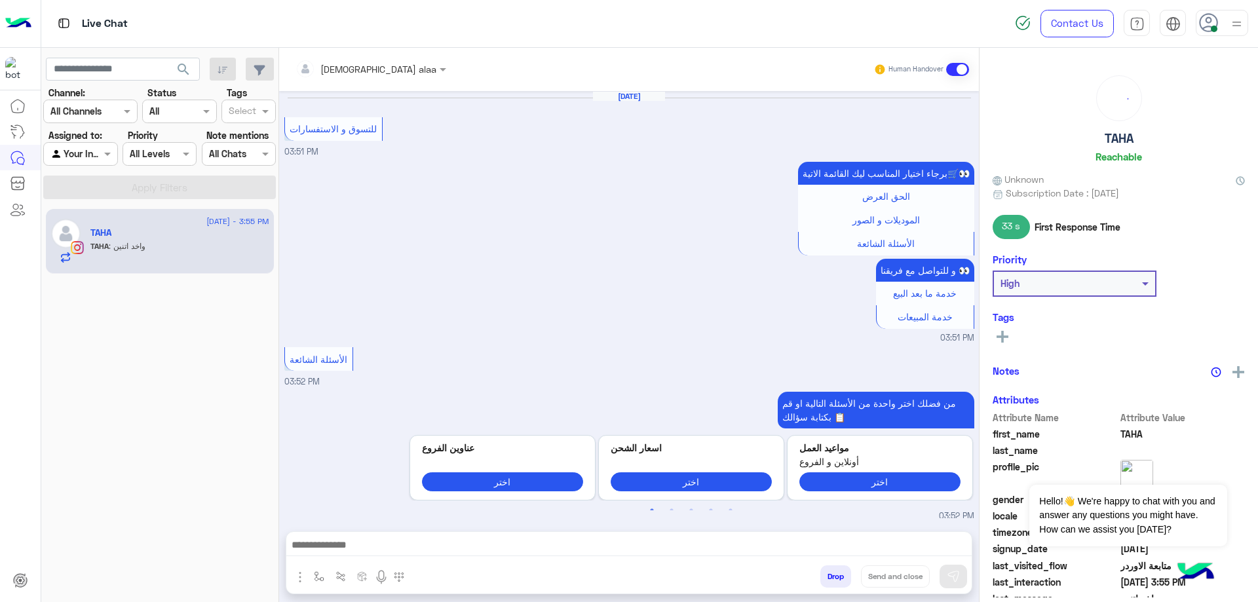
scroll to position [816, 0]
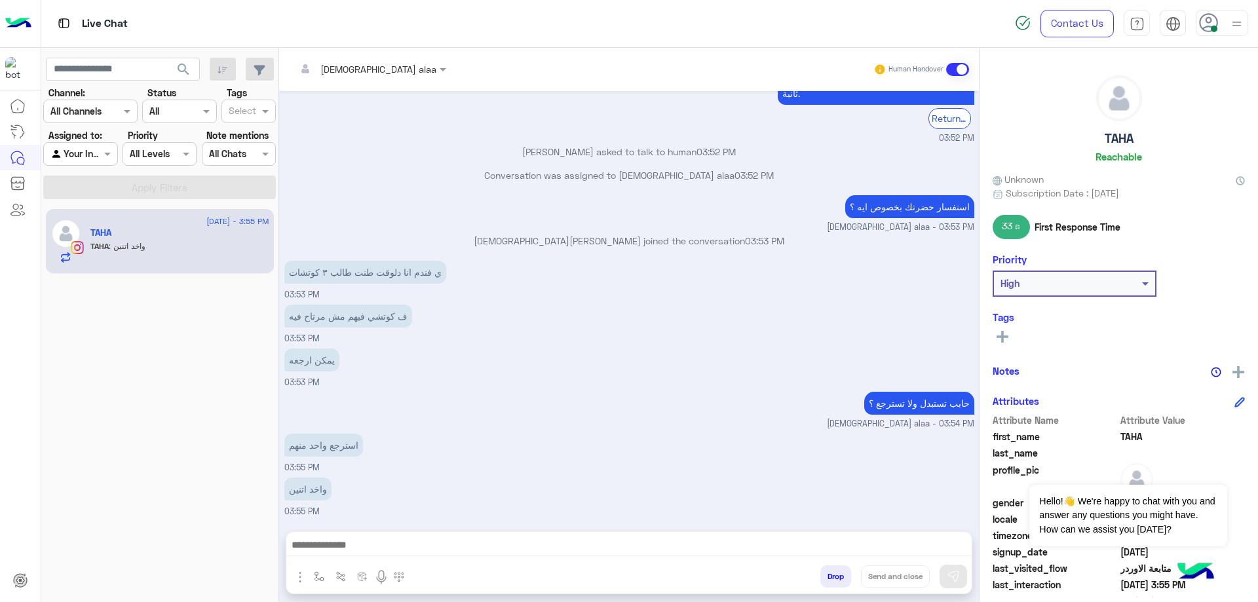
click at [455, 542] on textarea at bounding box center [628, 547] width 685 height 20
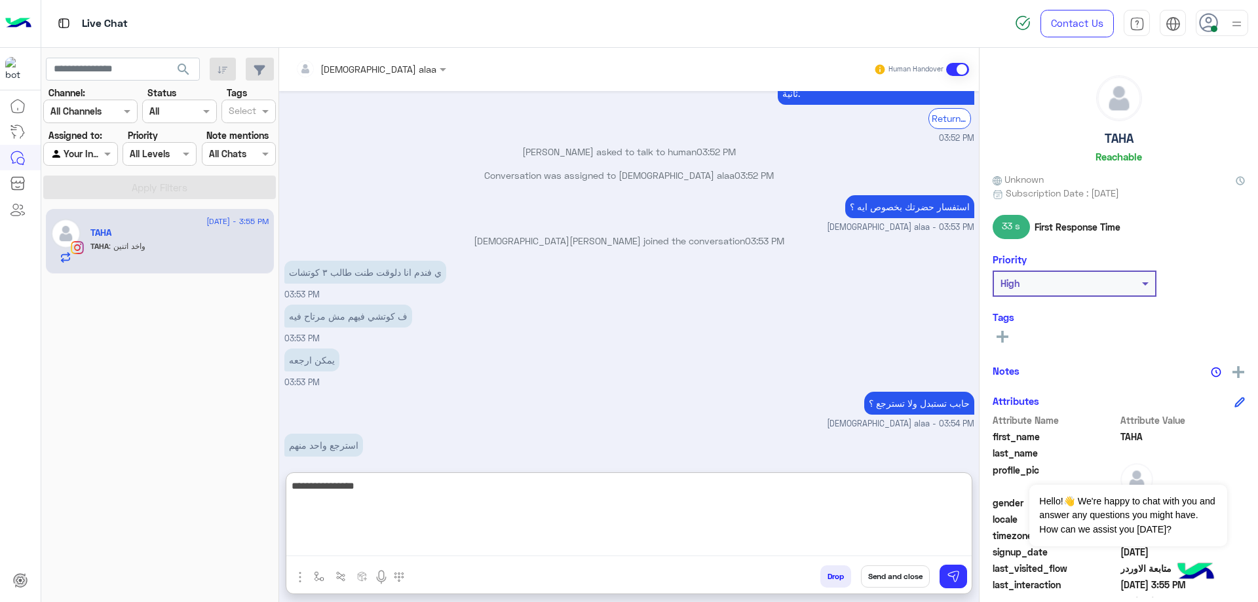
type textarea "**********"
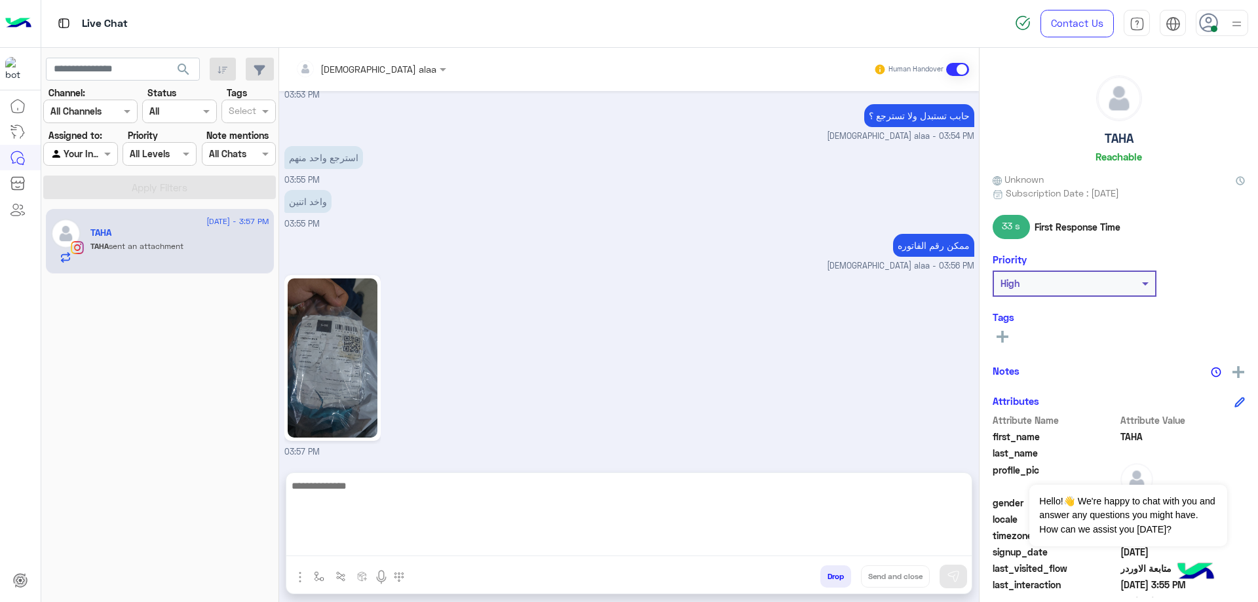
scroll to position [1094, 0]
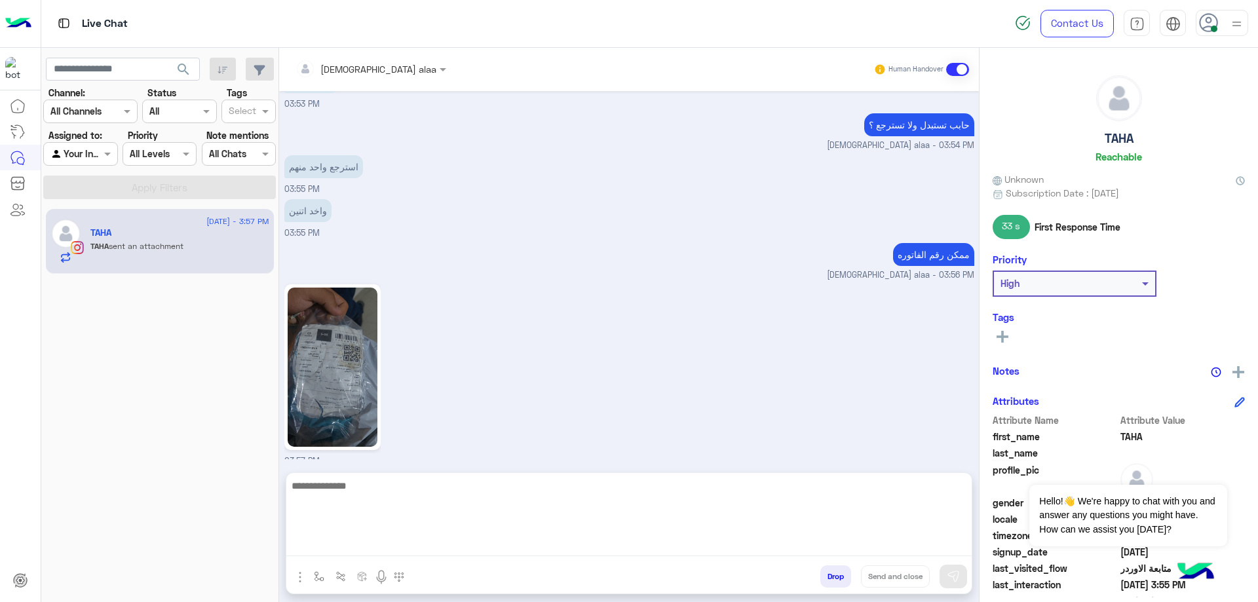
click at [362, 351] on img at bounding box center [333, 367] width 90 height 159
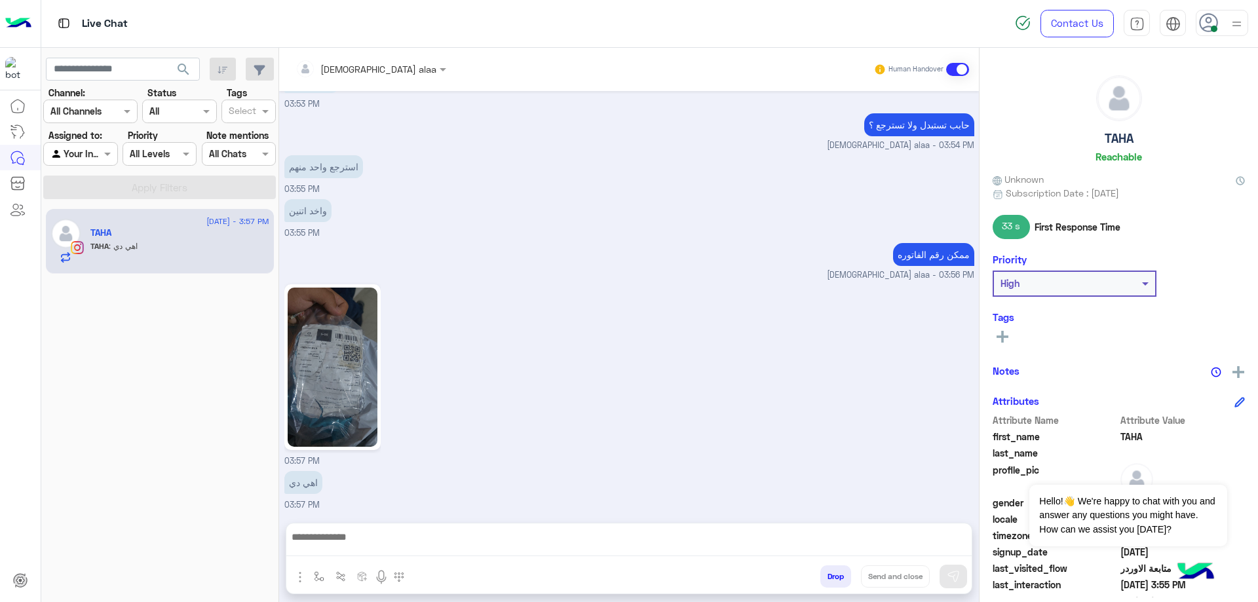
scroll to position [1132, 0]
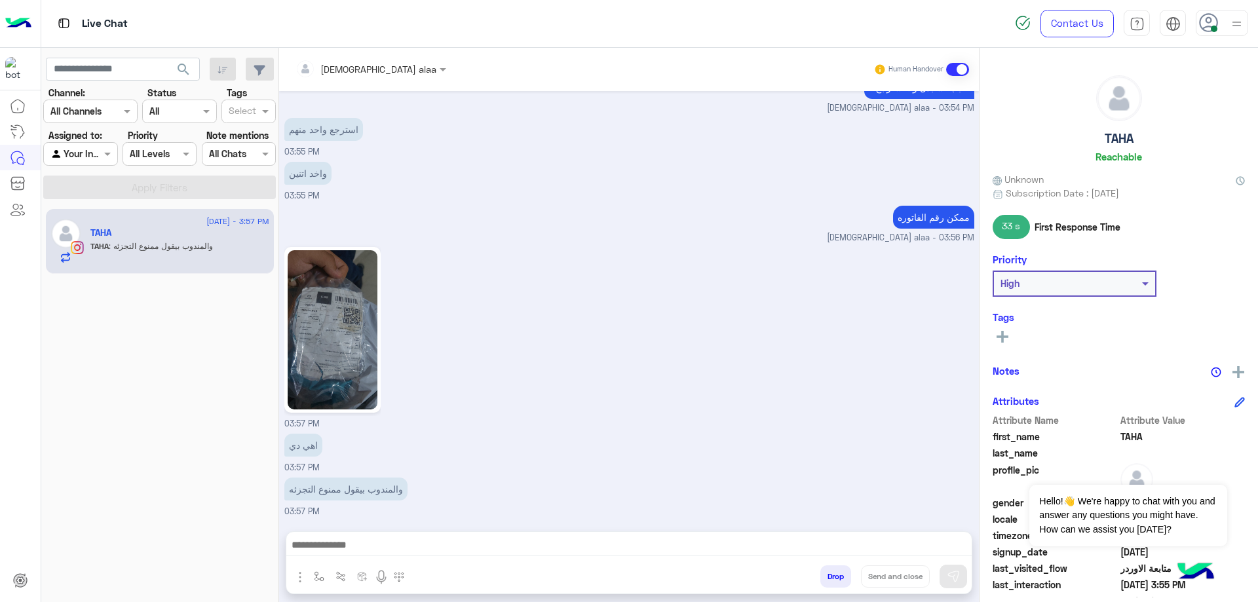
click at [449, 541] on textarea at bounding box center [628, 547] width 685 height 20
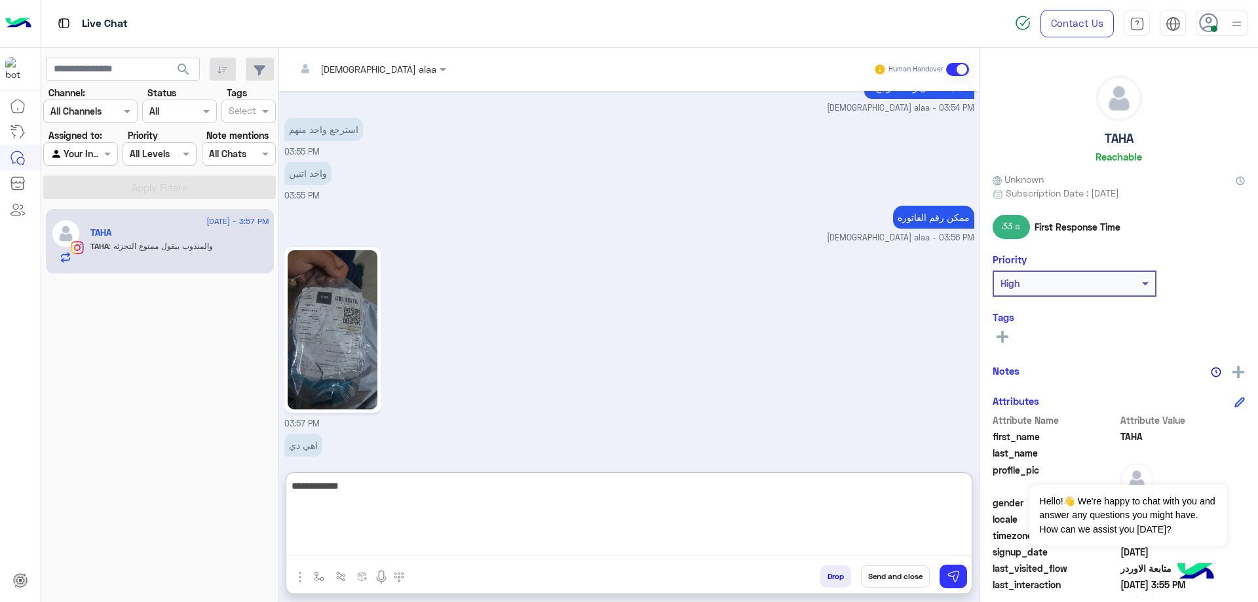
type textarea "**********"
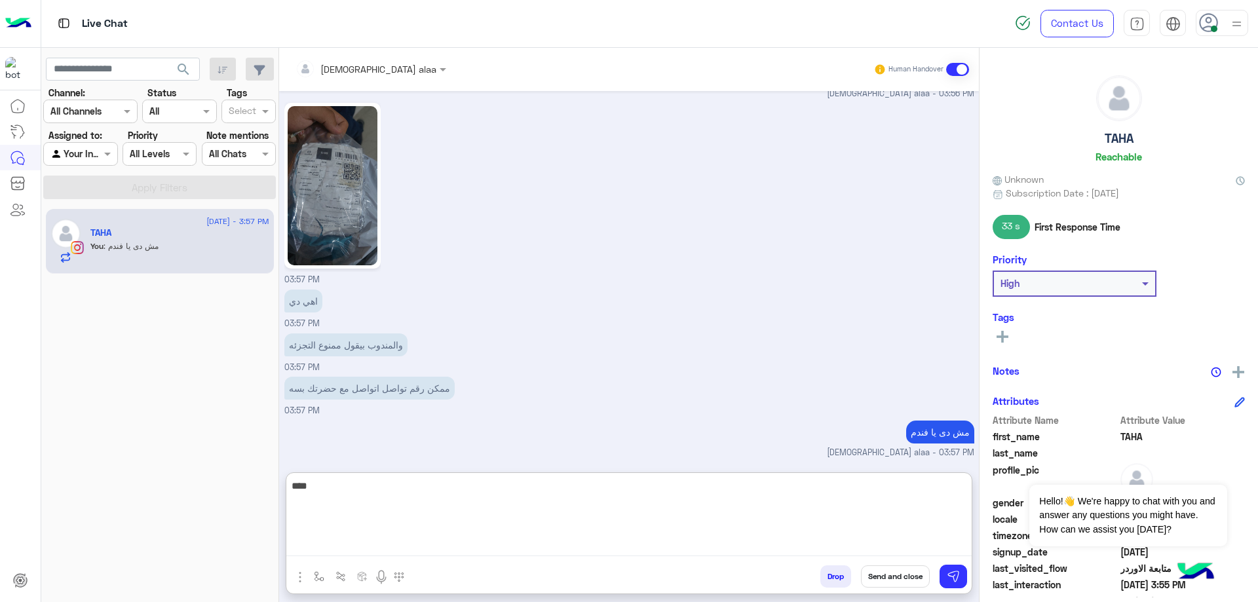
scroll to position [1320, 0]
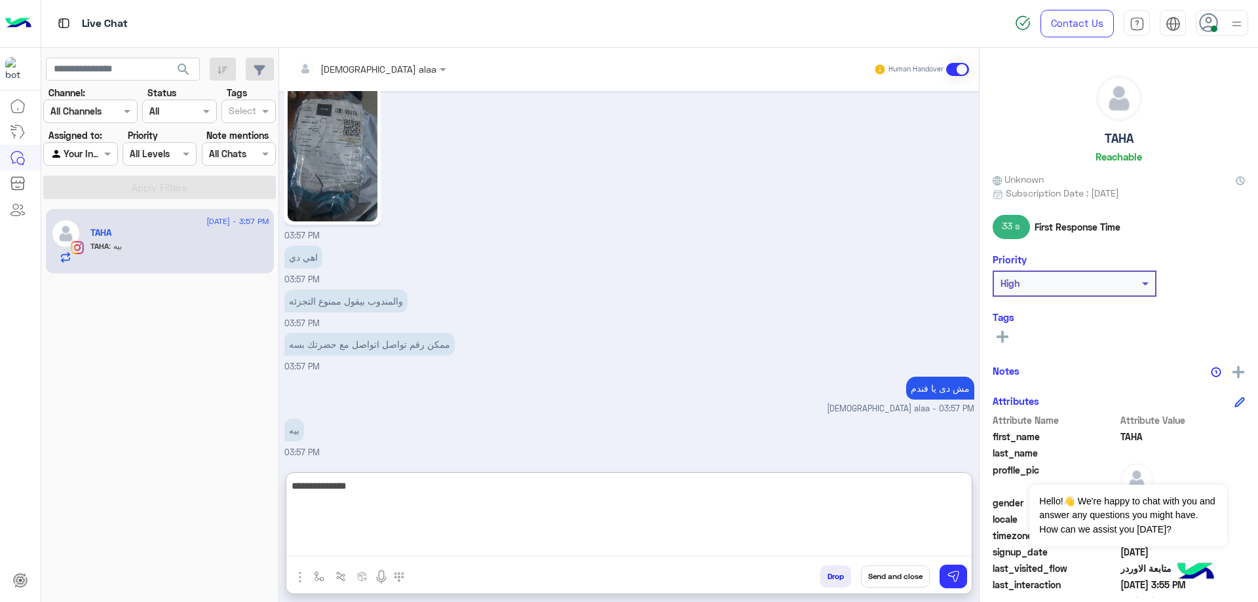
type textarea "**********"
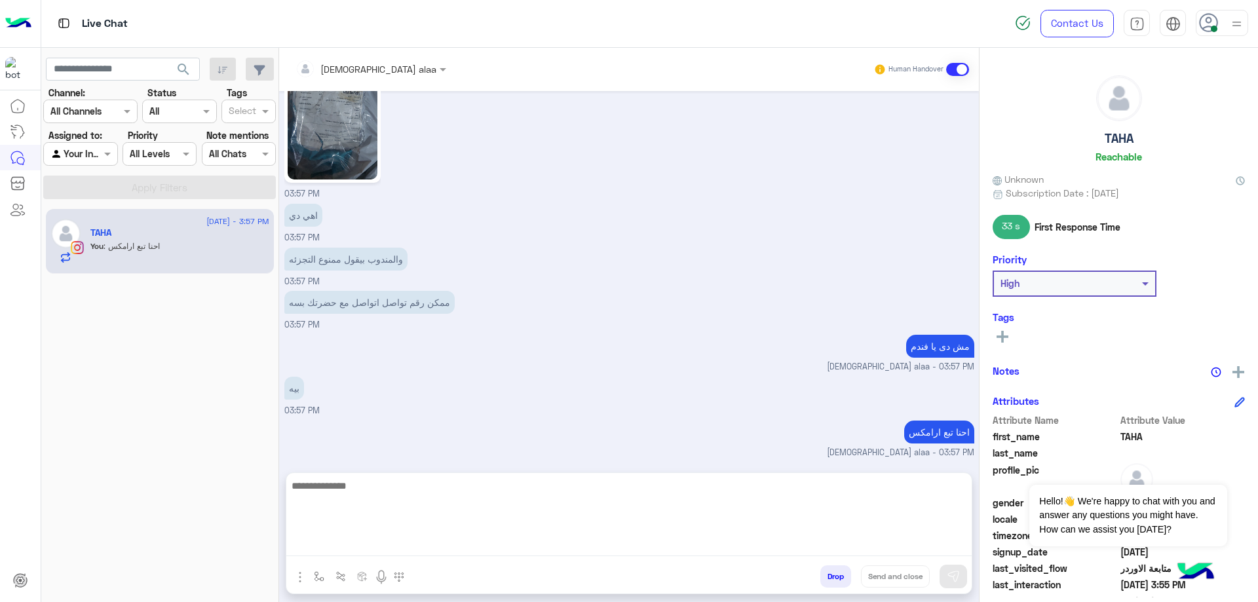
click at [341, 152] on img at bounding box center [333, 99] width 90 height 159
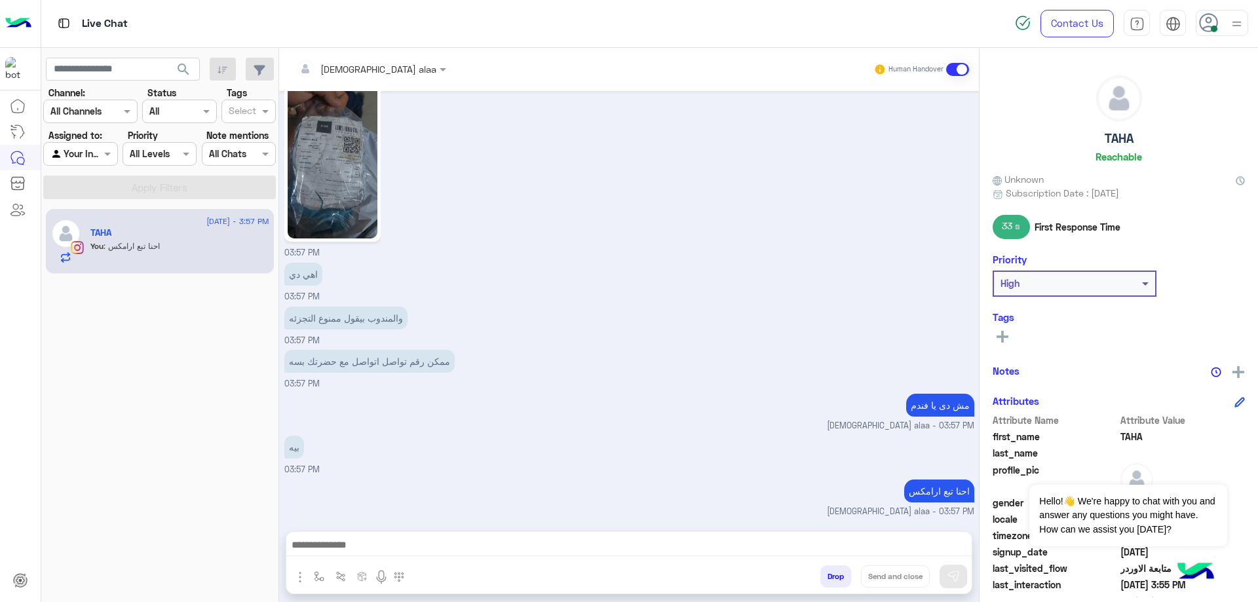
scroll to position [1302, 0]
click at [595, 543] on textarea at bounding box center [628, 547] width 685 height 20
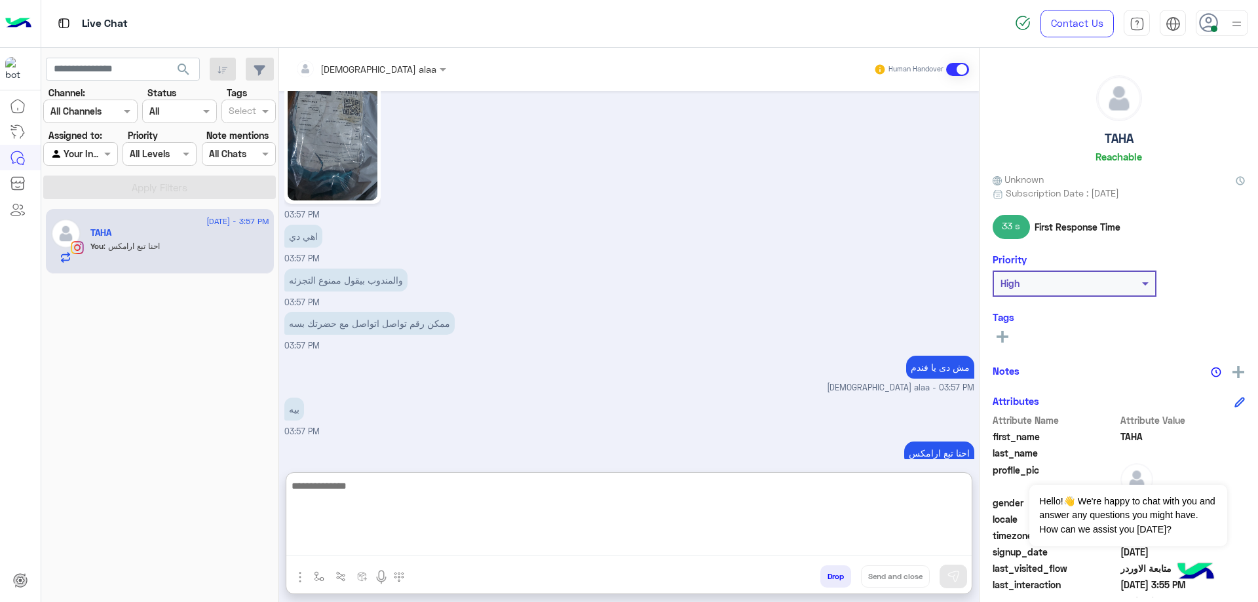
scroll to position [1361, 0]
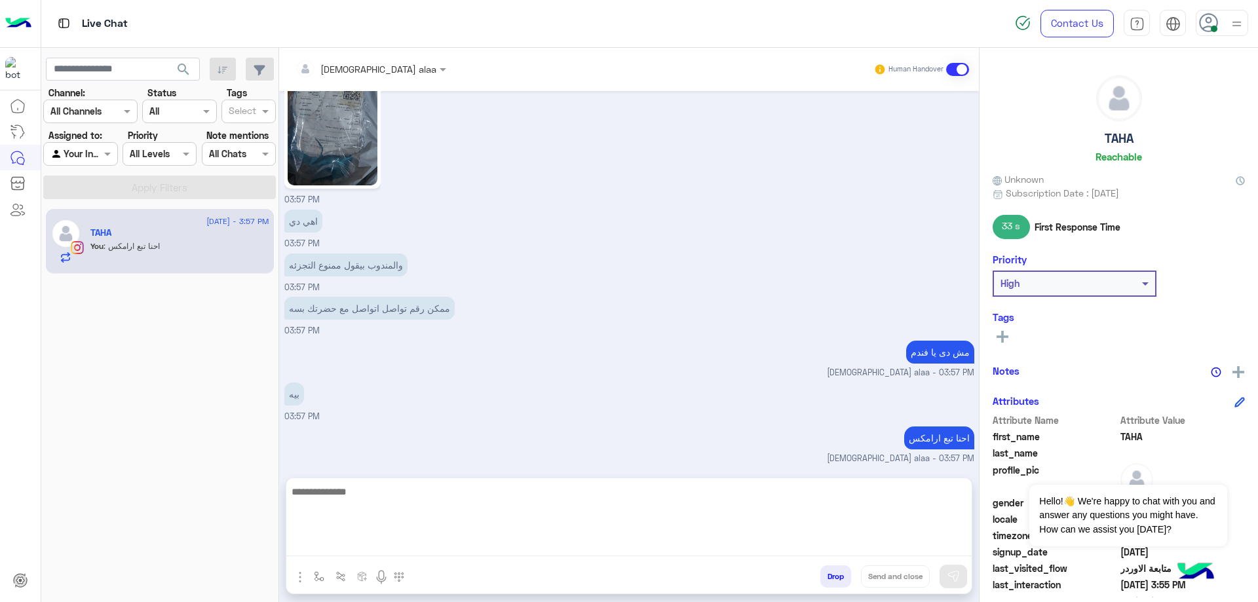
drag, startPoint x: 408, startPoint y: 1, endPoint x: 430, endPoint y: 161, distance: 161.3
click at [430, 161] on div "03:57 PM" at bounding box center [629, 113] width 690 height 187
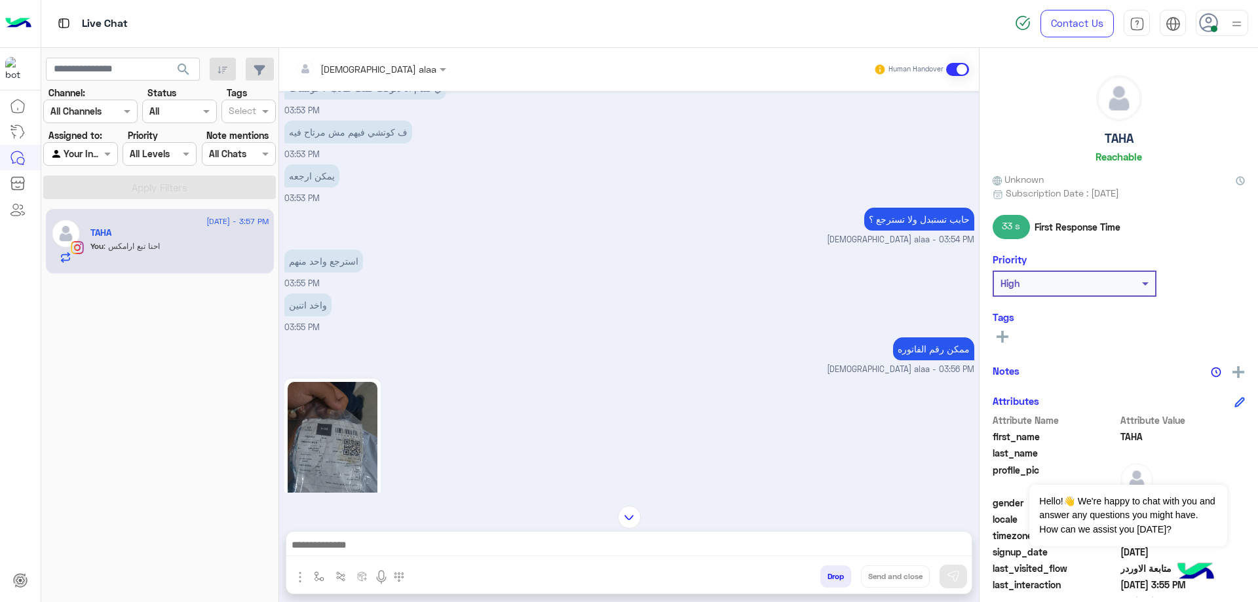
scroll to position [1302, 0]
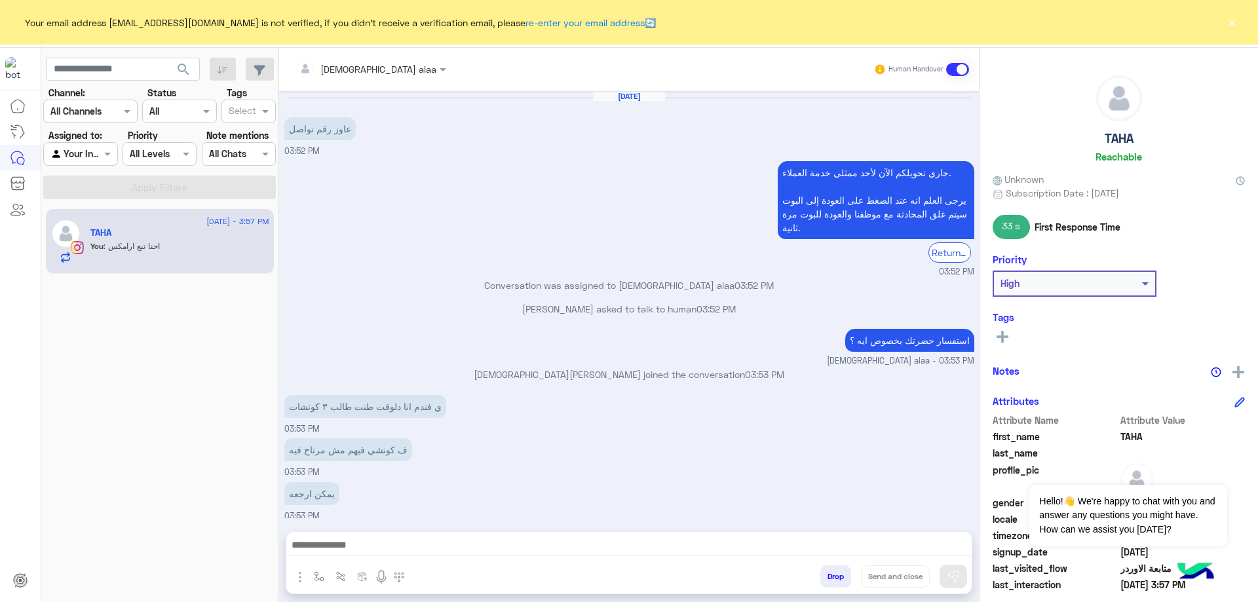
scroll to position [620, 0]
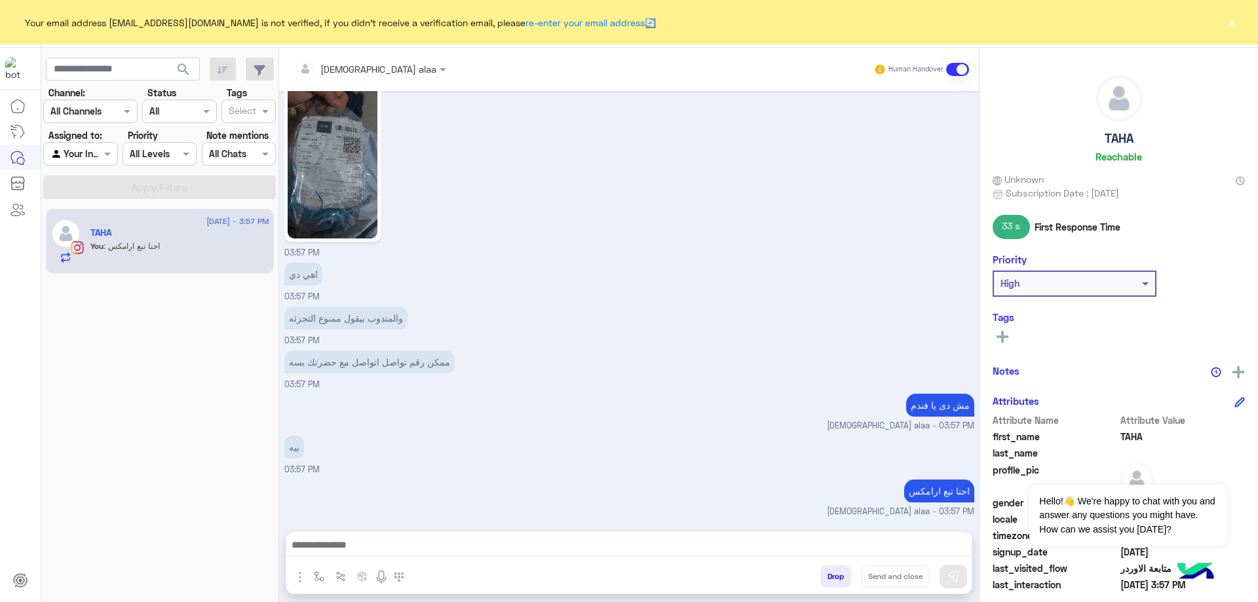
click at [1234, 17] on button "×" at bounding box center [1231, 22] width 13 height 13
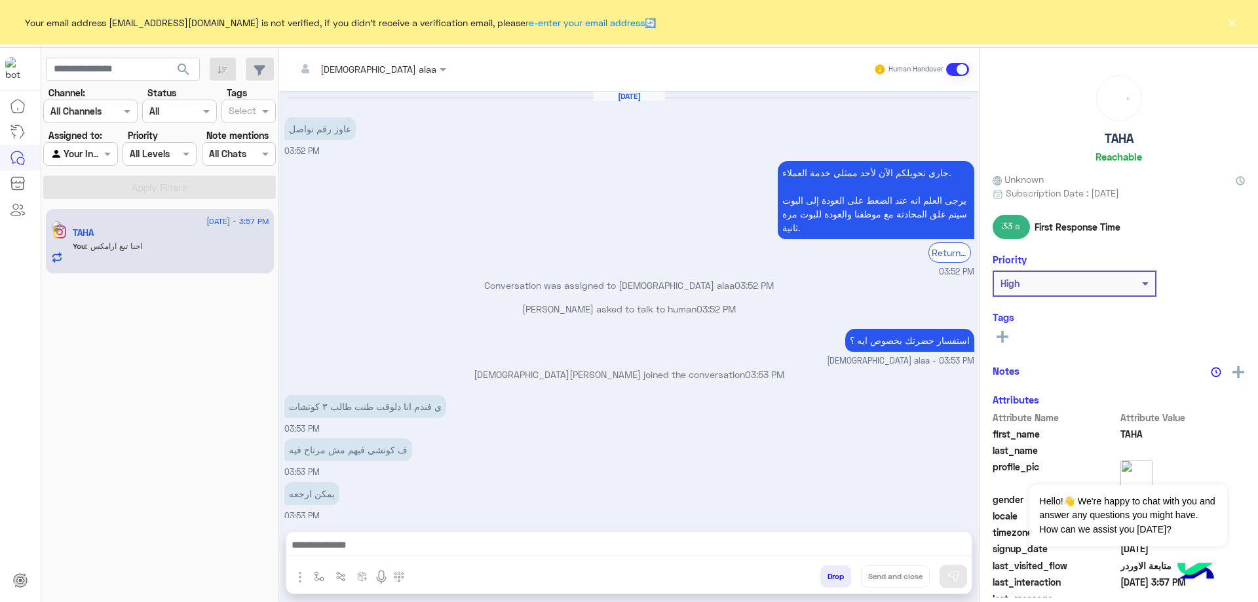
scroll to position [620, 0]
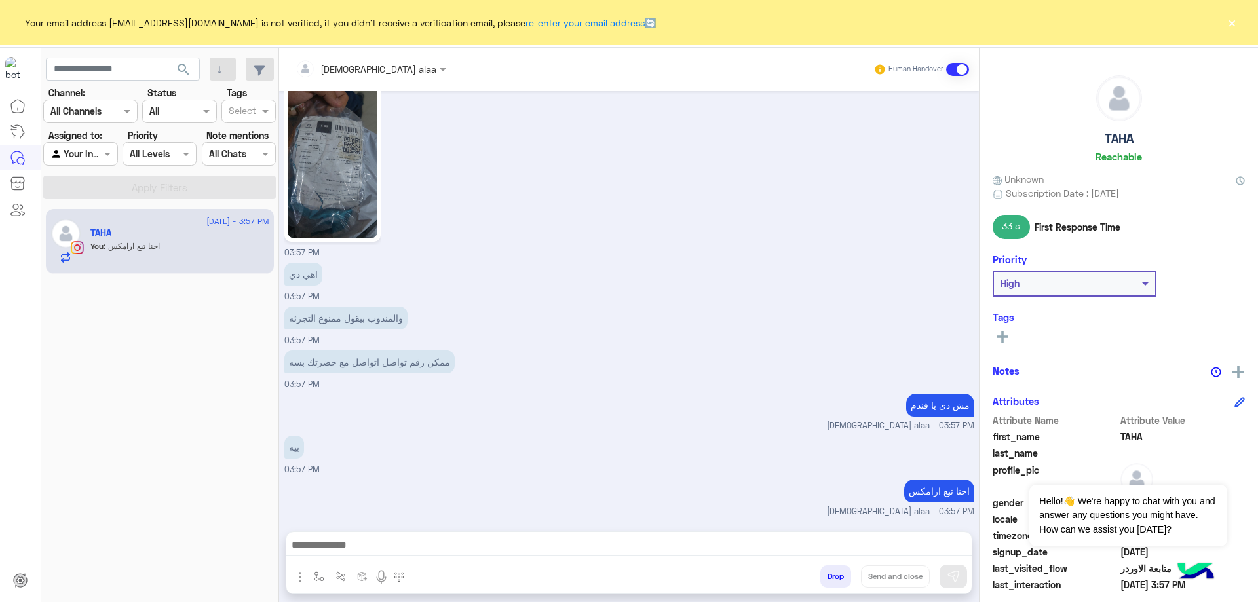
click at [1240, 20] on div "Your email address [EMAIL_ADDRESS][DOMAIN_NAME] is not verified, if you didn't …" at bounding box center [629, 22] width 1258 height 45
click at [1237, 22] on button "×" at bounding box center [1231, 22] width 13 height 13
